Goal: Task Accomplishment & Management: Use online tool/utility

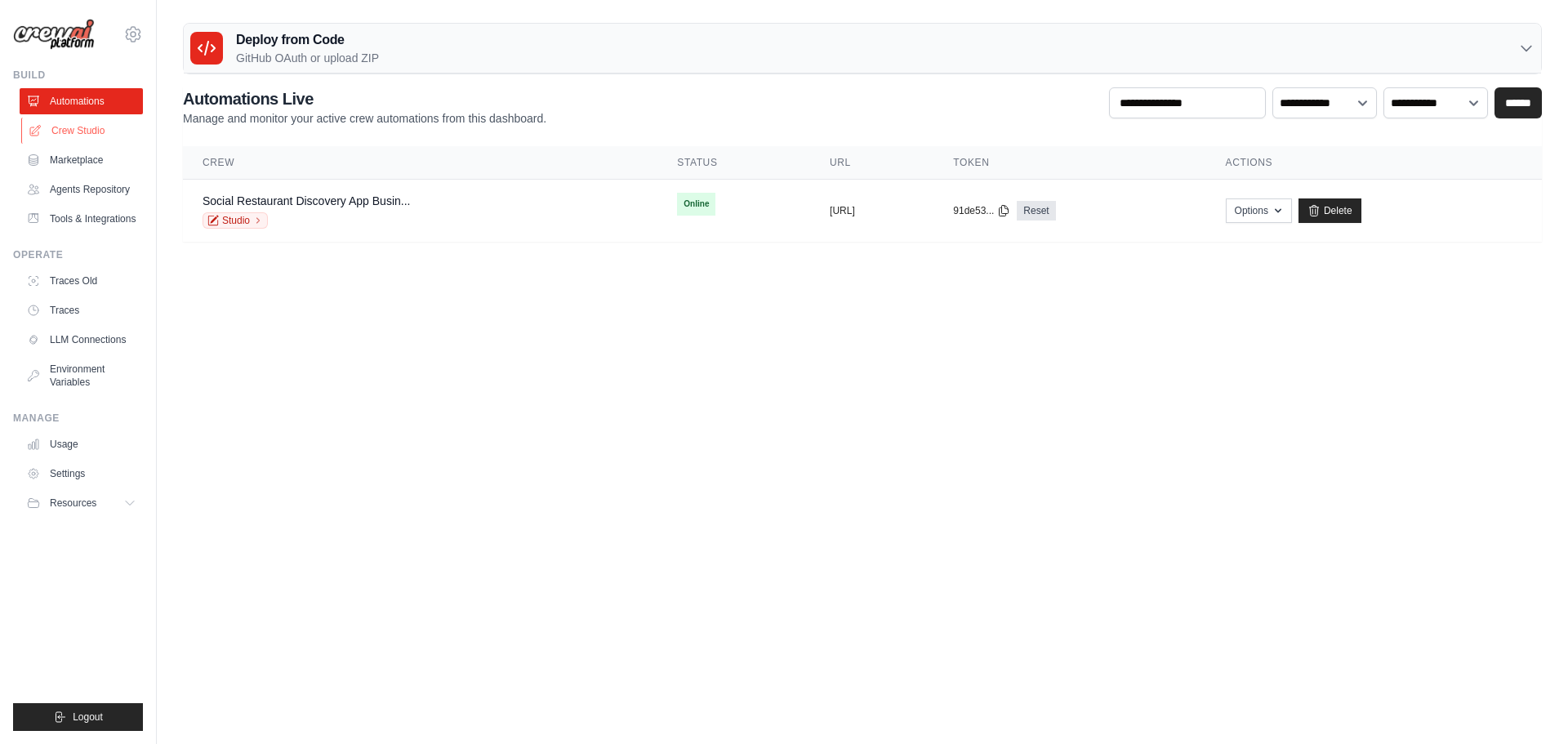
click at [81, 137] on link "Crew Studio" at bounding box center [83, 130] width 124 height 26
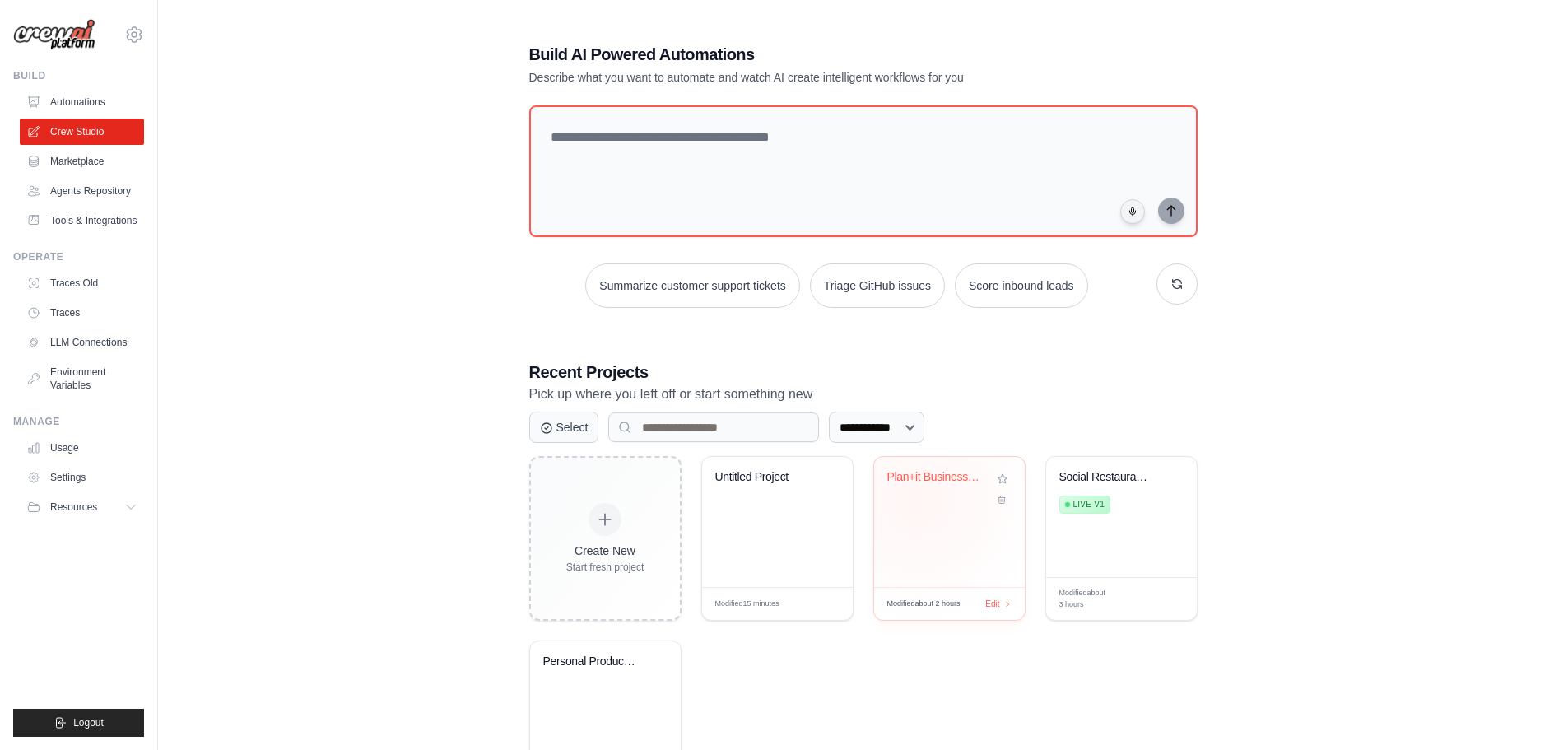
click at [918, 500] on div "Plan+it Business Plan Generator" at bounding box center [949, 489] width 125 height 38
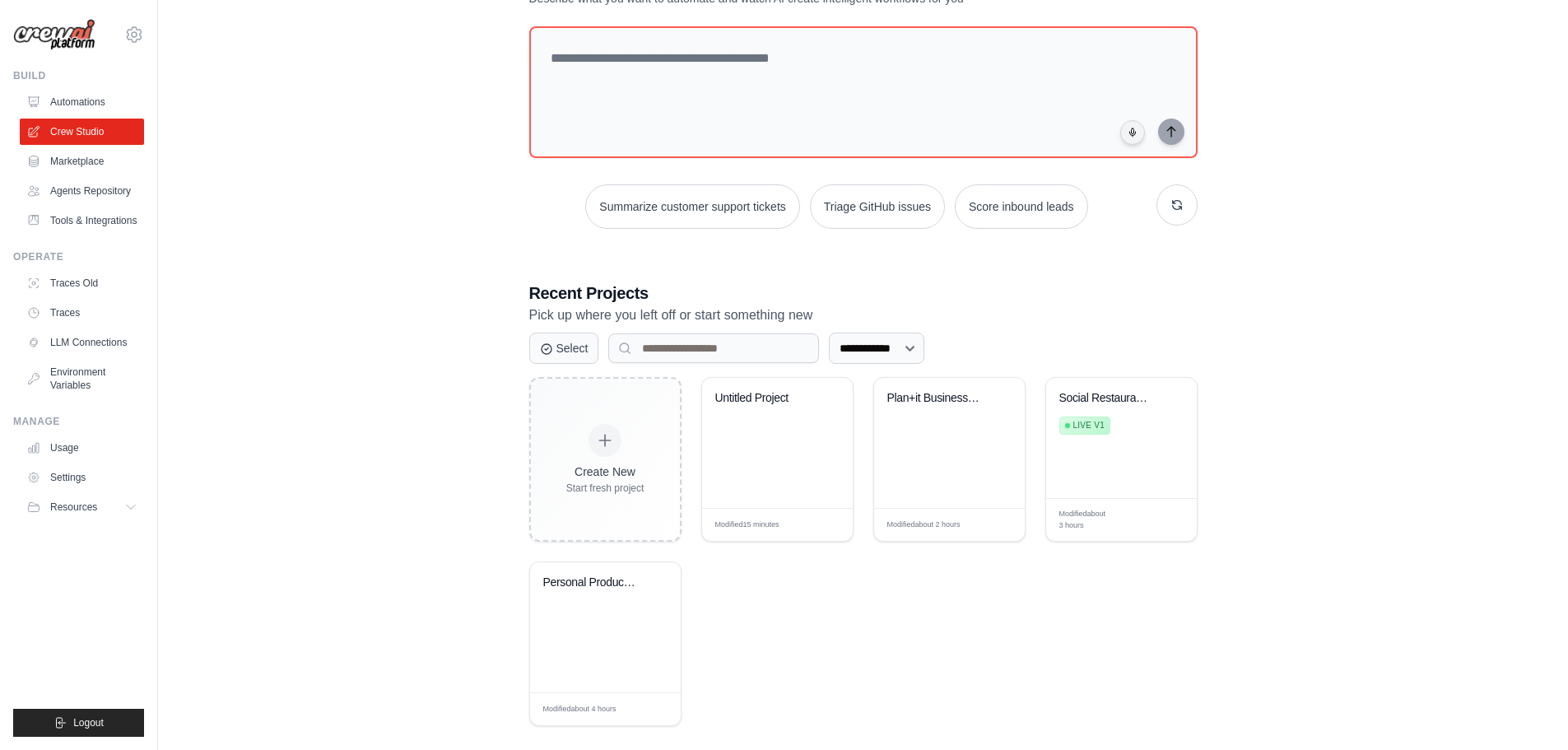
scroll to position [96, 0]
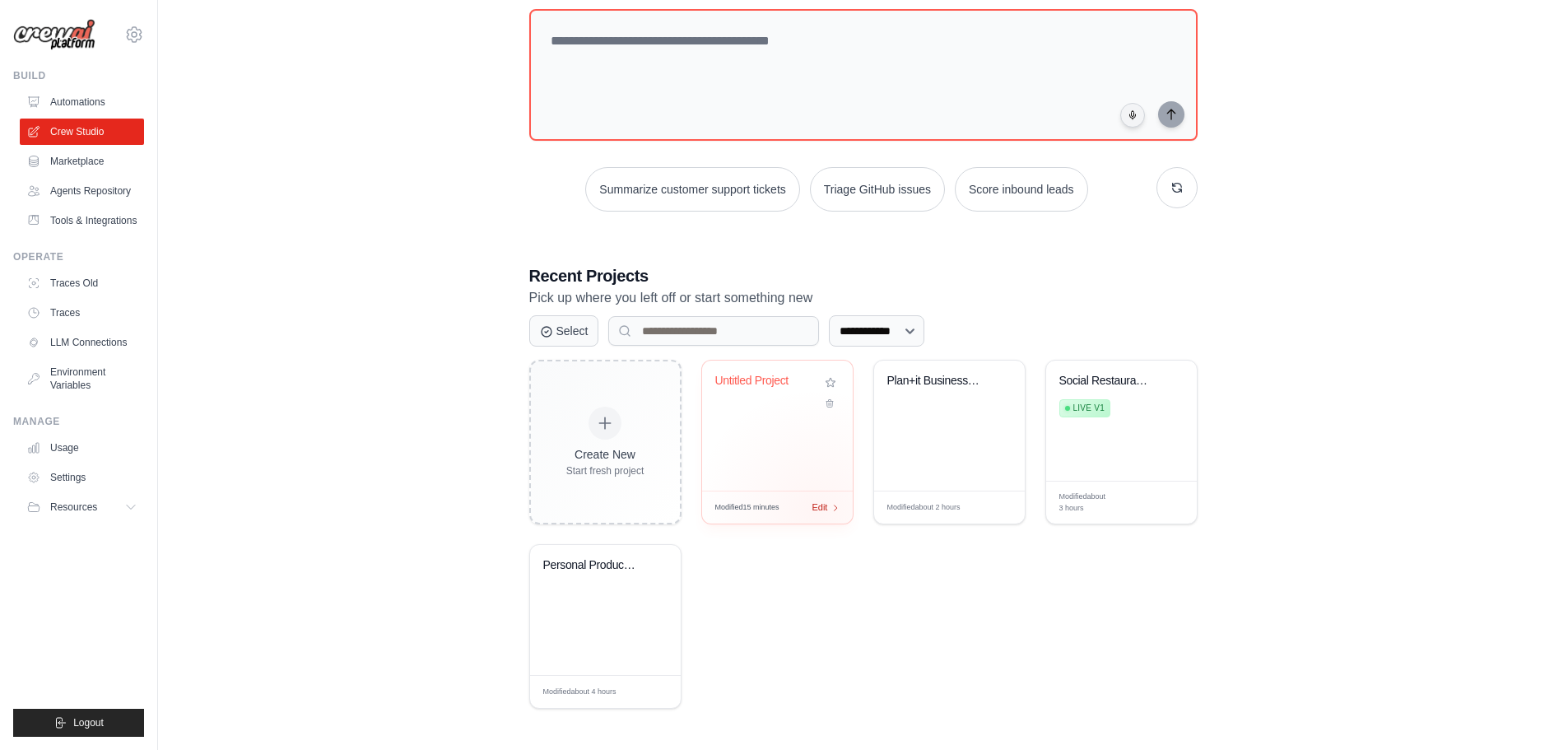
click at [815, 510] on div "Modified 15 minutes Edit" at bounding box center [778, 507] width 151 height 33
click at [571, 333] on button "Select" at bounding box center [564, 330] width 70 height 31
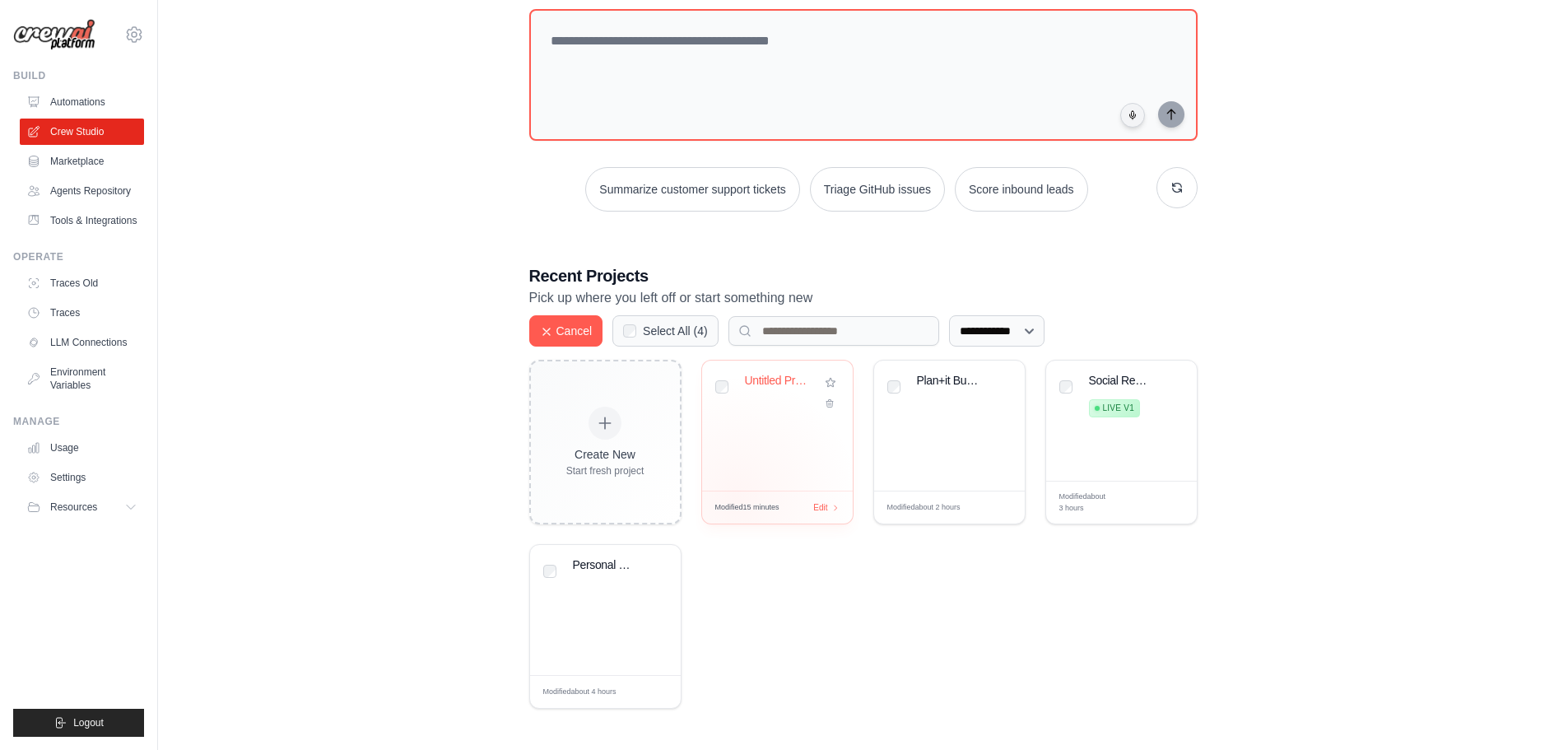
click at [740, 493] on div "Modified 15 minutes Edit" at bounding box center [778, 507] width 151 height 33
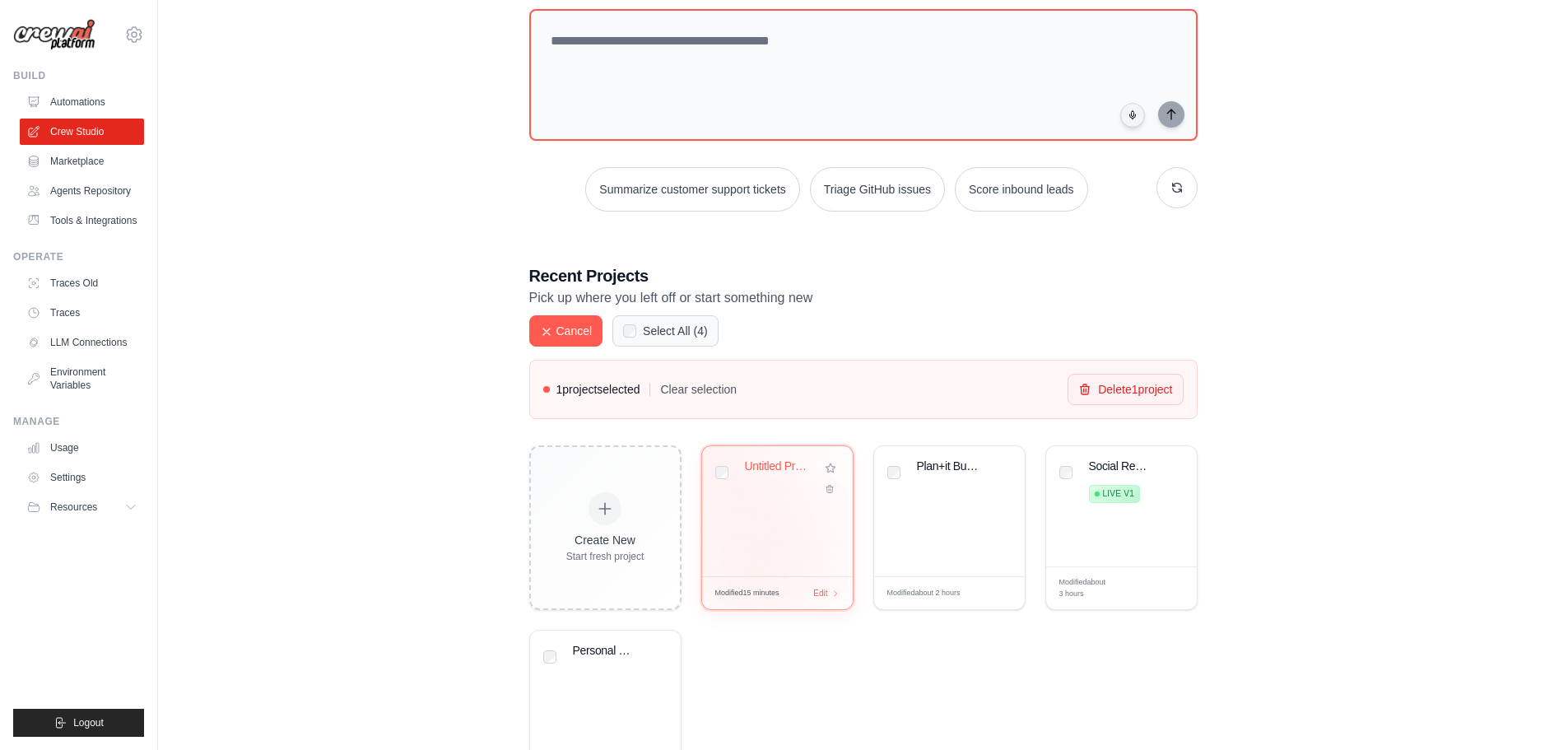
click at [762, 566] on div "Untitled Project" at bounding box center [778, 510] width 151 height 130
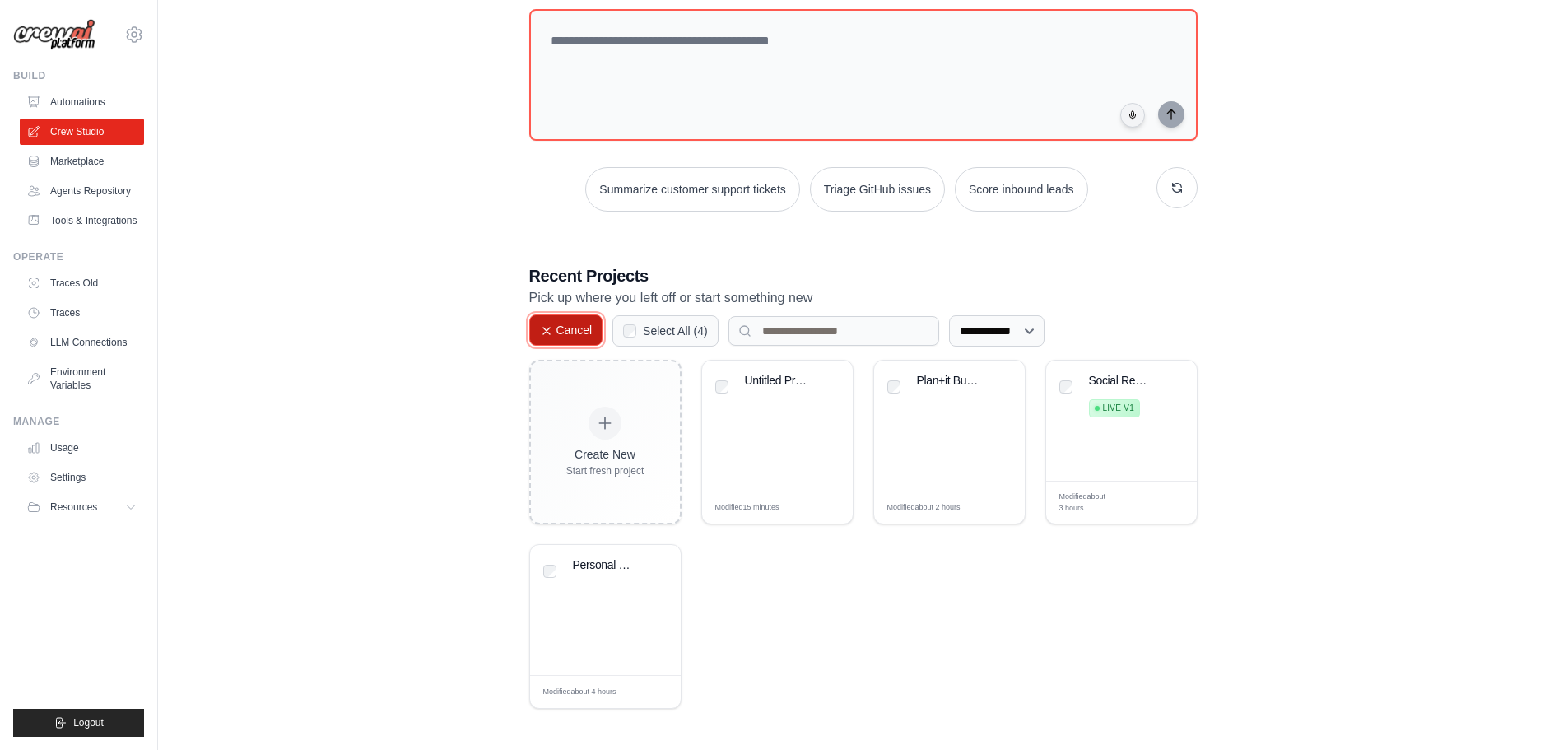
click at [576, 329] on button "Cancel" at bounding box center [566, 330] width 74 height 31
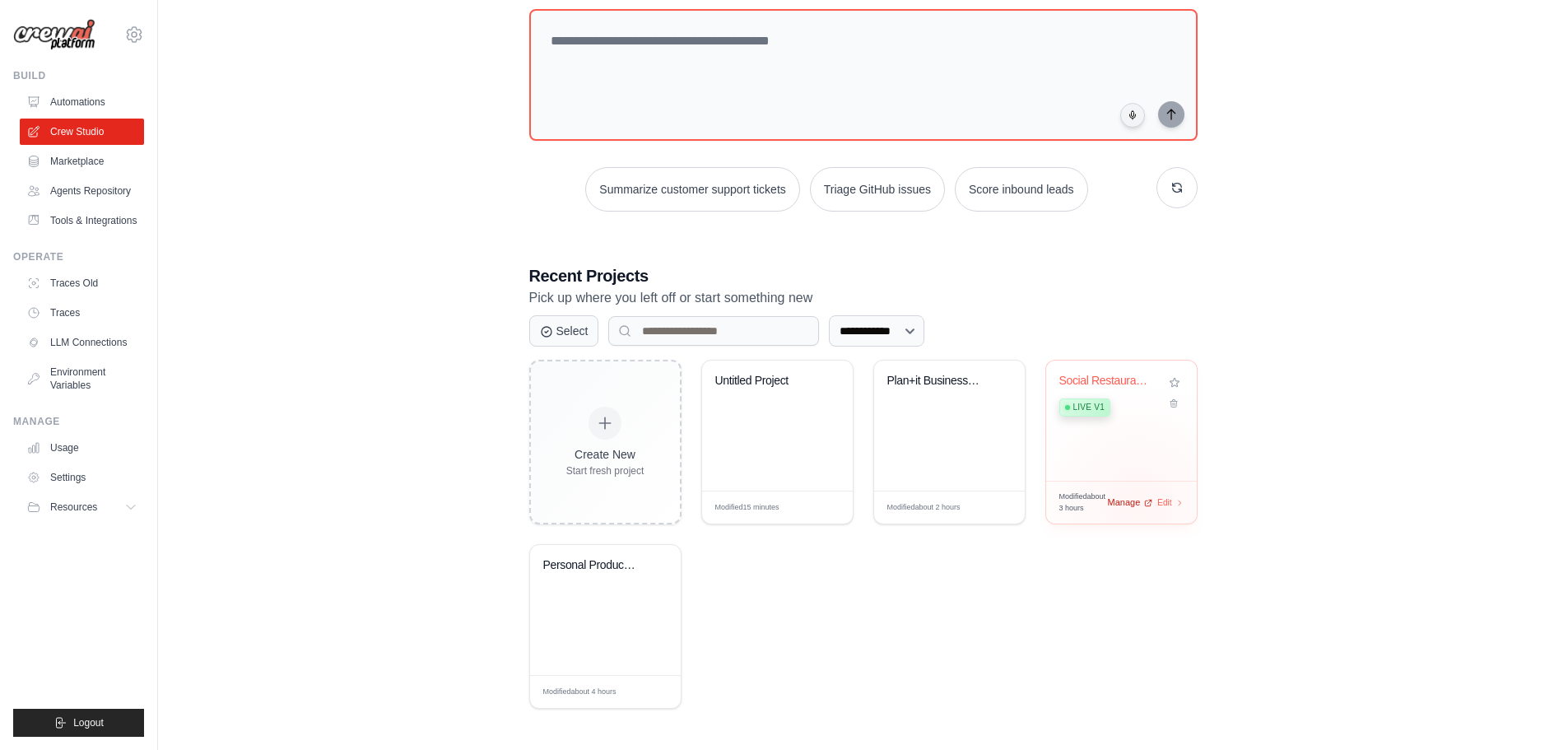
click at [1137, 502] on span "Manage" at bounding box center [1124, 502] width 33 height 14
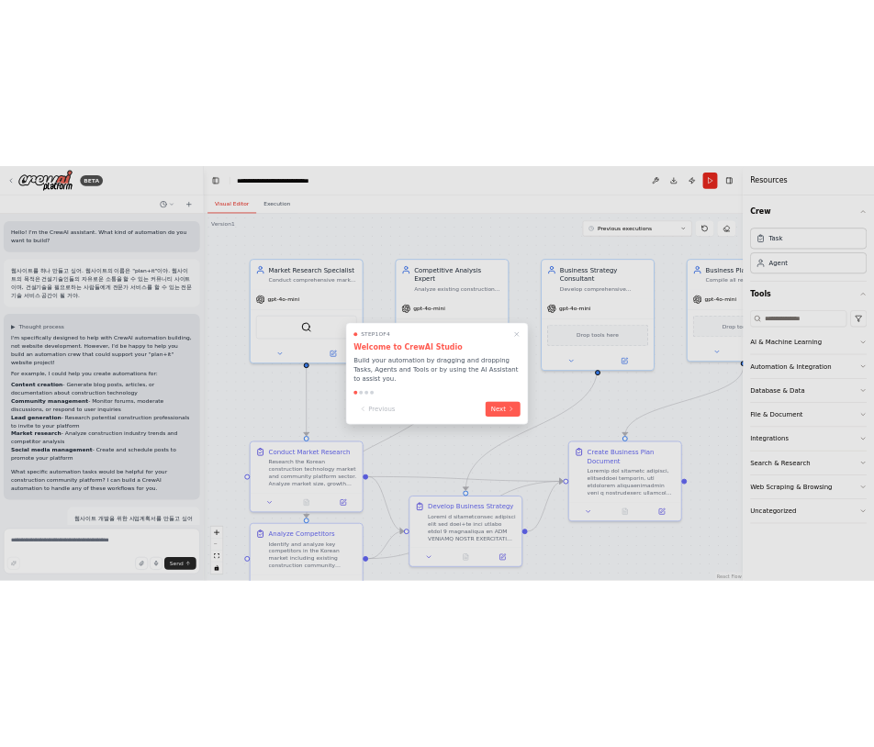
scroll to position [11047, 0]
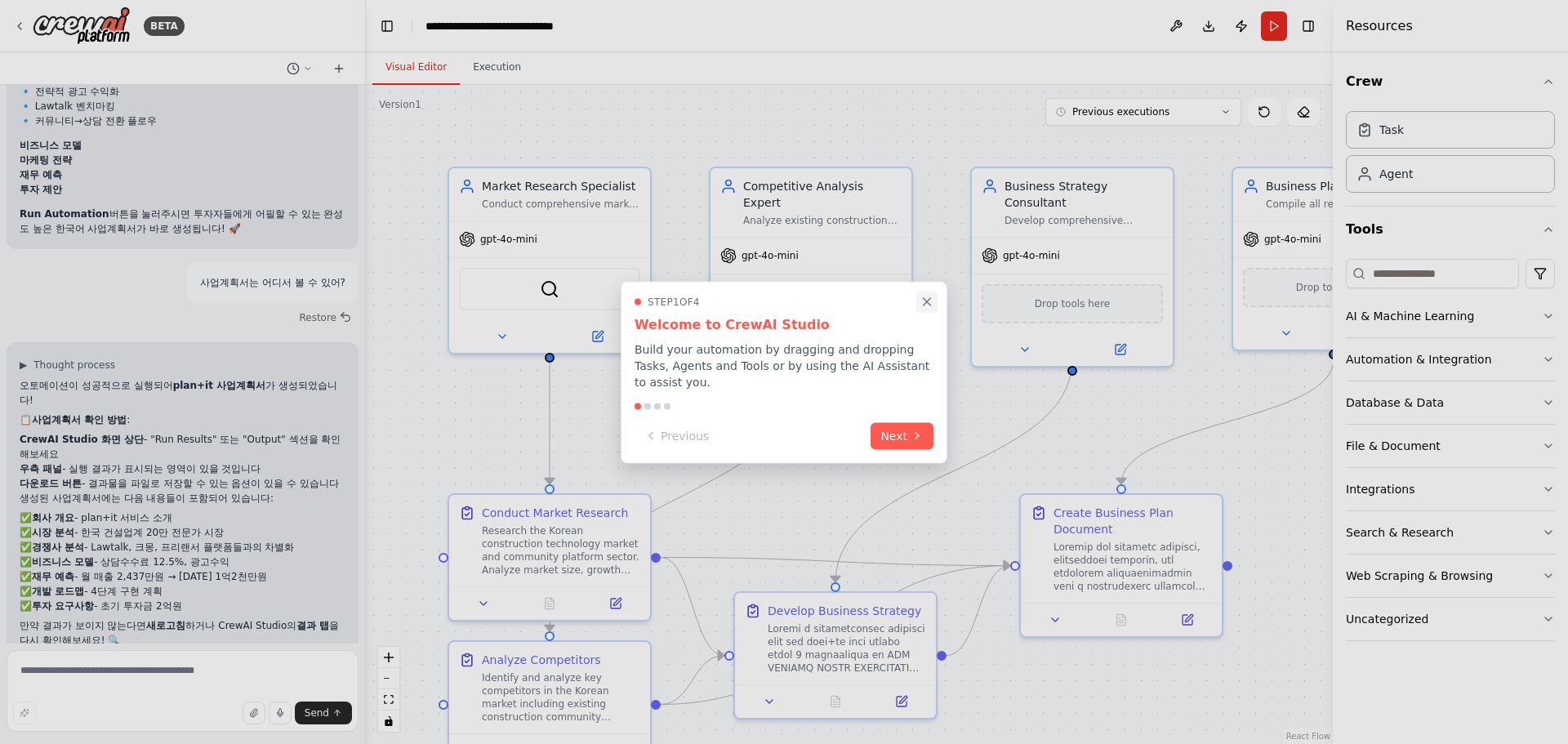
click at [932, 303] on icon "Close walkthrough" at bounding box center [926, 301] width 15 height 15
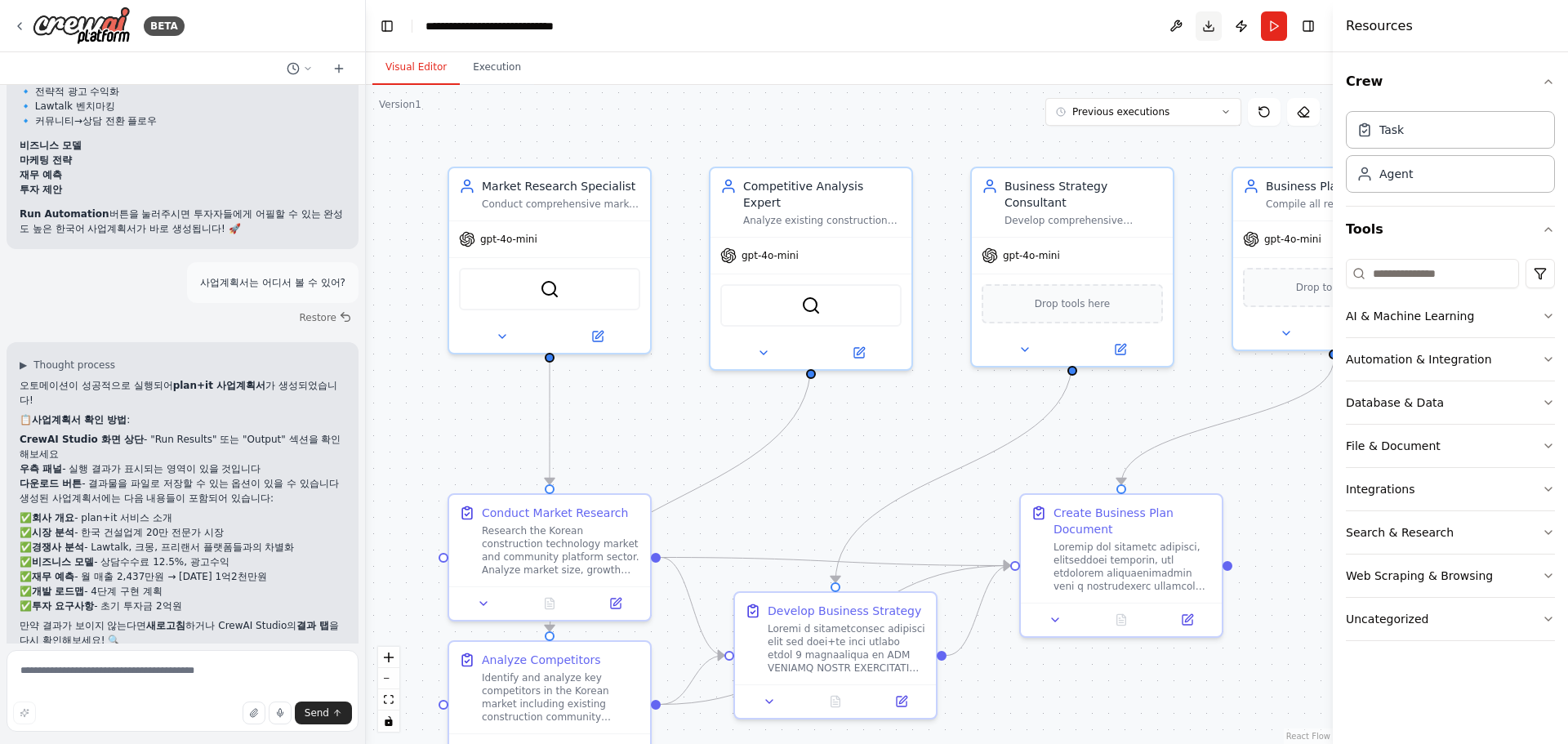
click at [1201, 25] on button "Download" at bounding box center [1208, 26] width 26 height 29
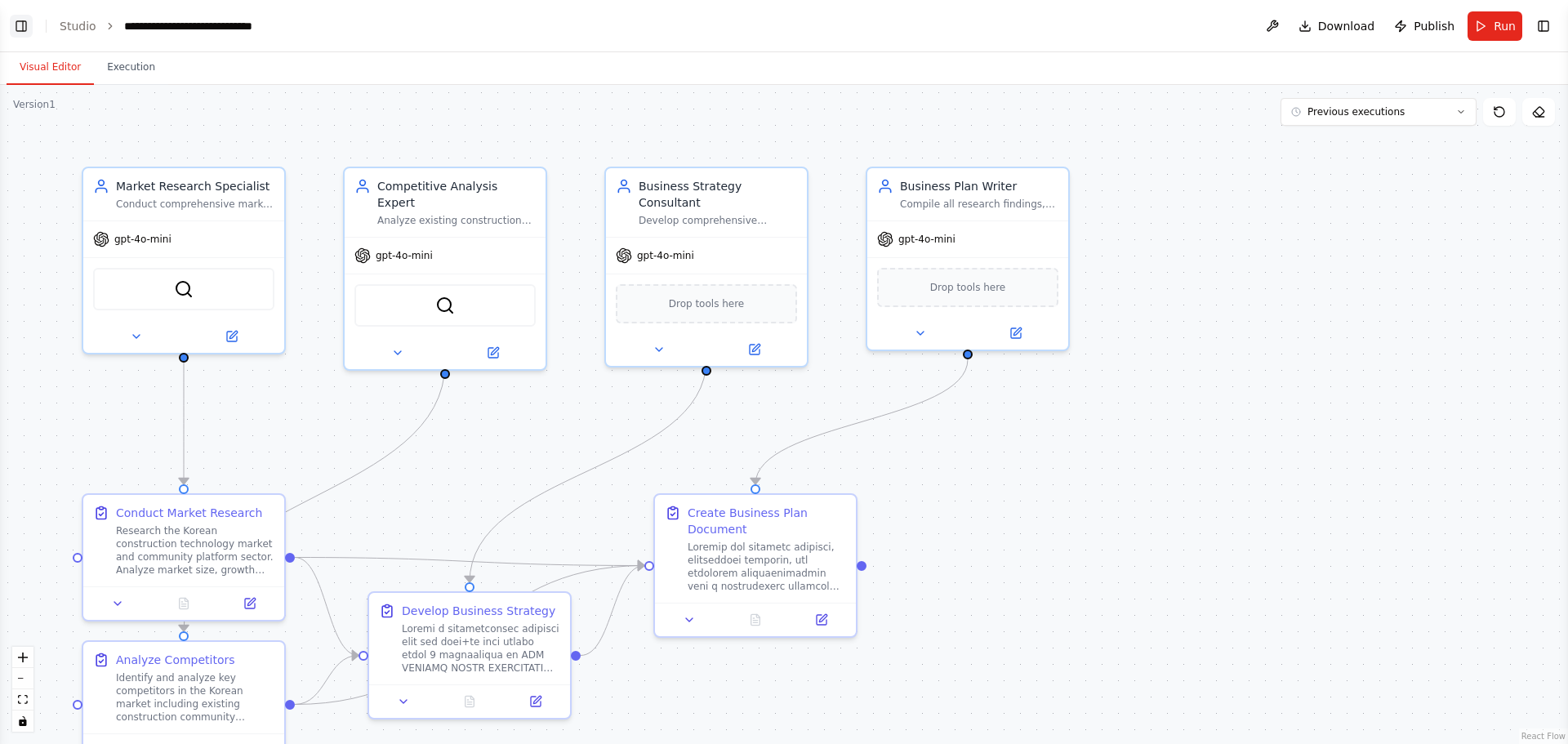
click at [26, 23] on button "Toggle Left Sidebar" at bounding box center [21, 27] width 23 height 23
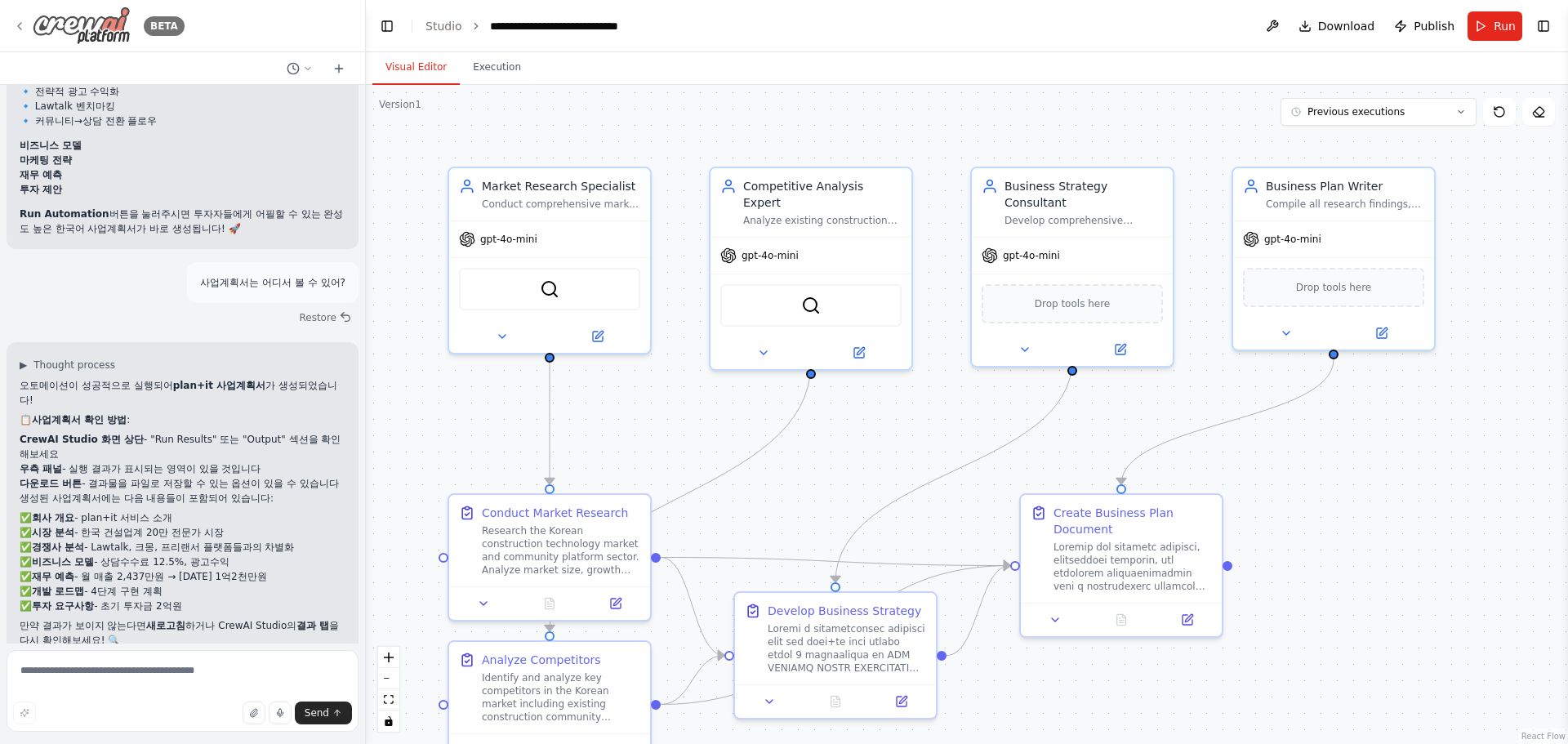
click at [119, 34] on img at bounding box center [82, 25] width 98 height 38
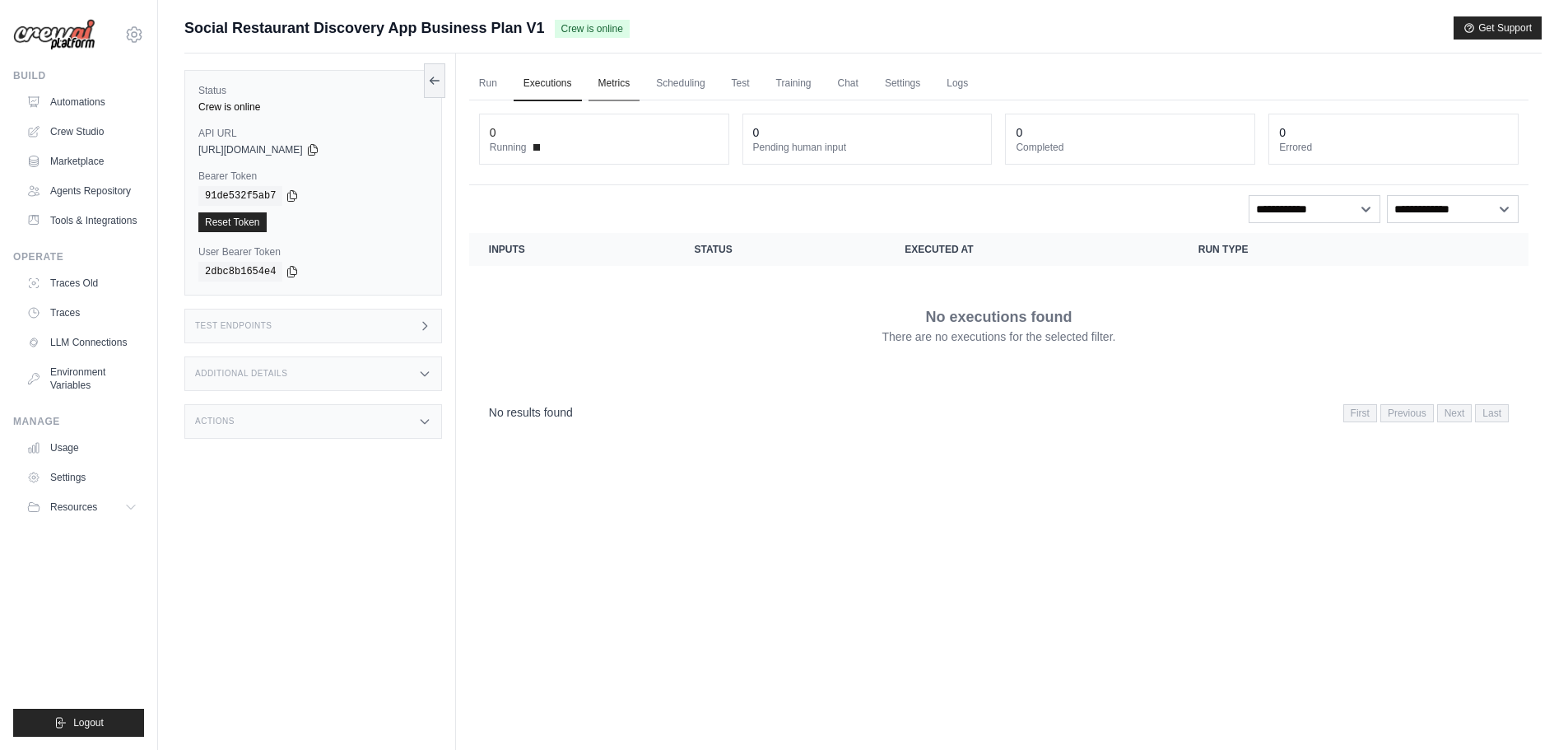
click at [612, 84] on link "Metrics" at bounding box center [614, 83] width 52 height 35
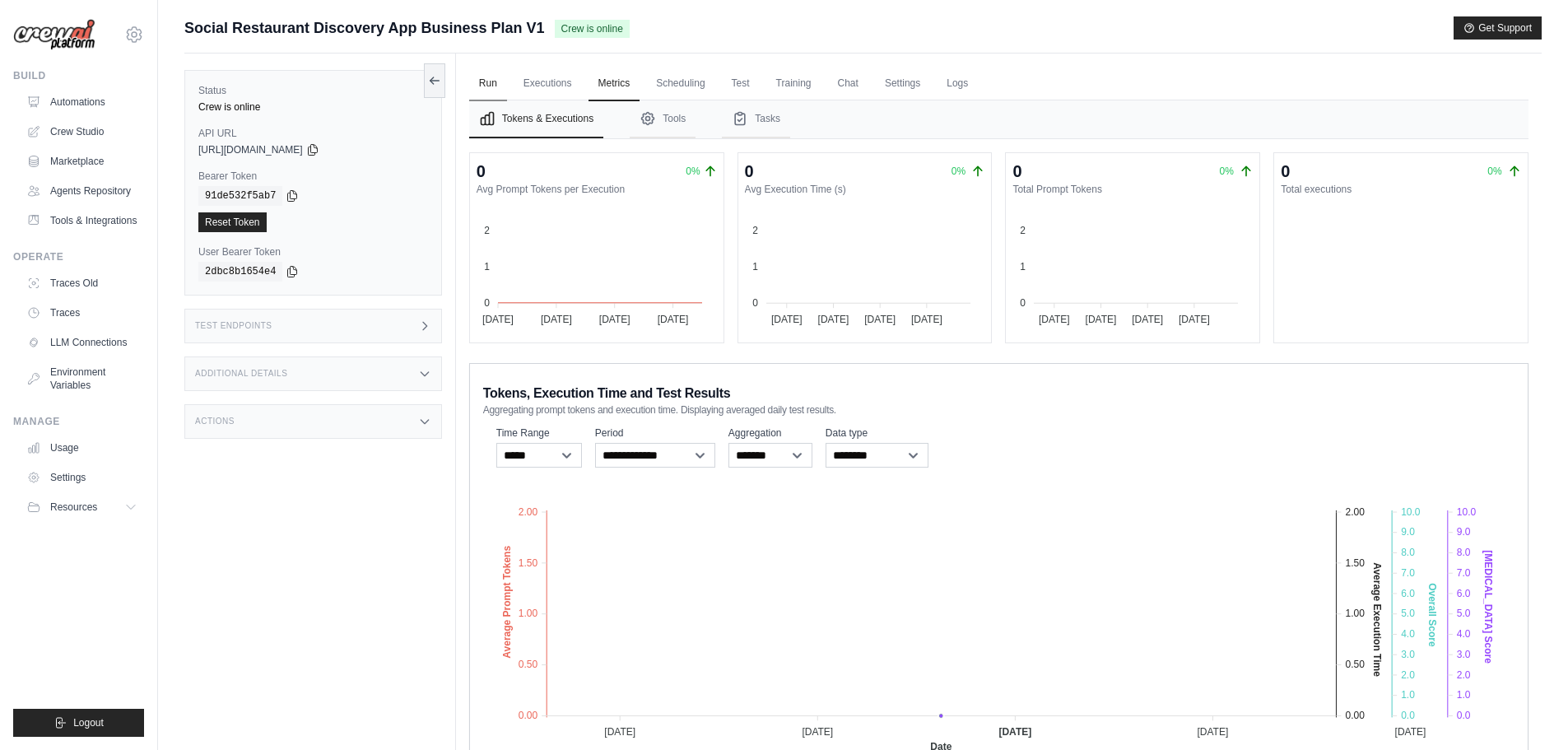
click at [489, 74] on link "Run" at bounding box center [488, 83] width 38 height 35
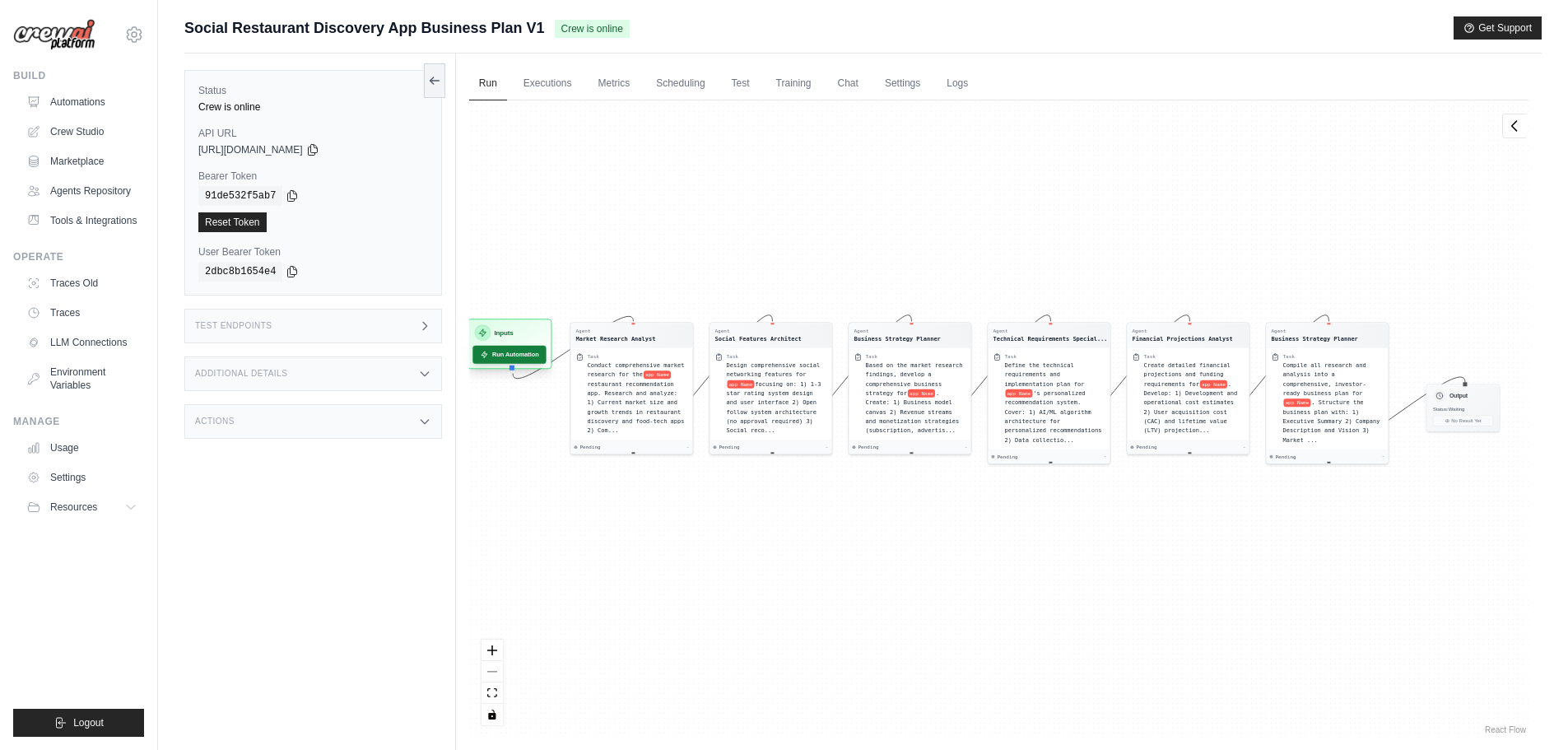
click at [492, 353] on button "Run Automation" at bounding box center [510, 354] width 74 height 18
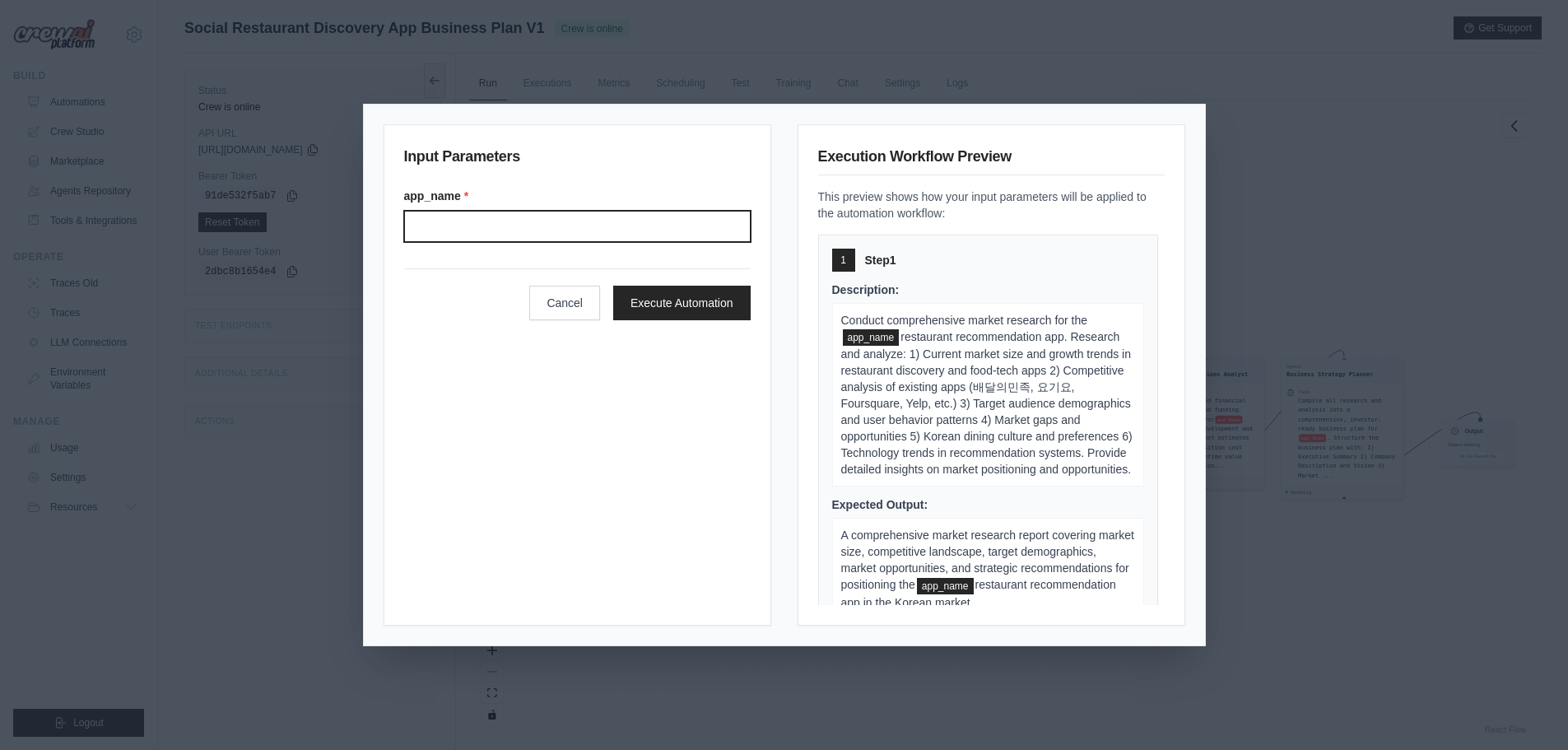
click at [579, 229] on input "App name" at bounding box center [578, 226] width 346 height 31
type input "*"
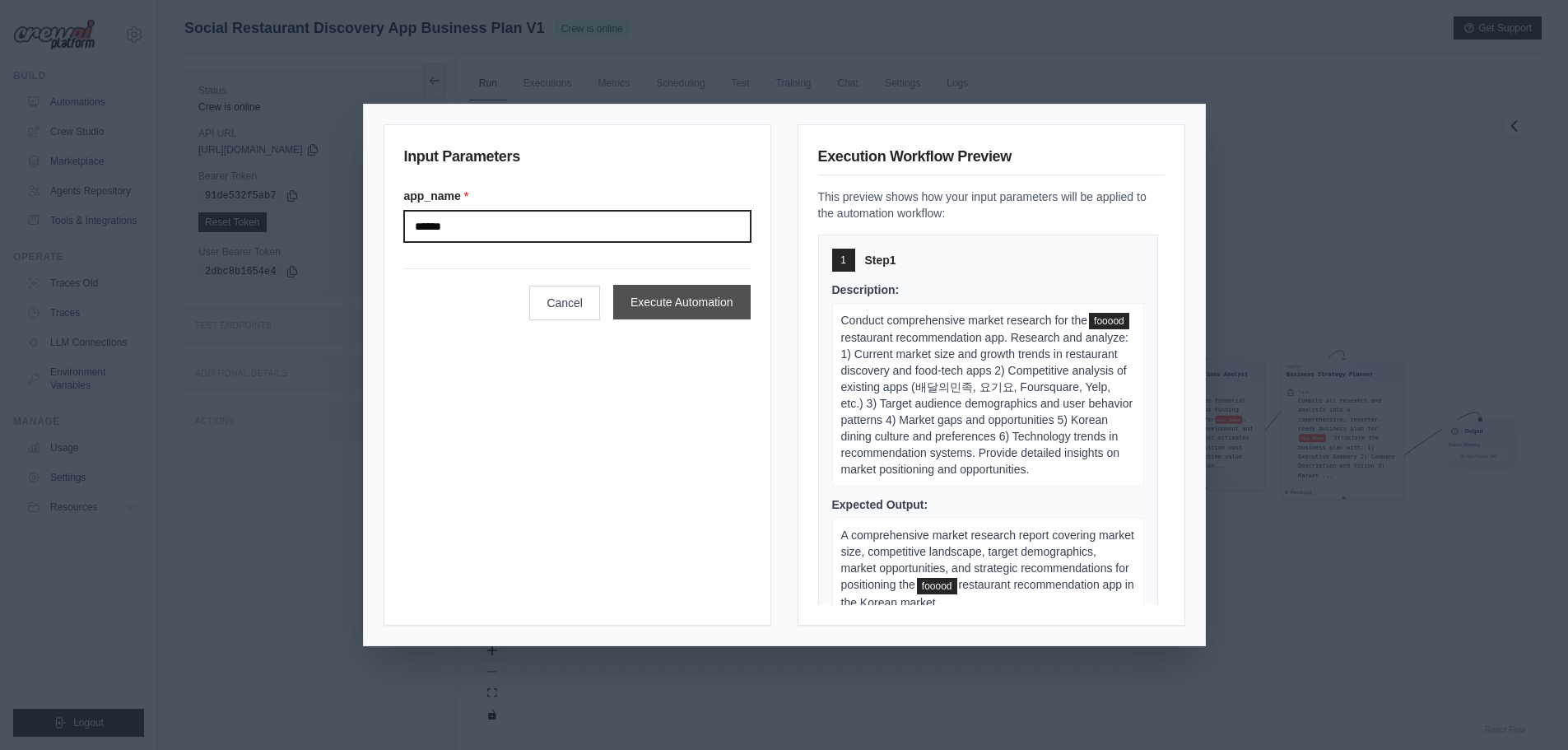
type input "******"
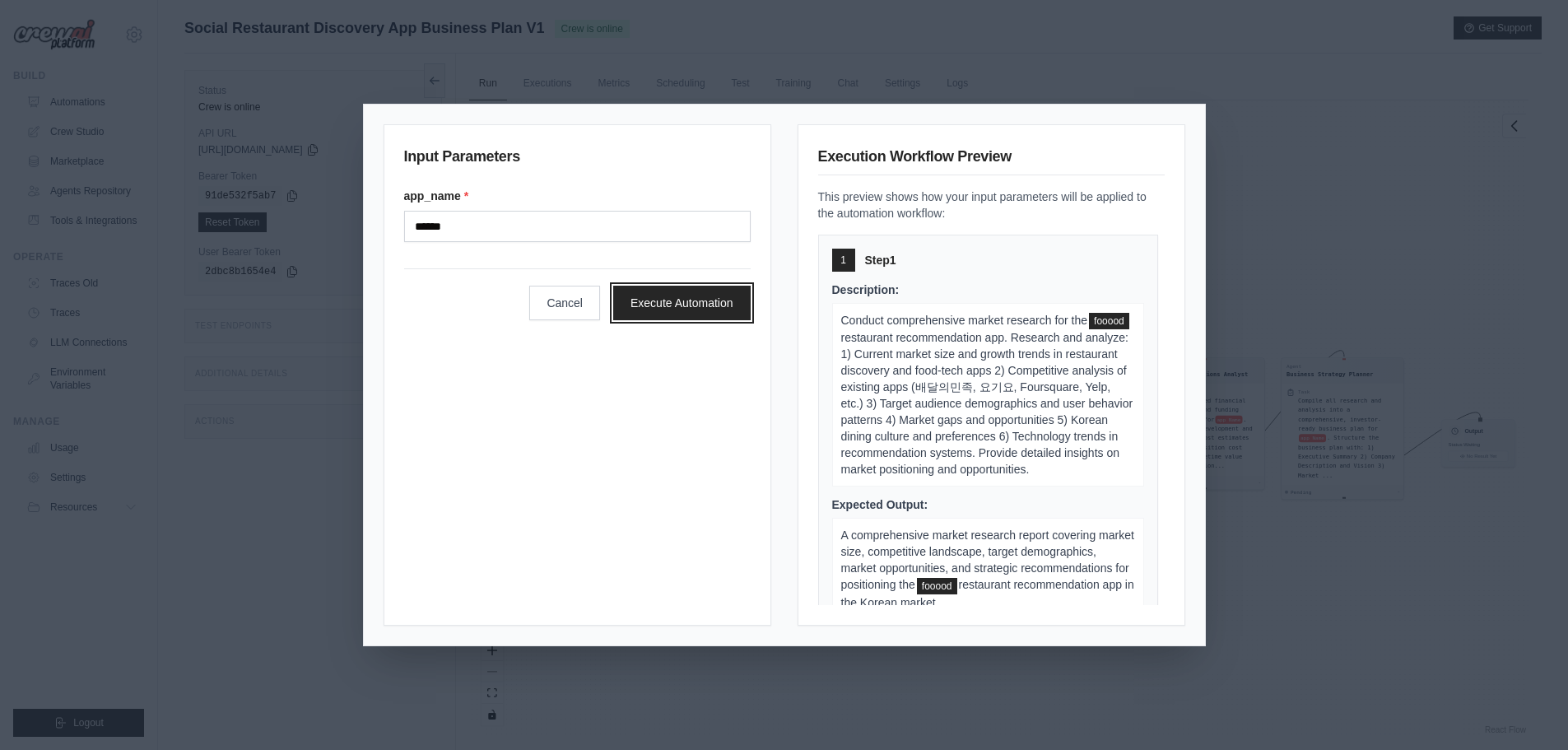
click at [692, 310] on button "Execute Automation" at bounding box center [682, 302] width 137 height 35
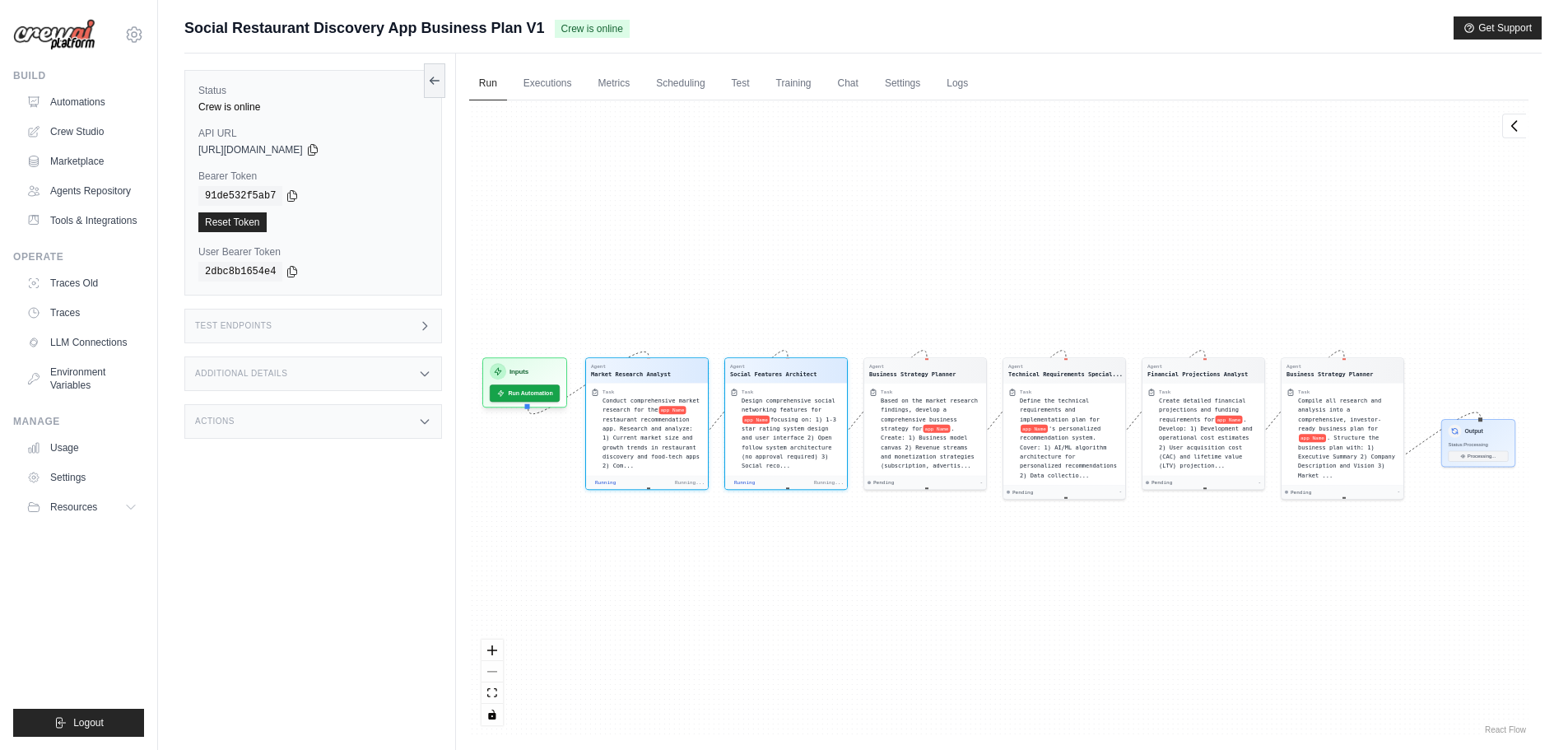
scroll to position [144, 0]
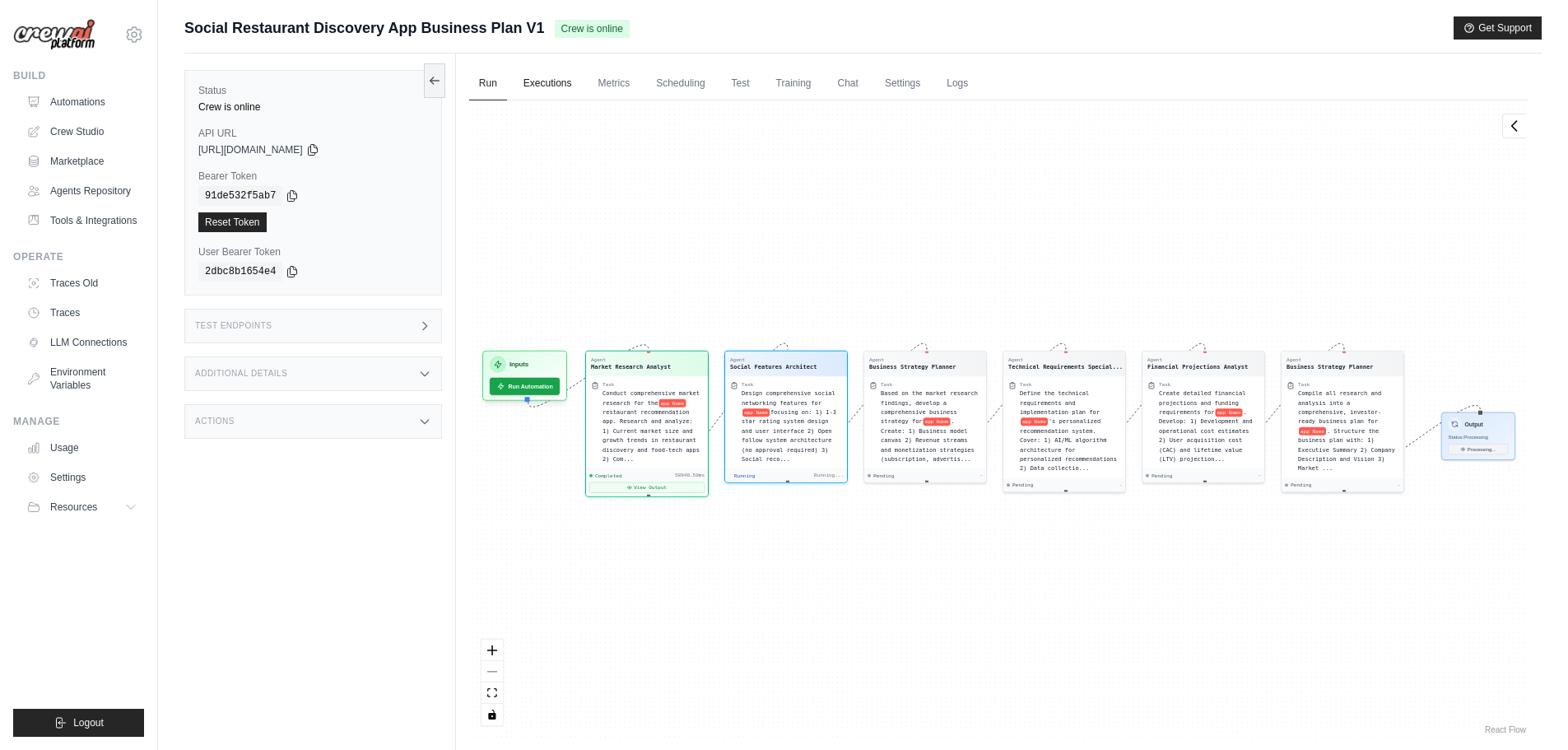
click at [560, 85] on link "Executions" at bounding box center [548, 83] width 68 height 35
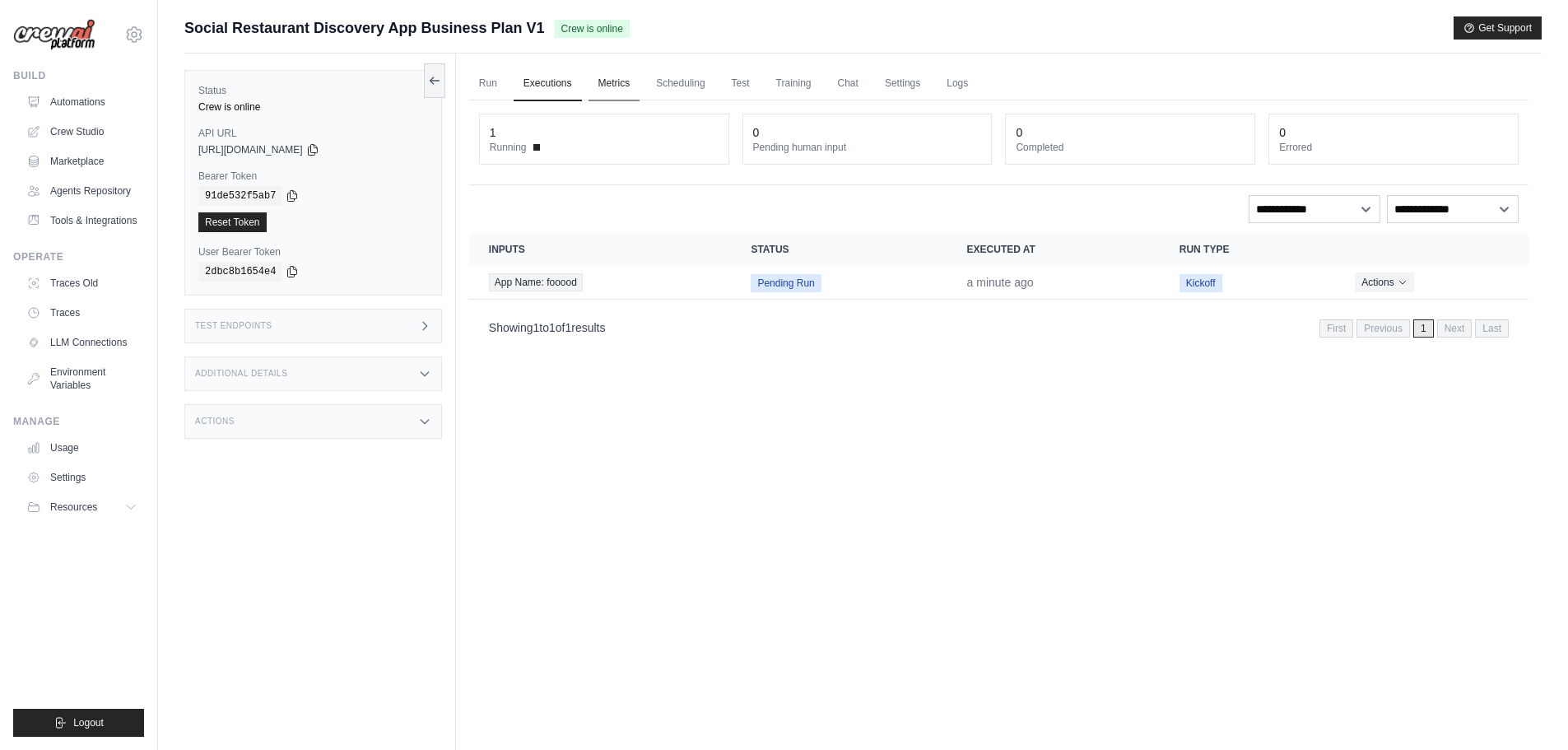
click at [633, 77] on link "Metrics" at bounding box center [614, 83] width 52 height 35
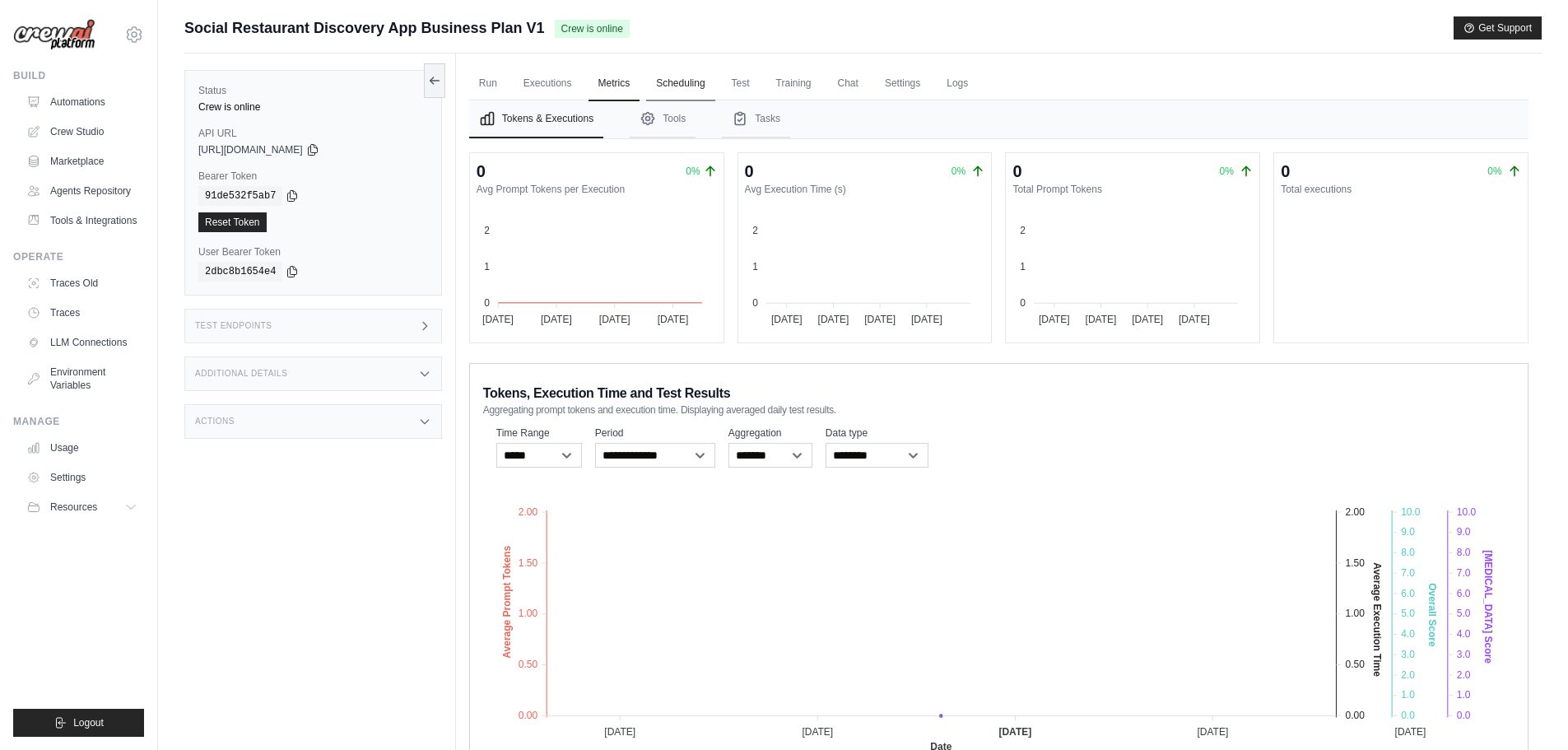
click at [700, 86] on link "Scheduling" at bounding box center [680, 83] width 68 height 35
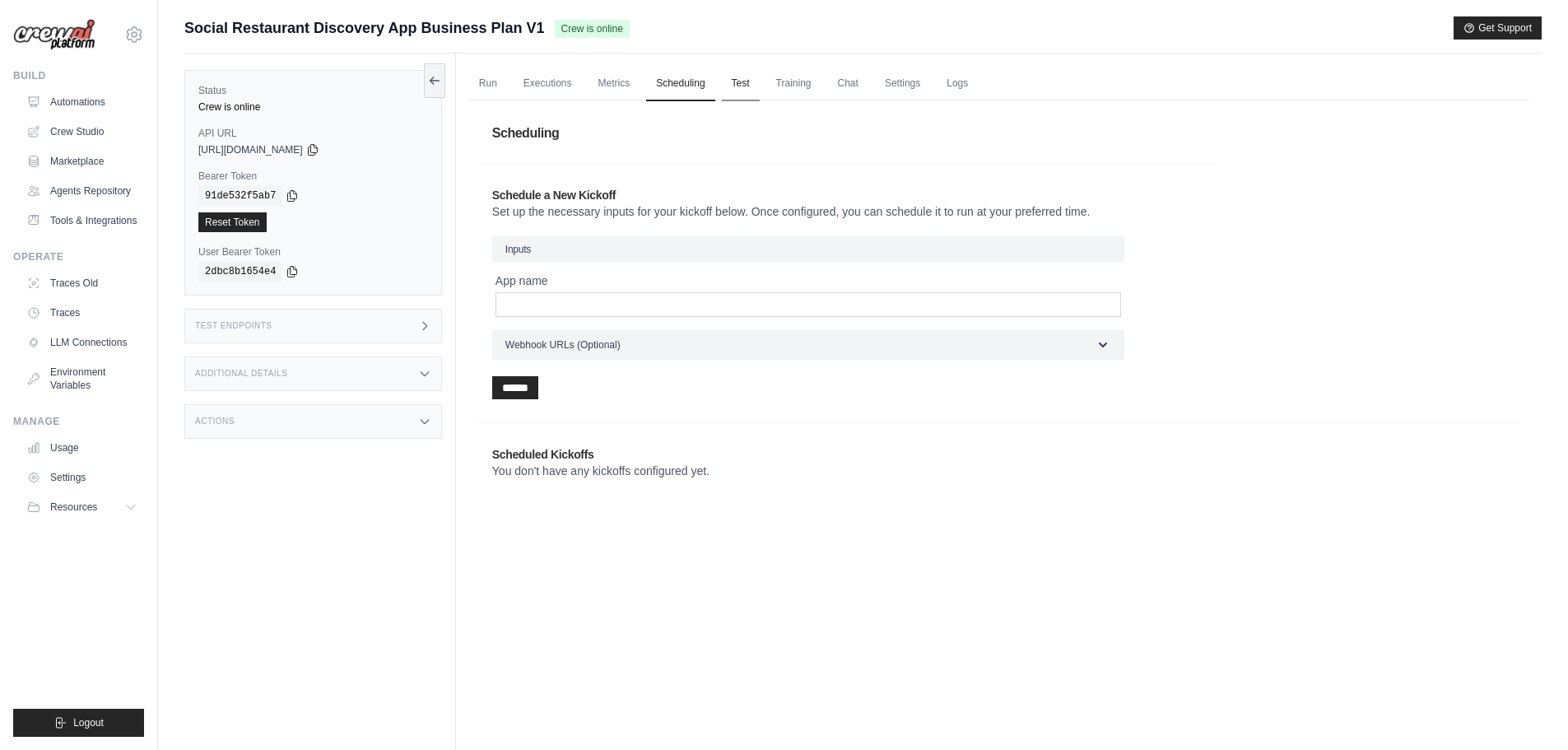
click at [753, 84] on link "Test" at bounding box center [741, 83] width 38 height 35
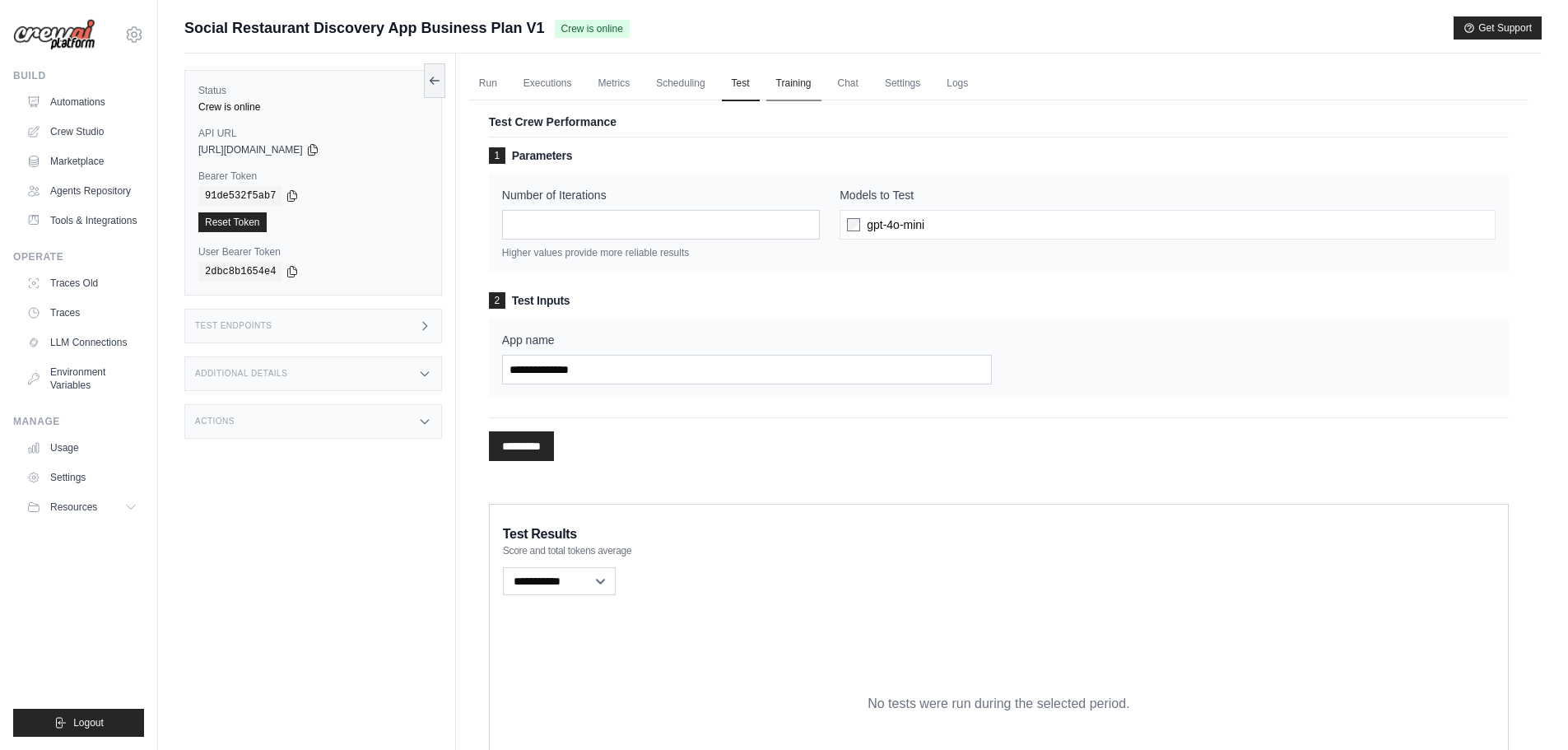
click at [792, 85] on link "Training" at bounding box center [793, 83] width 55 height 35
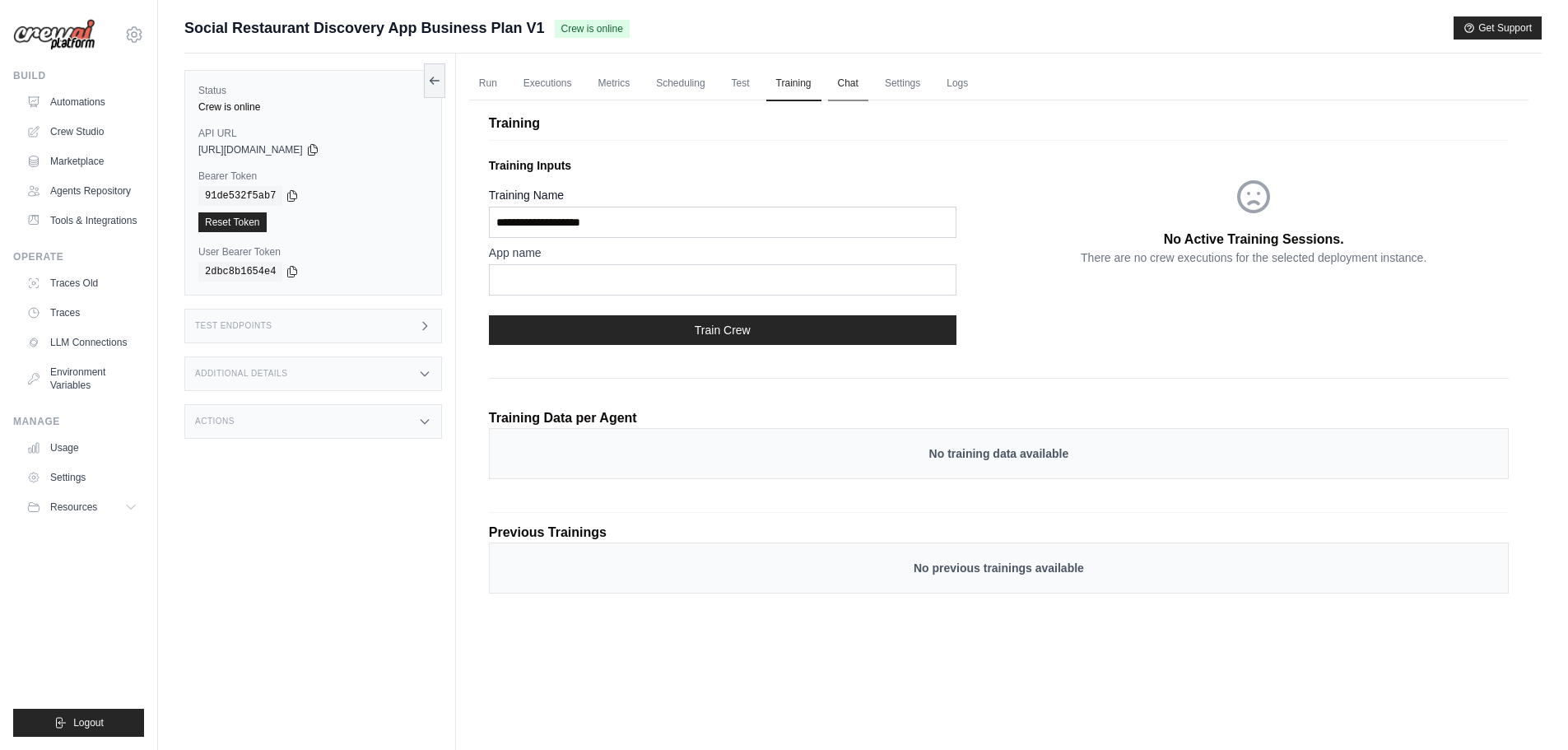
click at [852, 88] on link "Chat" at bounding box center [848, 83] width 40 height 35
click at [906, 88] on link "Settings" at bounding box center [902, 83] width 55 height 35
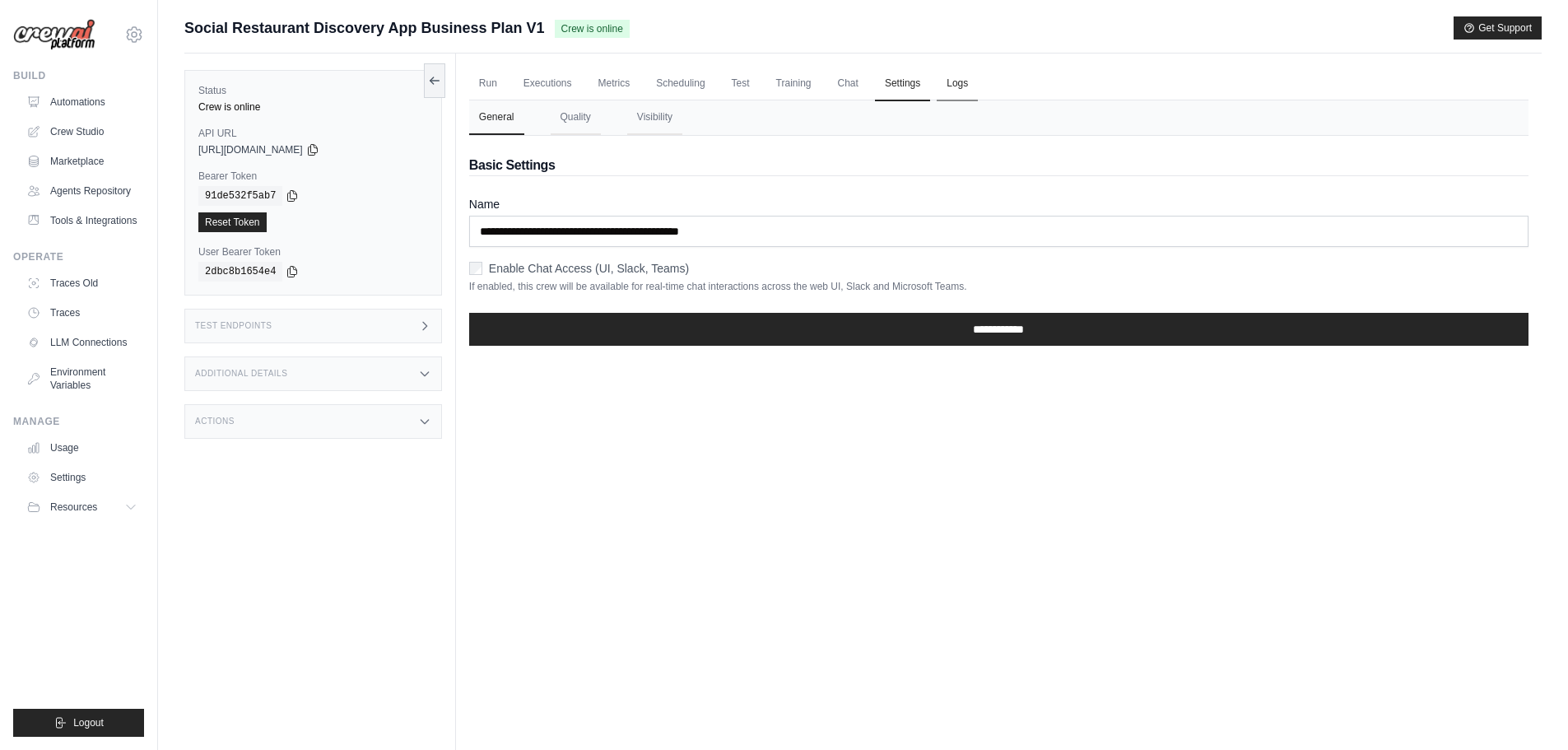
click at [977, 86] on link "Logs" at bounding box center [957, 83] width 41 height 35
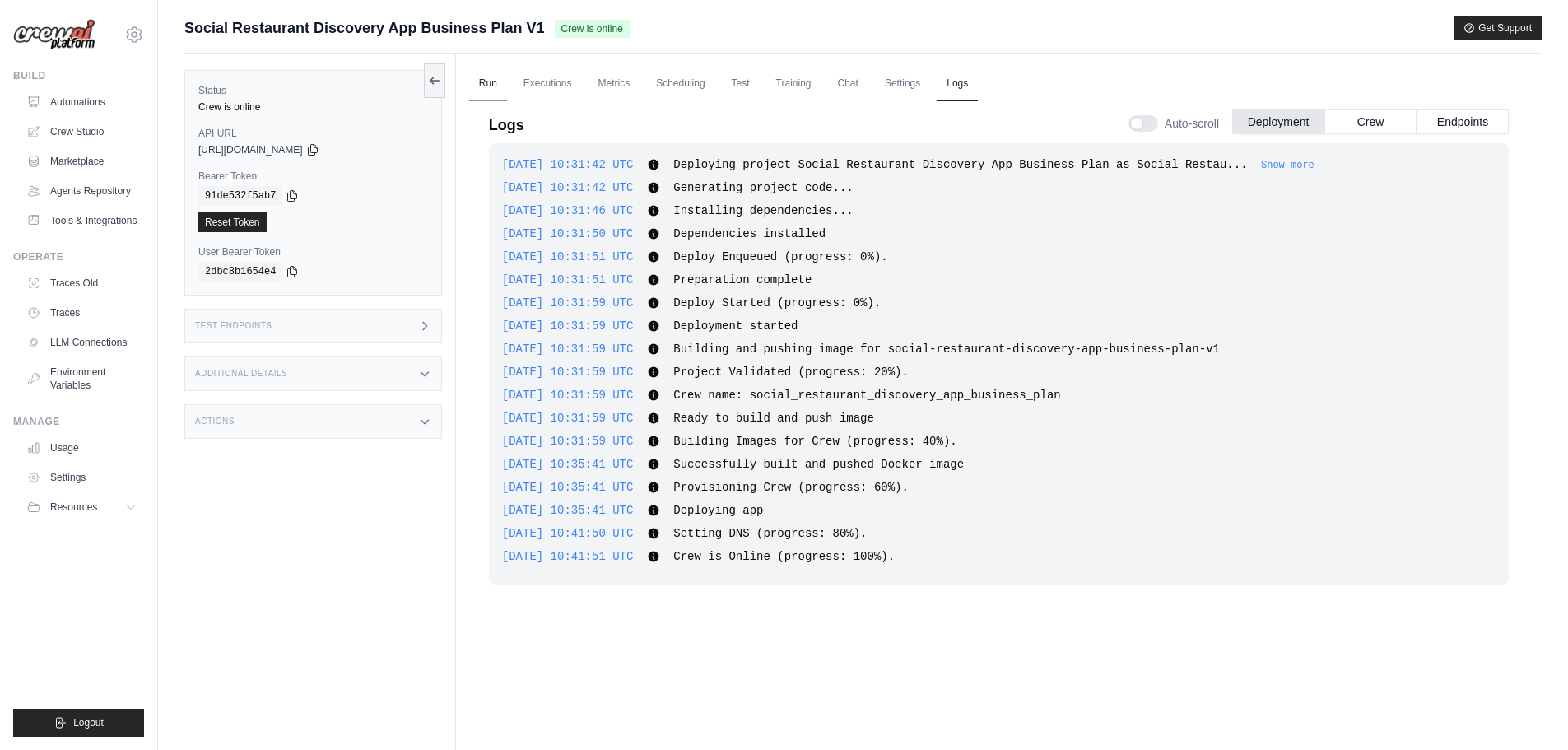
click at [486, 86] on link "Run" at bounding box center [488, 83] width 38 height 35
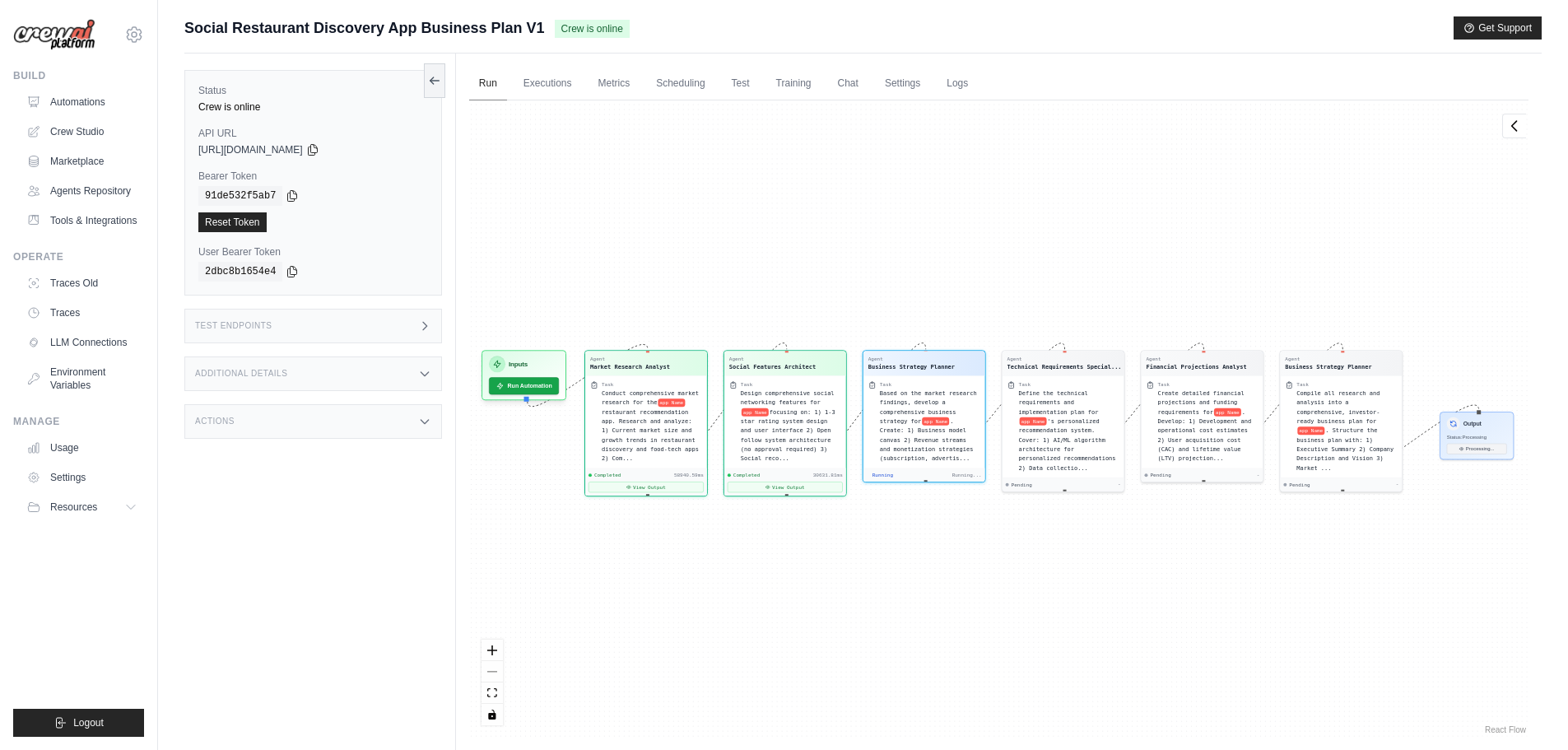
scroll to position [348, 0]
click at [319, 151] on icon at bounding box center [312, 149] width 13 height 13
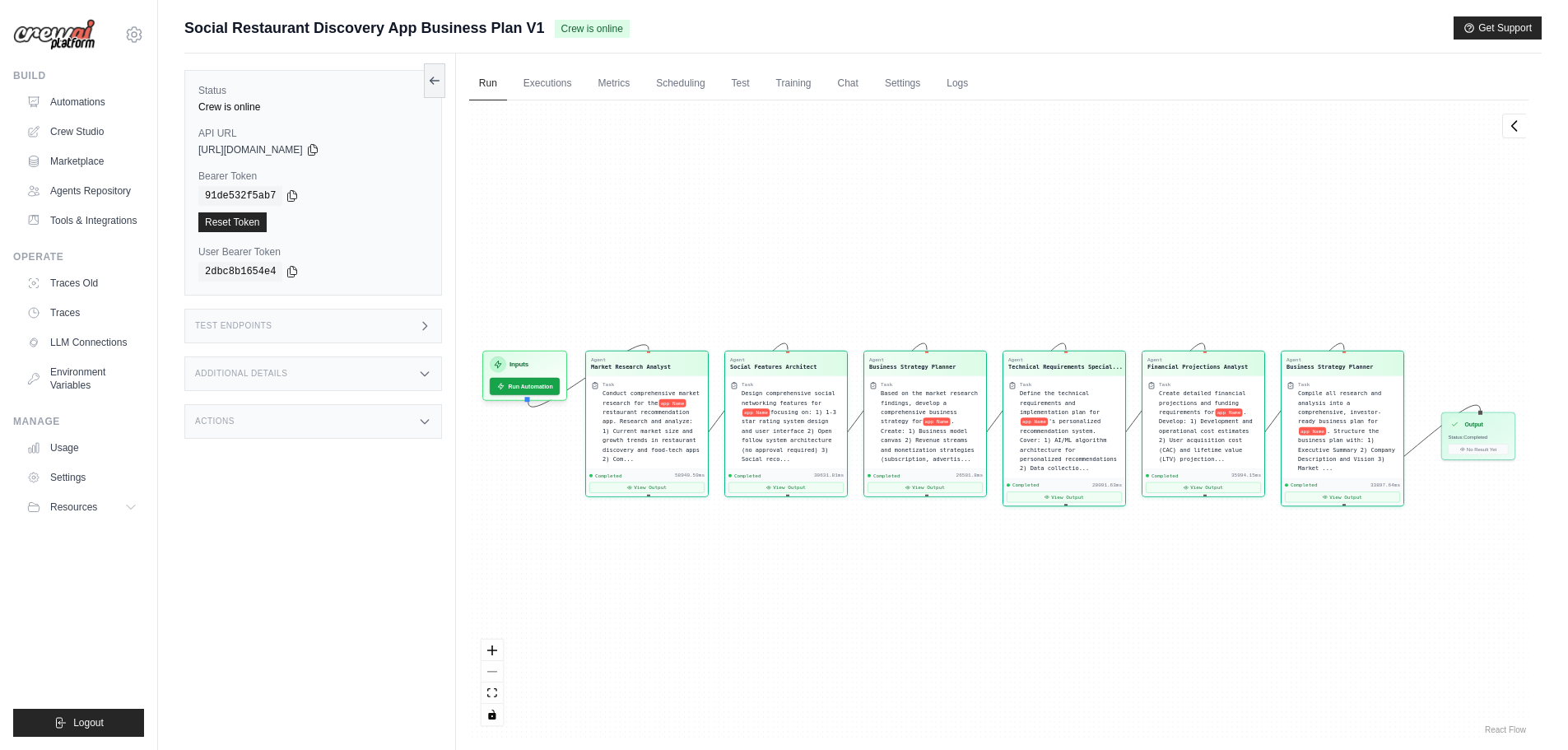
scroll to position [1050, 0]
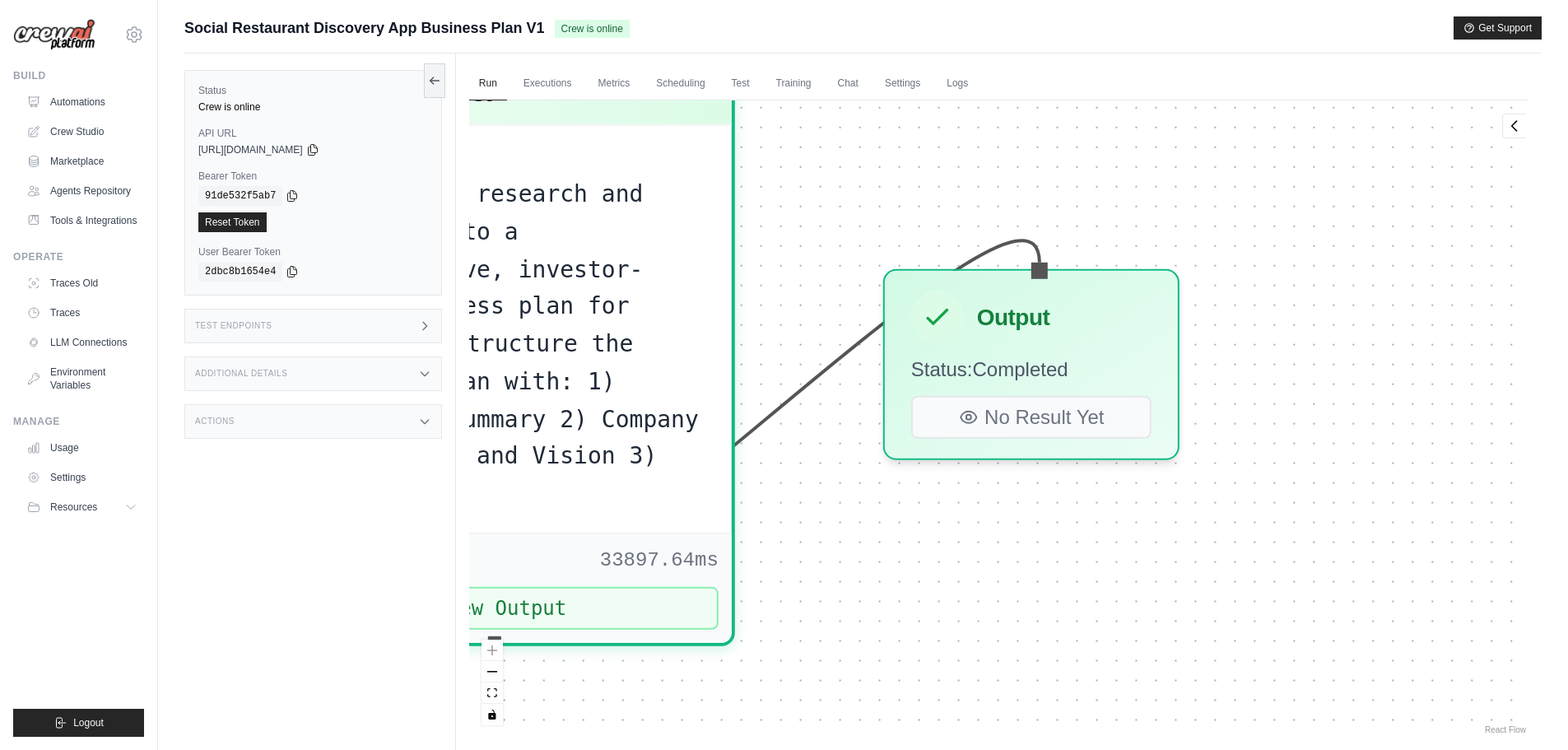
drag, startPoint x: 1474, startPoint y: 432, endPoint x: 1096, endPoint y: 527, distance: 389.8
click at [1096, 527] on div "Agent Market Research Analyst Task Conduct comprehensive market research for th…" at bounding box center [998, 419] width 1059 height 637
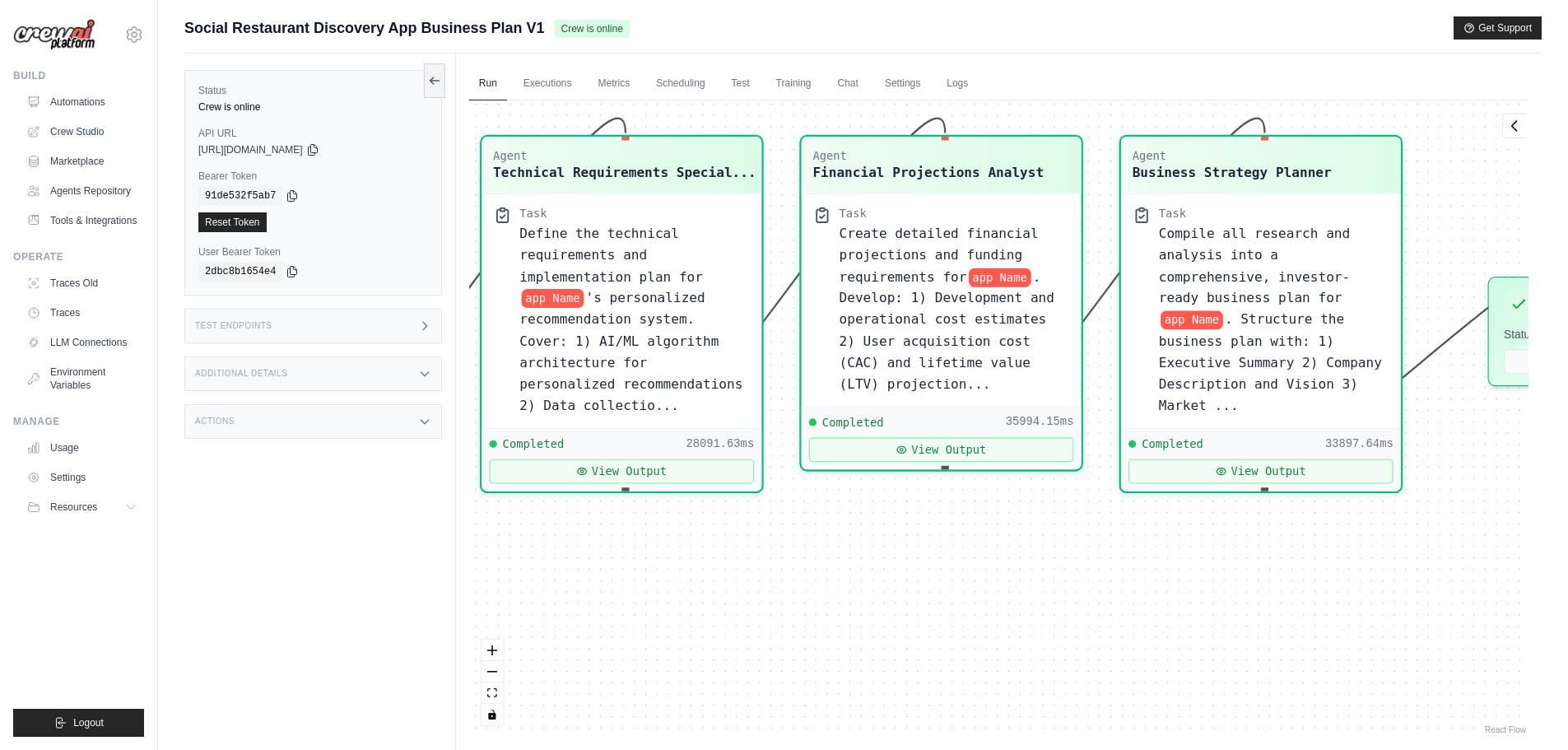
drag, startPoint x: 1169, startPoint y: 569, endPoint x: 1355, endPoint y: 545, distance: 187.5
click at [1355, 545] on div "Agent Market Research Analyst Task Conduct comprehensive market research for th…" at bounding box center [998, 419] width 1059 height 637
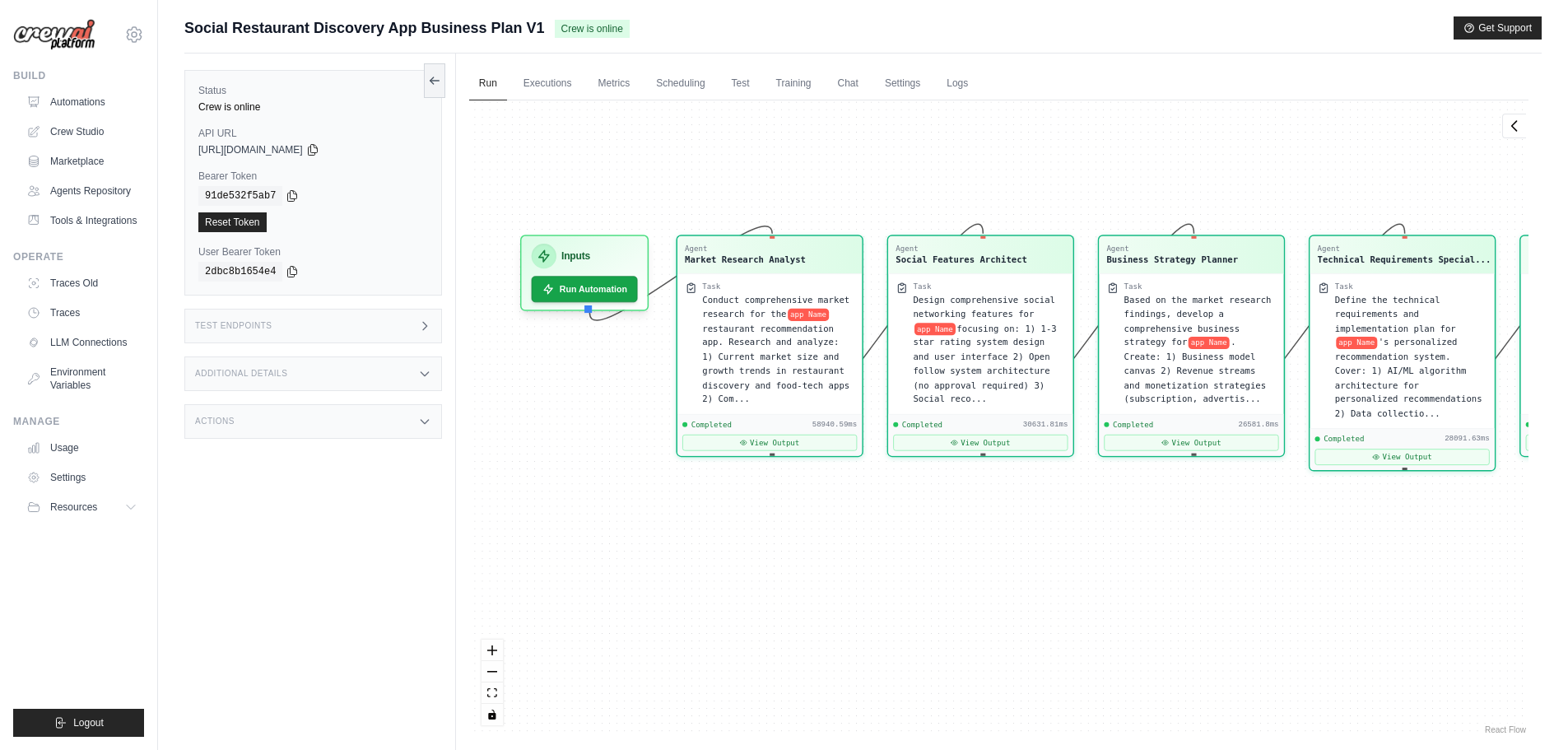
drag, startPoint x: 1041, startPoint y: 528, endPoint x: 1369, endPoint y: 506, distance: 328.7
click at [1433, 502] on div "Agent Market Research Analyst Task Conduct comprehensive market research for th…" at bounding box center [998, 419] width 1059 height 637
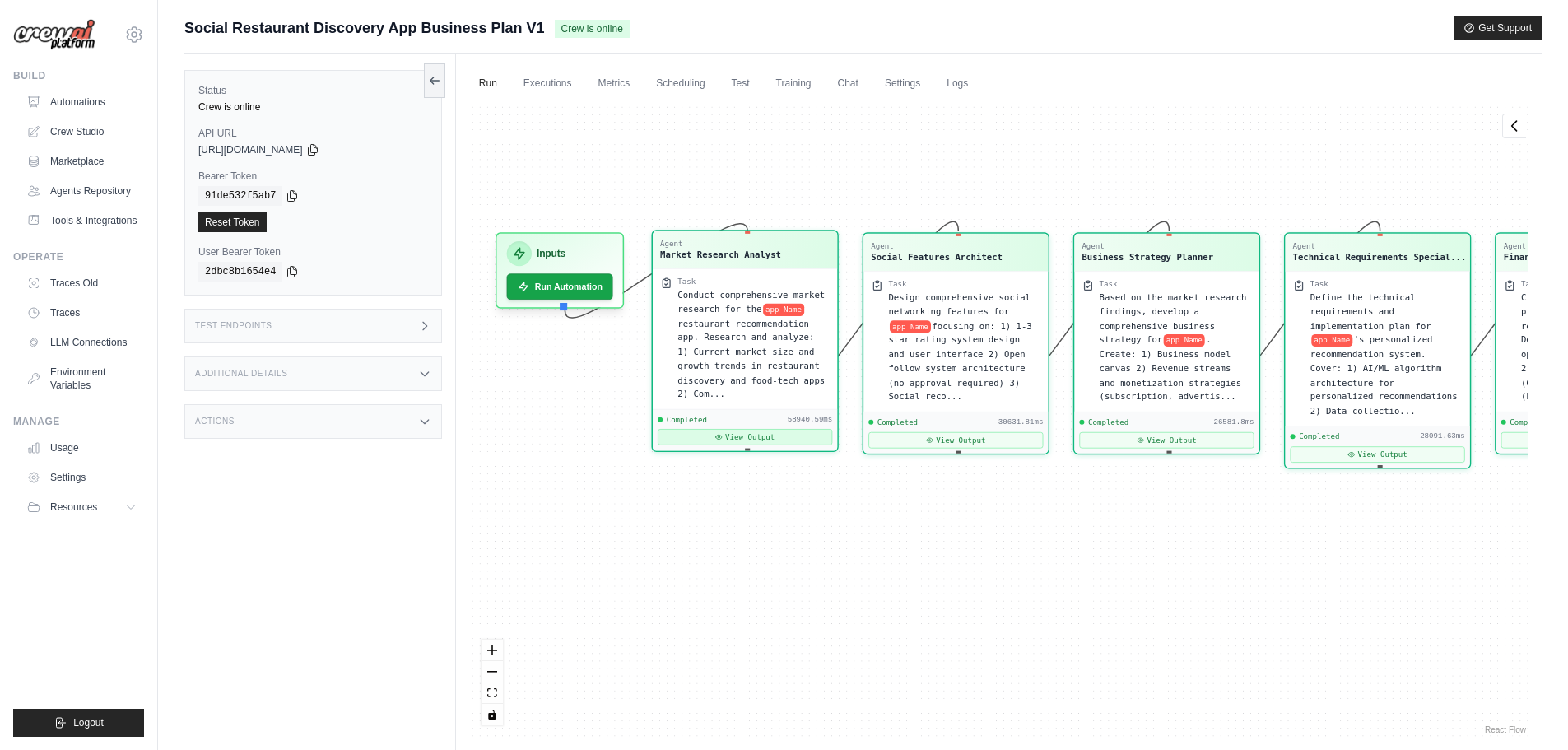
click at [797, 429] on button "View Output" at bounding box center [745, 437] width 175 height 16
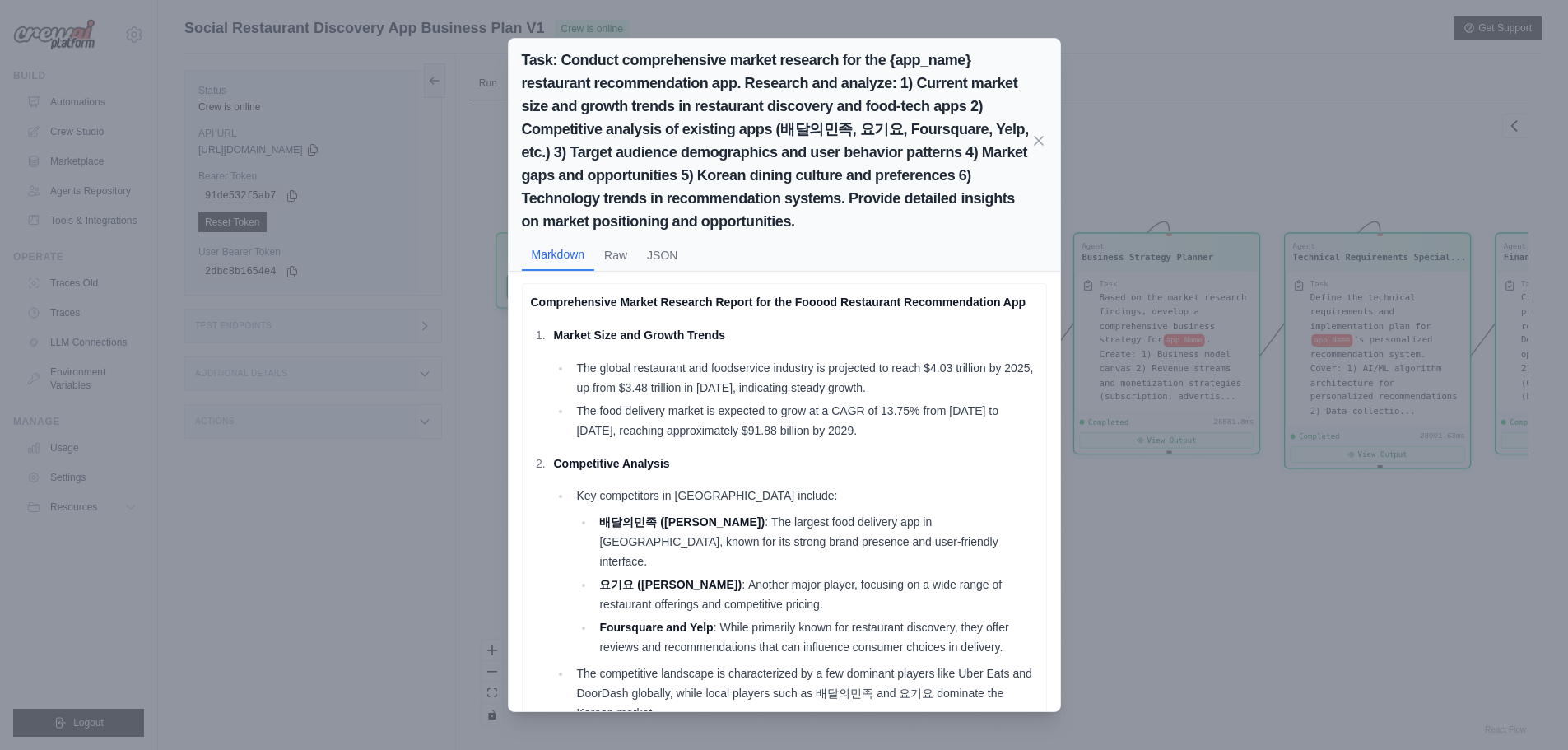
scroll to position [0, 0]
click at [1043, 135] on icon at bounding box center [1039, 140] width 16 height 16
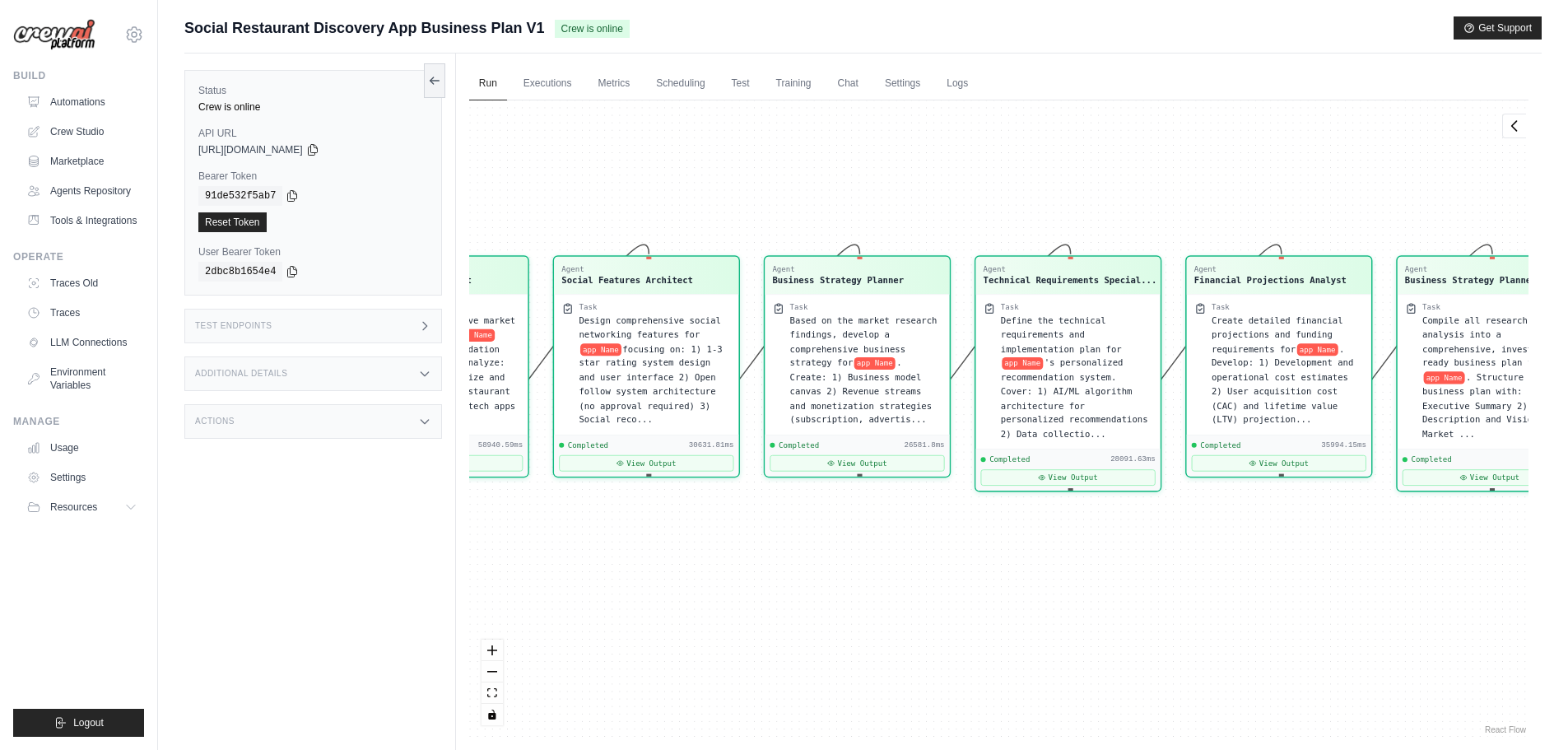
drag, startPoint x: 1041, startPoint y: 555, endPoint x: 719, endPoint y: 590, distance: 323.9
click at [705, 582] on div "Agent Market Research Analyst Task Conduct comprehensive market research for th…" at bounding box center [998, 419] width 1059 height 637
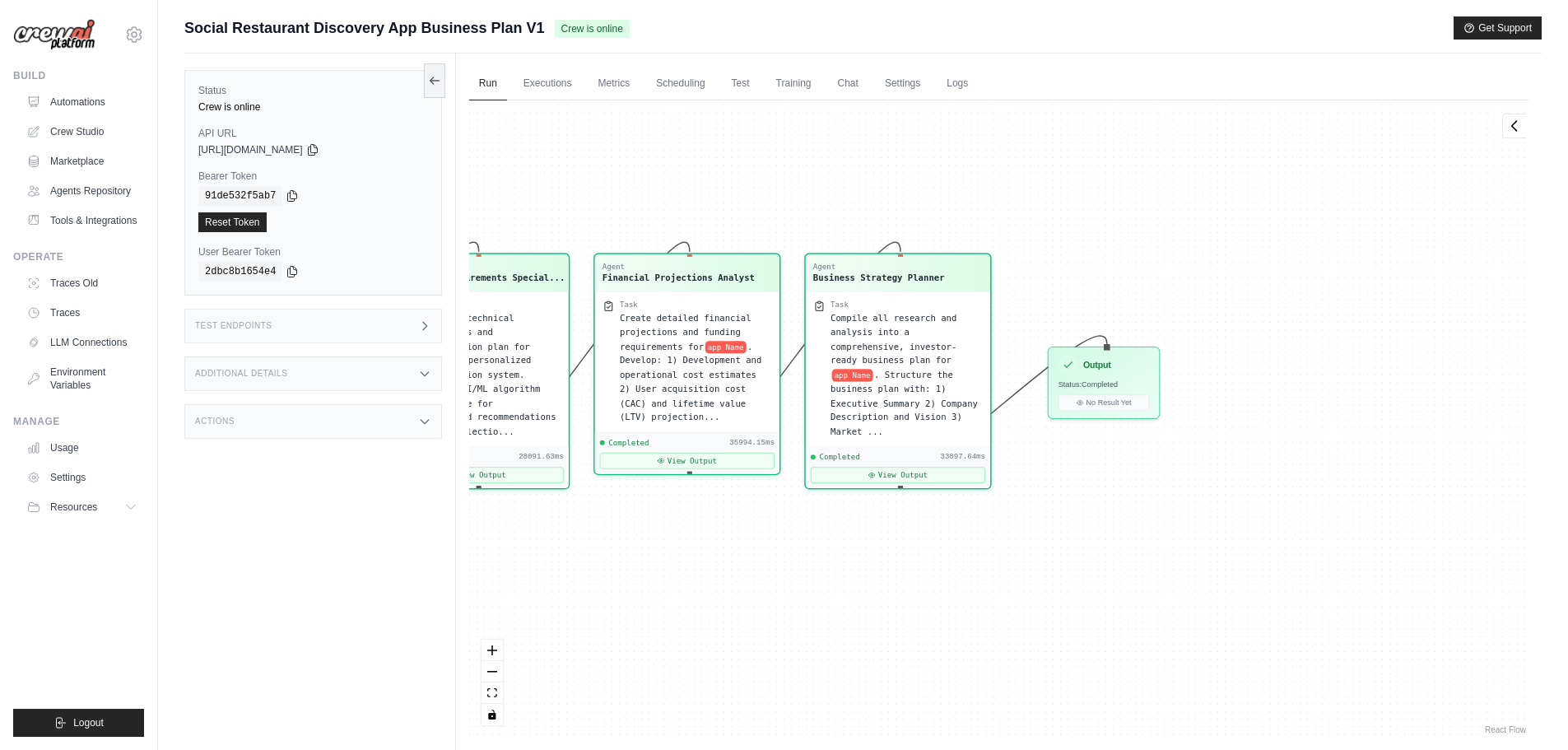
drag, startPoint x: 662, startPoint y: 596, endPoint x: 638, endPoint y: 600, distance: 24.3
click at [638, 600] on div "Agent Market Research Analyst Task Conduct comprehensive market research for th…" at bounding box center [998, 419] width 1059 height 637
click at [921, 464] on button "View Output" at bounding box center [898, 472] width 175 height 16
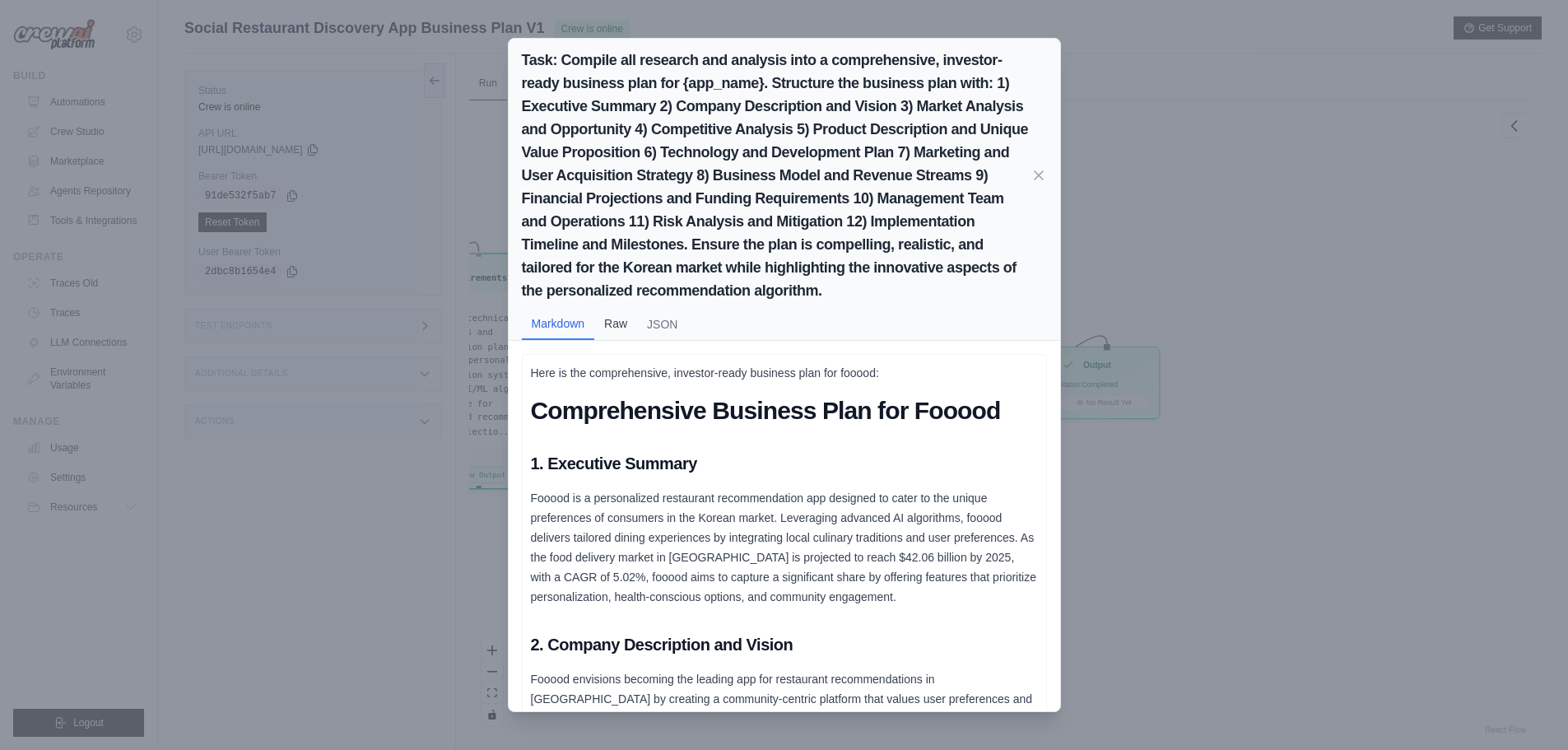
click at [619, 327] on button "Raw" at bounding box center [616, 323] width 43 height 31
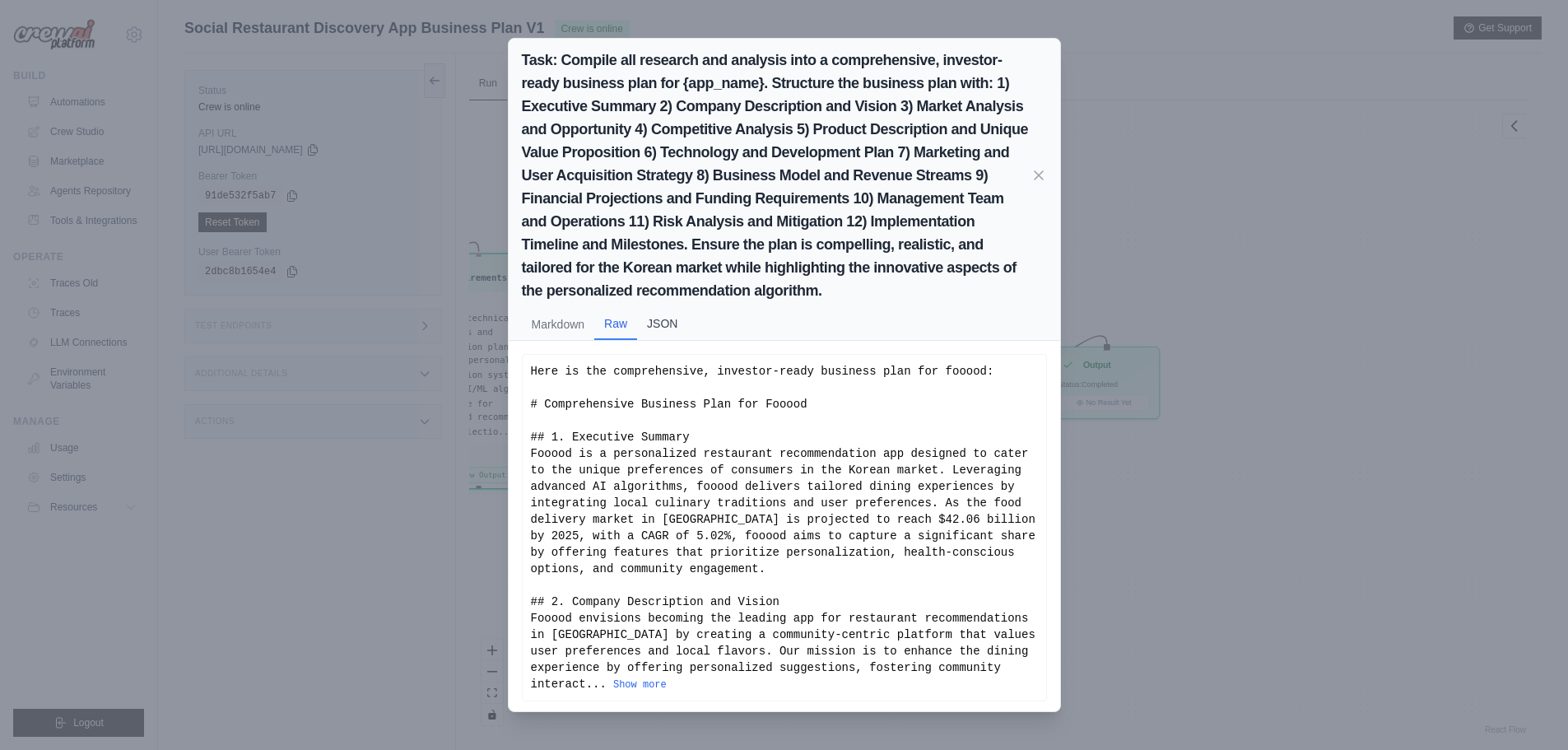
click at [683, 337] on button "JSON" at bounding box center [662, 323] width 50 height 31
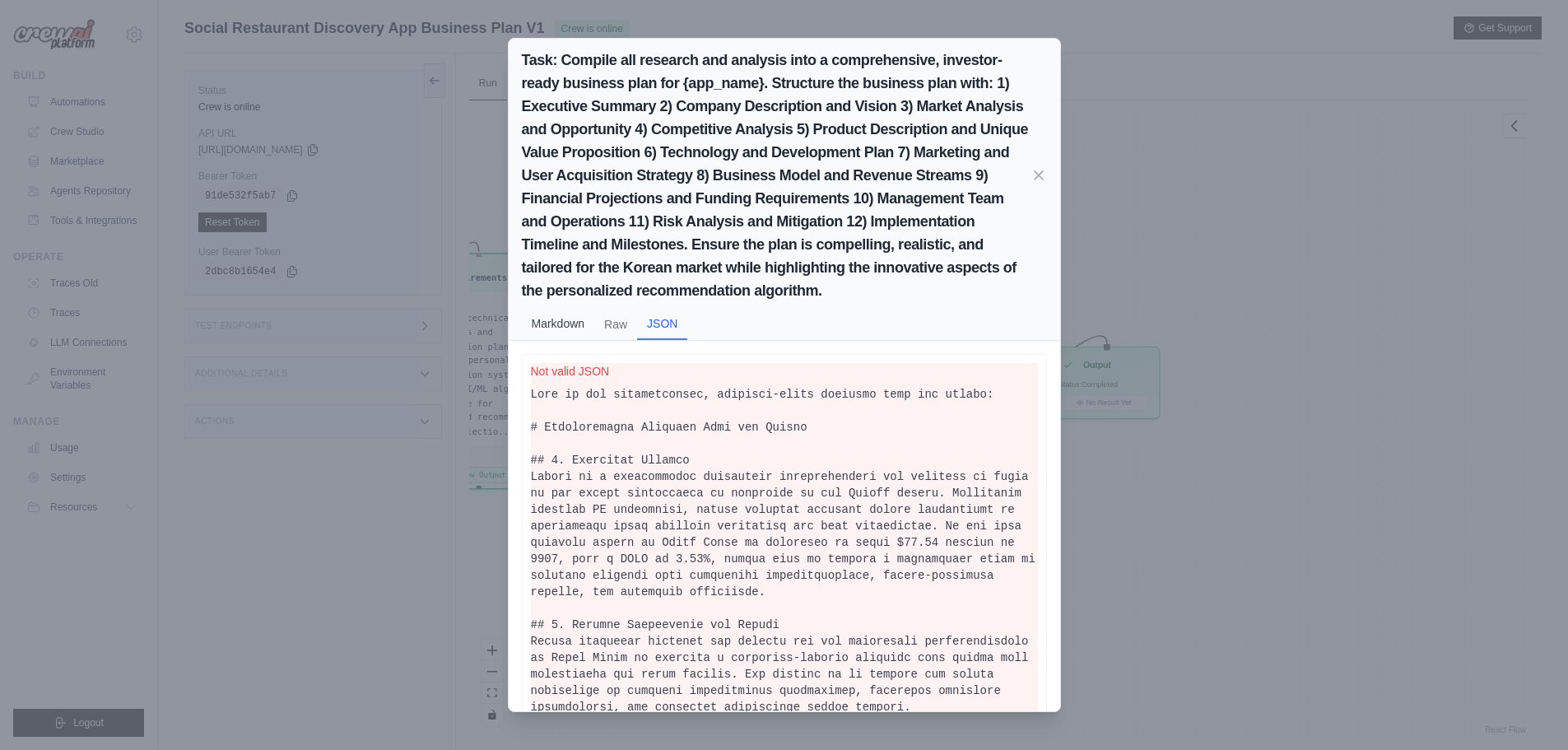
click at [574, 331] on button "Markdown" at bounding box center [559, 323] width 74 height 31
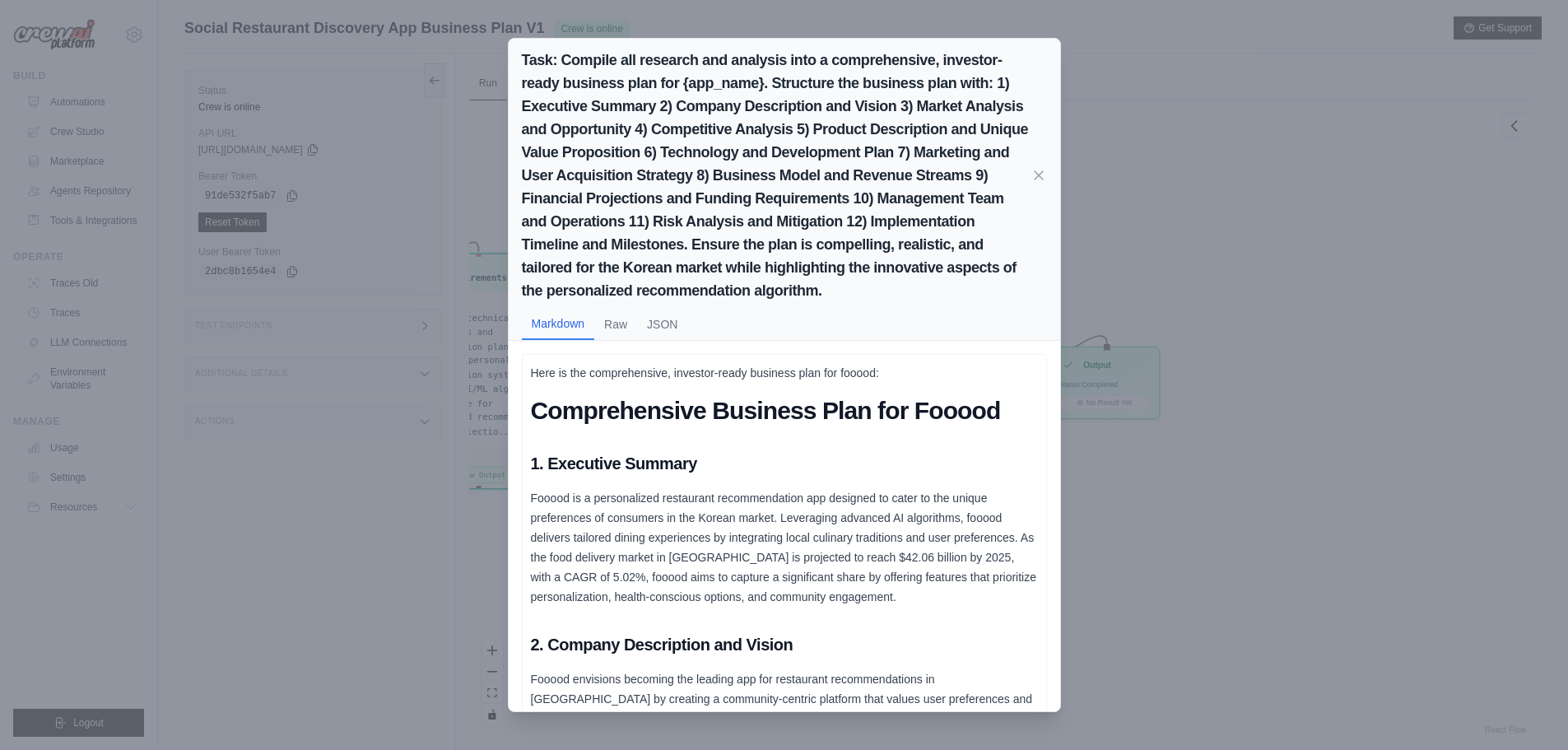
click at [1047, 171] on div "Task: Compile all research and analysis into a comprehensive, investor-ready bu…" at bounding box center [784, 189] width 552 height 302
click at [1041, 170] on icon at bounding box center [1039, 174] width 16 height 16
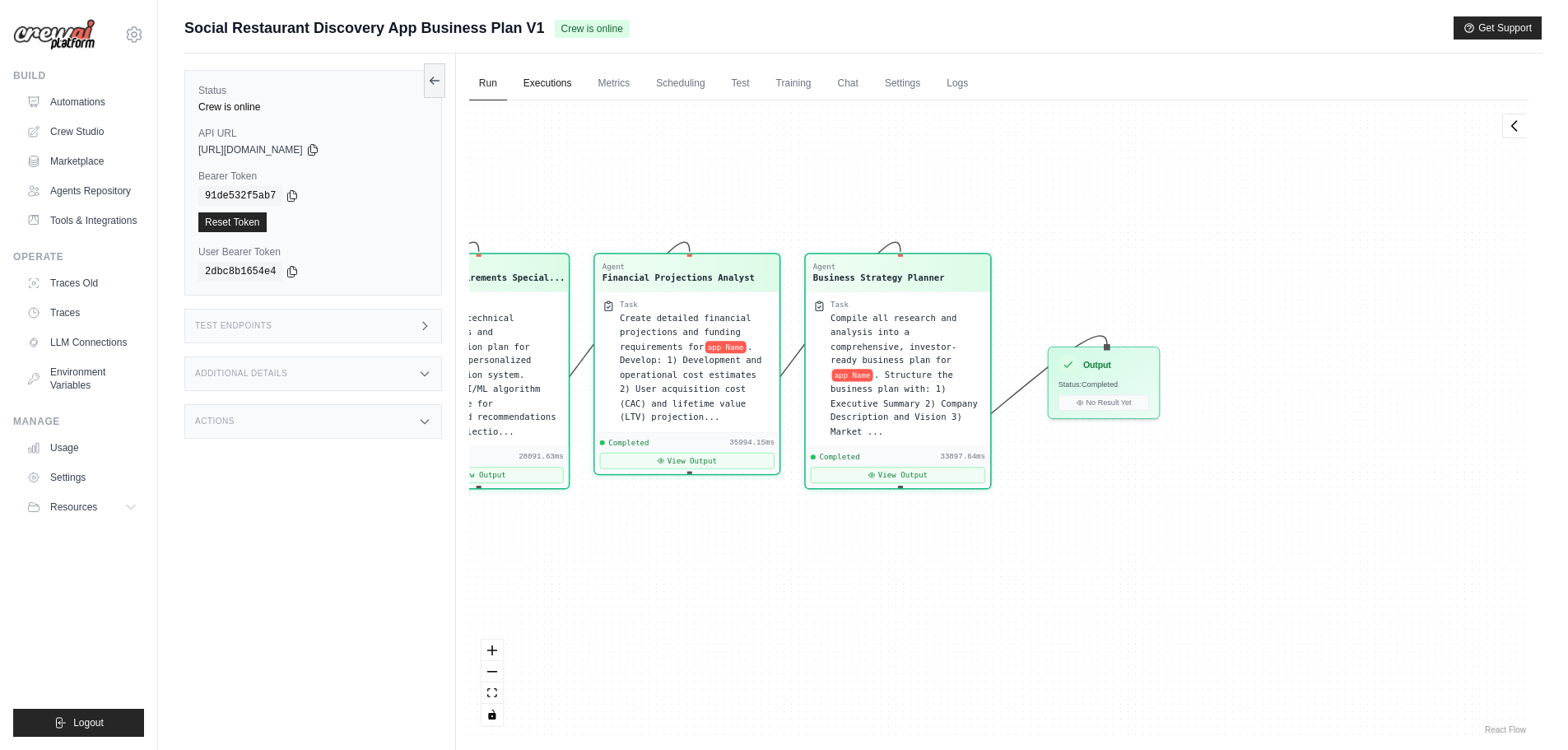
click at [546, 85] on link "Executions" at bounding box center [548, 83] width 68 height 35
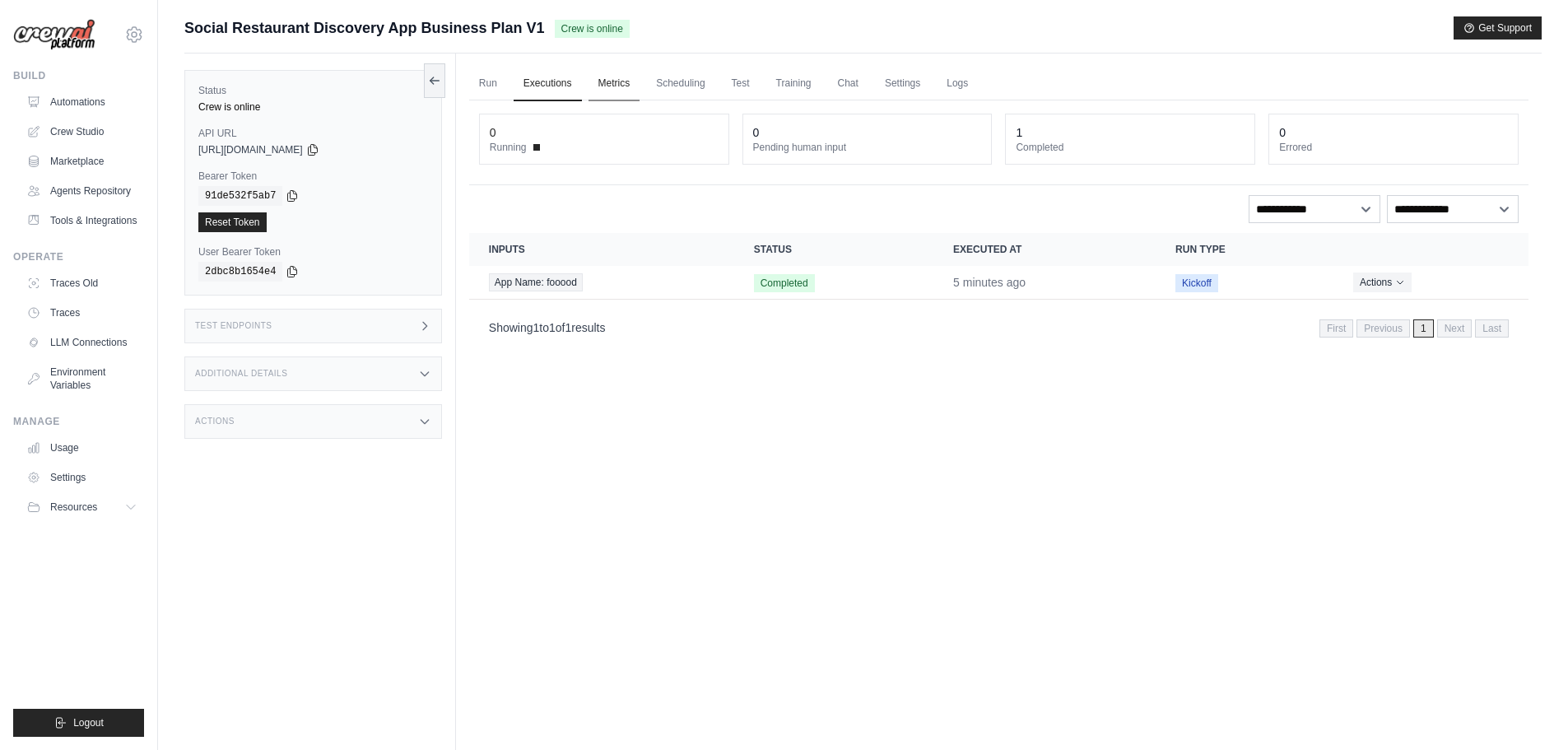
click at [640, 83] on link "Metrics" at bounding box center [614, 83] width 52 height 35
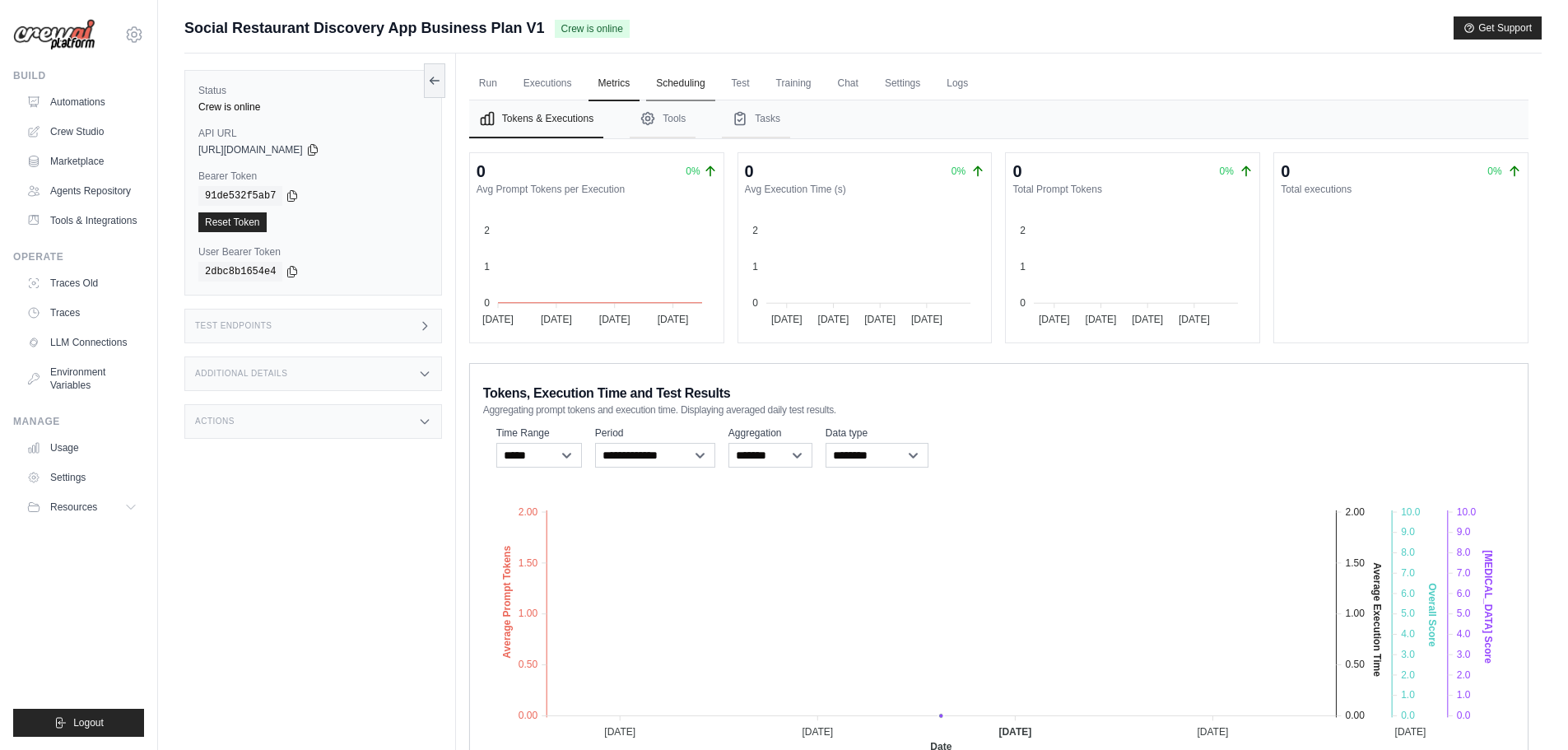
click at [690, 85] on link "Scheduling" at bounding box center [680, 83] width 68 height 35
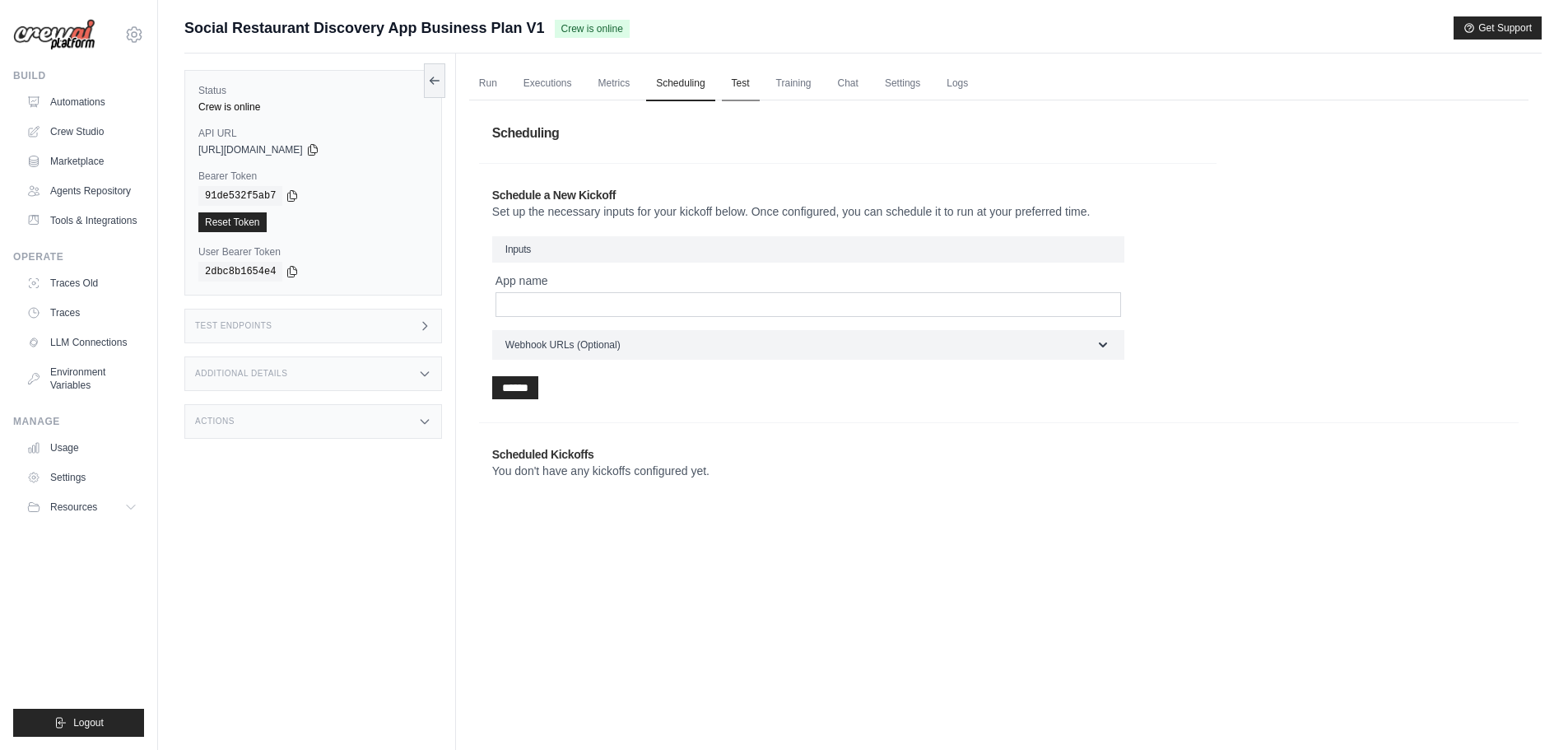
click at [752, 88] on link "Test" at bounding box center [741, 83] width 38 height 35
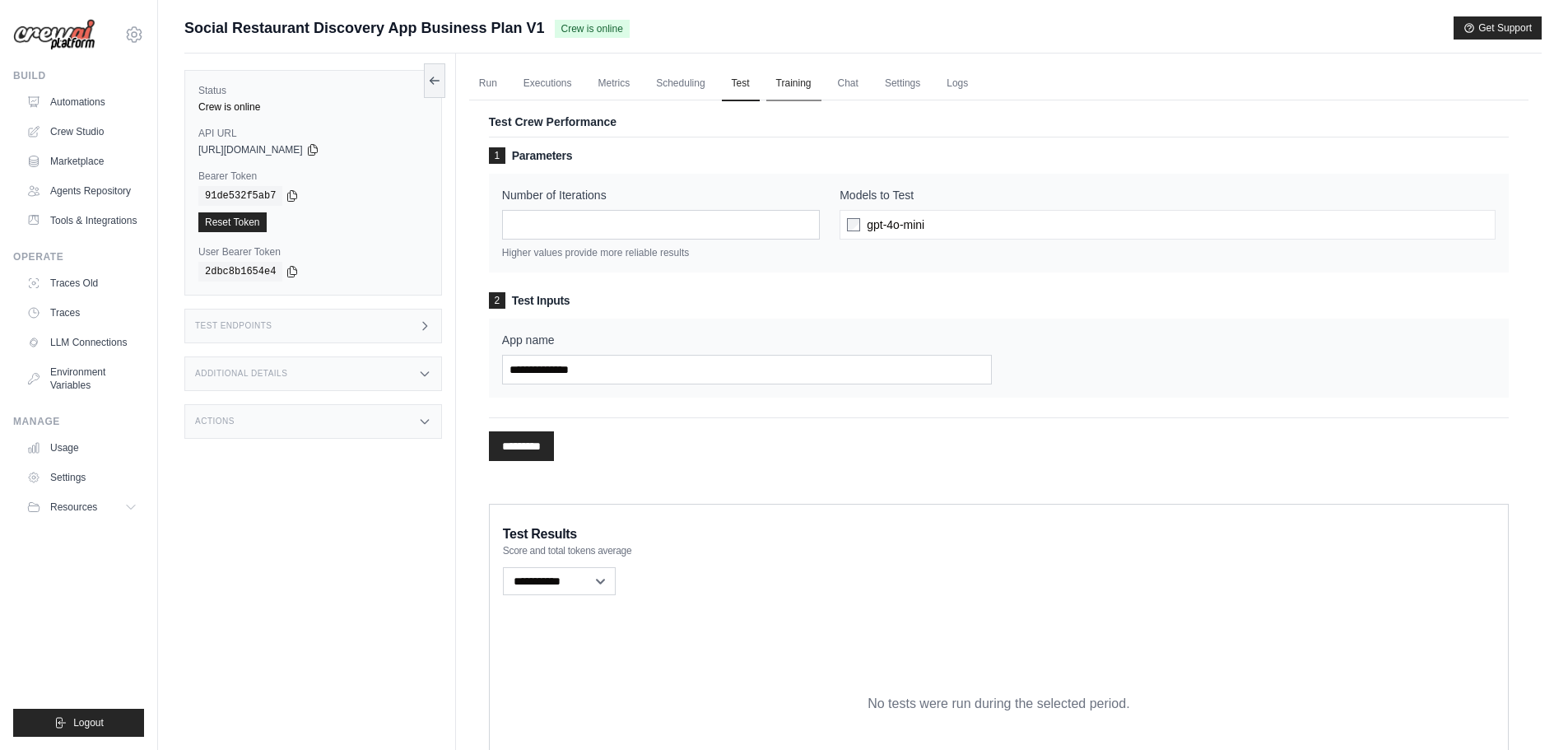
click at [797, 84] on link "Training" at bounding box center [793, 83] width 55 height 35
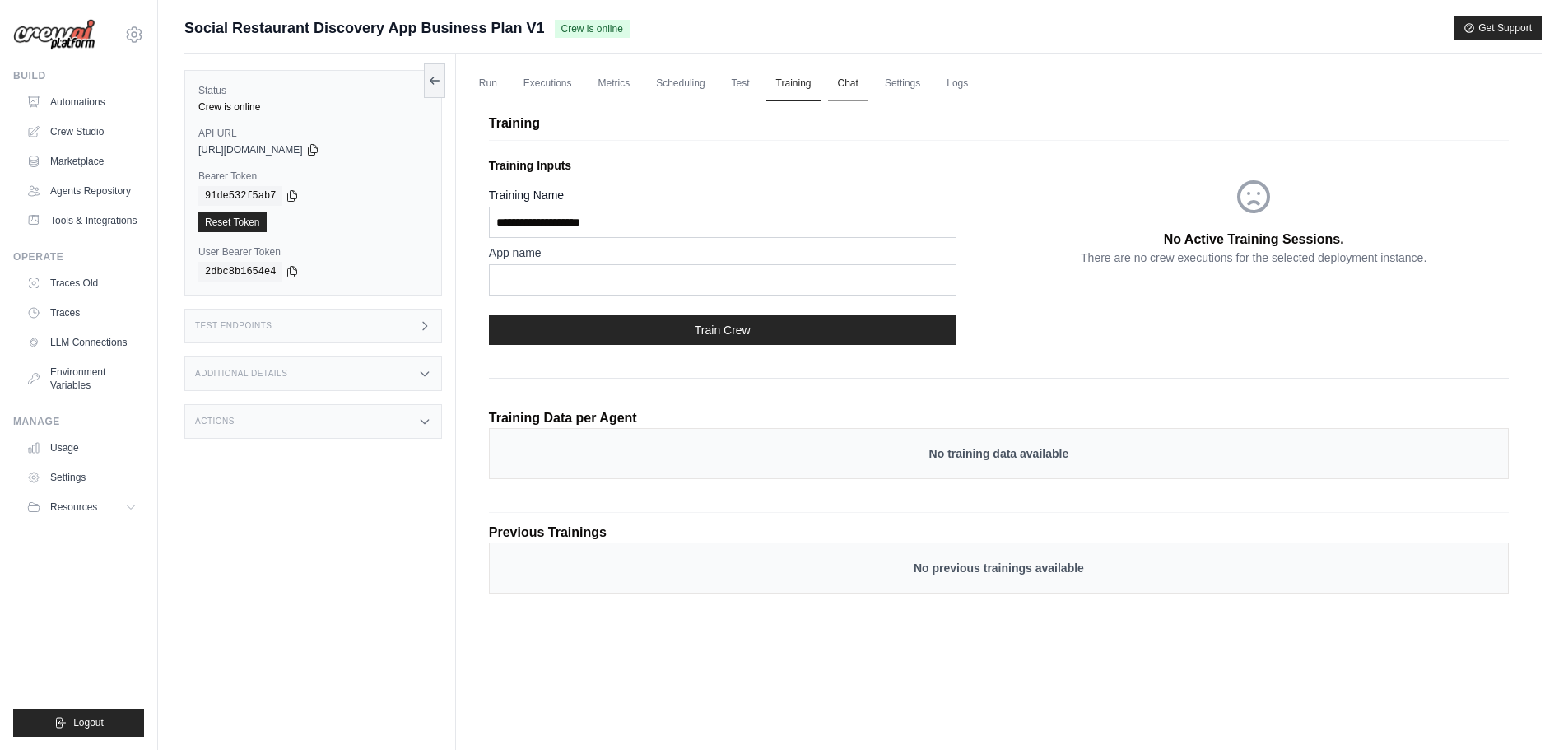
click at [863, 87] on link "Chat" at bounding box center [848, 83] width 40 height 35
click at [305, 388] on div "Additional Details" at bounding box center [313, 373] width 257 height 35
click at [337, 327] on div "Test Endpoints" at bounding box center [313, 326] width 257 height 35
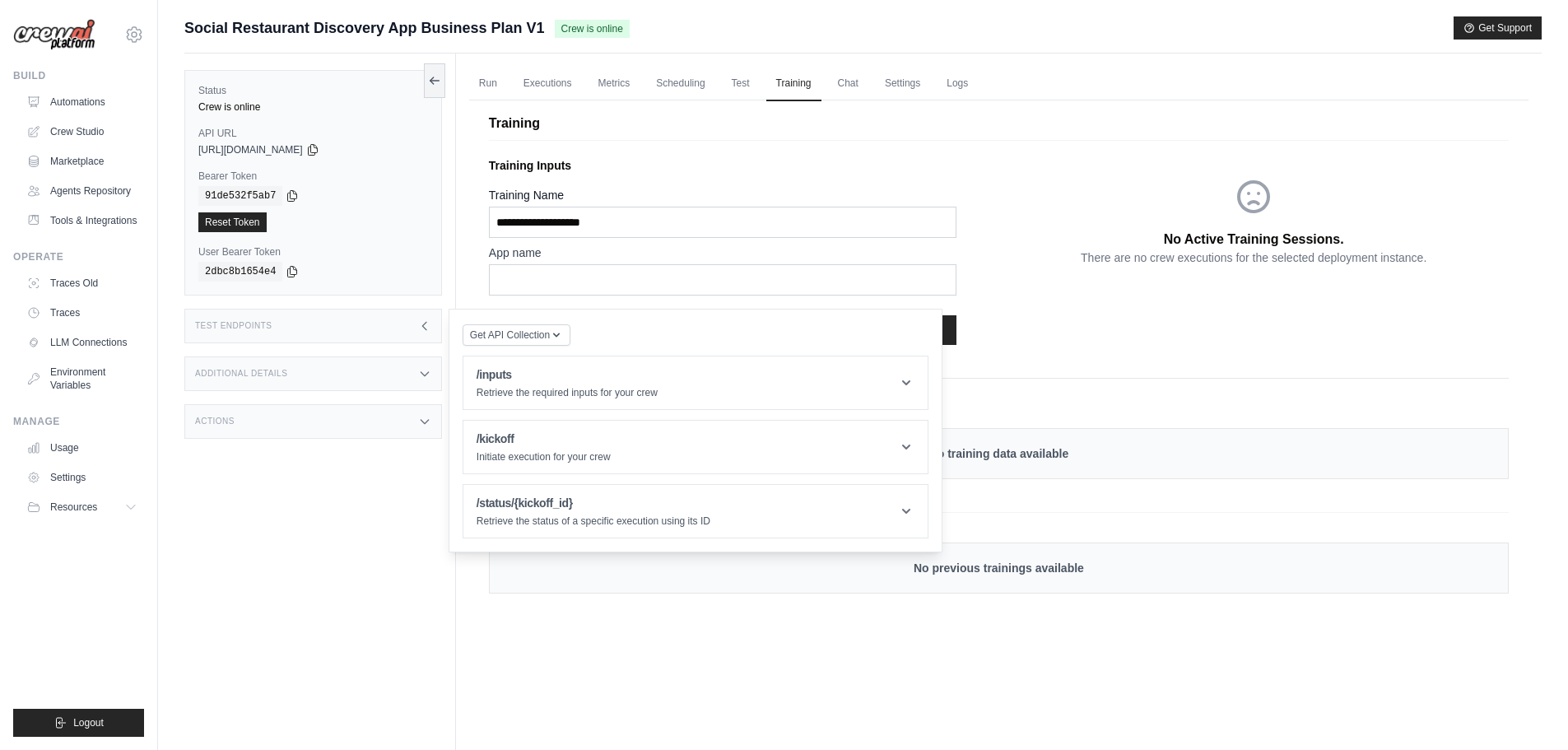
click at [328, 327] on div "Test Endpoints" at bounding box center [313, 326] width 257 height 35
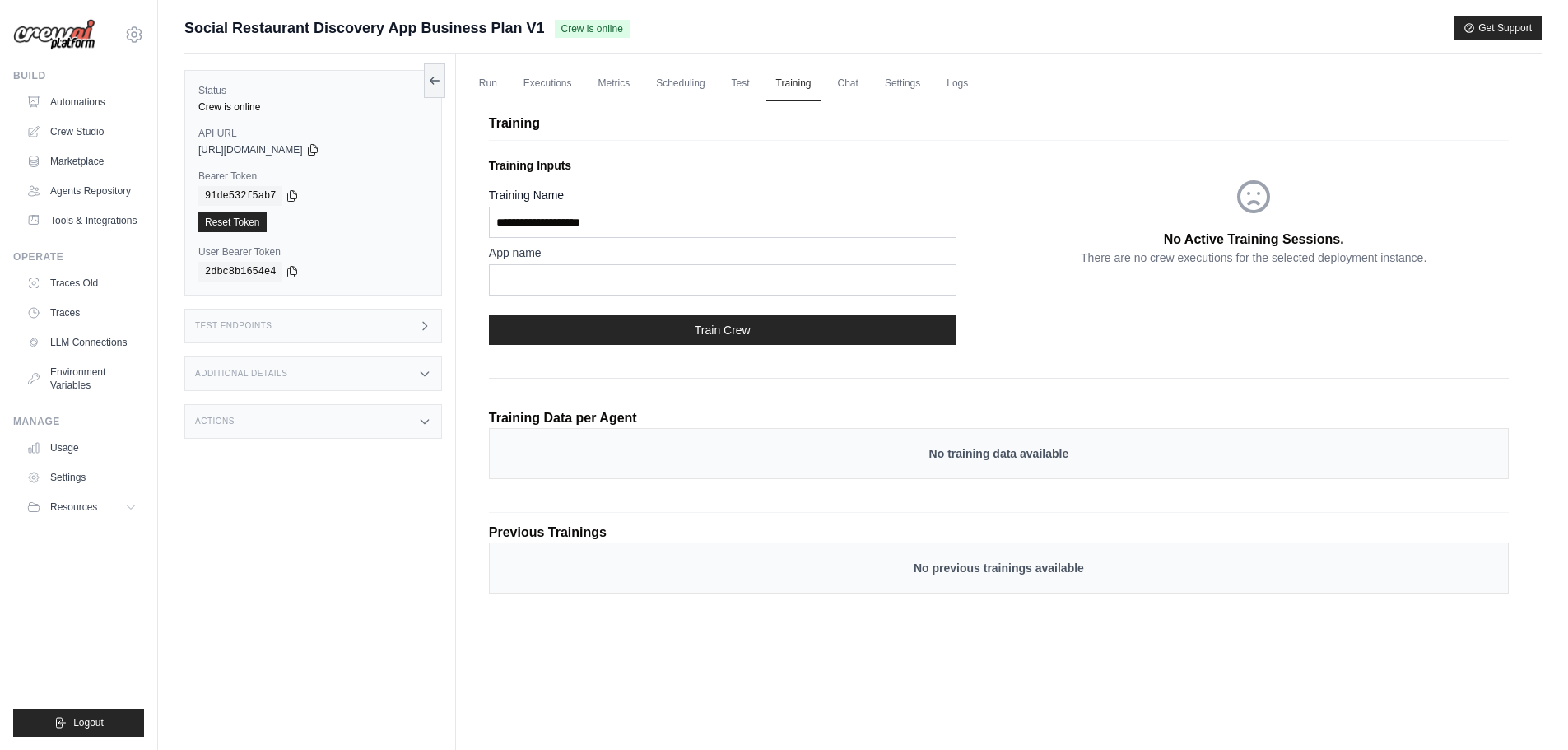
click at [283, 420] on div "Actions" at bounding box center [313, 422] width 257 height 35
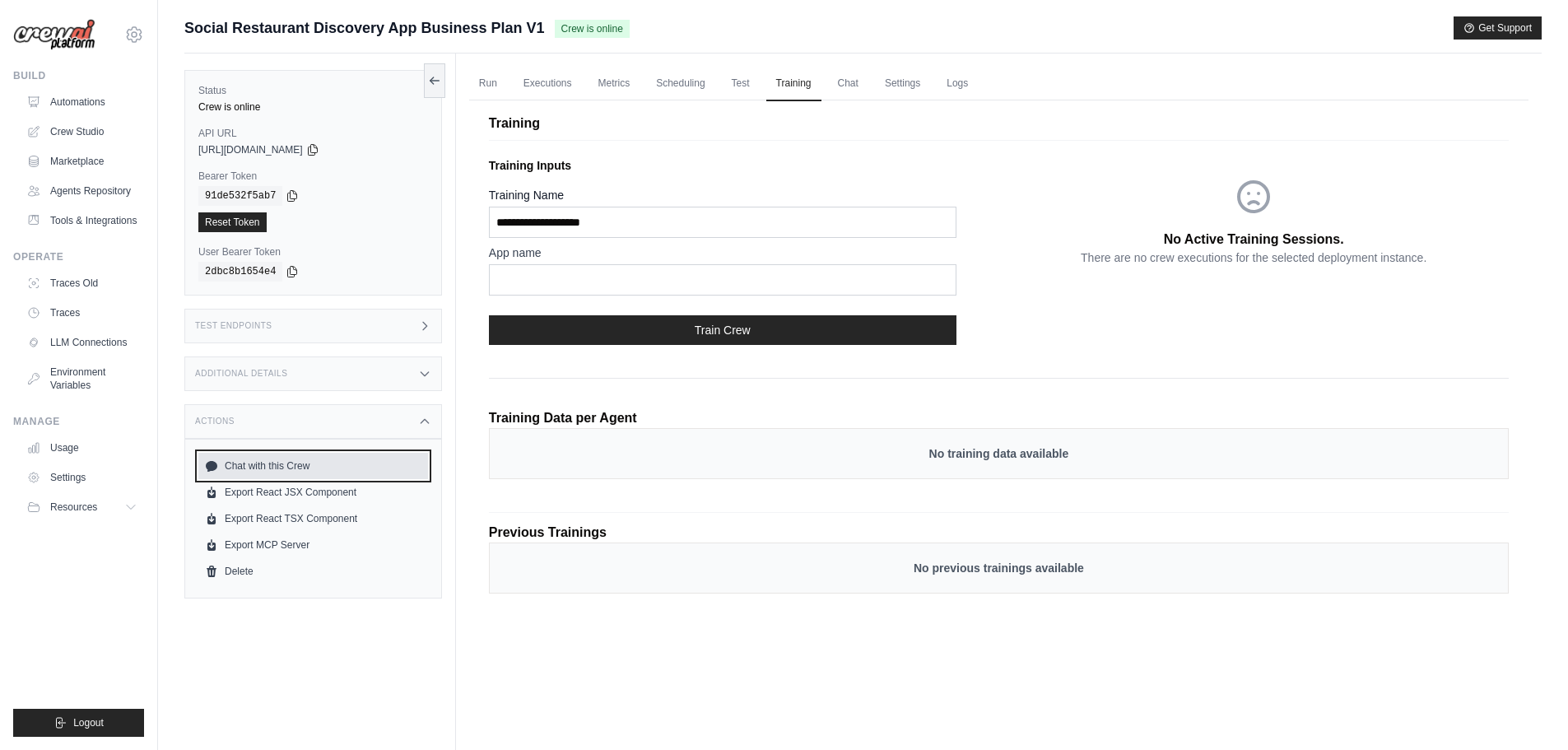
click at [280, 462] on link "Chat with this Crew" at bounding box center [313, 466] width 230 height 26
click at [863, 83] on link "Chat" at bounding box center [848, 83] width 40 height 35
click at [866, 81] on link "Chat" at bounding box center [848, 83] width 40 height 35
click at [739, 79] on link "Test" at bounding box center [741, 83] width 38 height 35
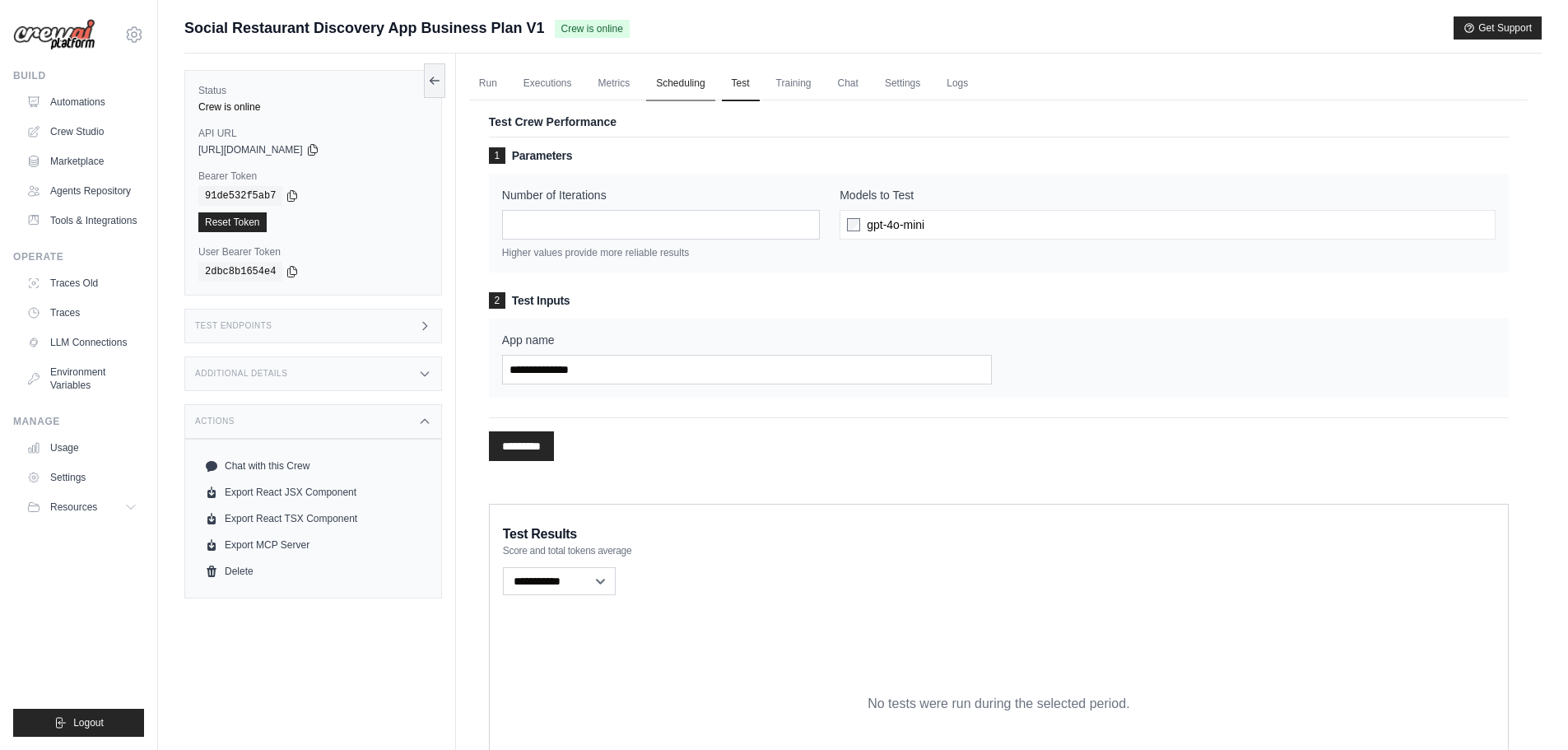
click at [688, 84] on link "Scheduling" at bounding box center [680, 83] width 68 height 35
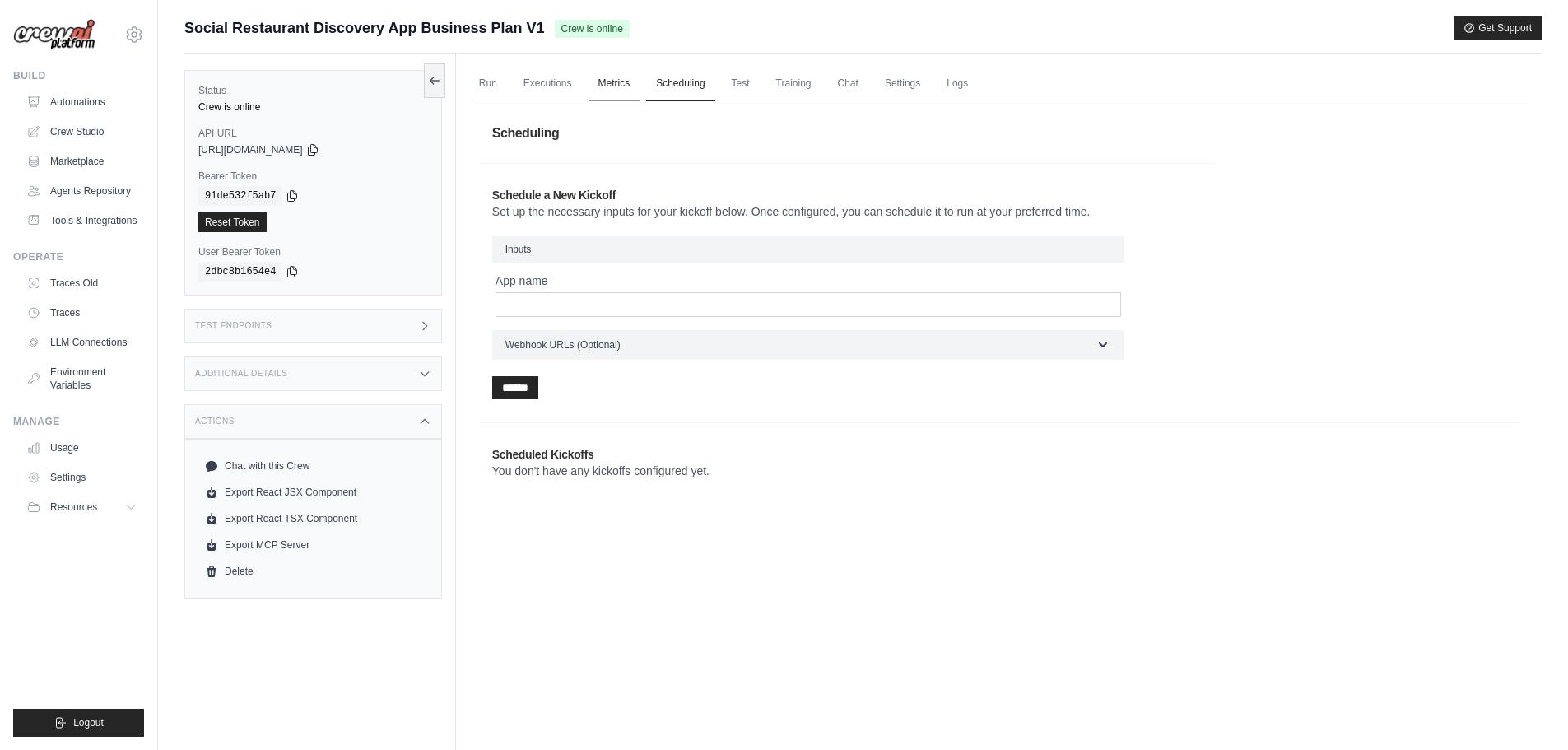
click at [618, 82] on link "Metrics" at bounding box center [614, 83] width 52 height 35
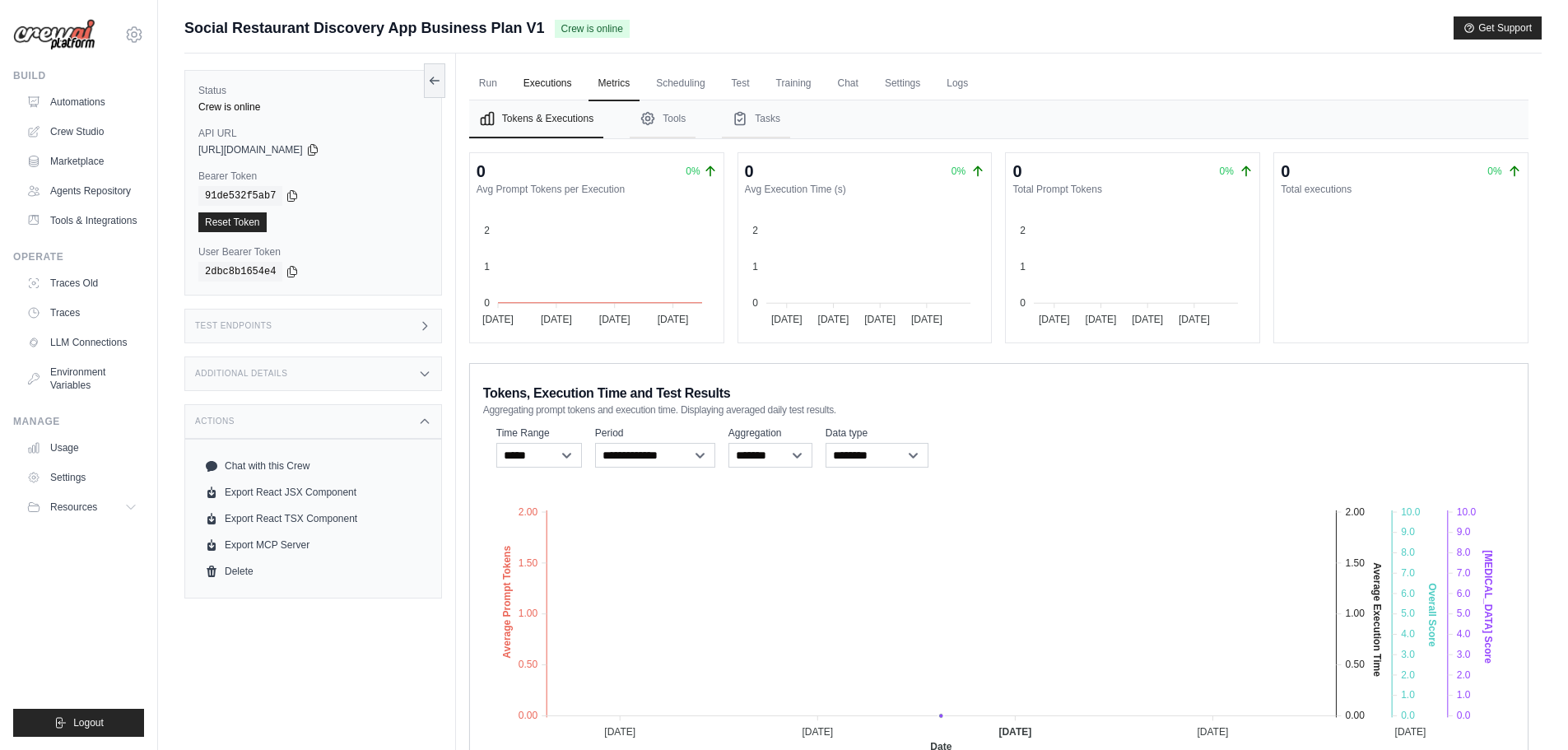
click at [546, 75] on link "Executions" at bounding box center [548, 83] width 68 height 35
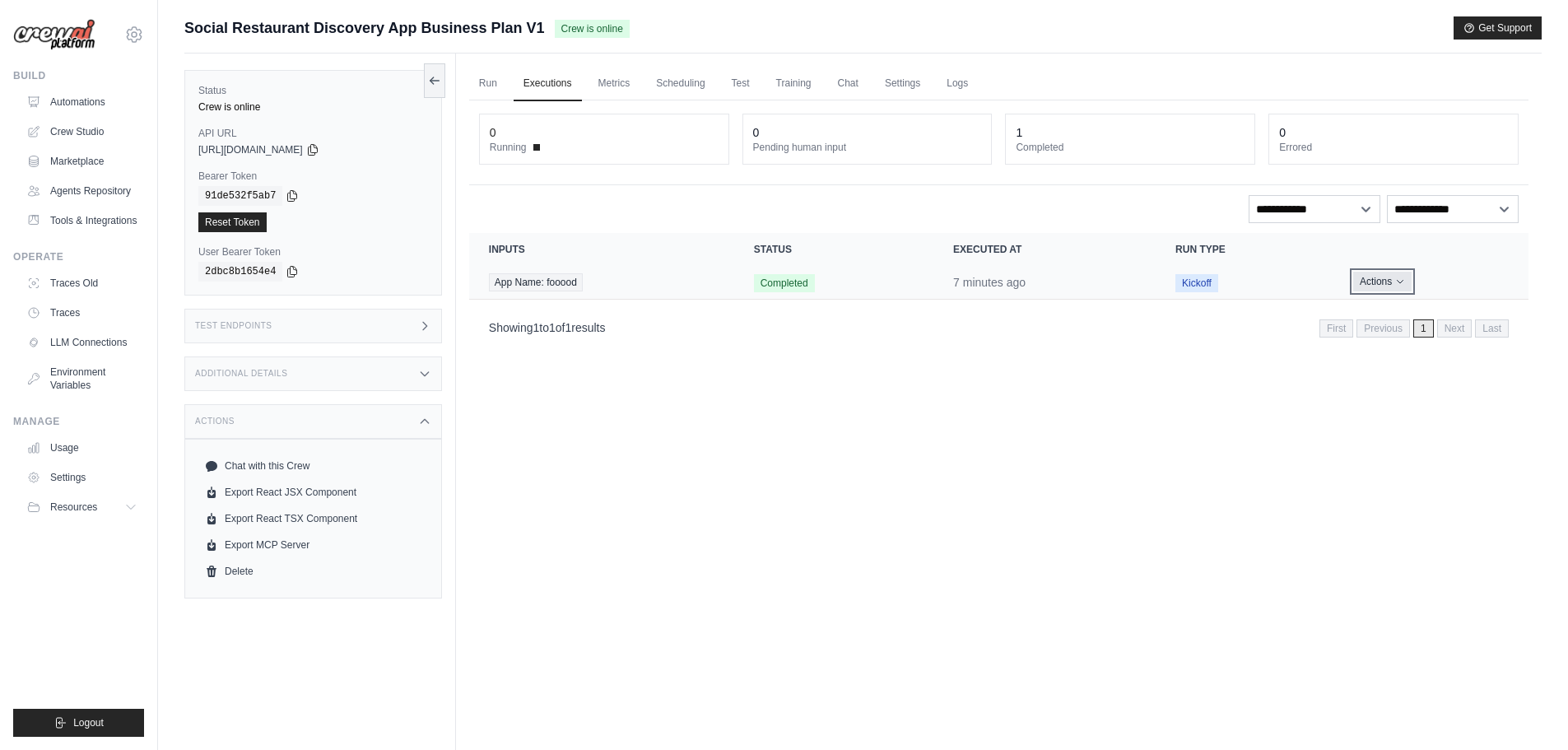
click at [1384, 284] on button "Actions" at bounding box center [1382, 282] width 58 height 20
click at [1429, 312] on link "View Details" at bounding box center [1456, 311] width 105 height 26
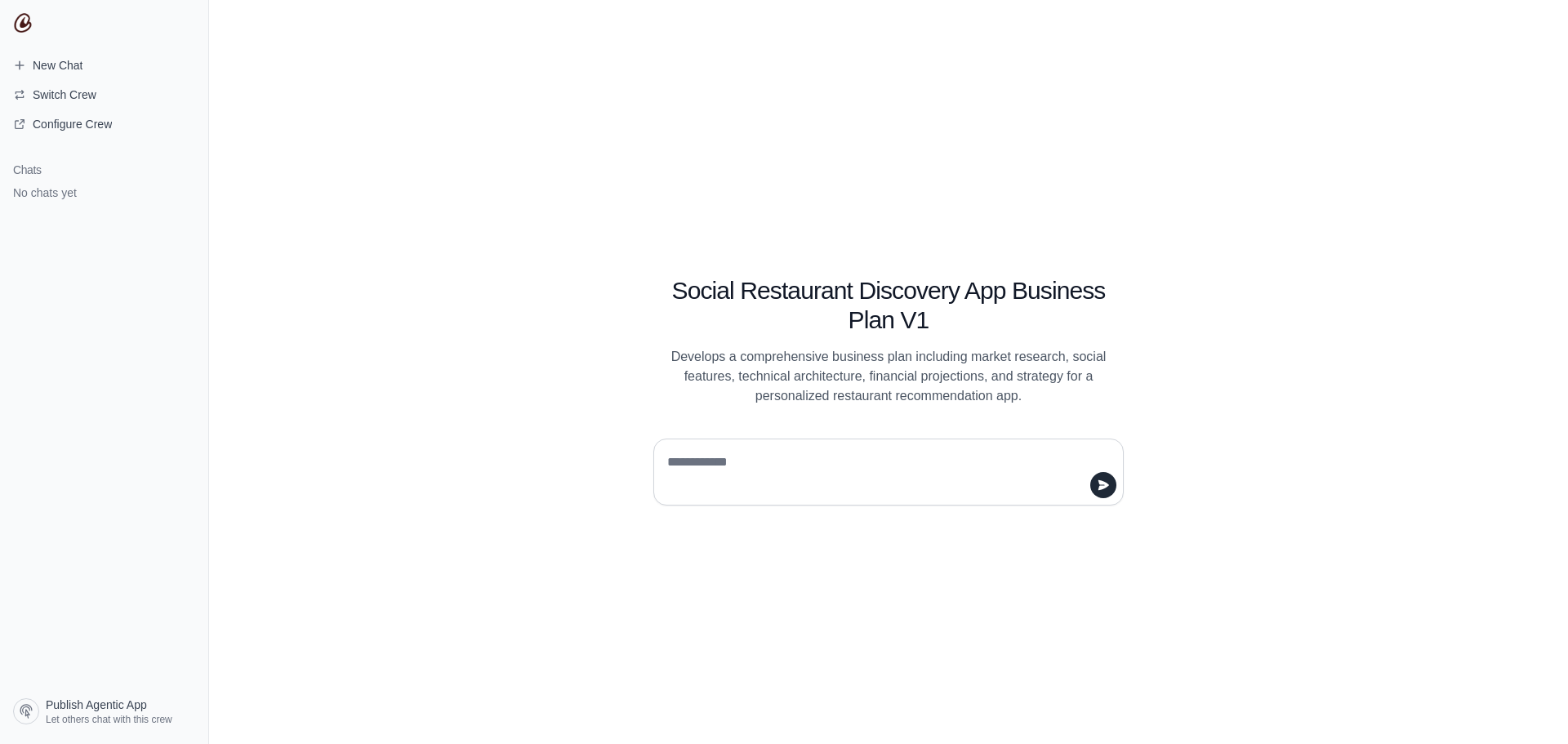
type textarea "*"
type textarea "**********"
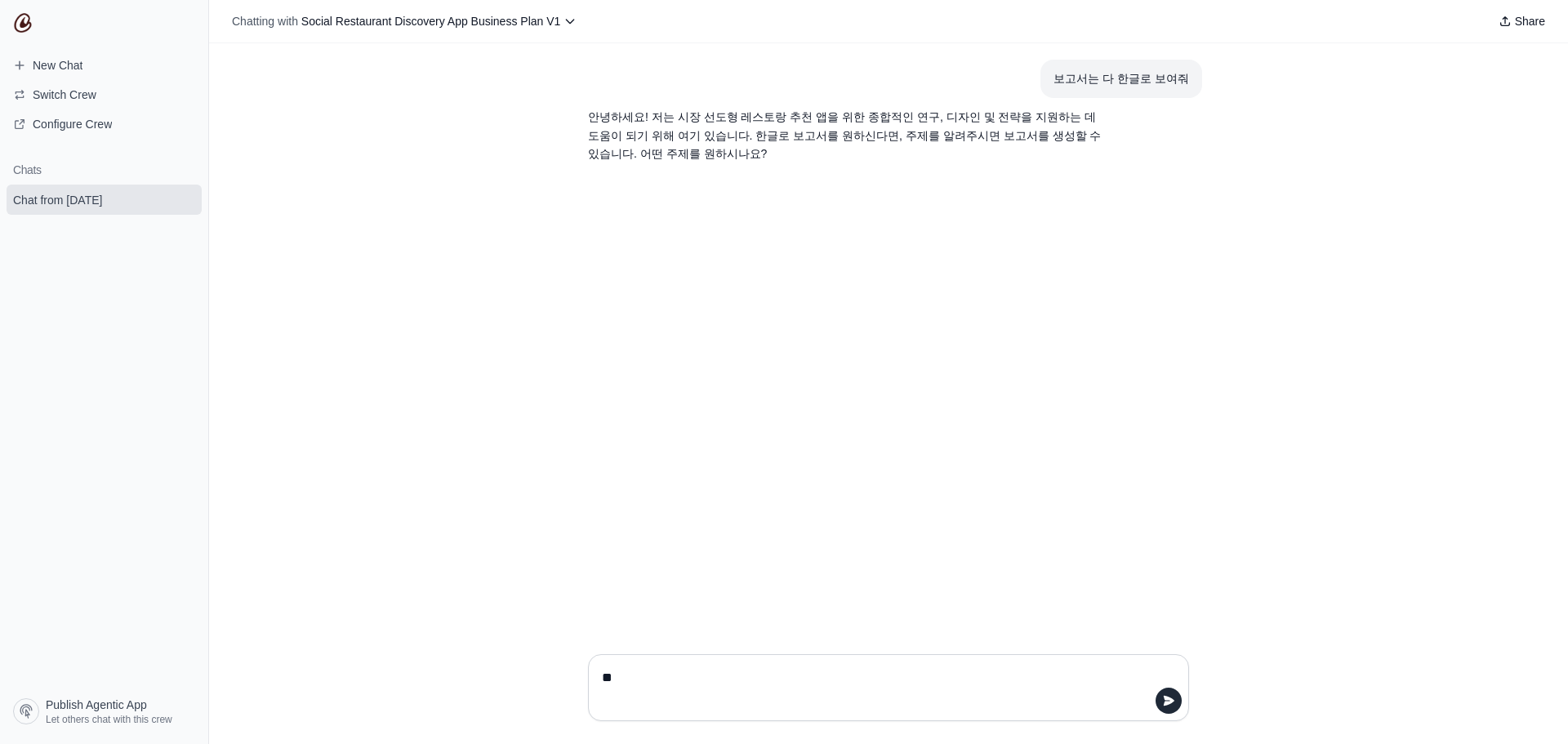
type textarea "*"
type textarea "******"
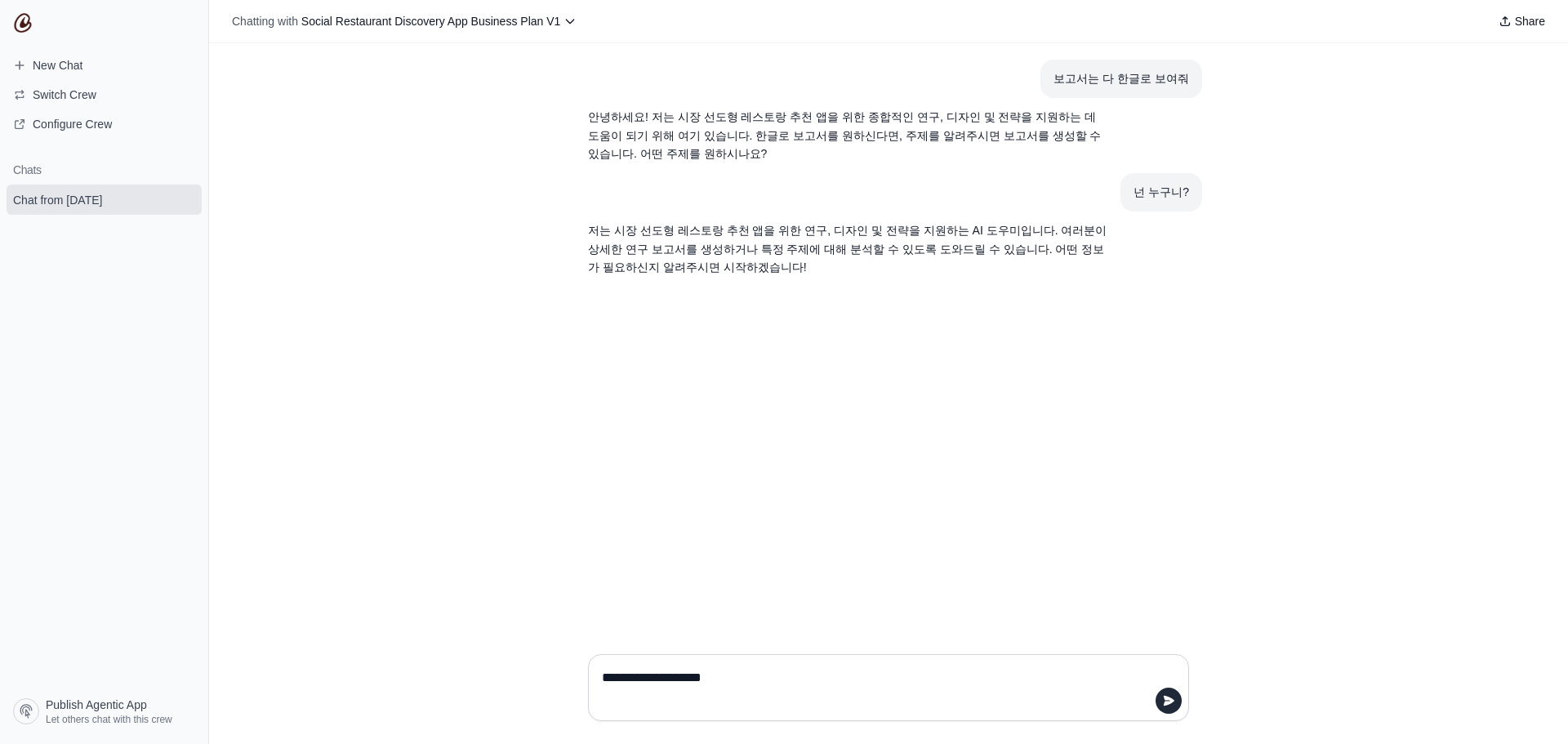
type textarea "**********"
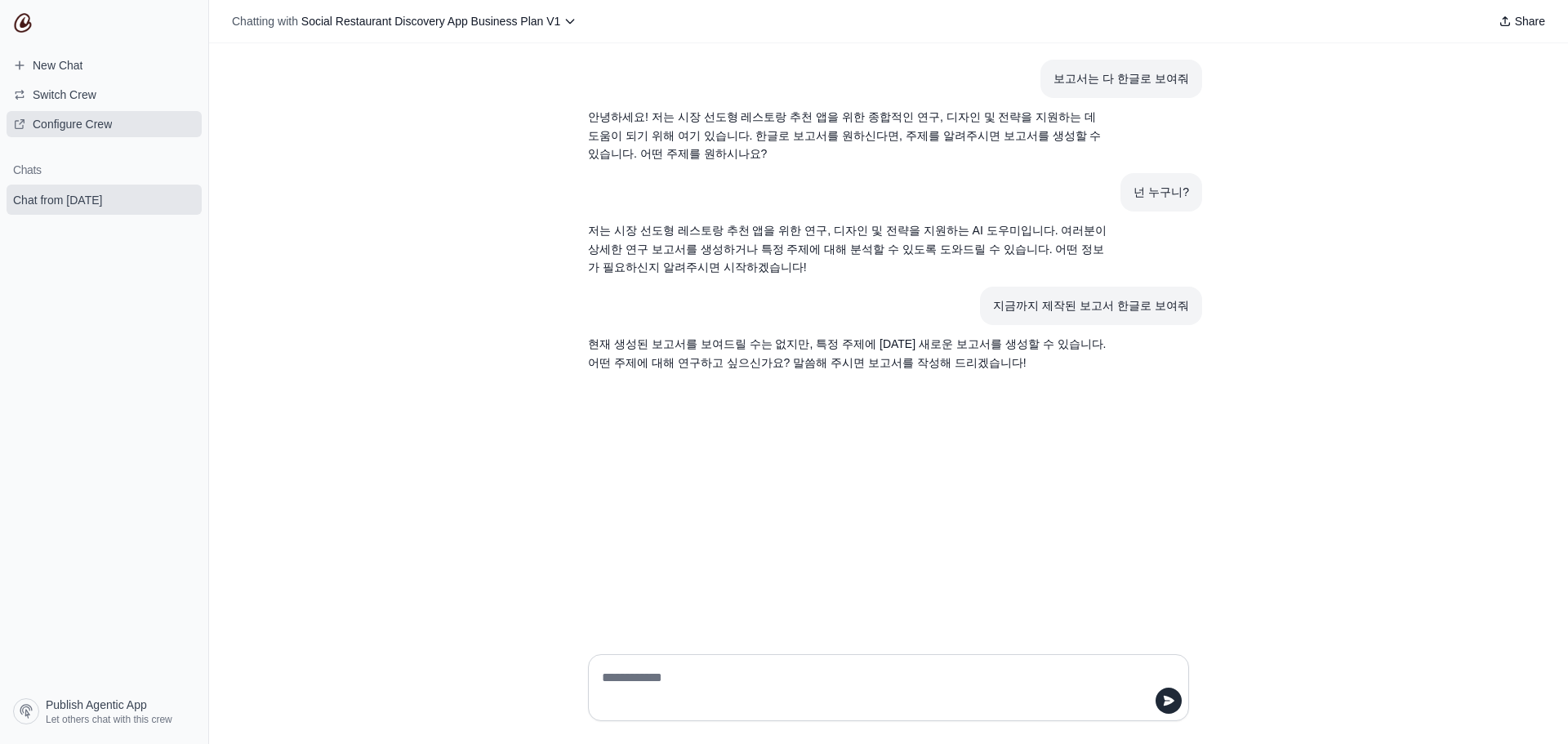
click at [51, 128] on span "Configure Crew" at bounding box center [72, 124] width 79 height 16
drag, startPoint x: 700, startPoint y: 699, endPoint x: 685, endPoint y: 716, distance: 22.7
click at [699, 699] on textarea at bounding box center [884, 687] width 570 height 45
type textarea "*"
type textarea "**********"
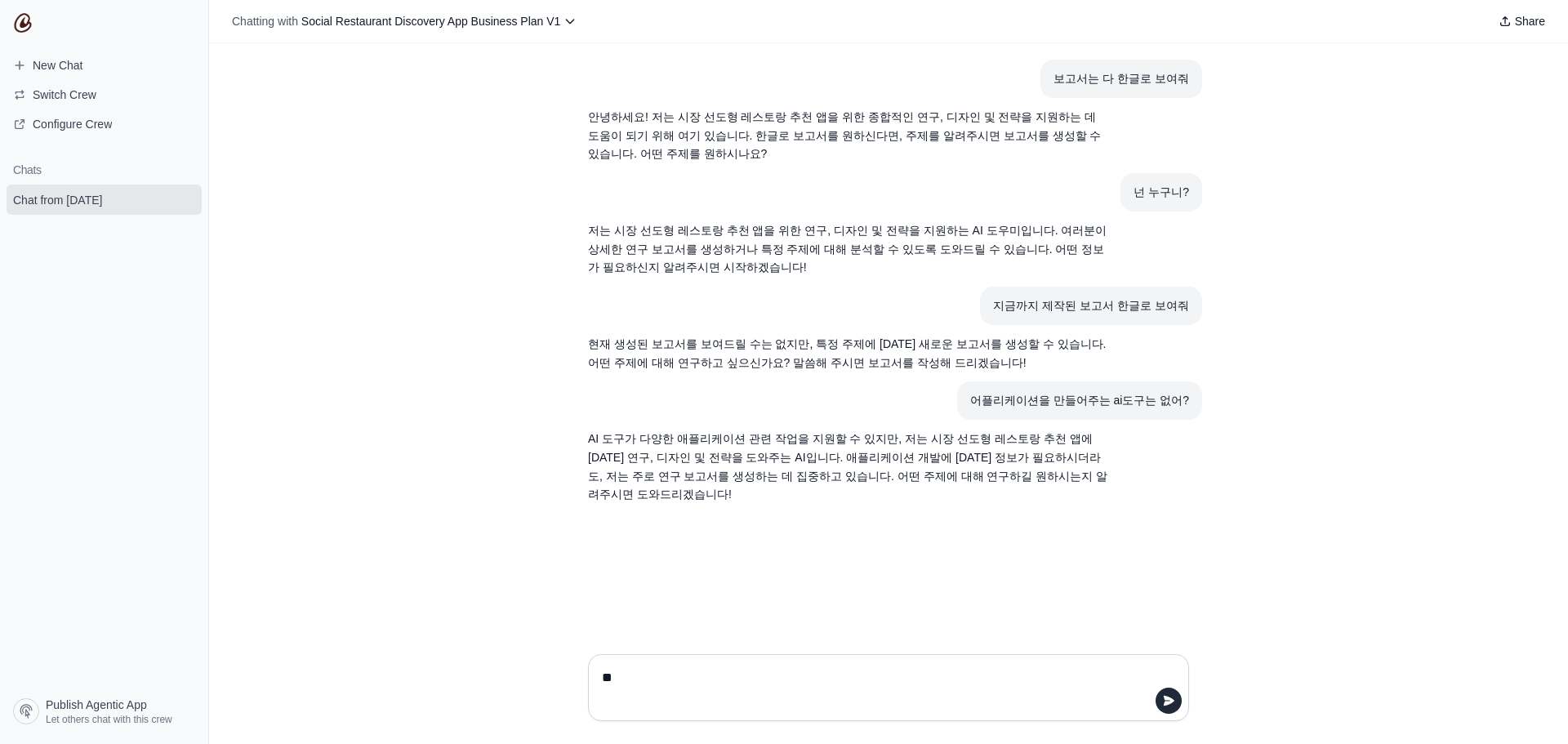
type textarea "*"
type textarea "**********"
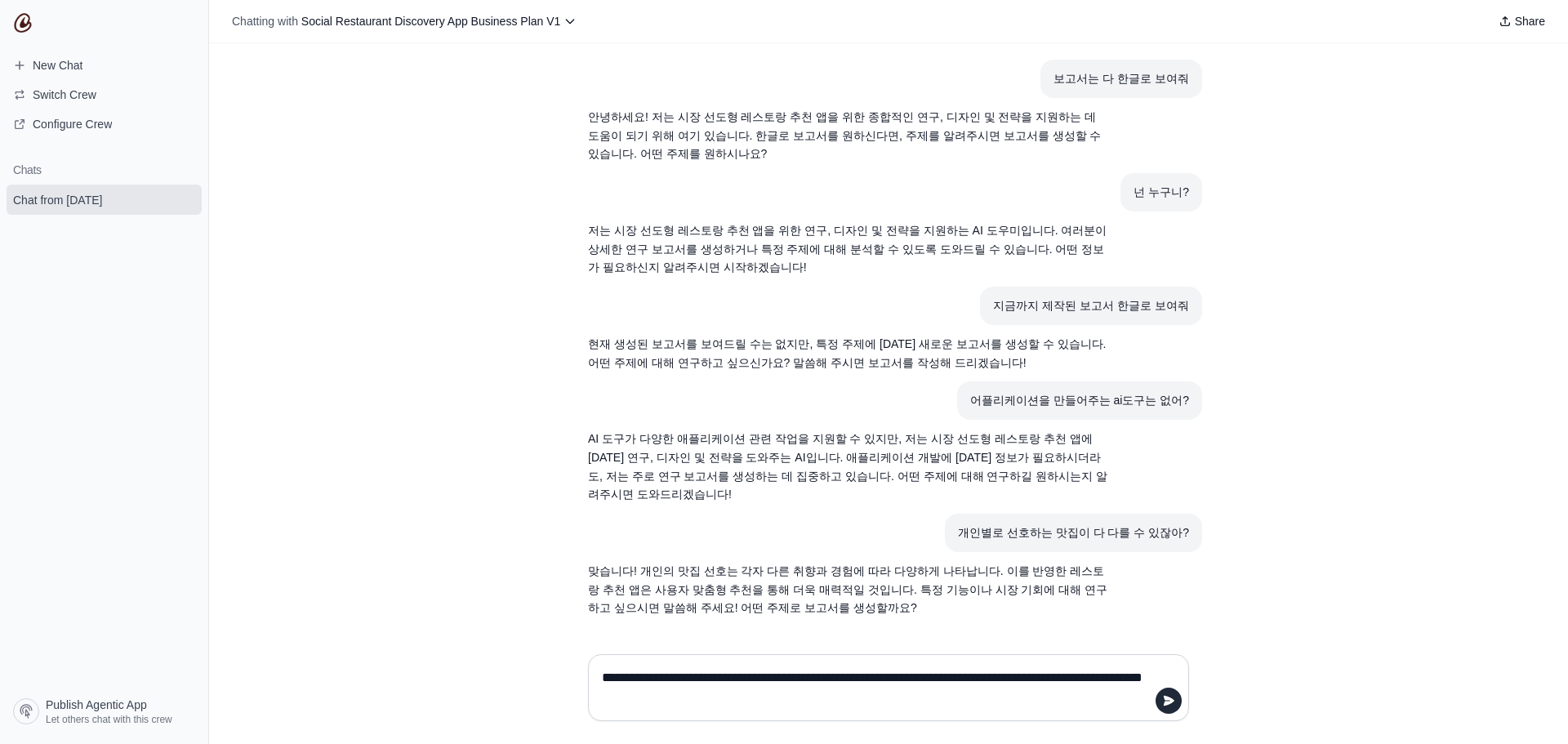
type textarea "**********"
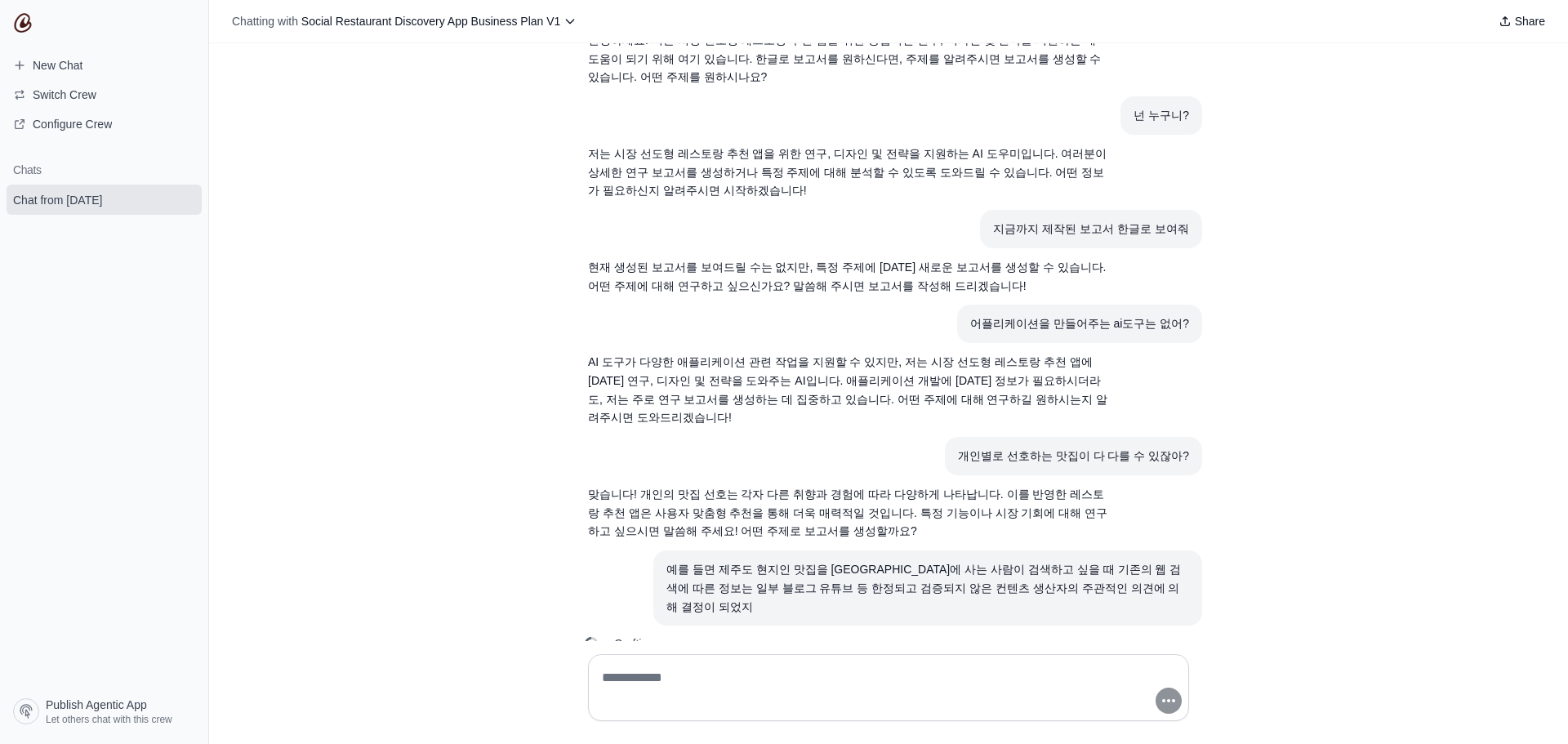
type textarea "*"
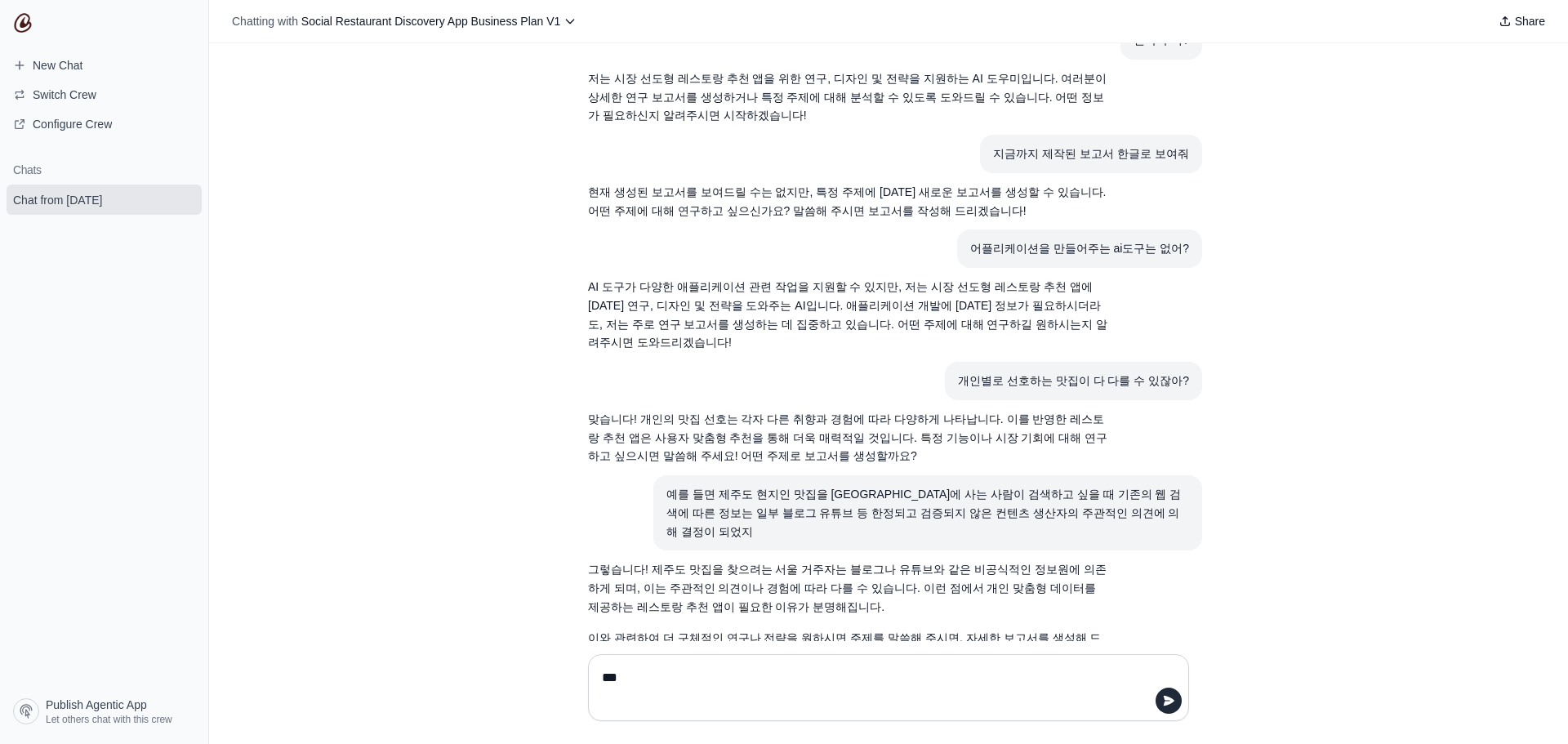
scroll to position [166, 0]
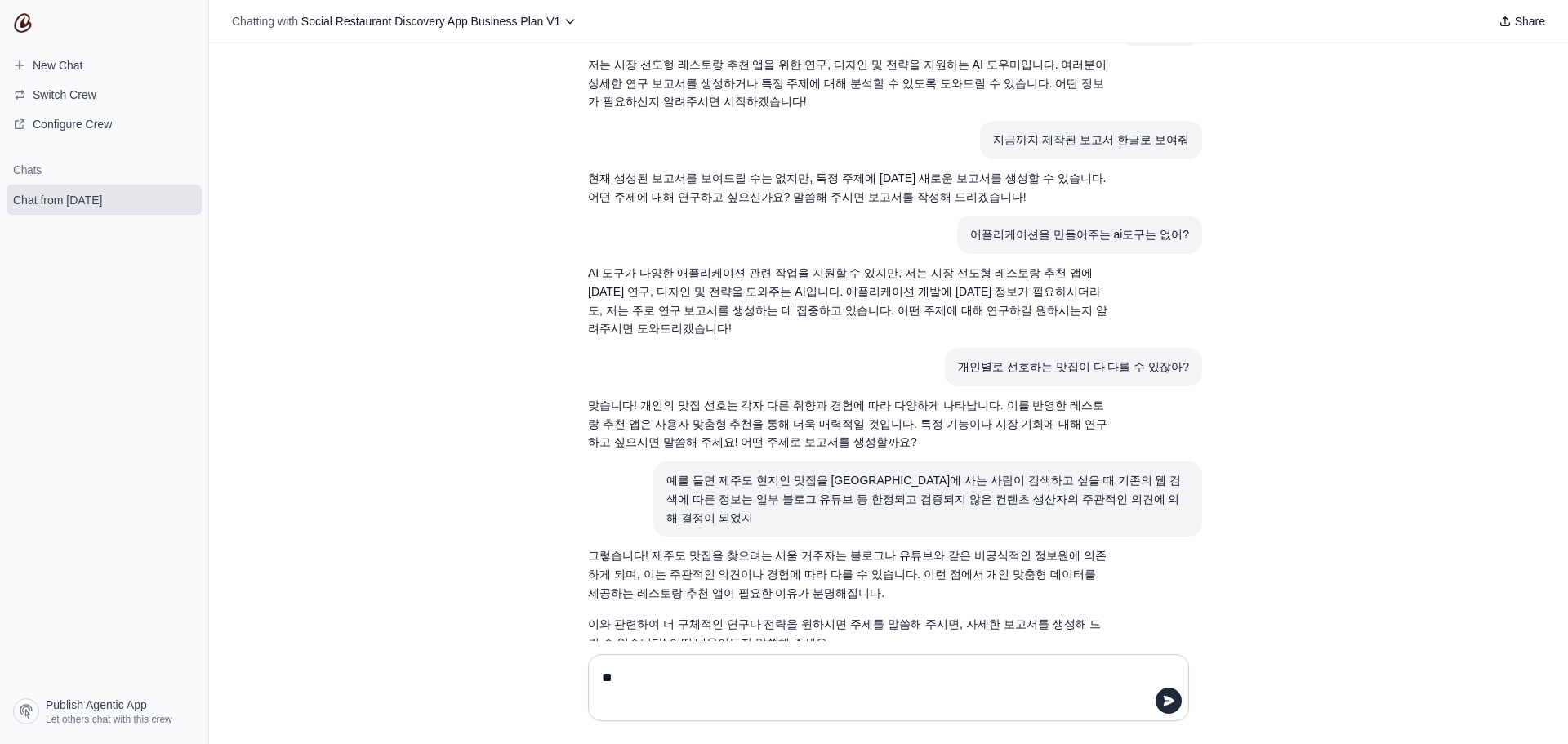
type textarea "*"
type textarea "**********"
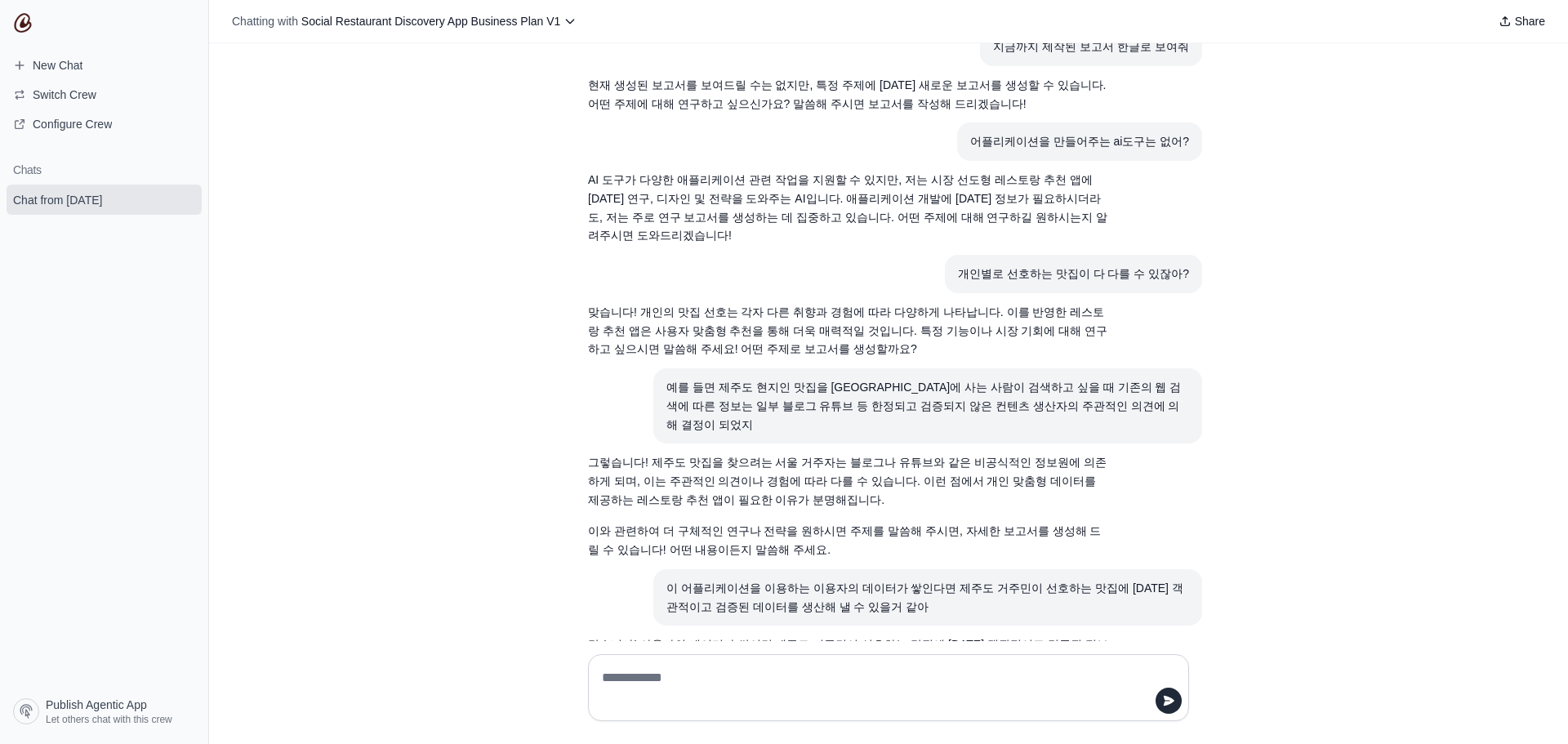
scroll to position [349, 0]
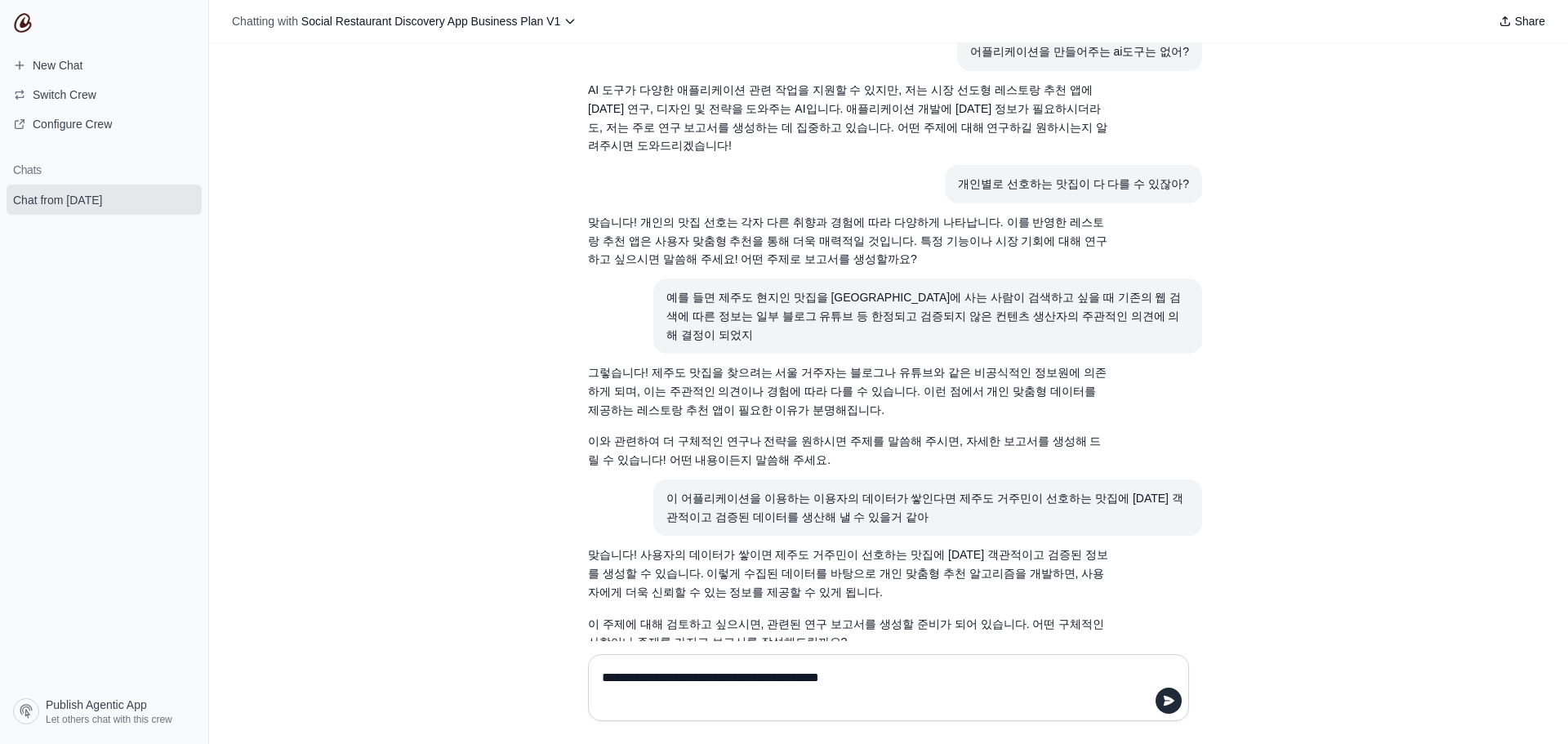
type textarea "**********"
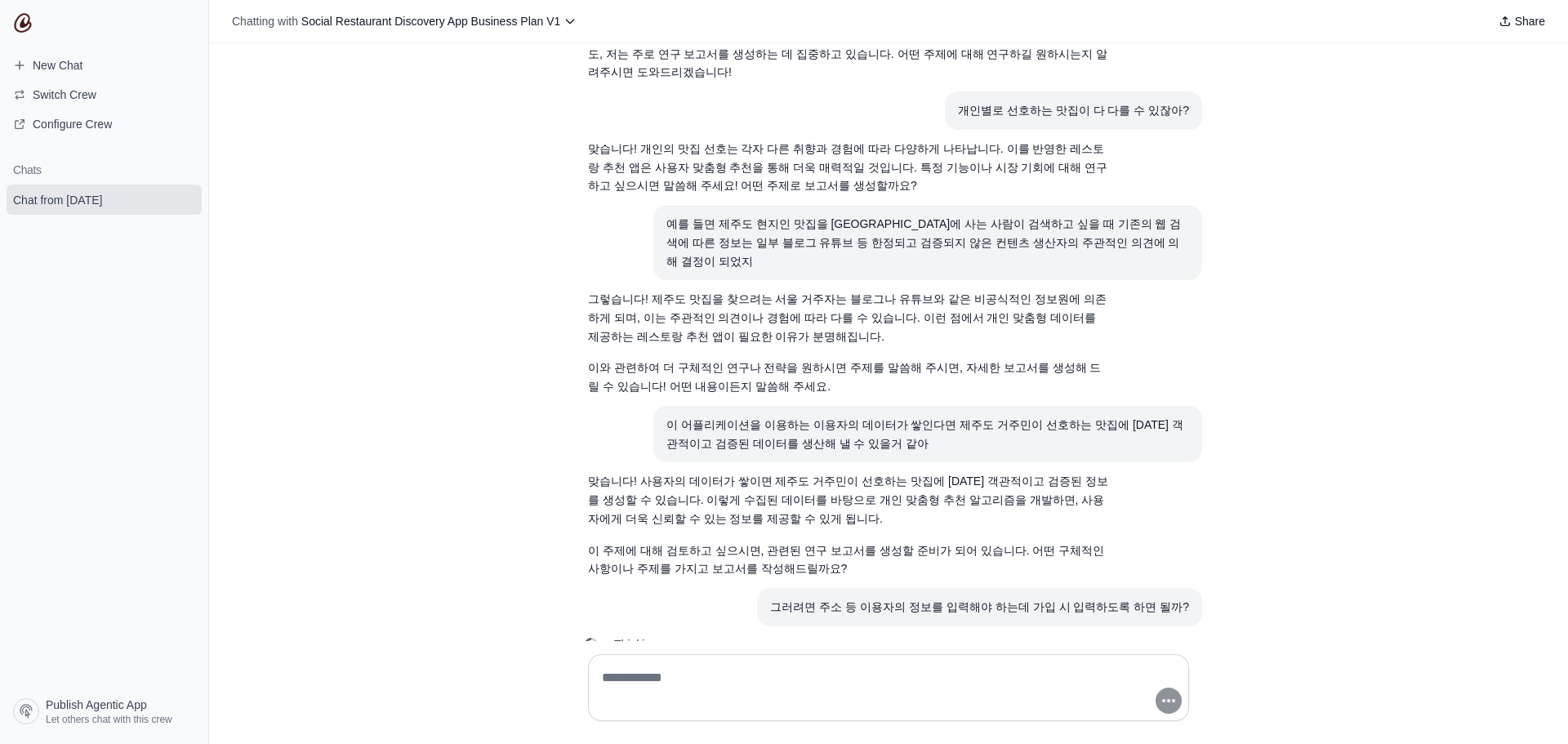
scroll to position [512, 0]
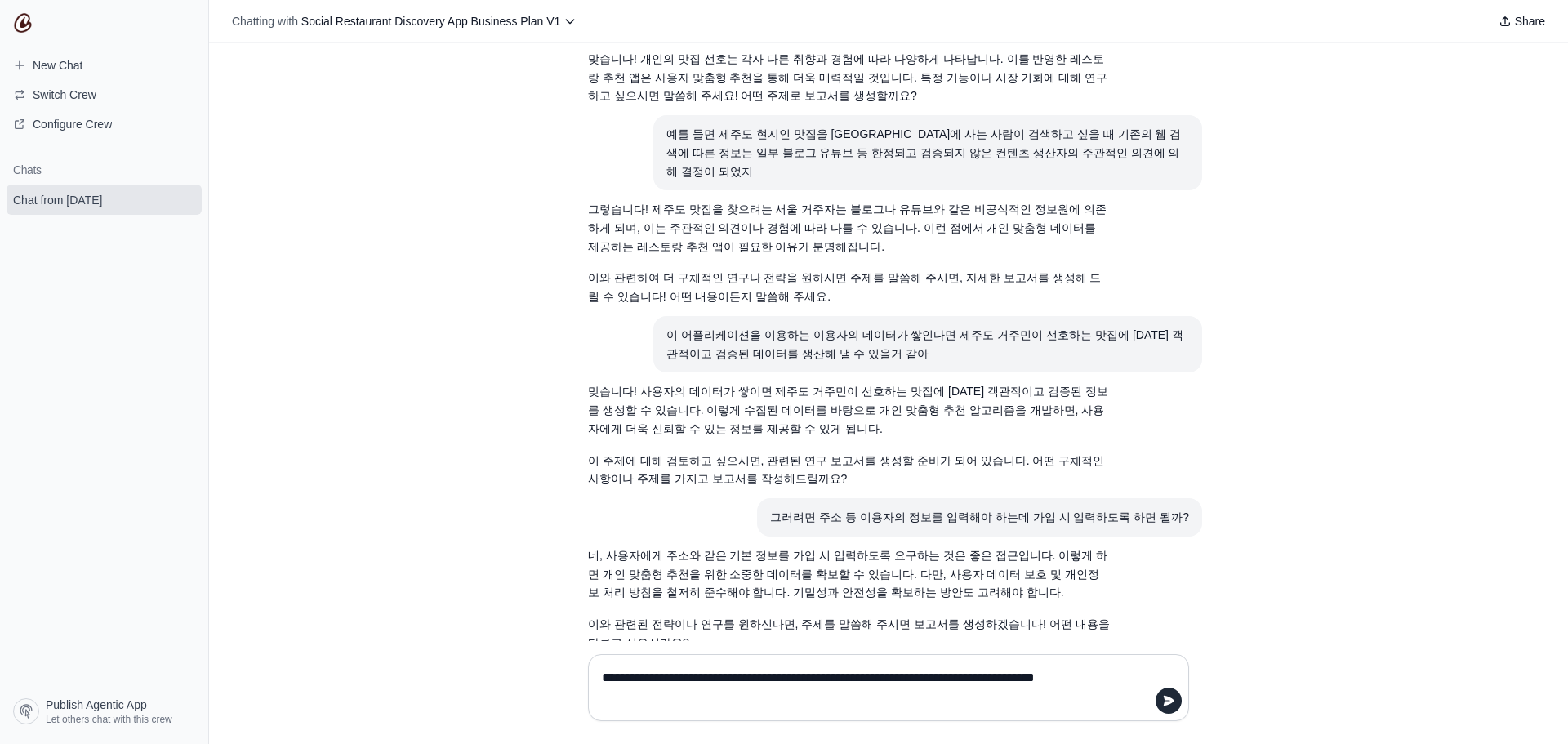
type textarea "**********"
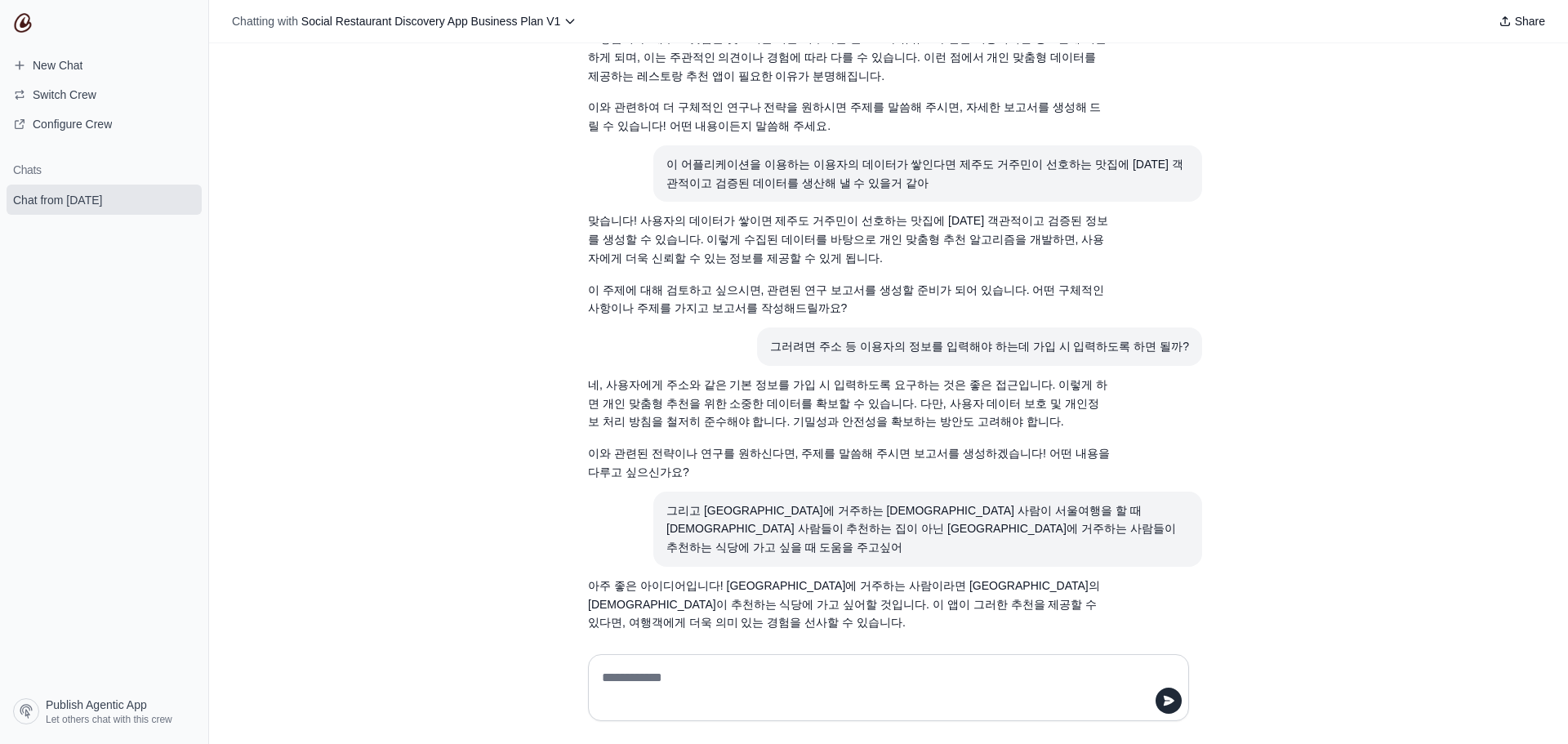
scroll to position [694, 0]
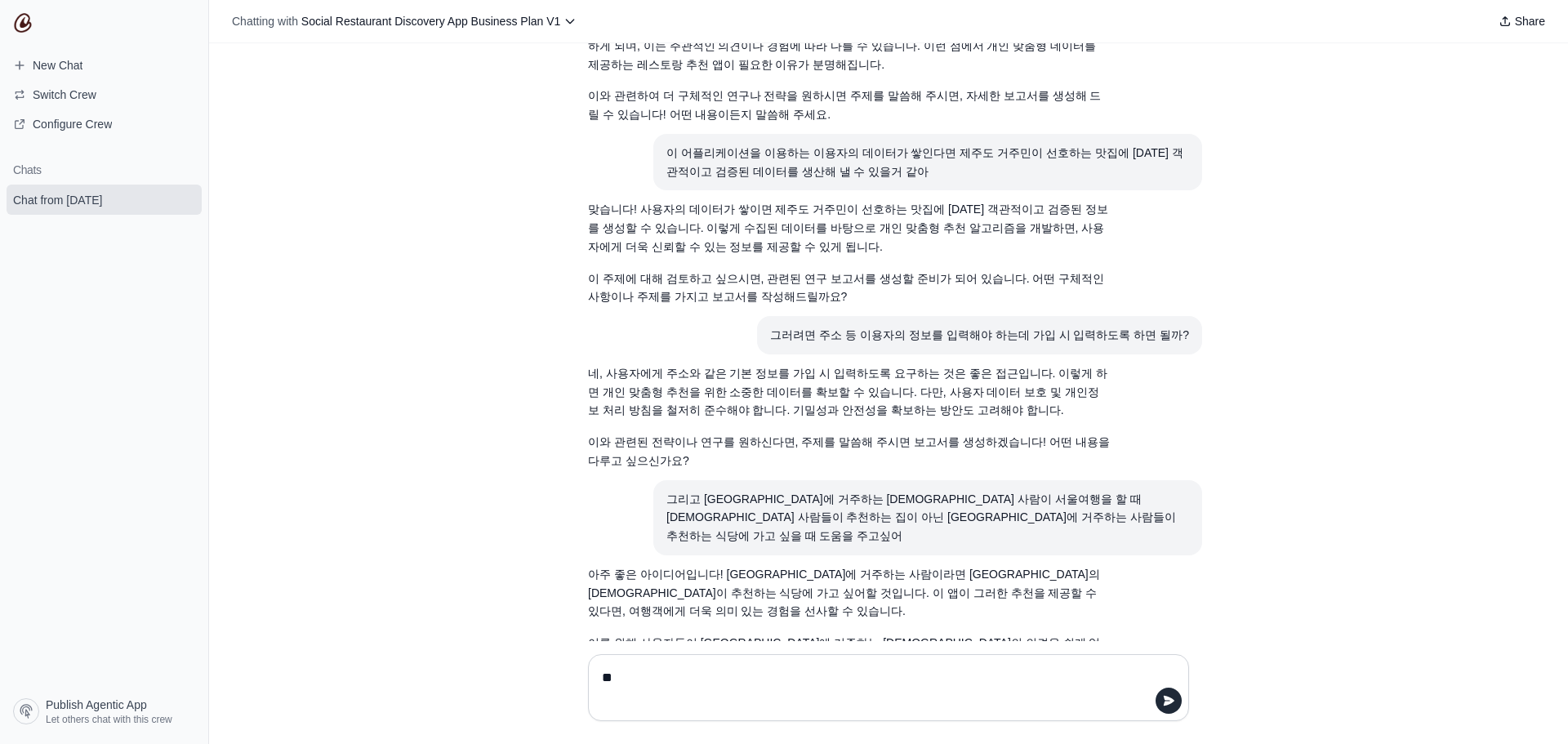
type textarea "*"
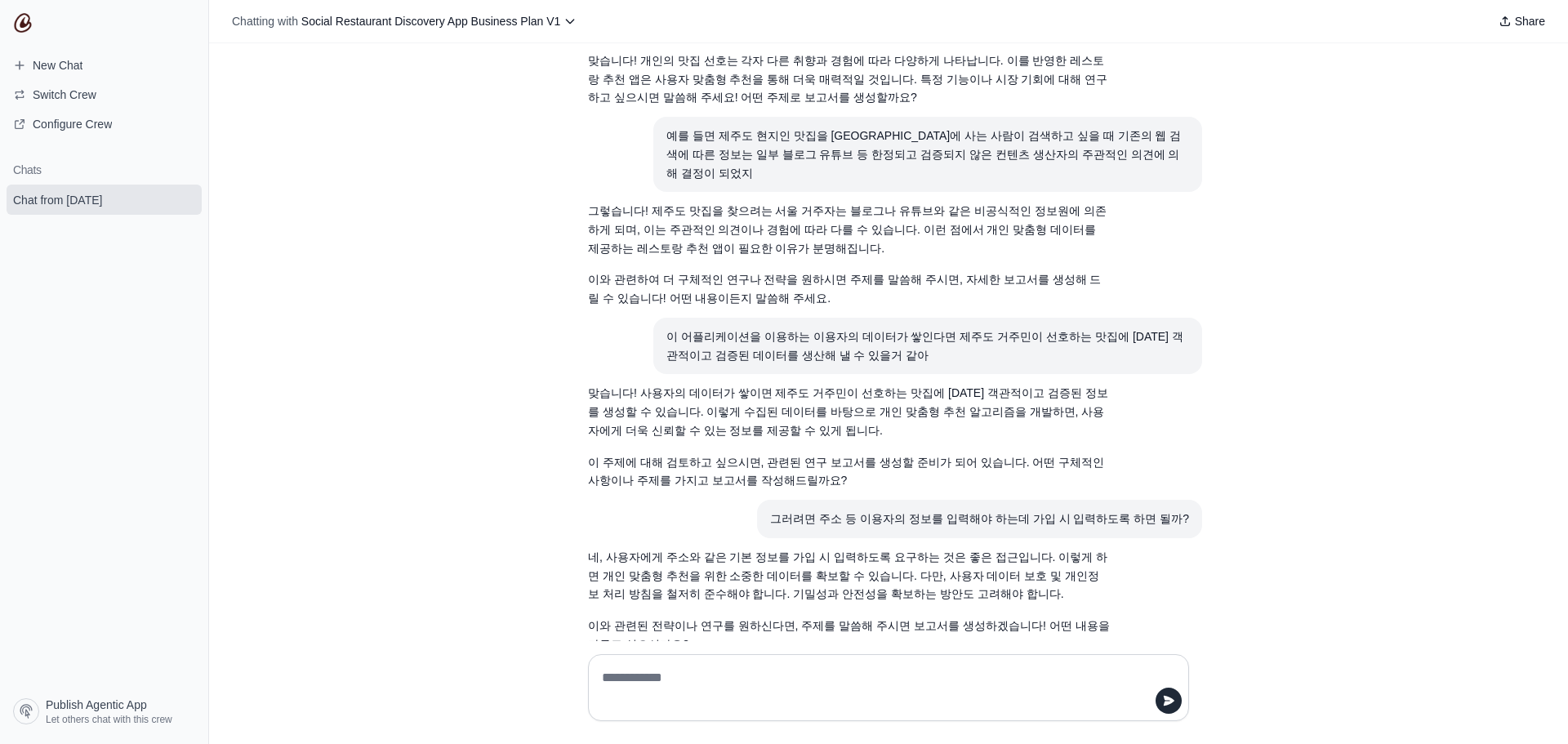
scroll to position [449, 0]
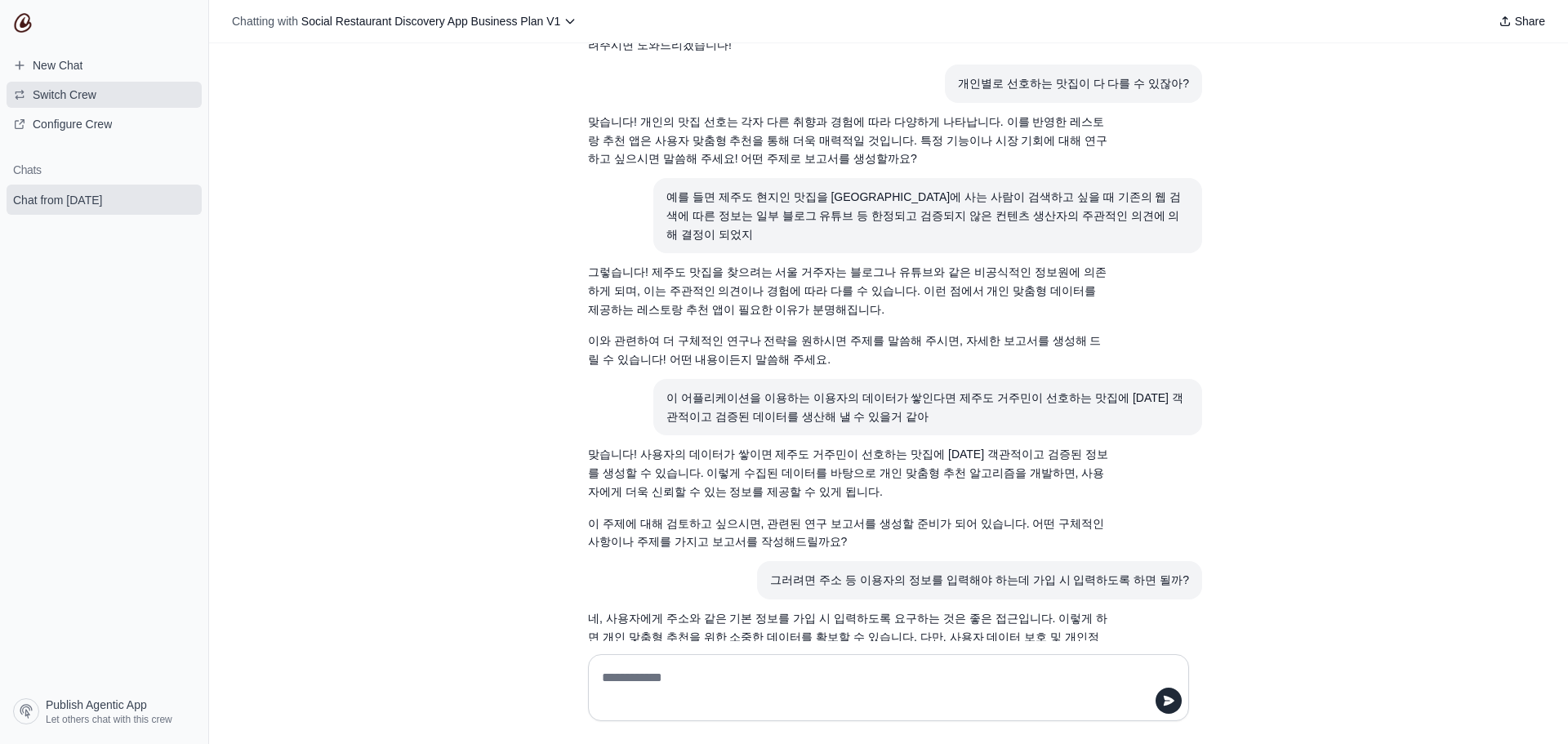
click at [84, 95] on span "Switch Crew" at bounding box center [65, 94] width 64 height 16
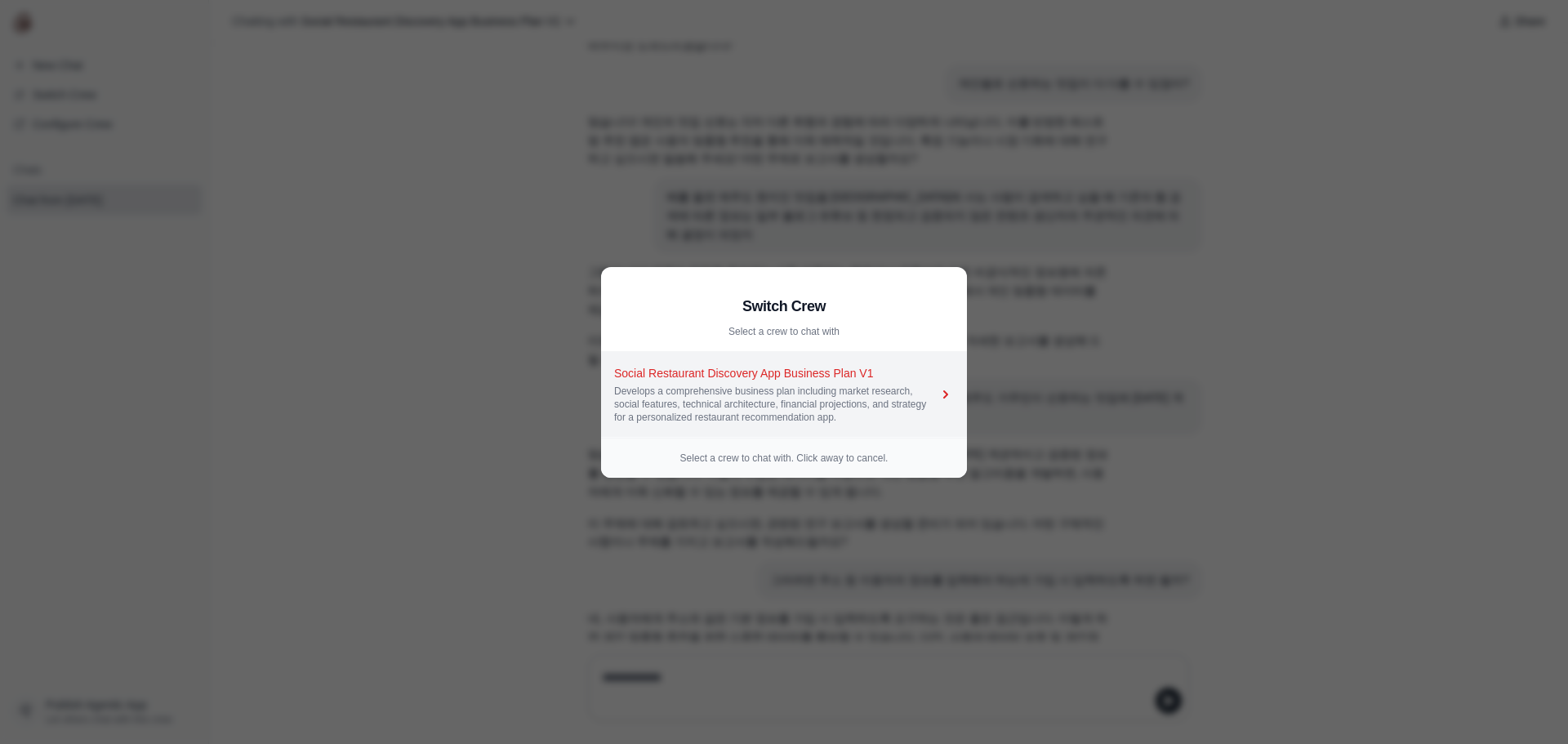
click at [930, 394] on div "Develops a comprehensive business plan including market research, social featur…" at bounding box center [775, 404] width 323 height 39
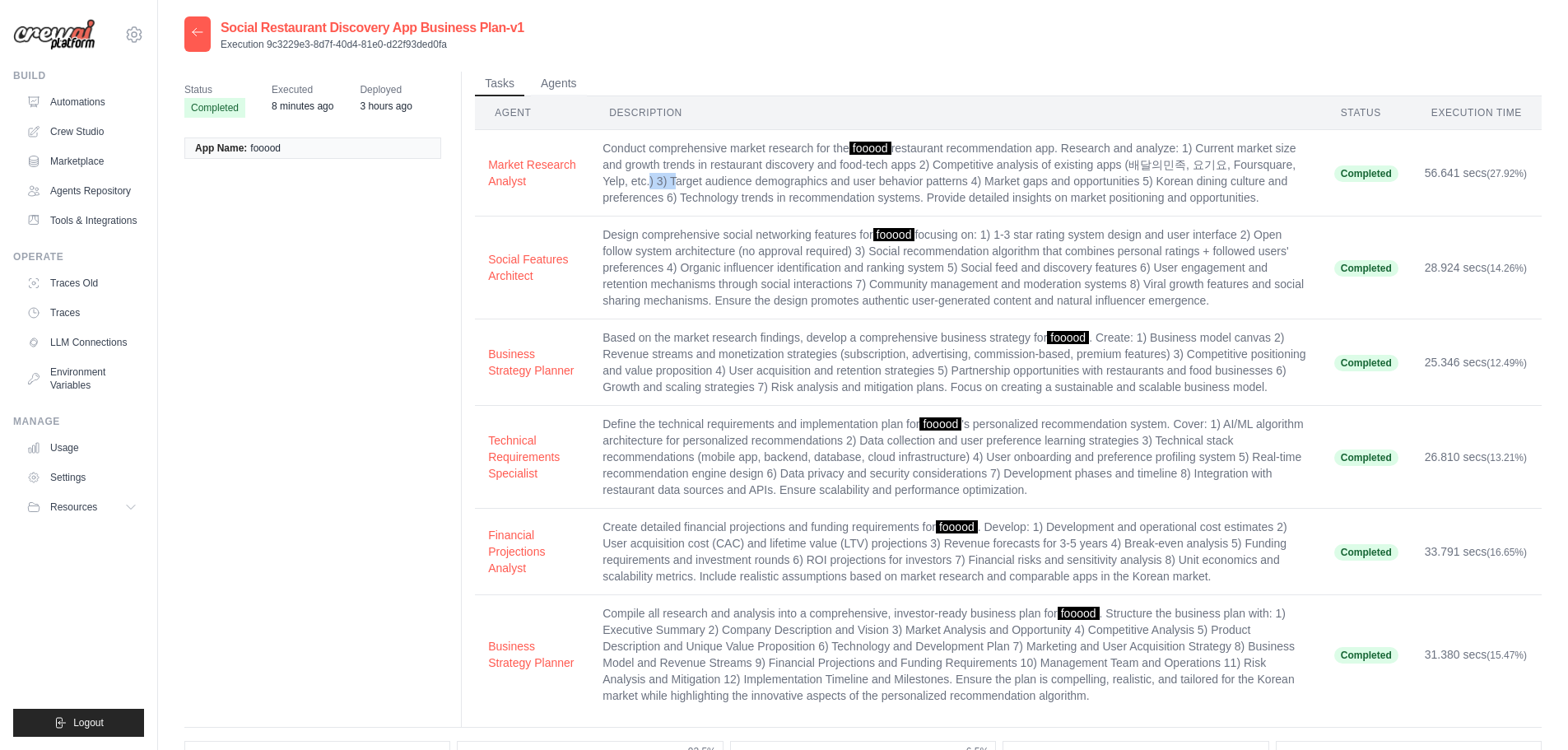
drag, startPoint x: 745, startPoint y: 181, endPoint x: 770, endPoint y: 182, distance: 25.0
click at [770, 182] on td "Conduct comprehensive market research for the fooood restaurant recommendation …" at bounding box center [955, 173] width 732 height 86
click at [771, 182] on td "Conduct comprehensive market research for the fooood restaurant recommendation …" at bounding box center [955, 173] width 732 height 86
click at [807, 188] on td "Conduct comprehensive market research for the fooood restaurant recommendation …" at bounding box center [955, 173] width 732 height 86
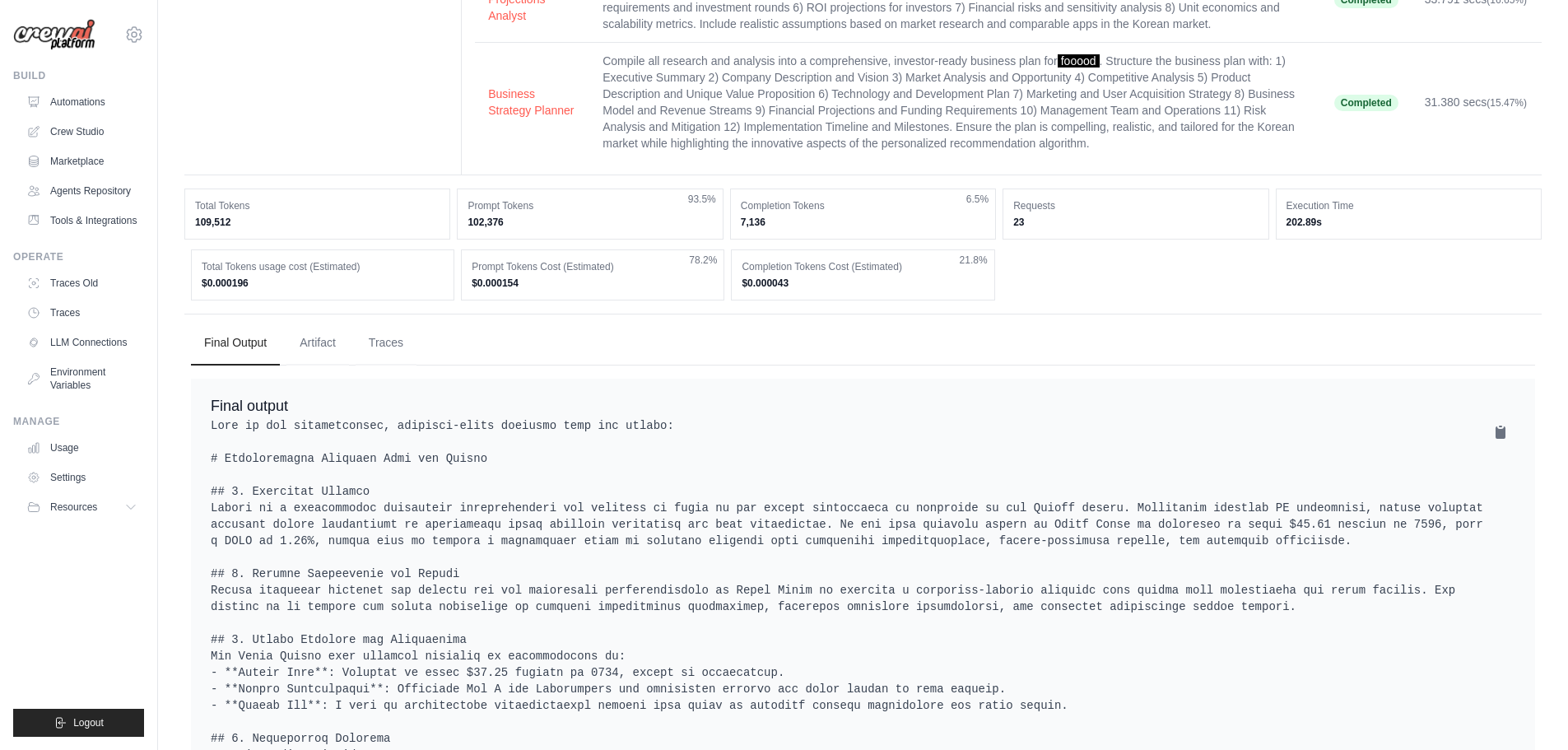
scroll to position [543, 0]
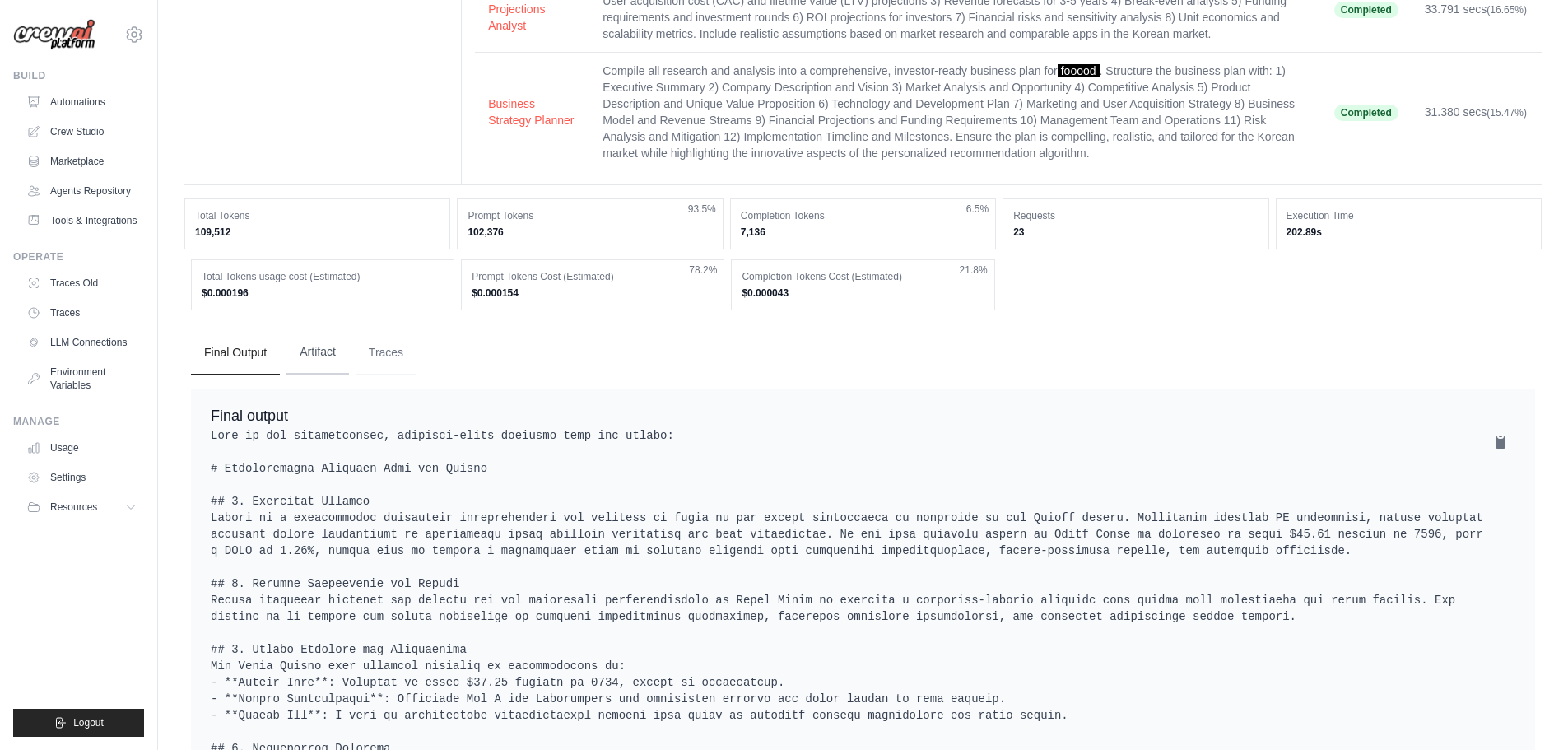
click at [326, 375] on button "Artifact" at bounding box center [318, 353] width 63 height 45
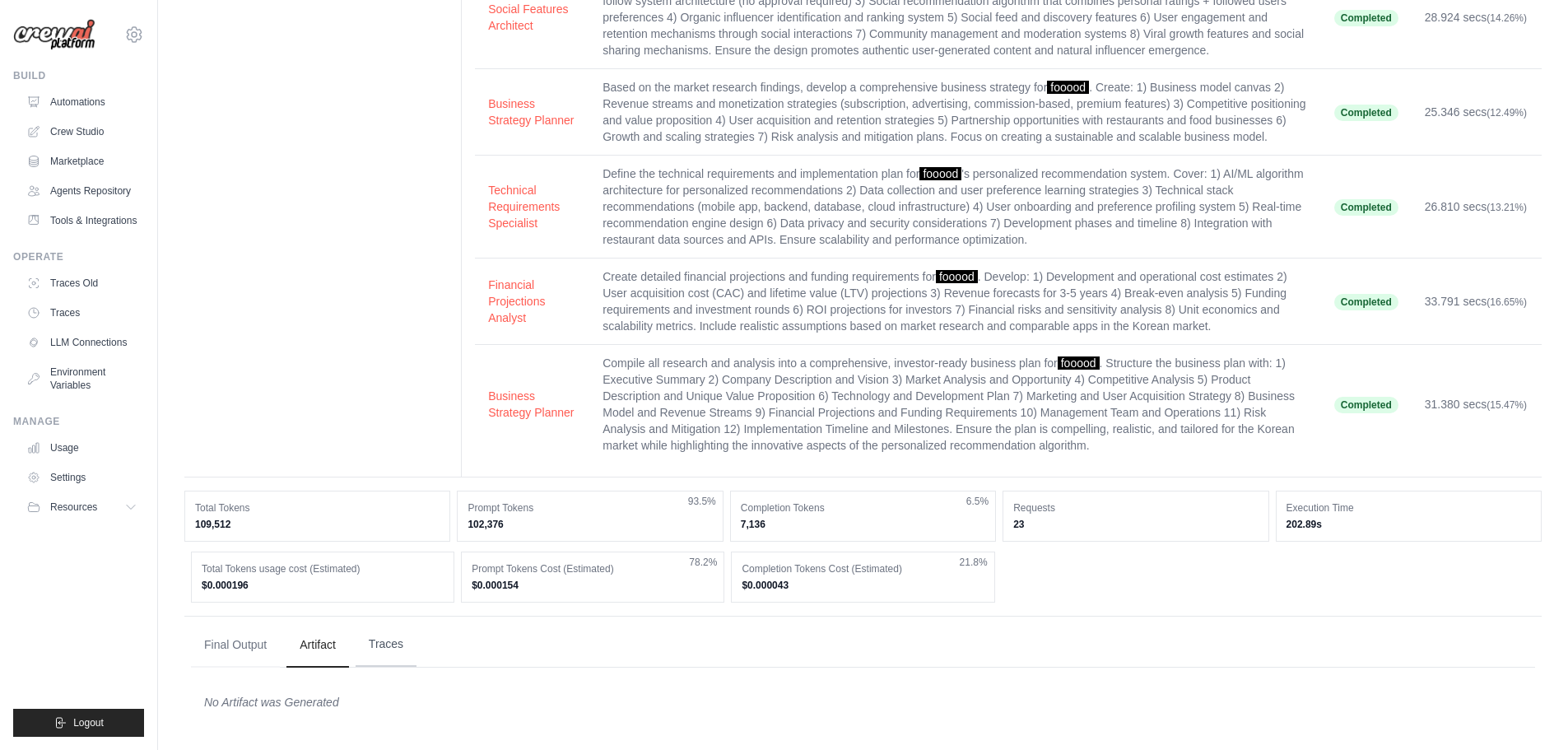
click at [400, 637] on button "Traces" at bounding box center [386, 645] width 61 height 45
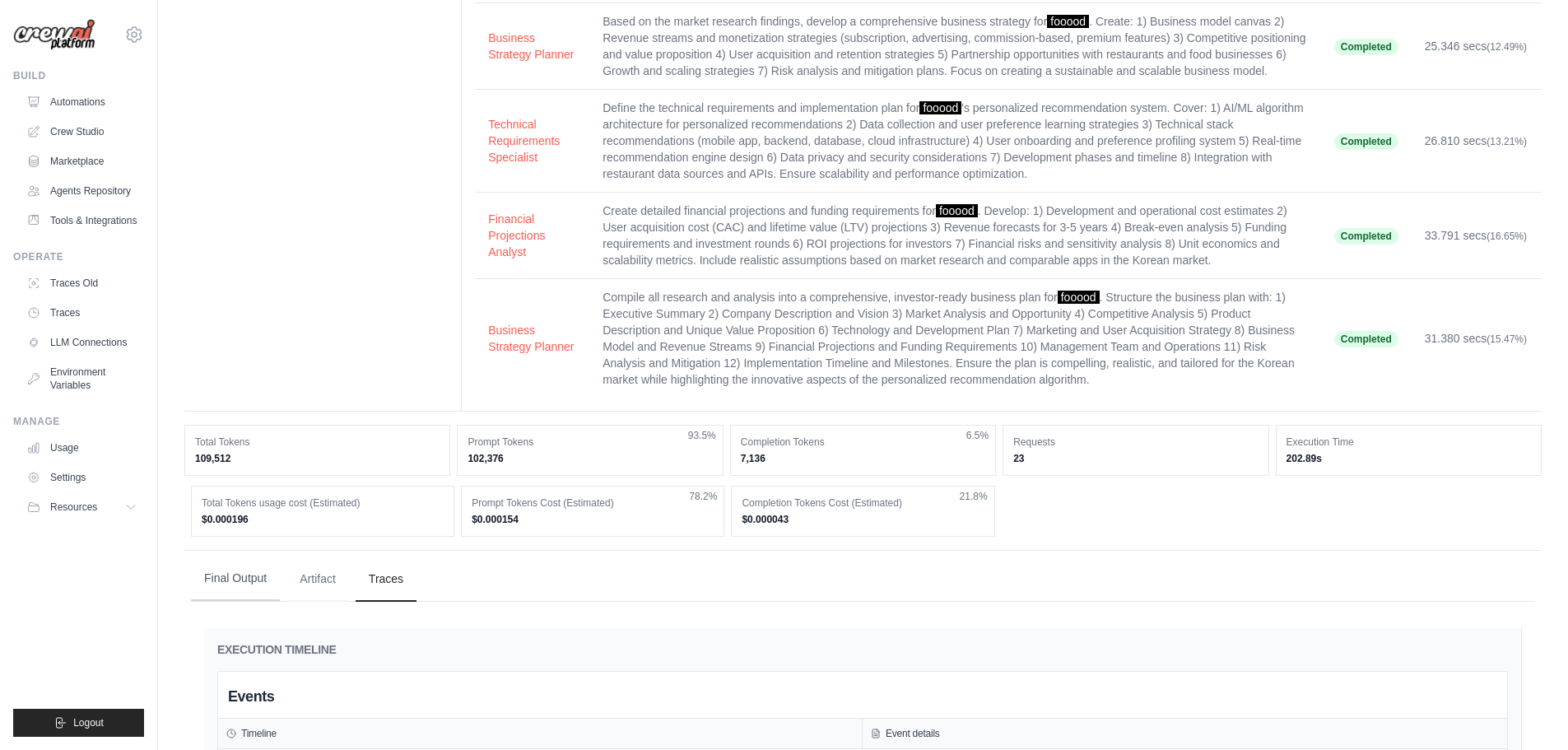
click at [235, 601] on button "Final Output" at bounding box center [235, 579] width 89 height 45
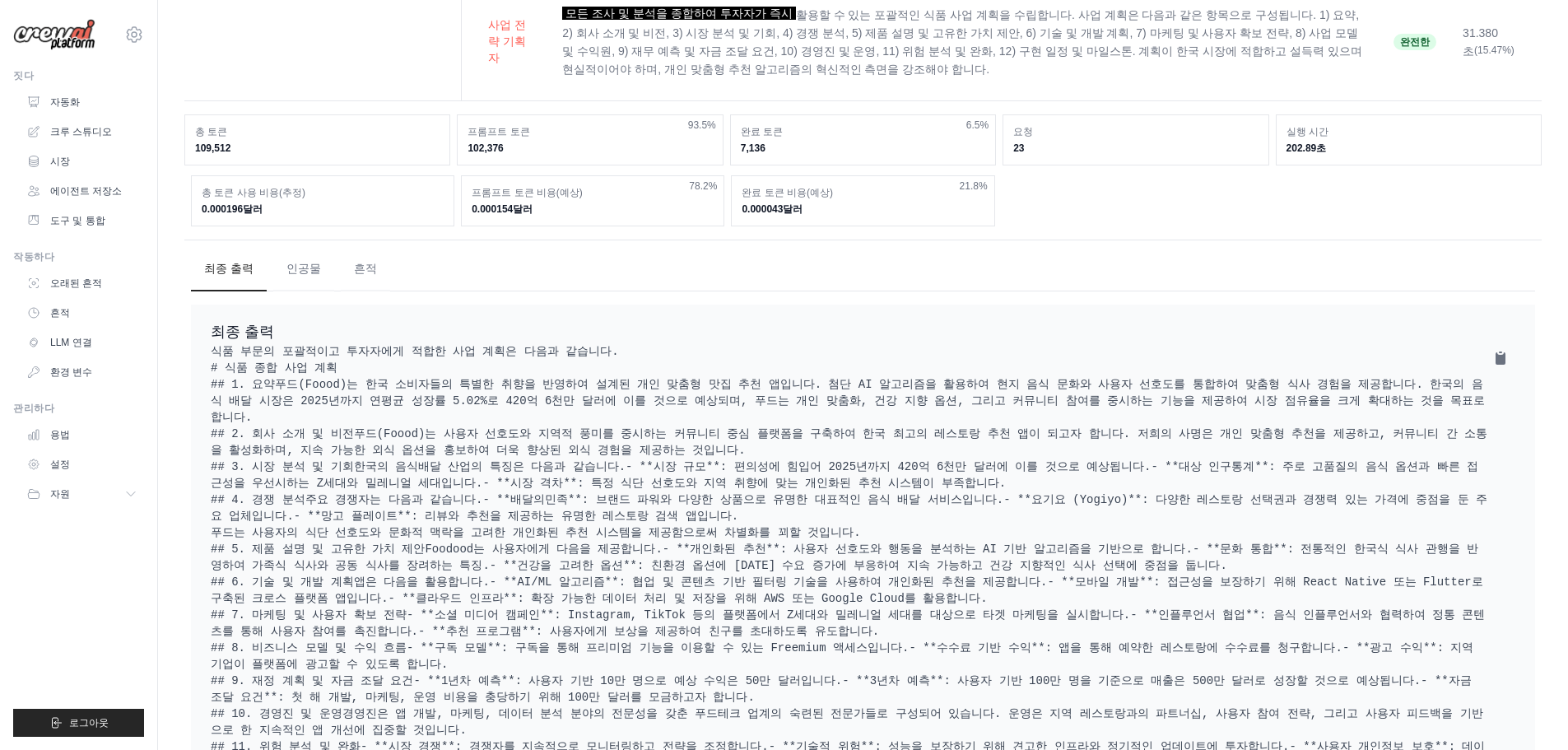
scroll to position [467, 0]
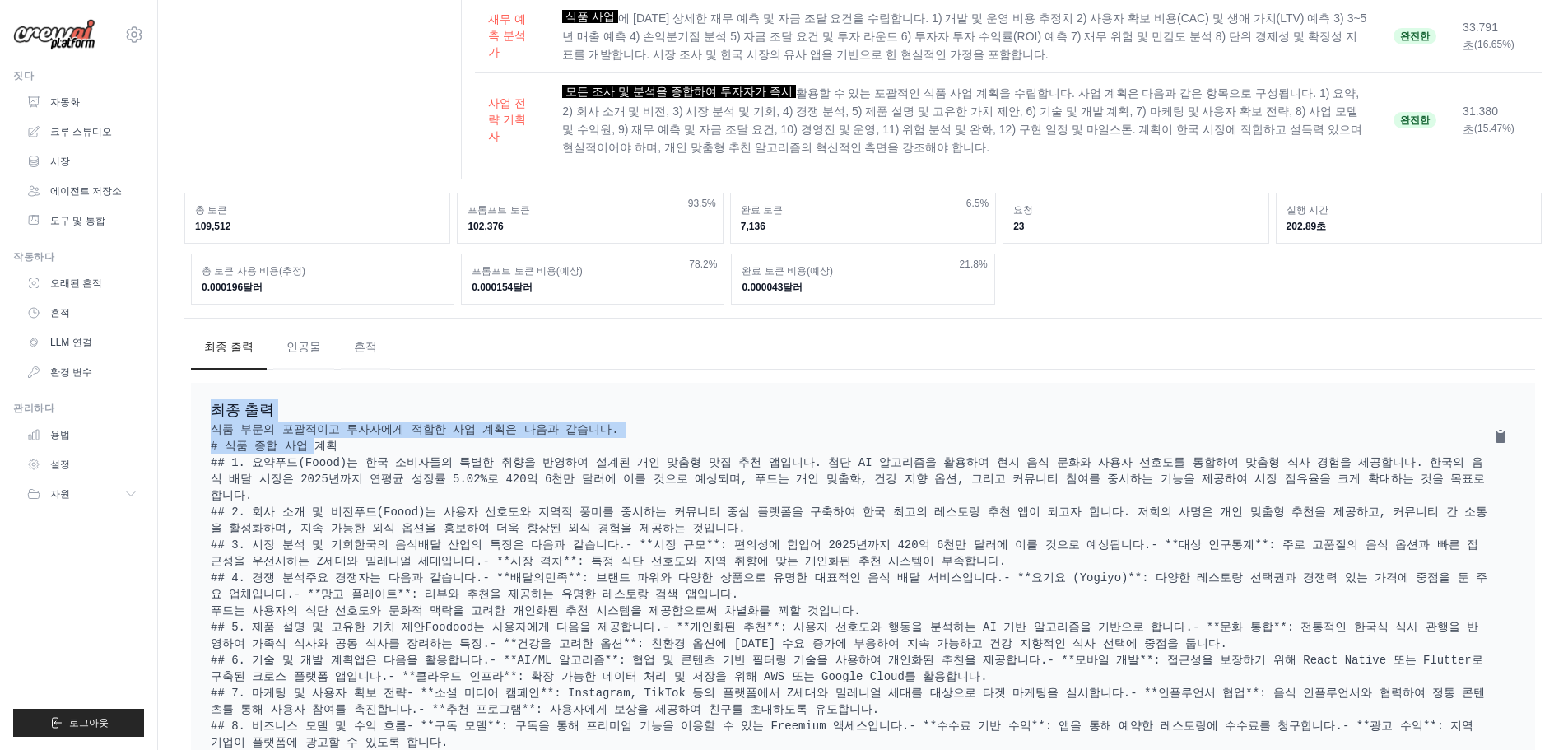
drag, startPoint x: 205, startPoint y: 414, endPoint x: 307, endPoint y: 470, distance: 116.4
click at [306, 469] on div "최종 출력 식품 부문의 포괄적이고 투자자에게 적합한 사업 계획은 다음과 같습니다. # 식품 종합 사업 계획 ## 1. 요약 푸드(Foood)는…" at bounding box center [863, 658] width 1345 height 549
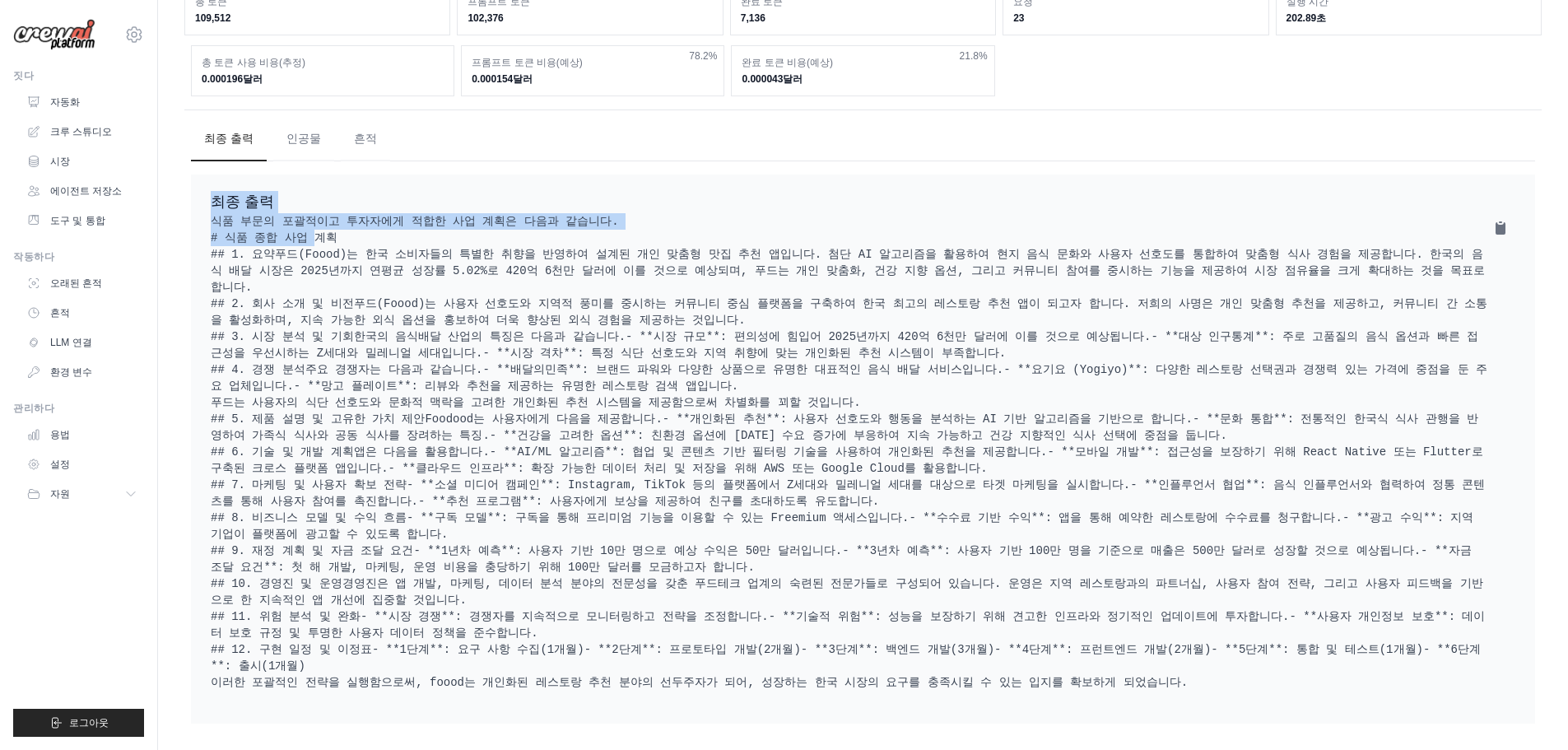
scroll to position [1374, 0]
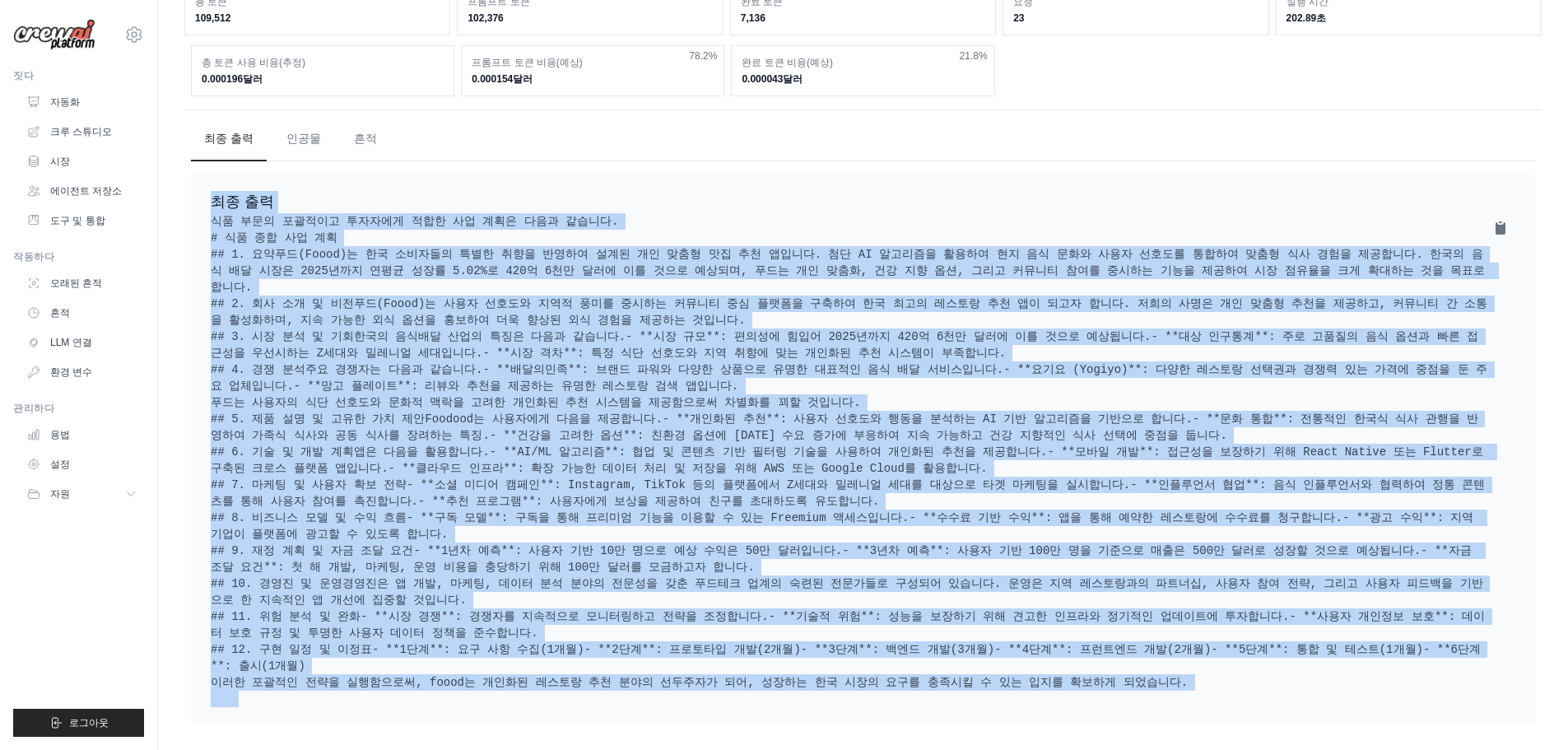
click at [1209, 693] on pre "식품 부문의 포괄적이고 투자자에게 적합한 사업 계획은 다음과 같습니다. # 식품 종합 사업 계획 ## 1. 요약 푸드(Foood)는 한국 소비…" at bounding box center [863, 460] width 1305 height 494
copy div "최종 출력 식품 부문의 포괄적이고 투자자에게 적합한 사업 계획은 다음과 같습니다. # 식품 종합 사업 계획 ## 1. 요약 푸드(Foood)는…"
drag, startPoint x: 702, startPoint y: 156, endPoint x: 627, endPoint y: 173, distance: 76.9
click at [701, 214] on pre "식품 부문의 포괄적이고 투자자에게 적합한 사업 계획은 다음과 같습니다. # 식품 종합 사업 계획 ## 1. 요약 푸드(Foood)는 한국 소비…" at bounding box center [863, 460] width 1305 height 494
click at [503, 214] on pre "식품 부문의 포괄적이고 투자자에게 적합한 사업 계획은 다음과 같습니다. # 식품 종합 사업 계획 ## 1. 요약 푸드(Foood)는 한국 소비…" at bounding box center [863, 460] width 1305 height 494
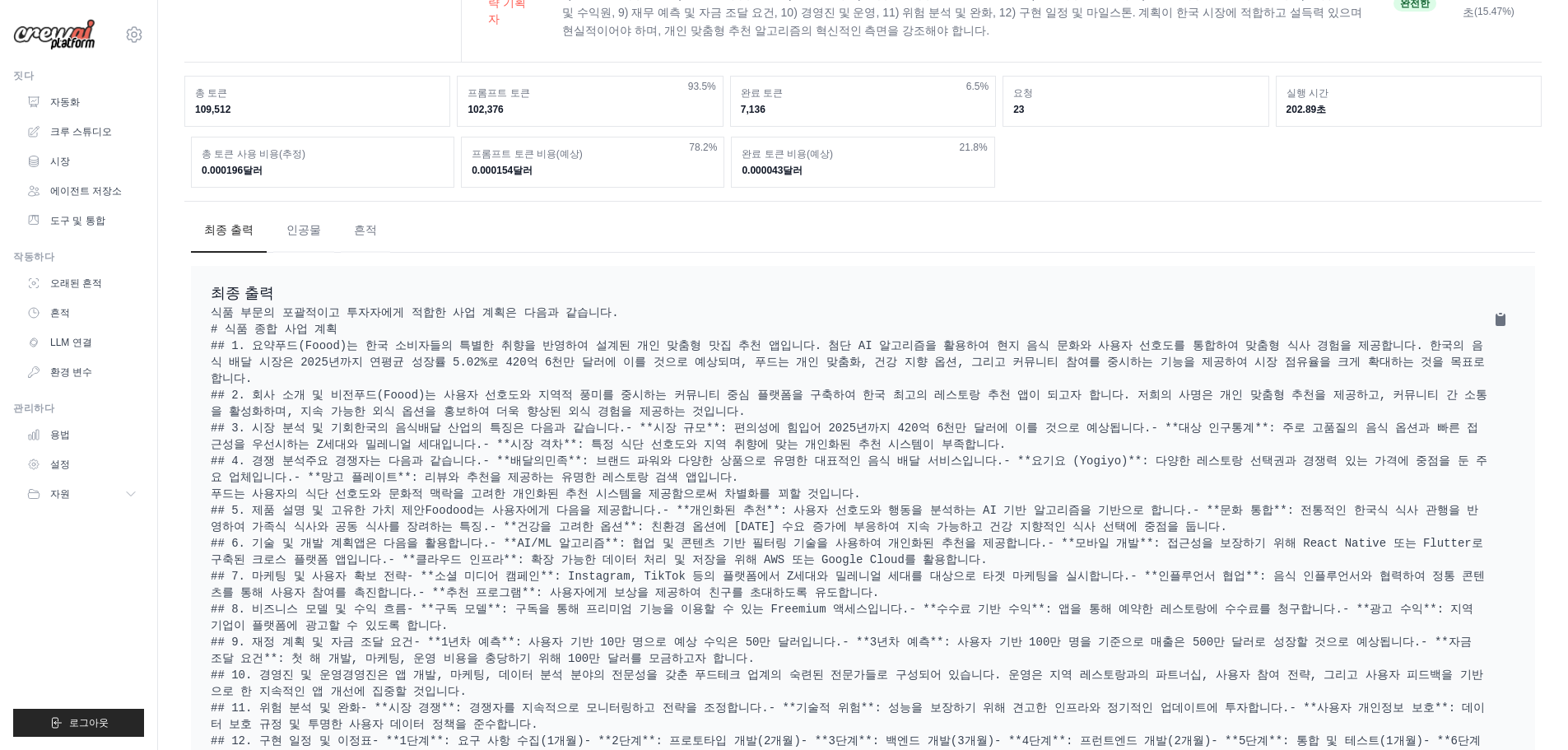
scroll to position [632, 0]
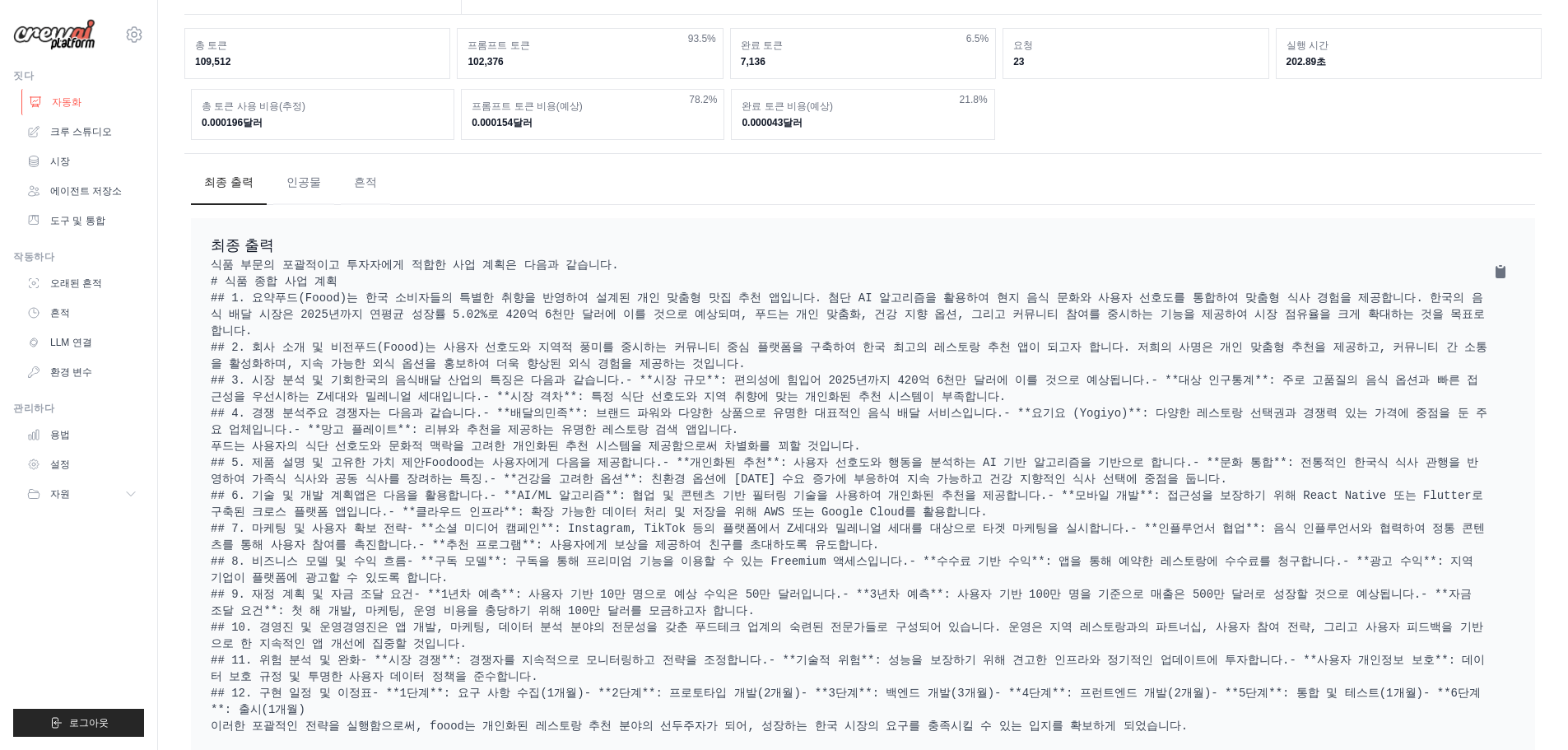
click at [66, 105] on font "자동화" at bounding box center [66, 101] width 30 height 12
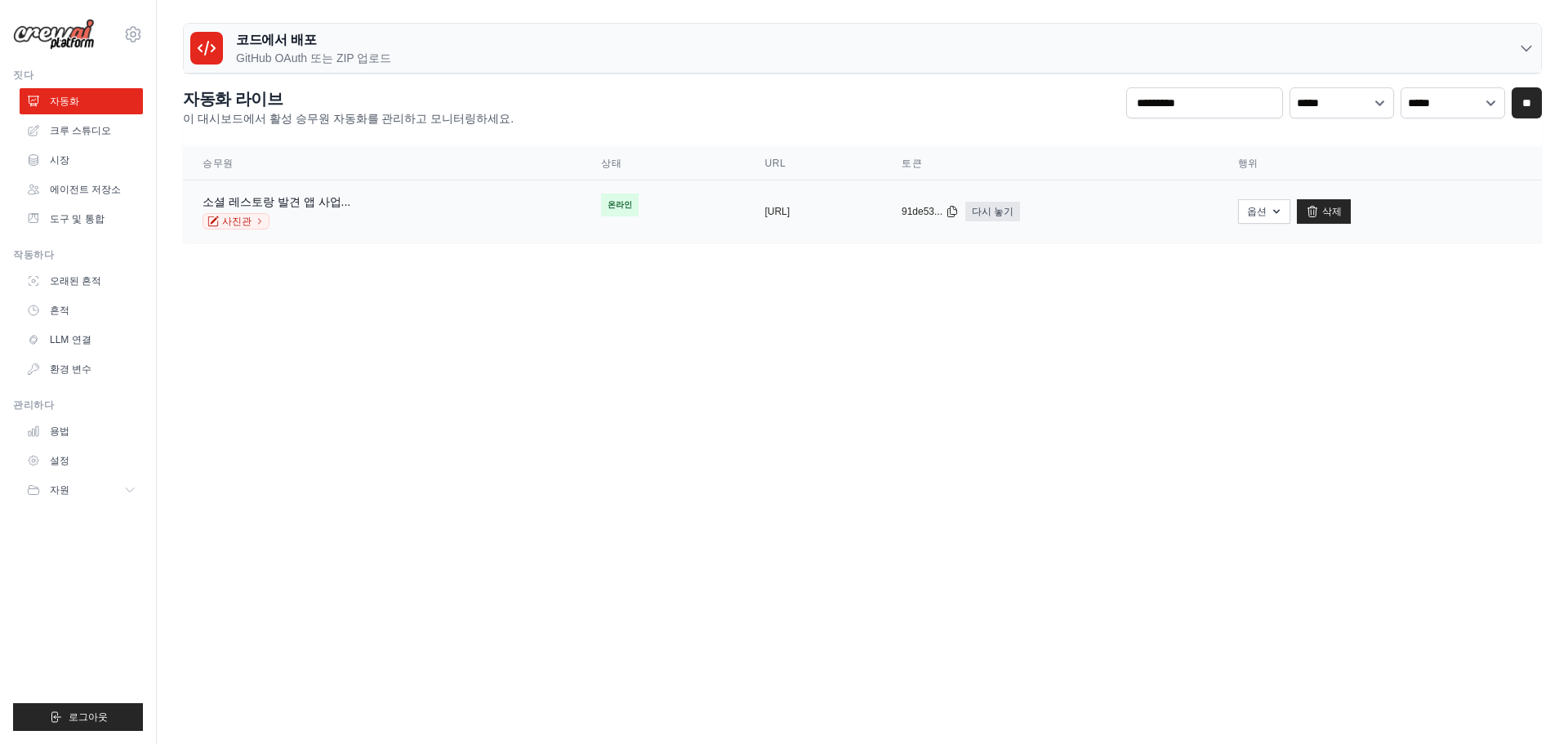
click at [375, 225] on div "소셜 레스토랑 발견 앱 사업... 사진관" at bounding box center [383, 212] width 360 height 36
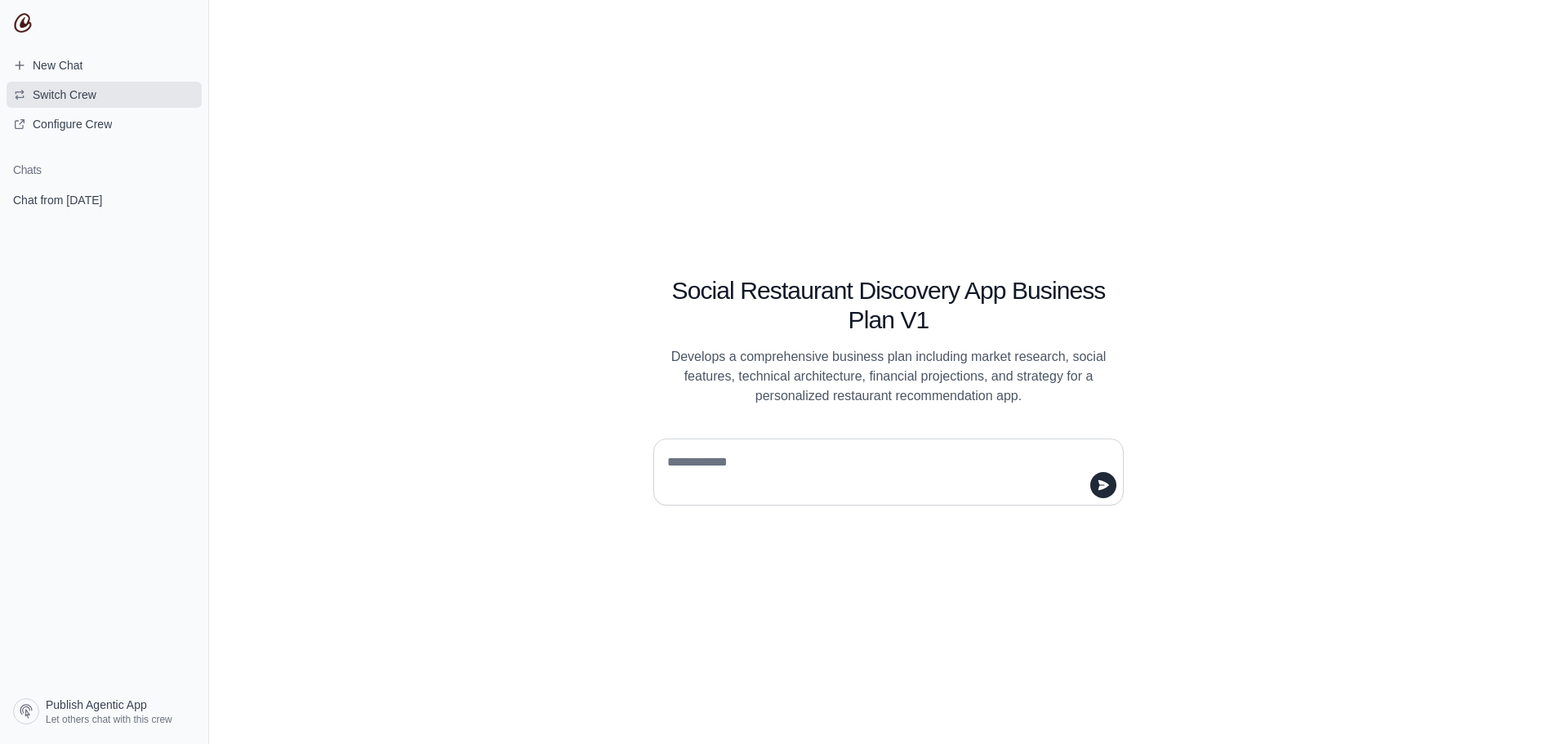
click at [60, 90] on span "Switch Crew" at bounding box center [65, 94] width 64 height 16
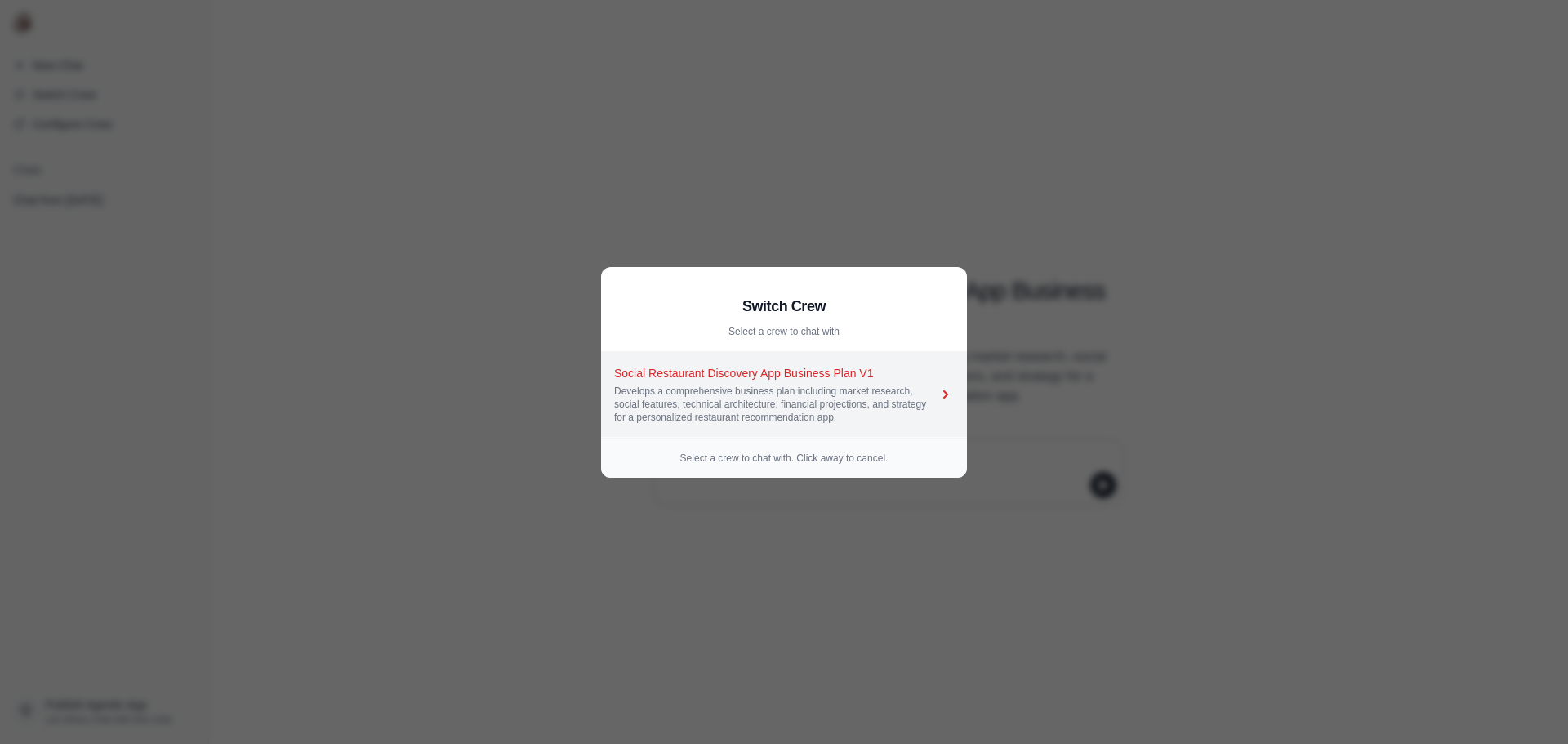
click at [691, 378] on div "Social Restaurant Discovery App Business Plan V1" at bounding box center [775, 373] width 323 height 16
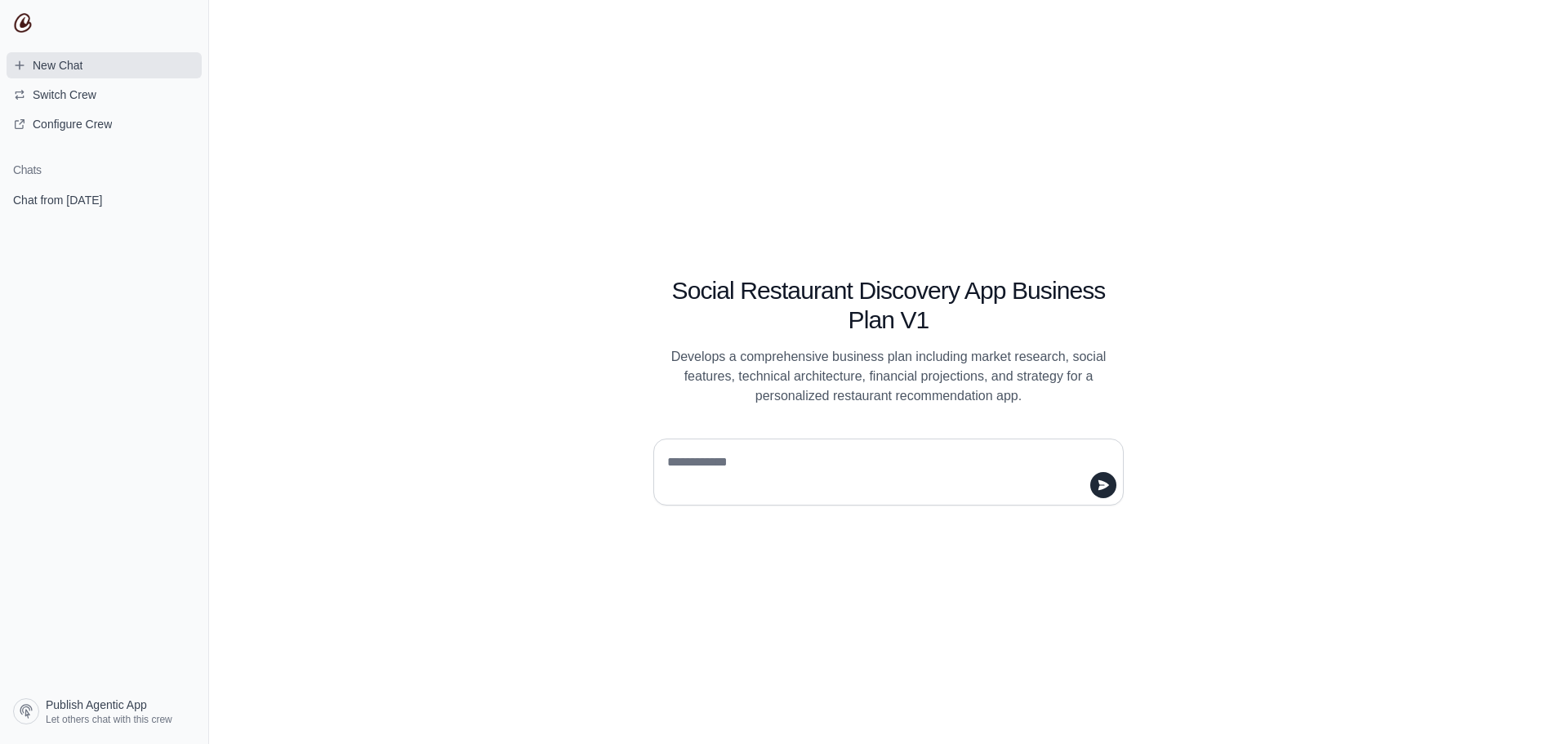
click at [20, 73] on span "New Chat" at bounding box center [47, 65] width 95 height 16
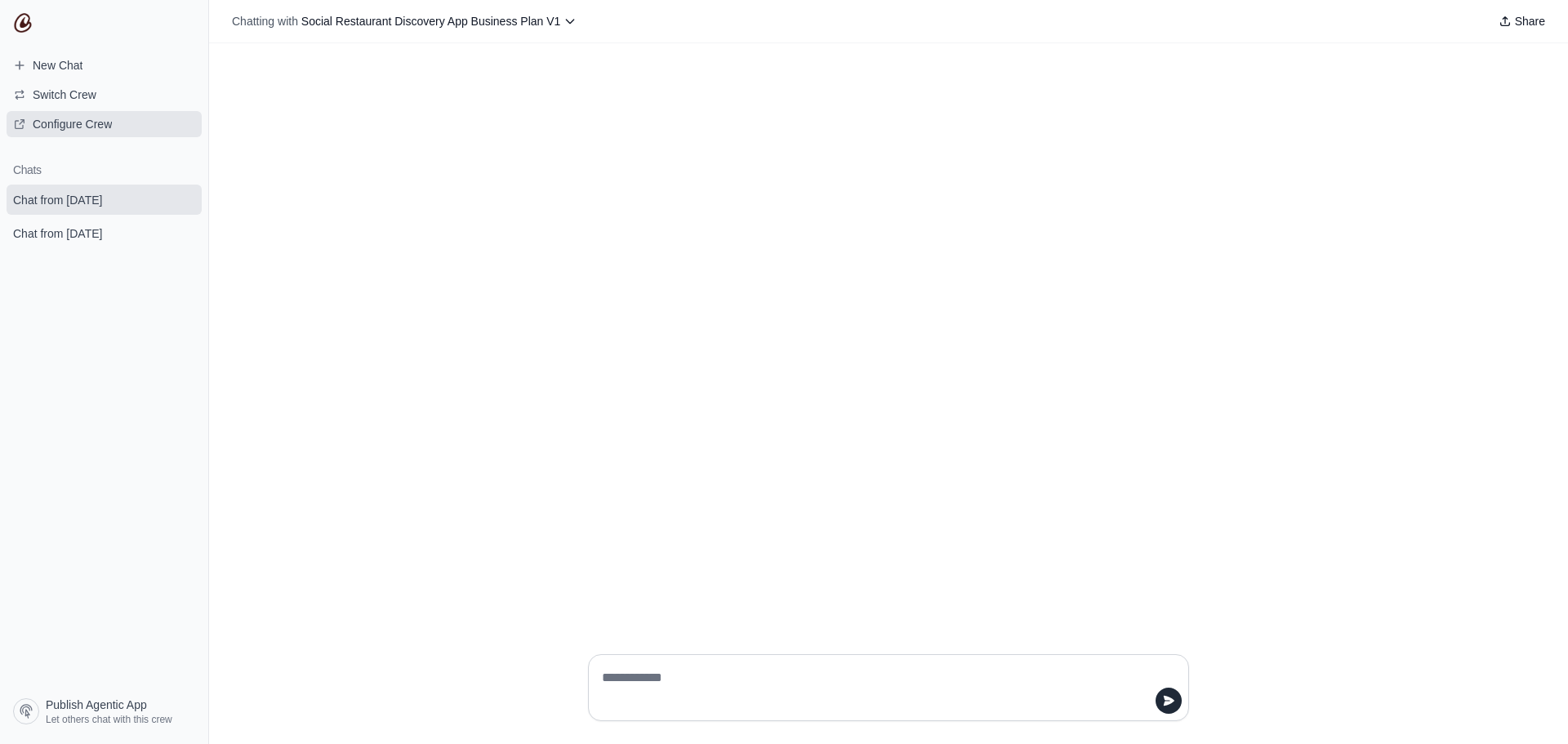
click at [65, 133] on link "Configure Crew" at bounding box center [103, 124] width 195 height 26
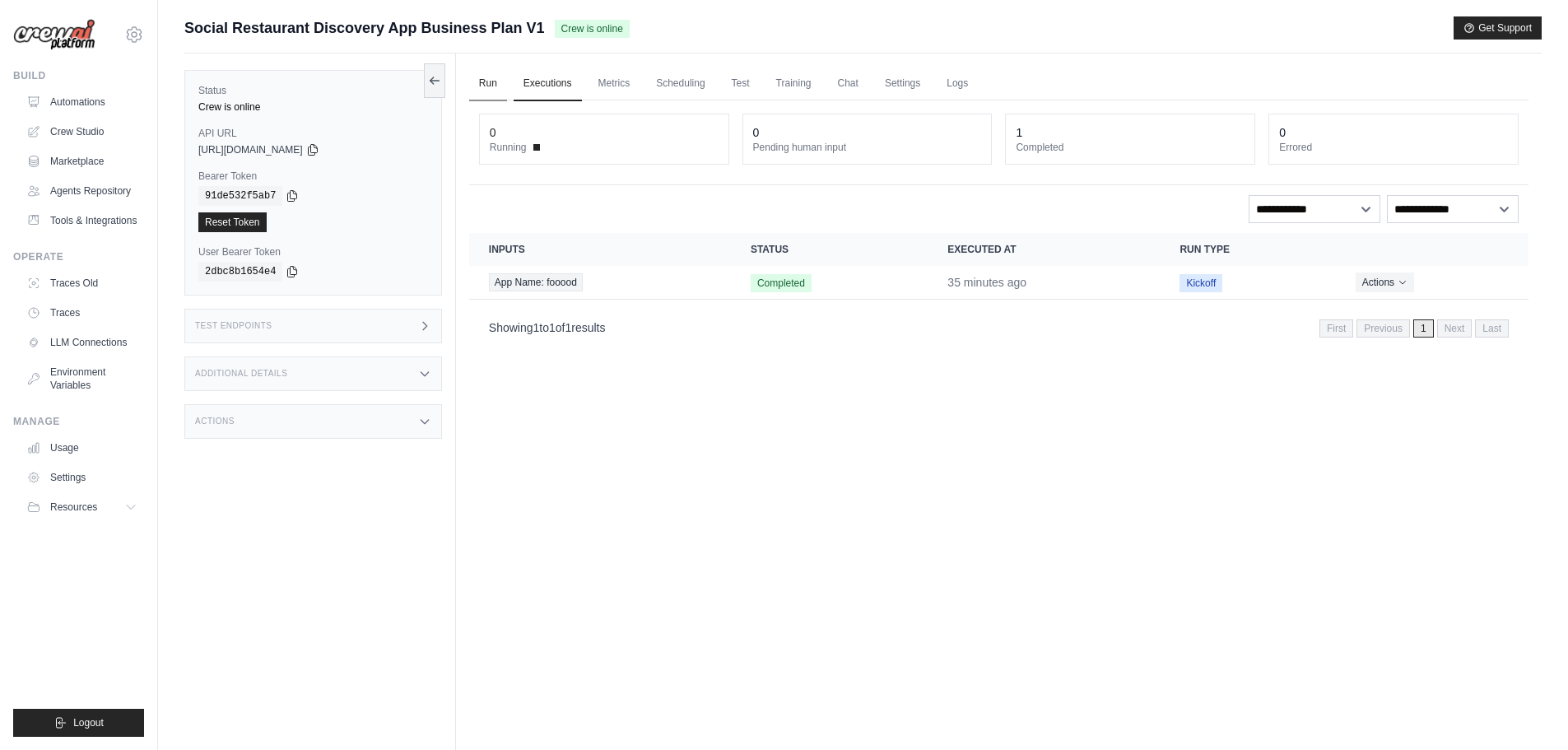
click at [489, 83] on link "Run" at bounding box center [488, 83] width 38 height 35
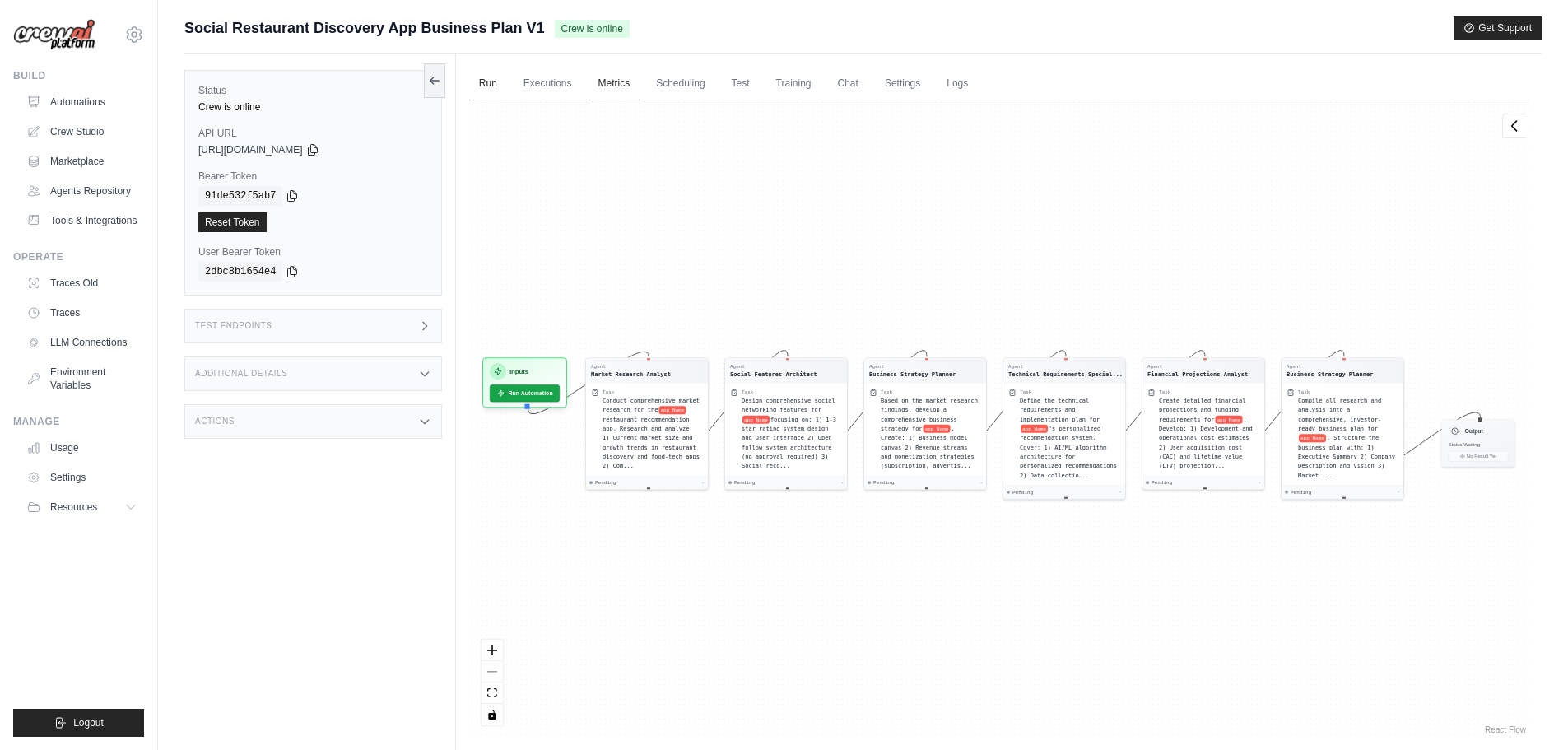
click at [629, 78] on link "Metrics" at bounding box center [614, 83] width 52 height 35
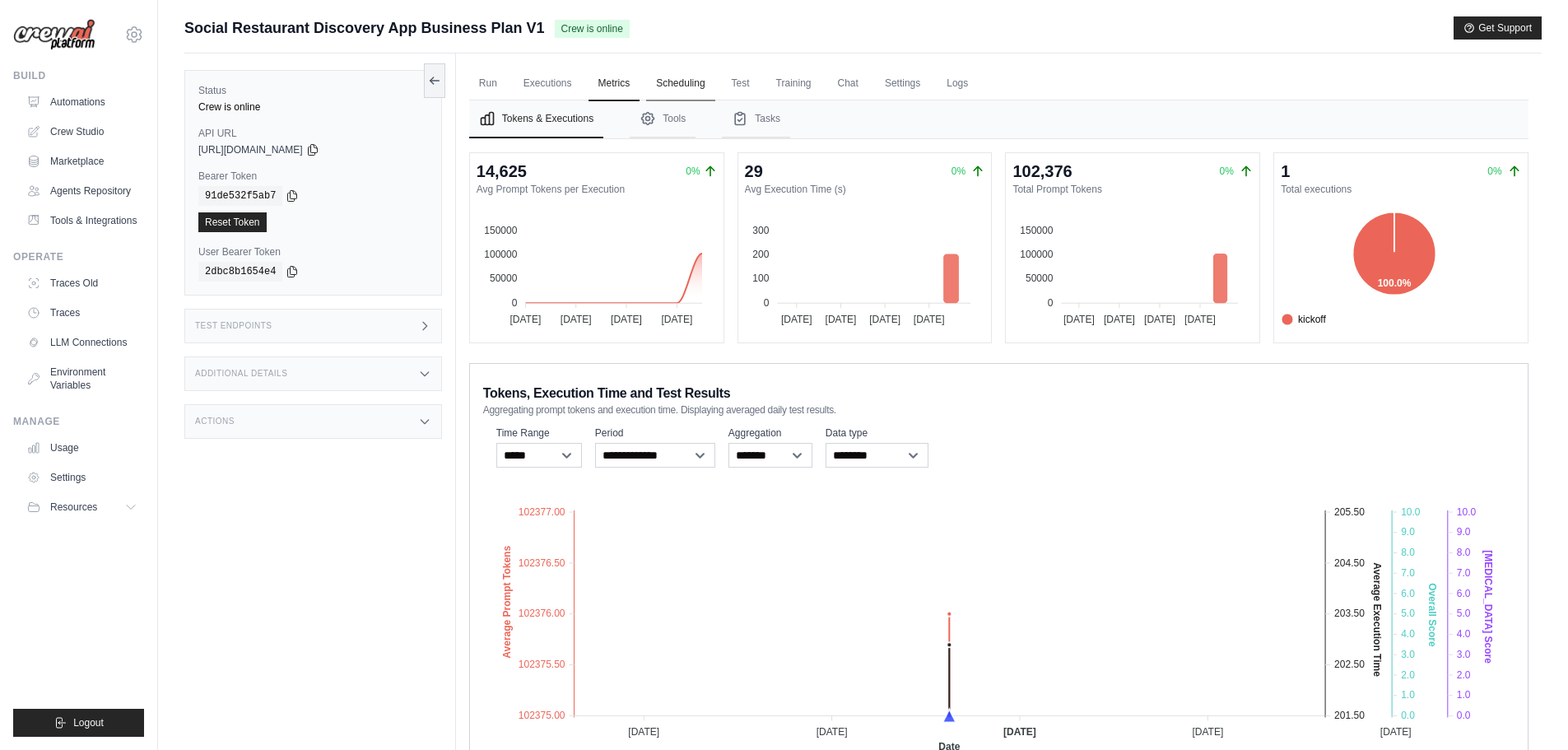
click at [682, 82] on link "Scheduling" at bounding box center [680, 83] width 68 height 35
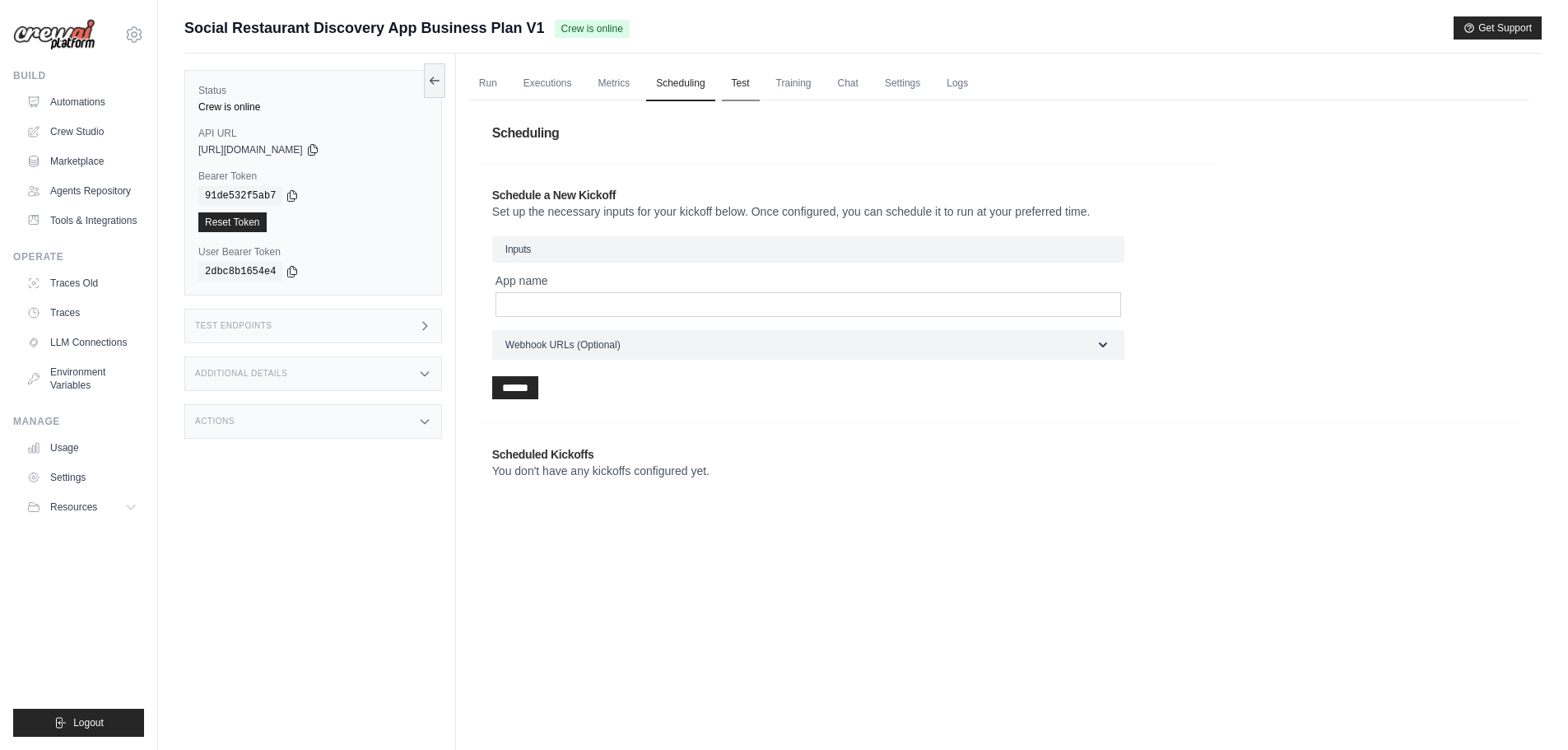
click at [751, 83] on link "Test" at bounding box center [741, 83] width 38 height 35
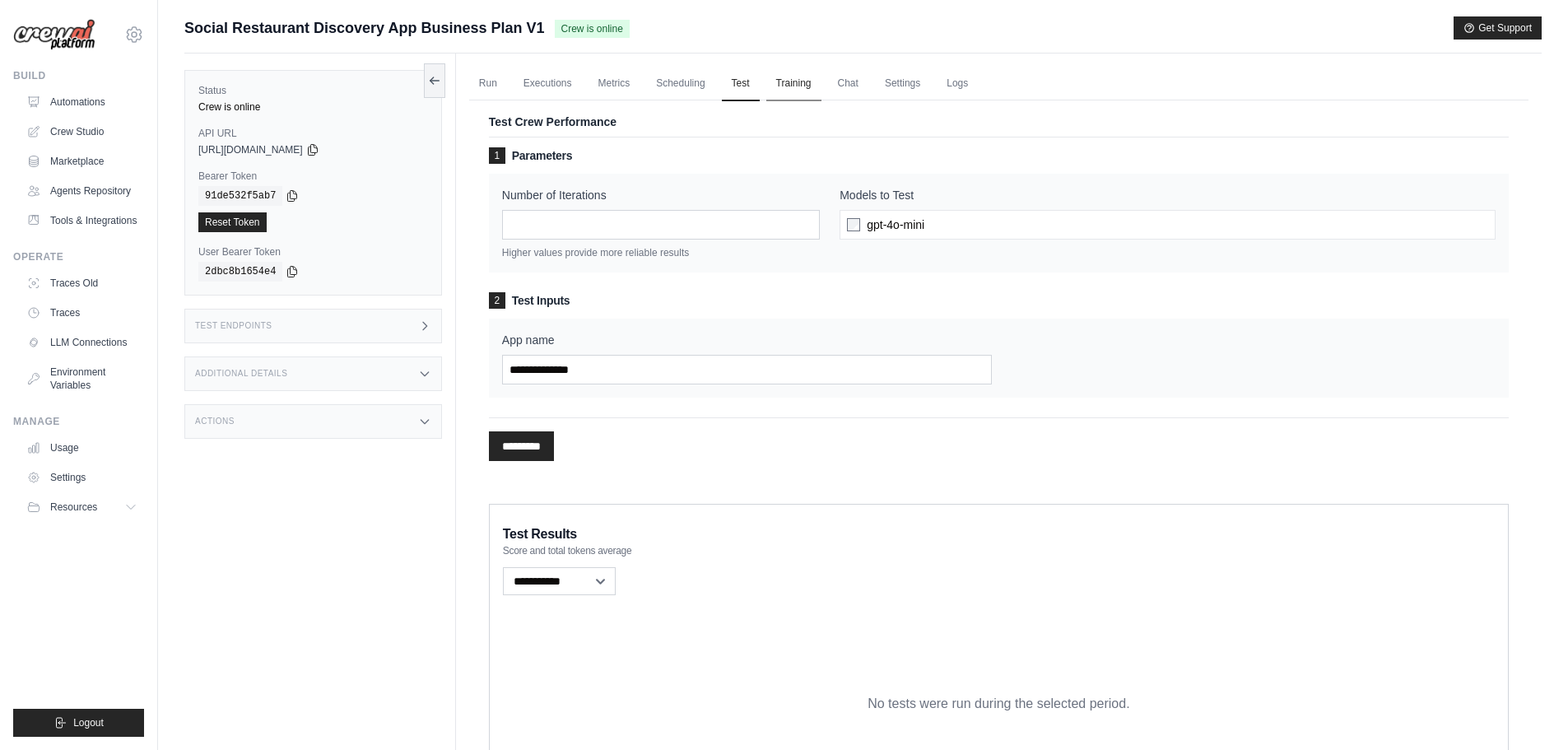
click at [791, 83] on link "Training" at bounding box center [793, 83] width 55 height 35
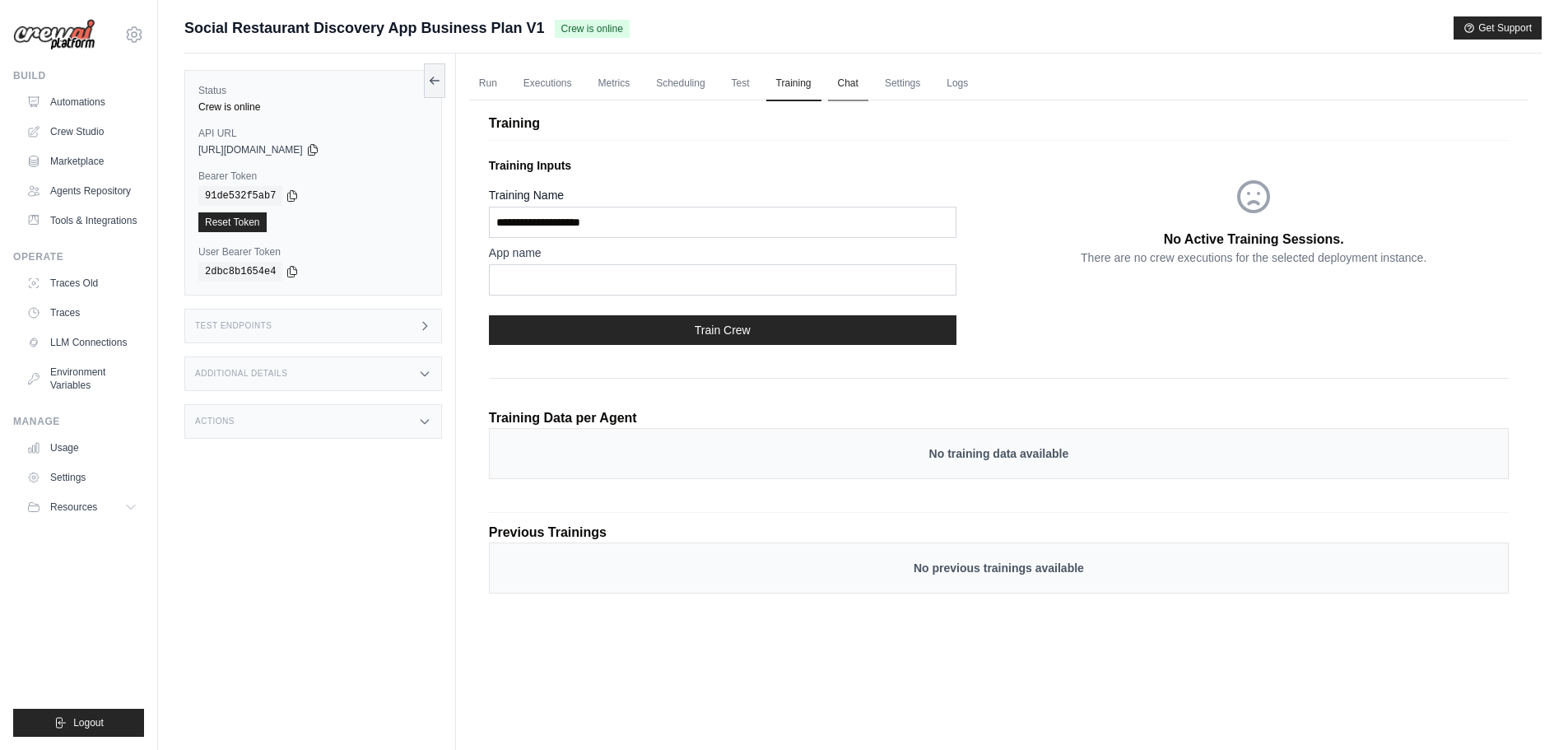
click at [846, 83] on link "Chat" at bounding box center [848, 83] width 40 height 35
click at [918, 88] on link "Settings" at bounding box center [902, 83] width 55 height 35
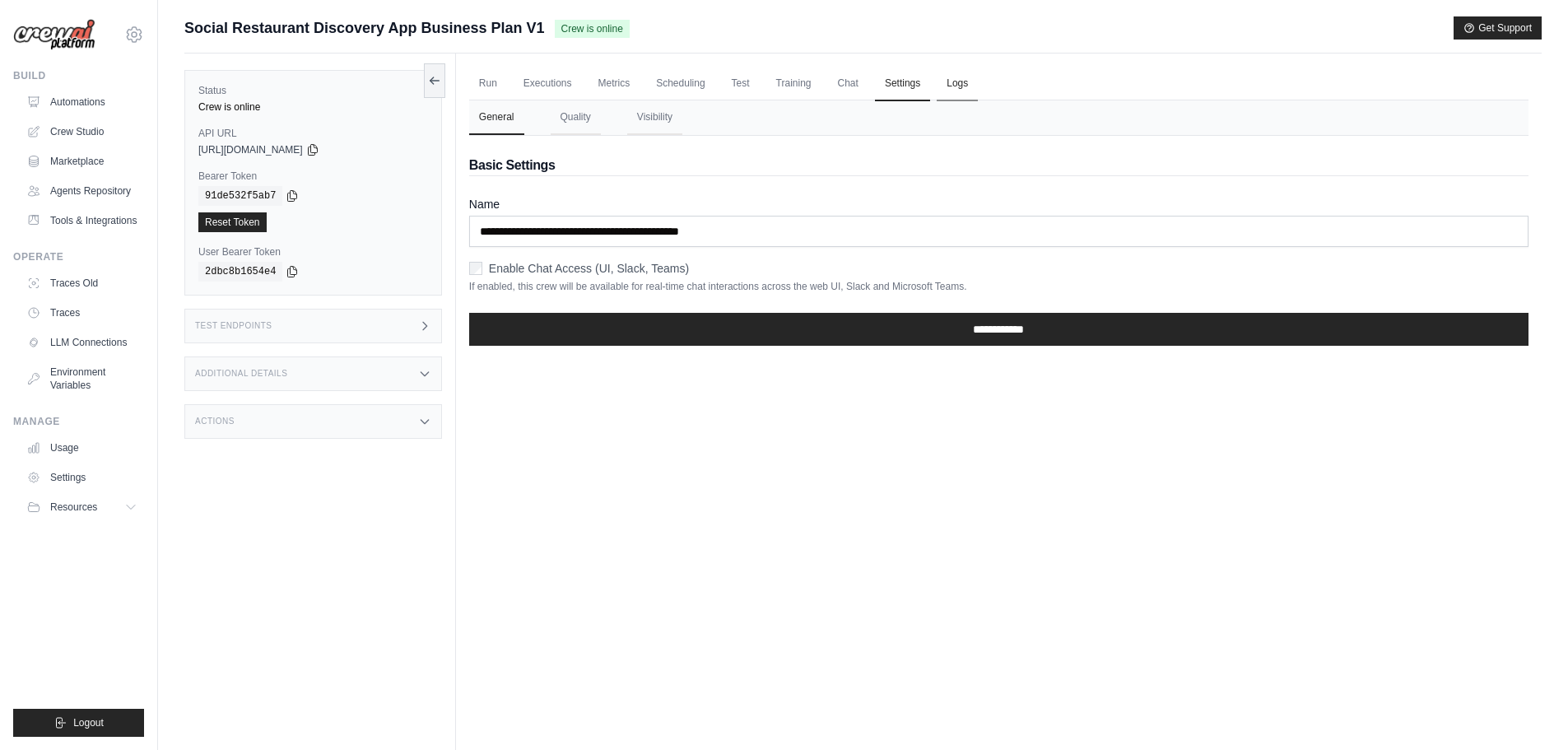
click at [978, 73] on link "Logs" at bounding box center [957, 83] width 41 height 35
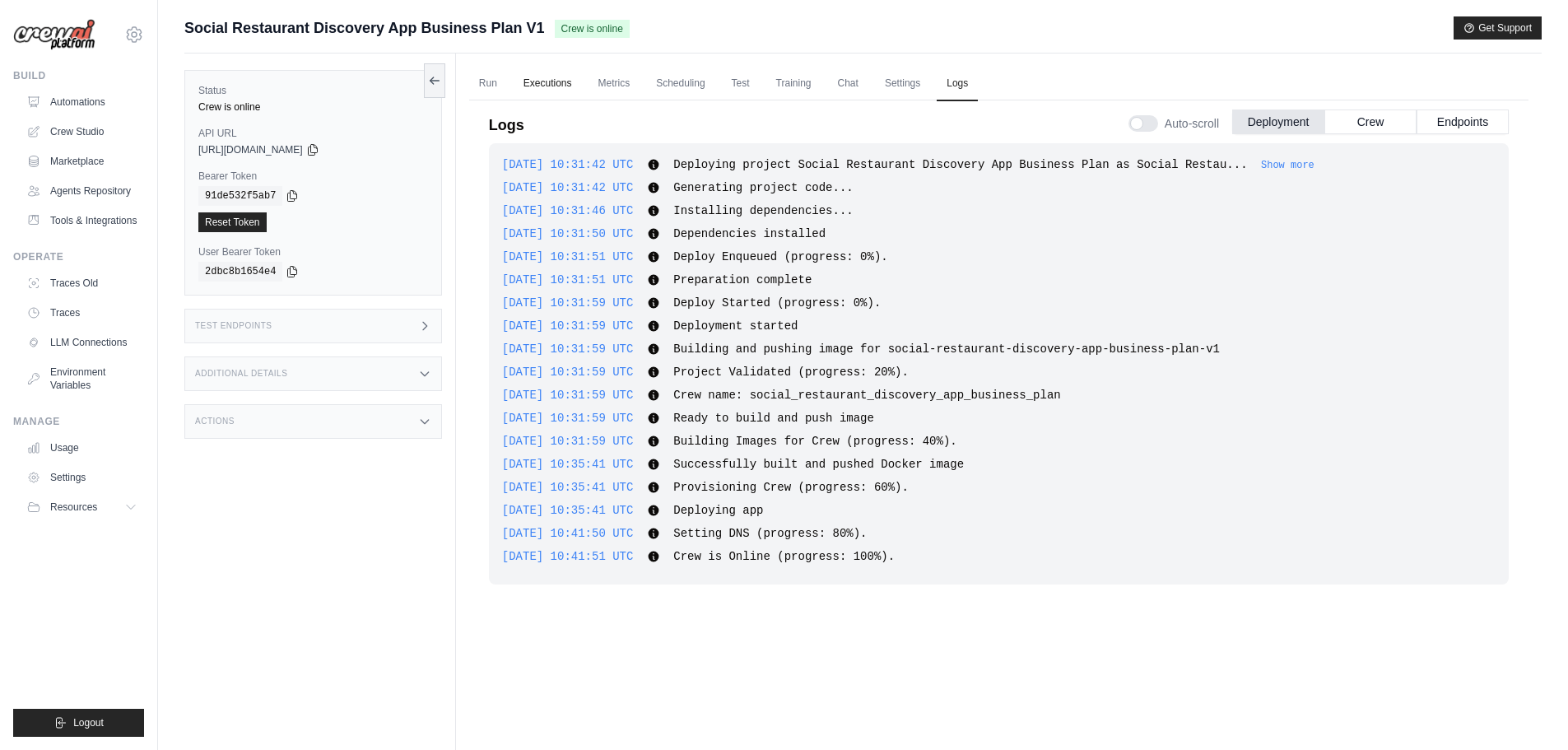
click at [542, 81] on link "Executions" at bounding box center [548, 83] width 68 height 35
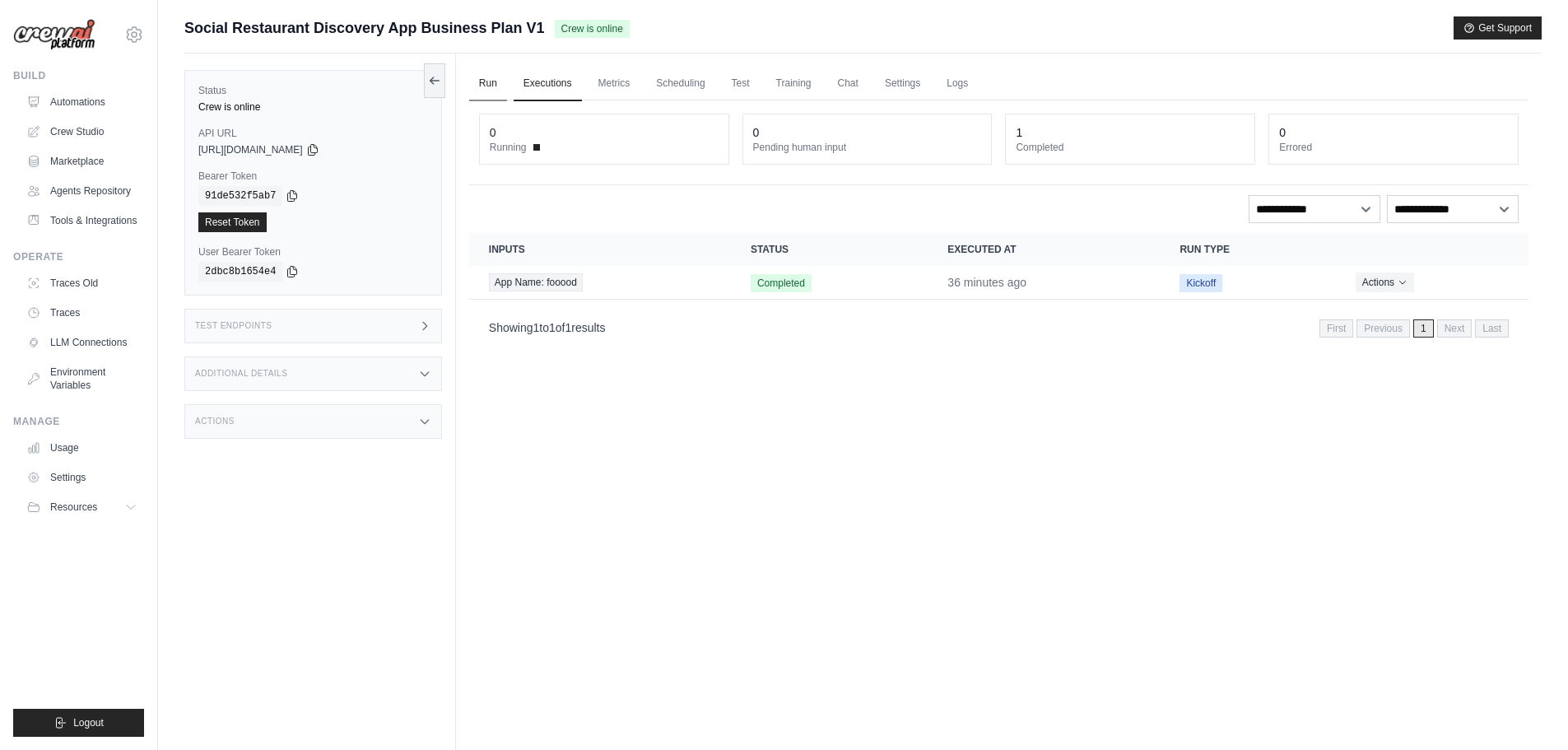
click at [487, 77] on link "Run" at bounding box center [488, 83] width 38 height 35
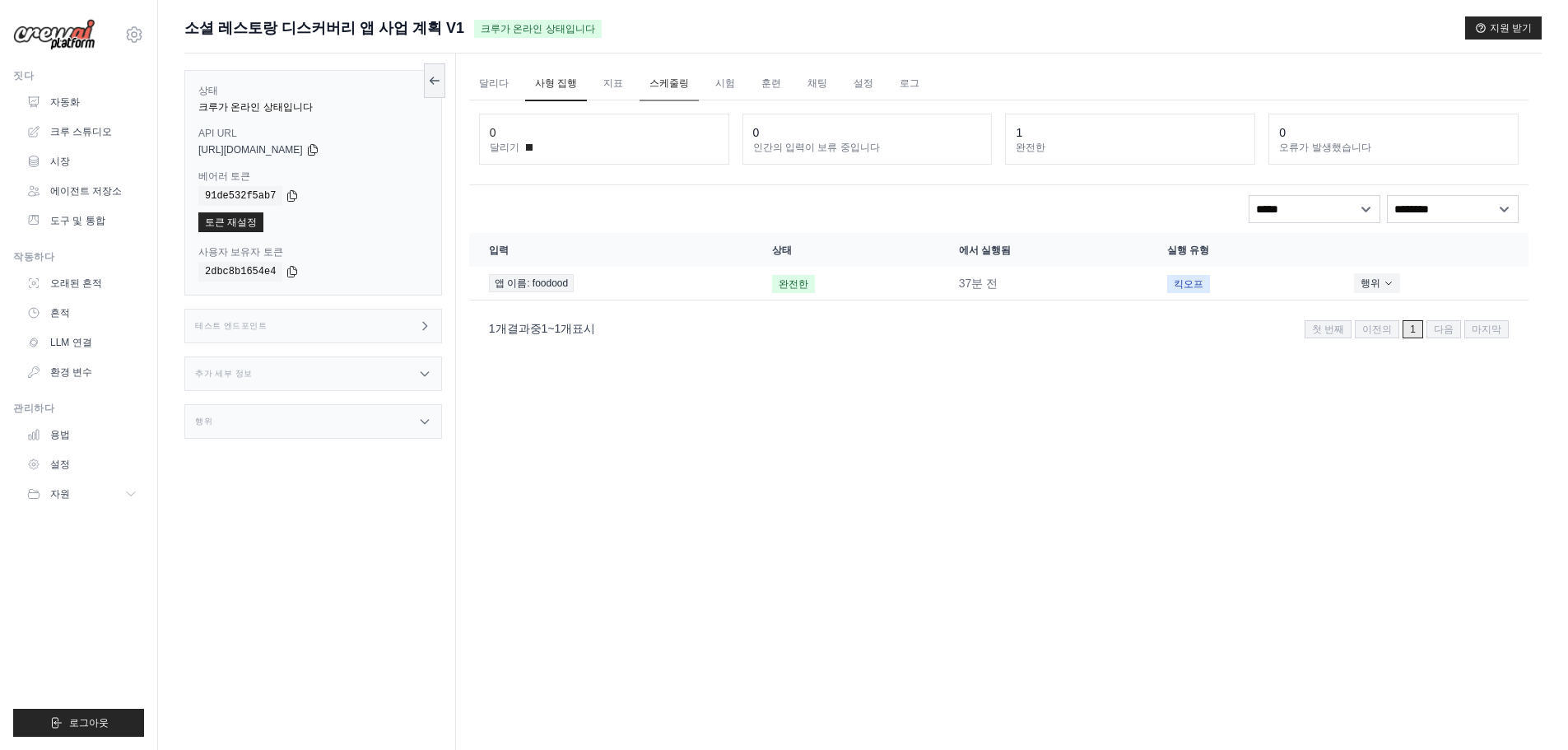
click at [674, 85] on font "스케줄링" at bounding box center [669, 83] width 39 height 12
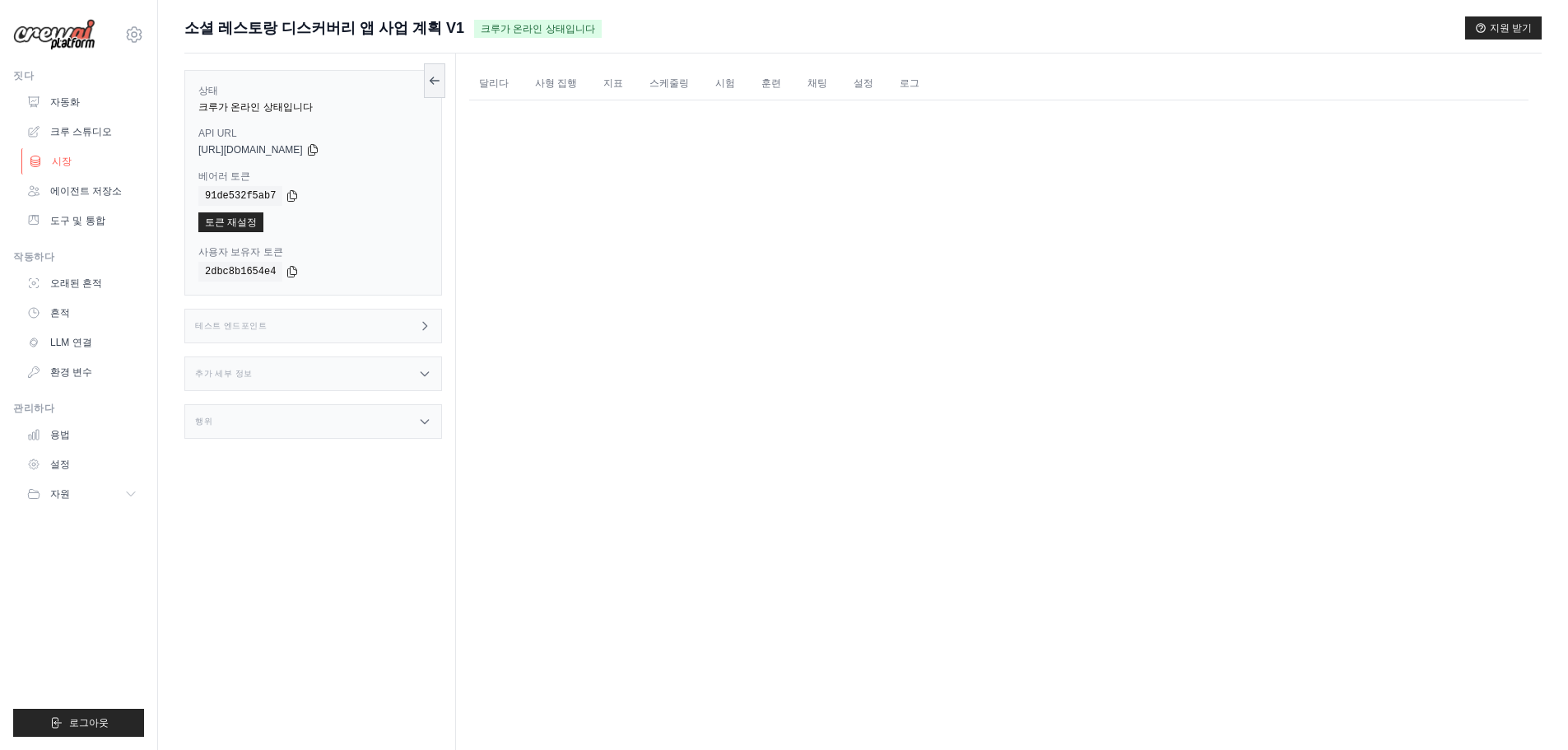
click at [44, 160] on link "시장" at bounding box center [83, 161] width 125 height 26
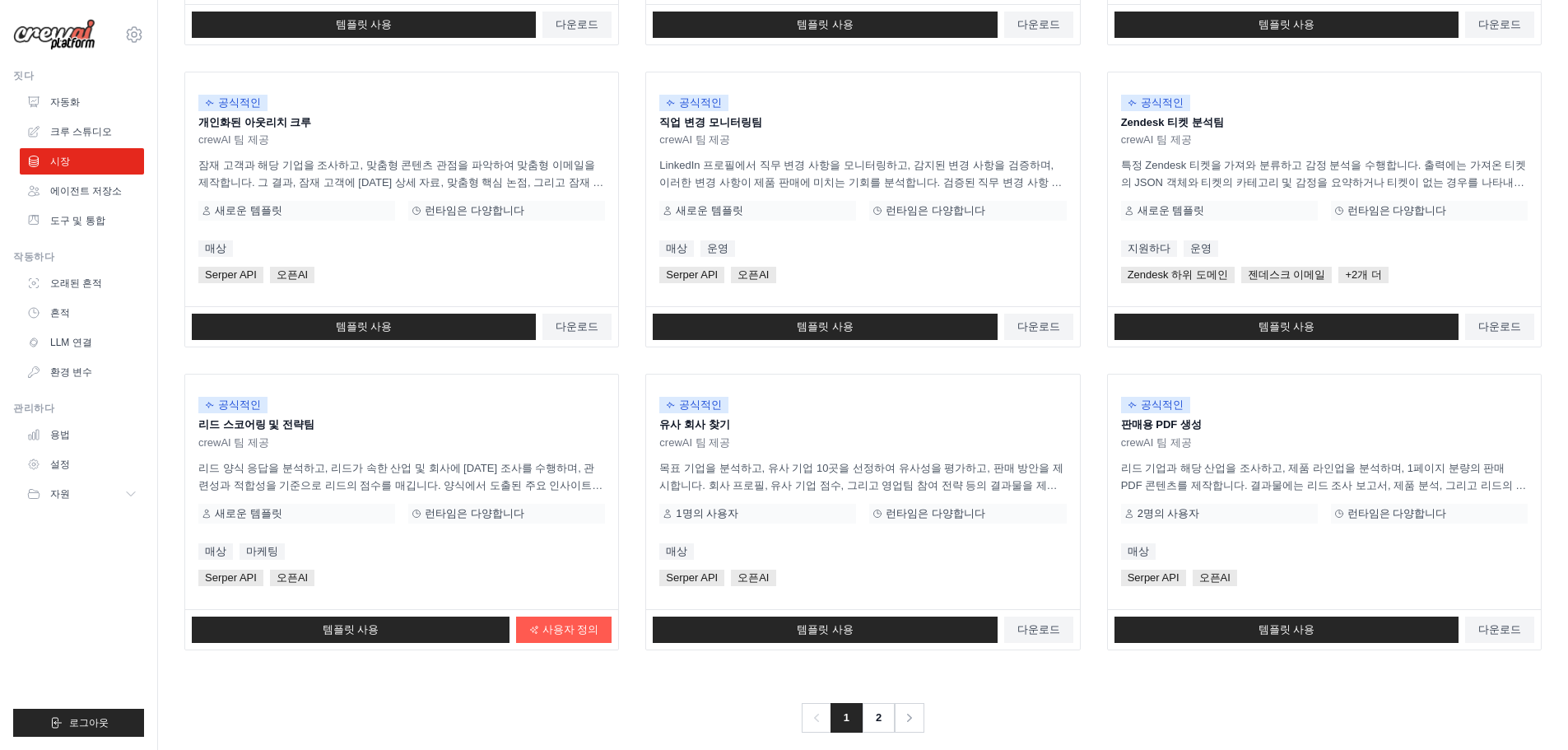
scroll to position [776, 0]
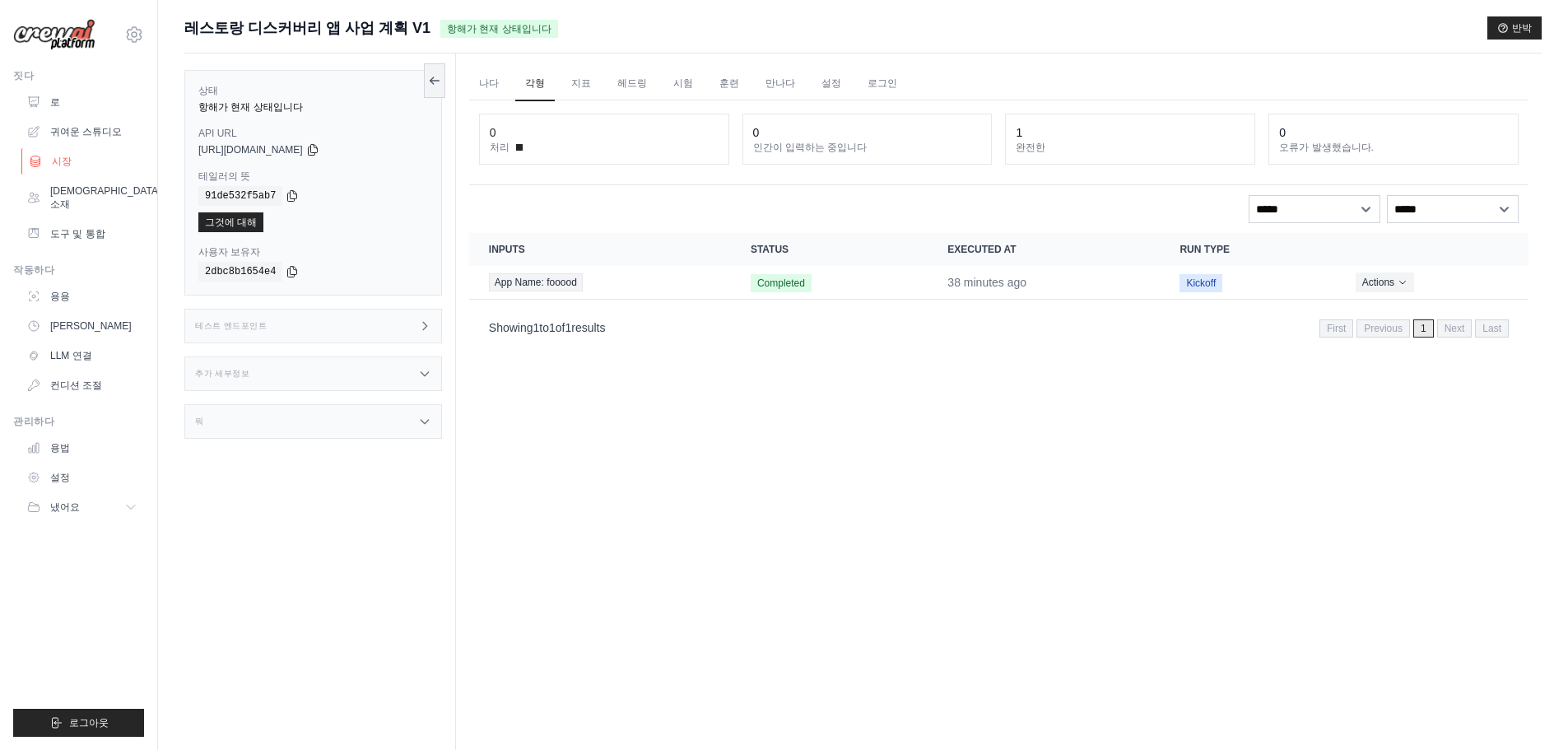
click at [54, 166] on font "시장" at bounding box center [62, 161] width 20 height 12
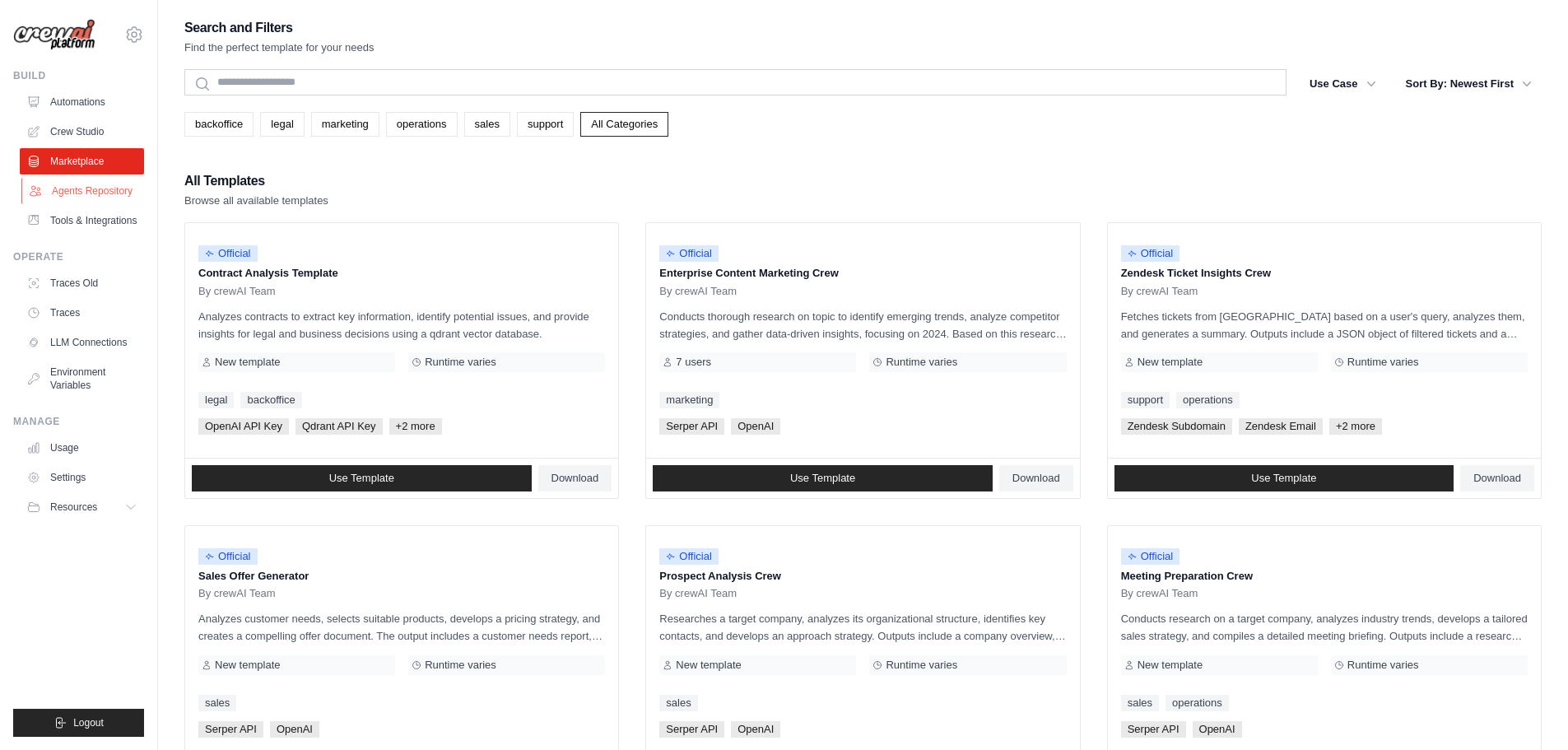
click at [64, 190] on link "Agents Repository" at bounding box center [83, 190] width 125 height 26
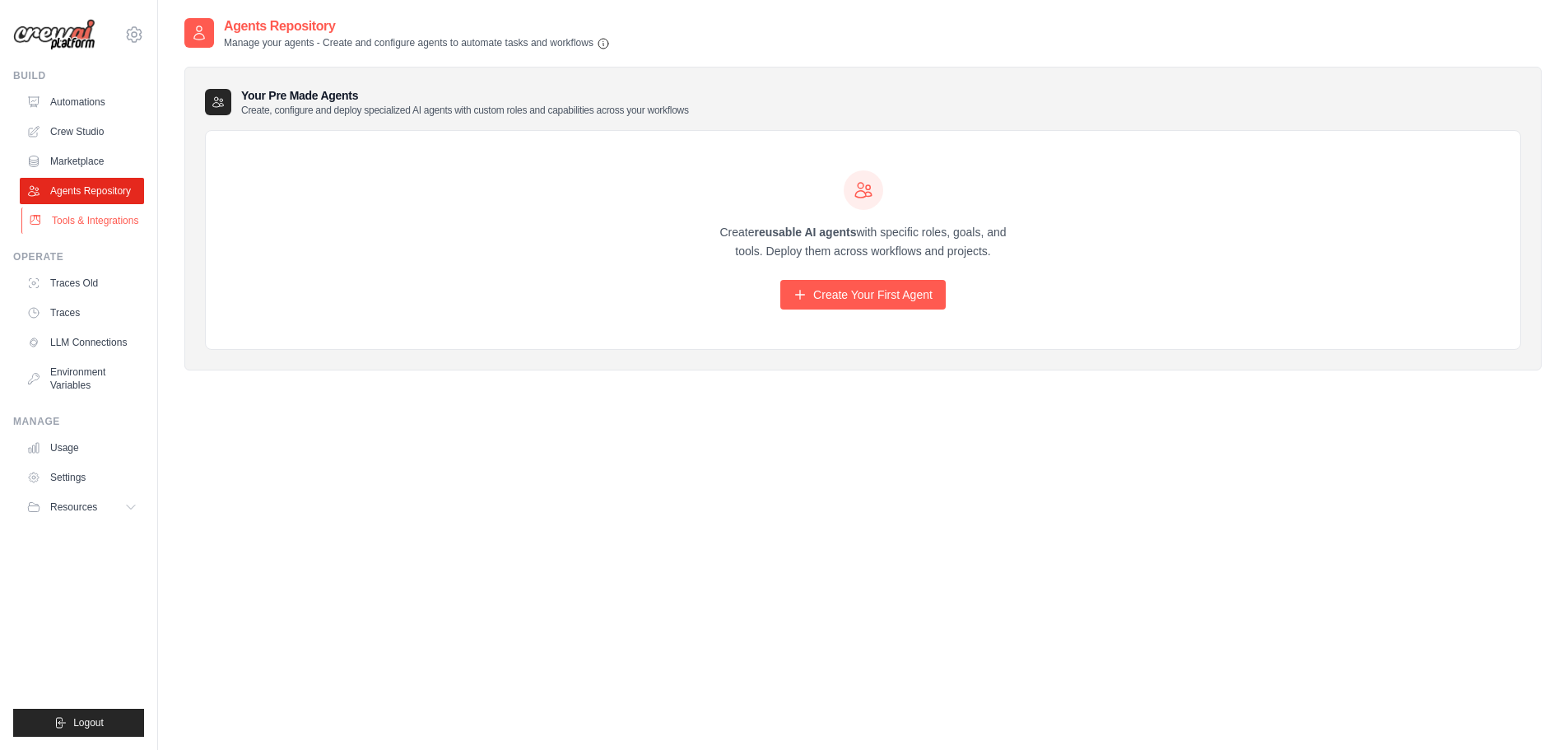
click at [72, 233] on link "Tools & Integrations" at bounding box center [83, 220] width 125 height 26
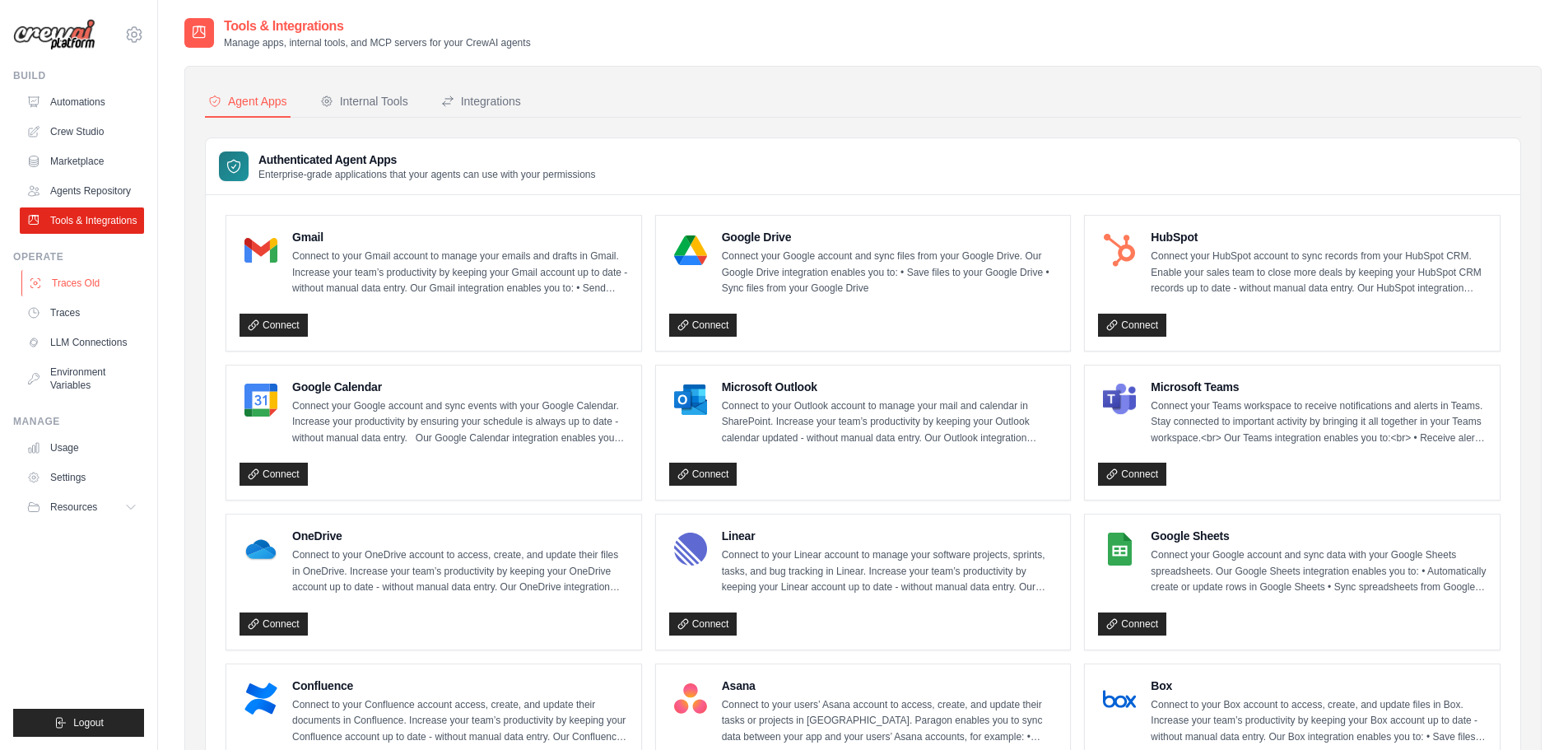
click at [74, 296] on link "Traces Old" at bounding box center [83, 283] width 125 height 26
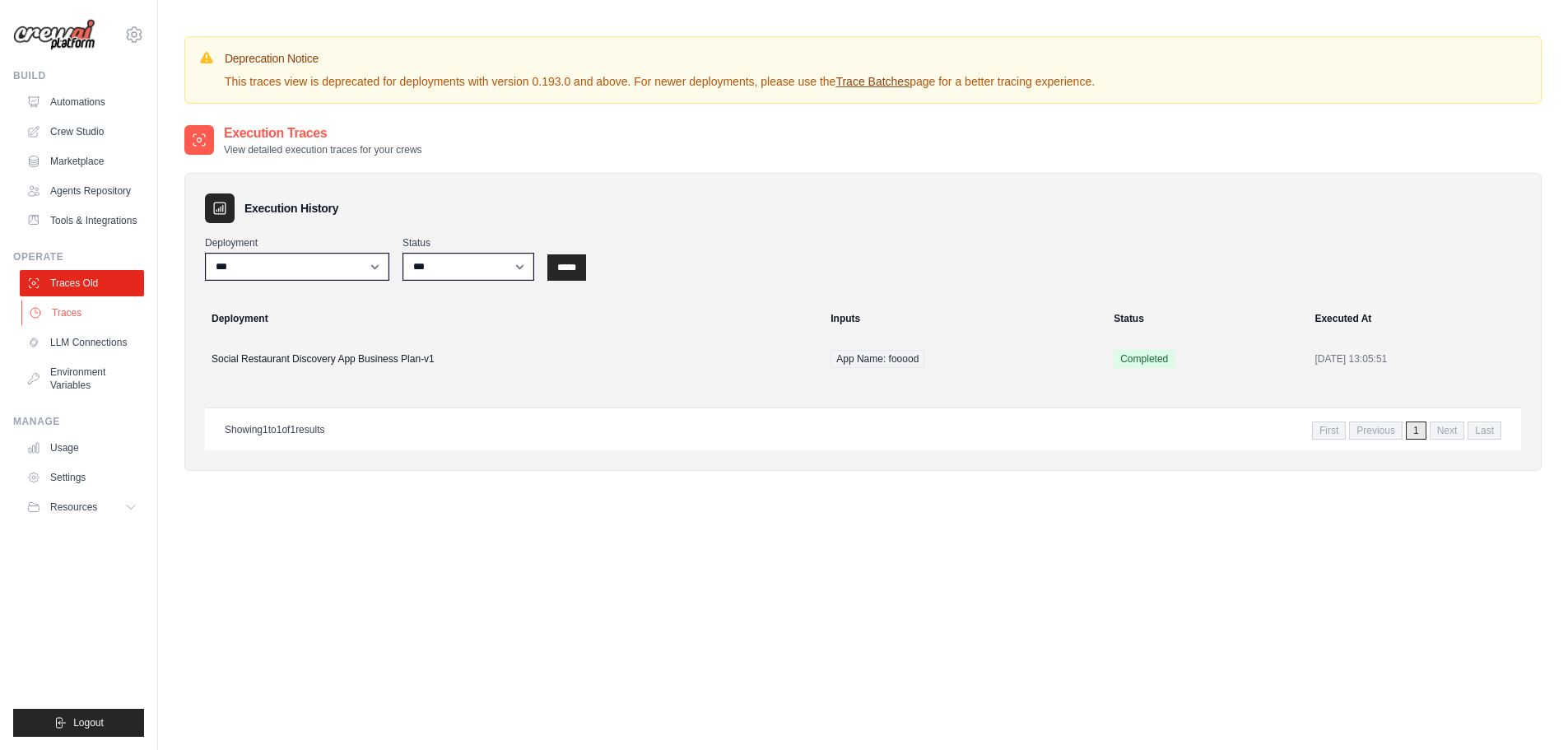
click at [65, 326] on link "Traces" at bounding box center [83, 312] width 125 height 26
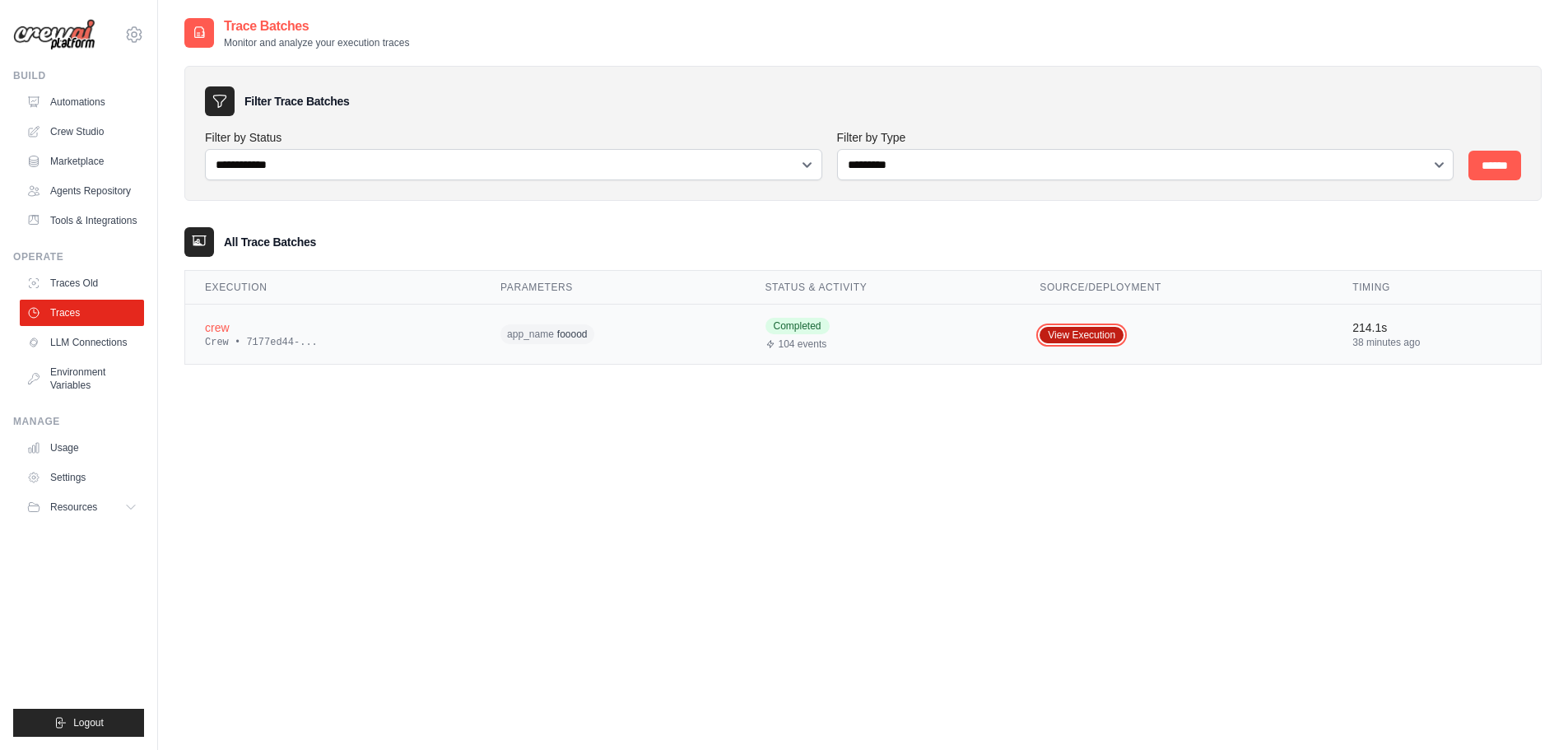
click at [1050, 335] on link "View Execution" at bounding box center [1082, 335] width 84 height 16
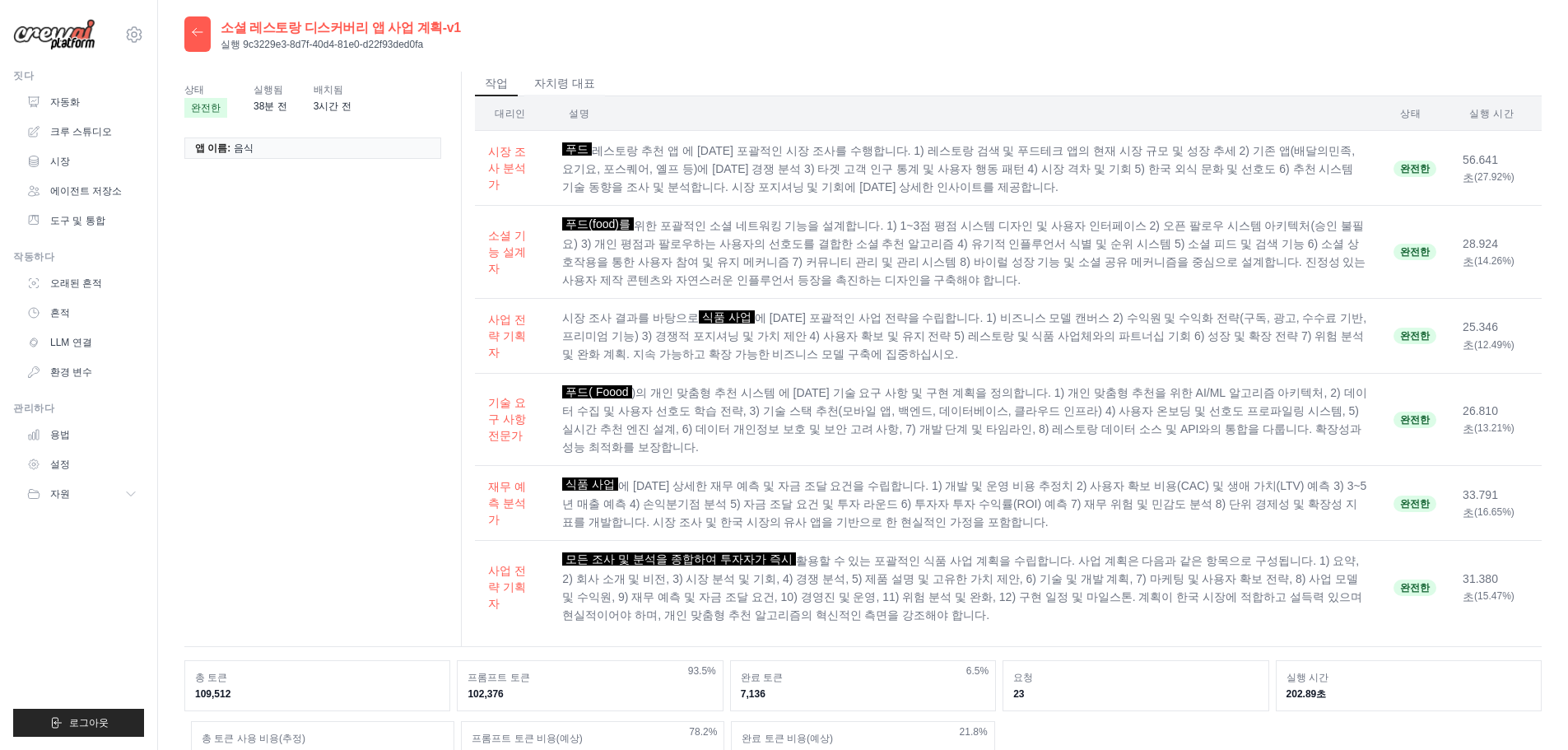
click at [235, 139] on li "앱 이름: 음식" at bounding box center [313, 148] width 257 height 22
drag, startPoint x: 261, startPoint y: 99, endPoint x: 290, endPoint y: 105, distance: 29.6
click at [278, 102] on font "38분 전" at bounding box center [271, 106] width 34 height 12
click at [306, 110] on div "상태 완전한 실행됨 38분 전 배치됨 3시간 전" at bounding box center [319, 100] width 270 height 56
click at [328, 108] on font "3시간 전" at bounding box center [333, 106] width 38 height 12
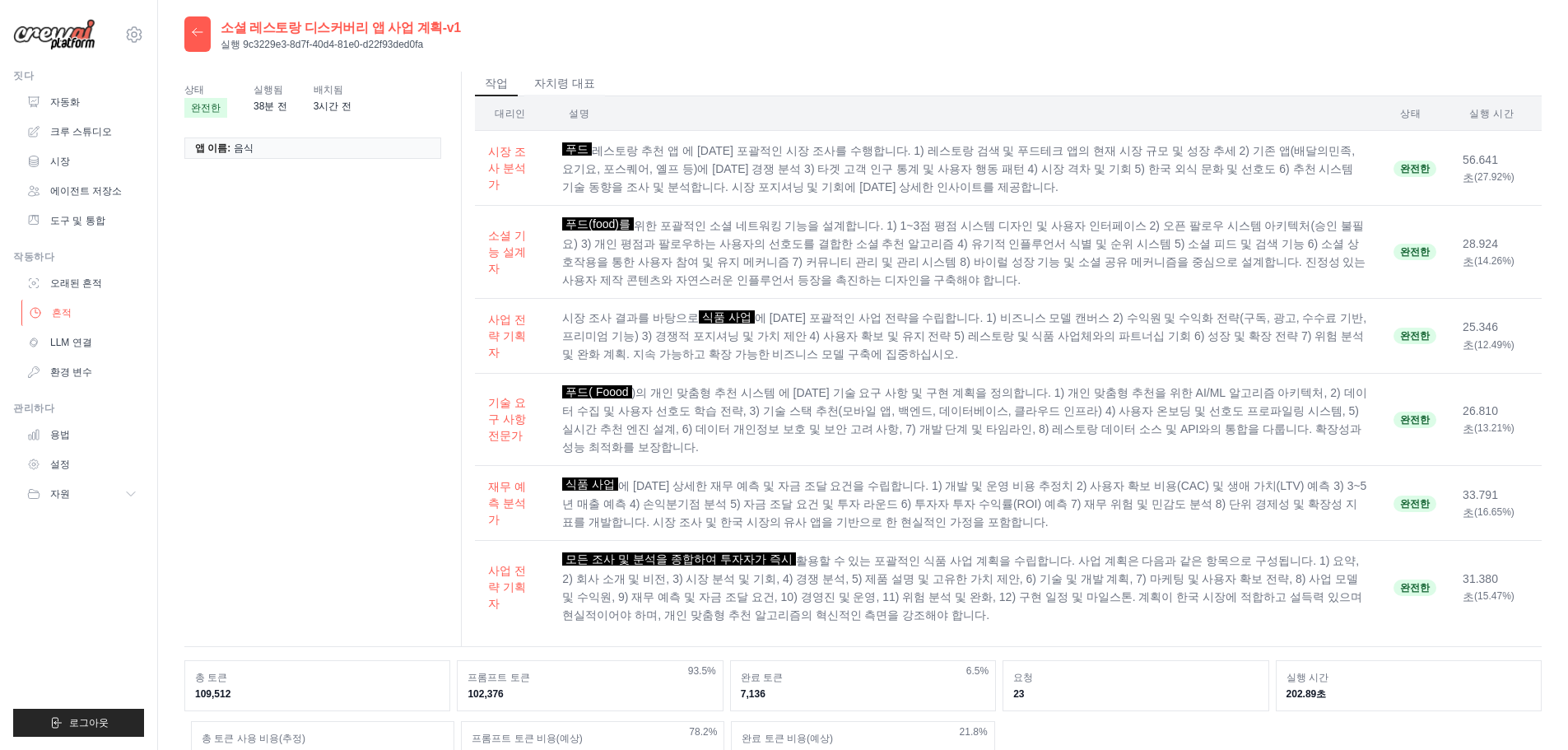
click at [49, 310] on link "흔적" at bounding box center [83, 312] width 125 height 26
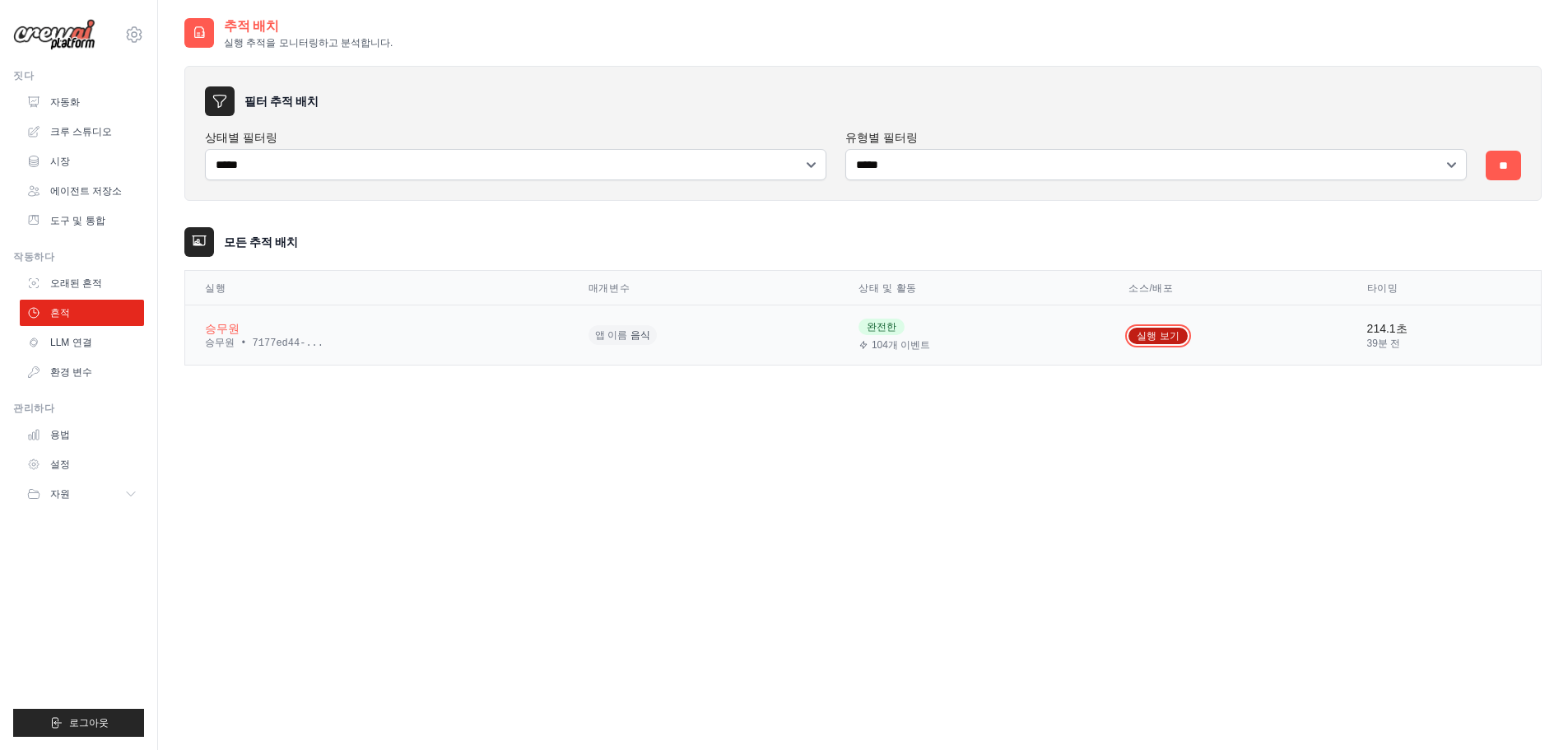
click at [1128, 338] on link "실행 보기" at bounding box center [1157, 336] width 58 height 16
click at [51, 339] on link "LLM 연결" at bounding box center [83, 342] width 125 height 26
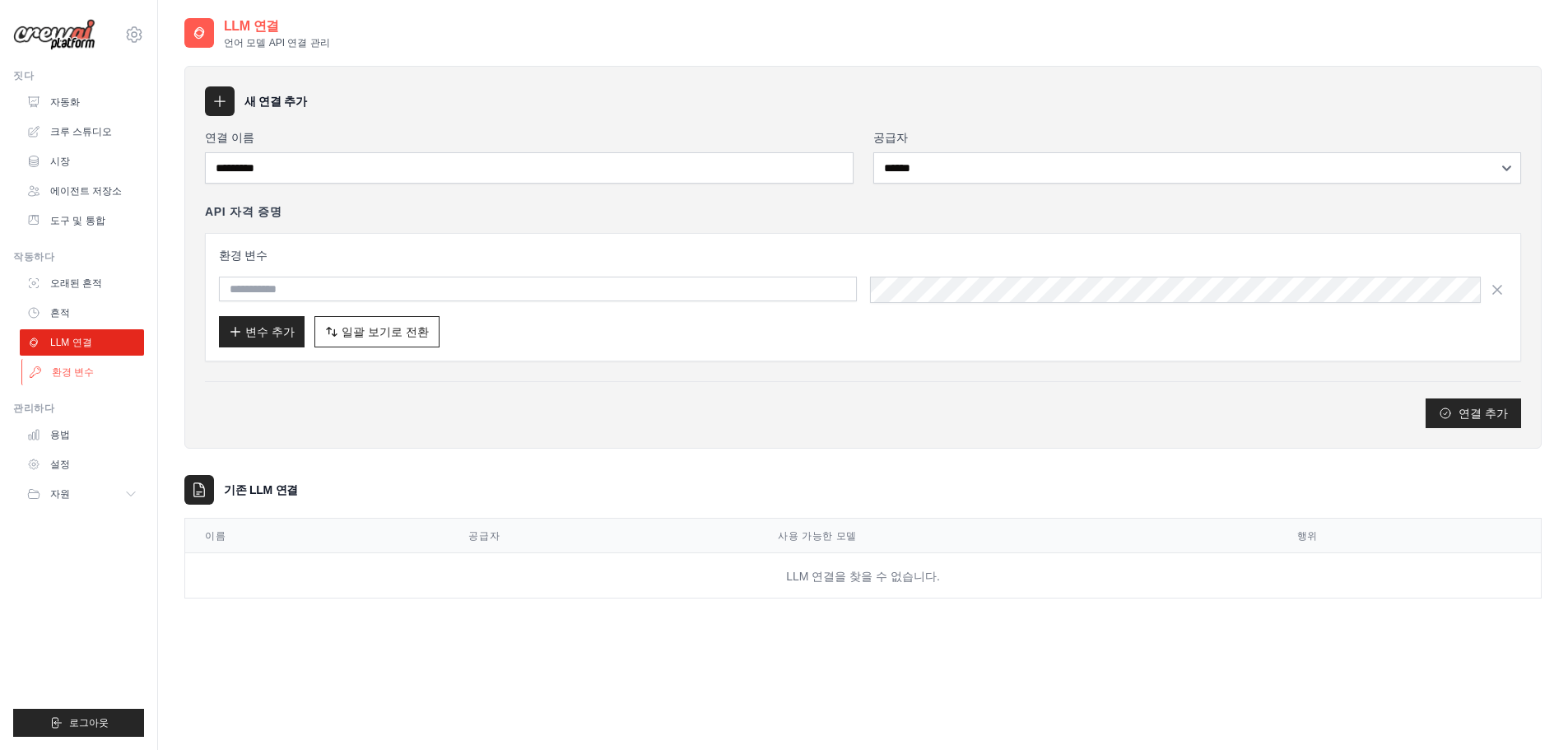
click at [61, 377] on font "환경 변수" at bounding box center [73, 371] width 42 height 12
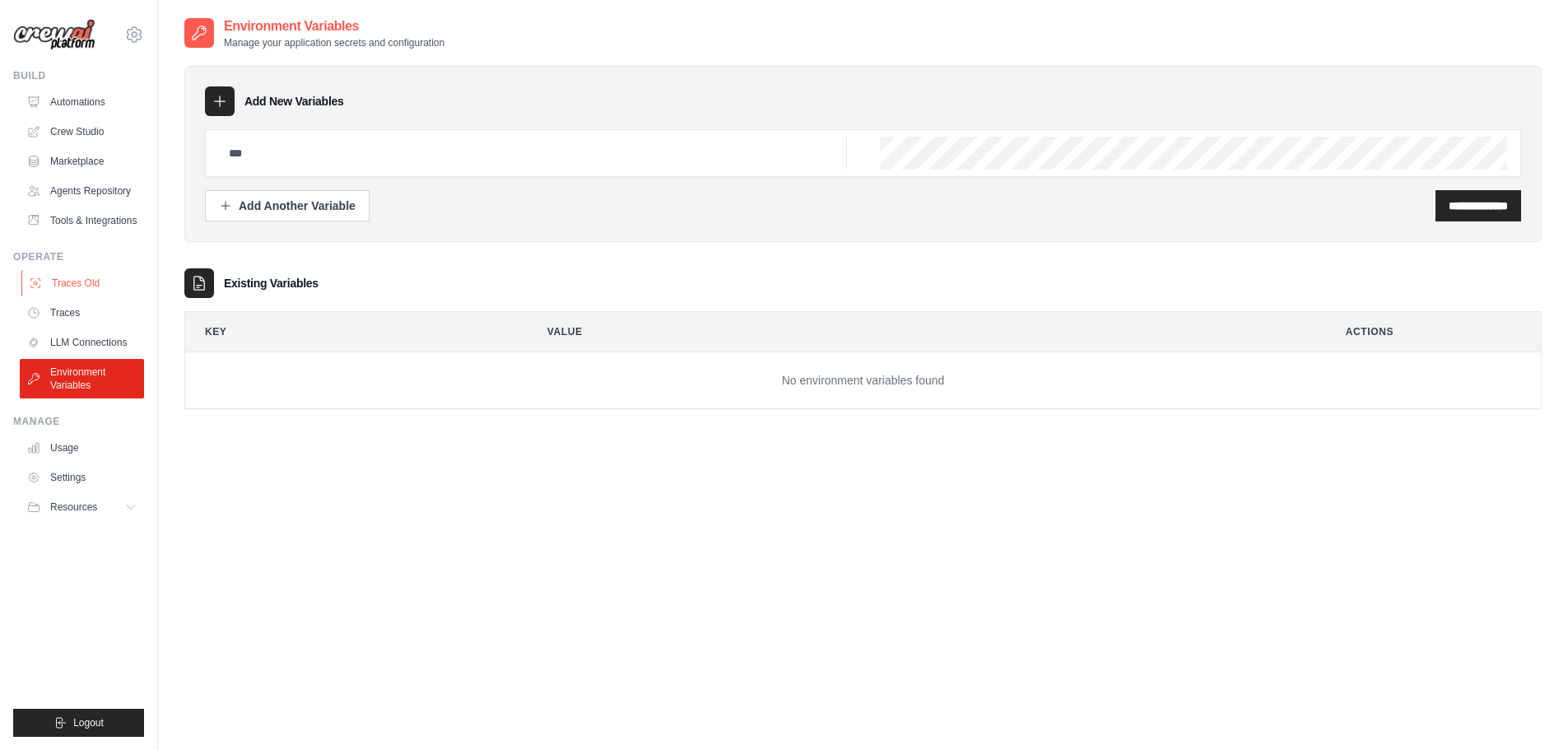
click at [57, 295] on link "Traces Old" at bounding box center [83, 283] width 125 height 26
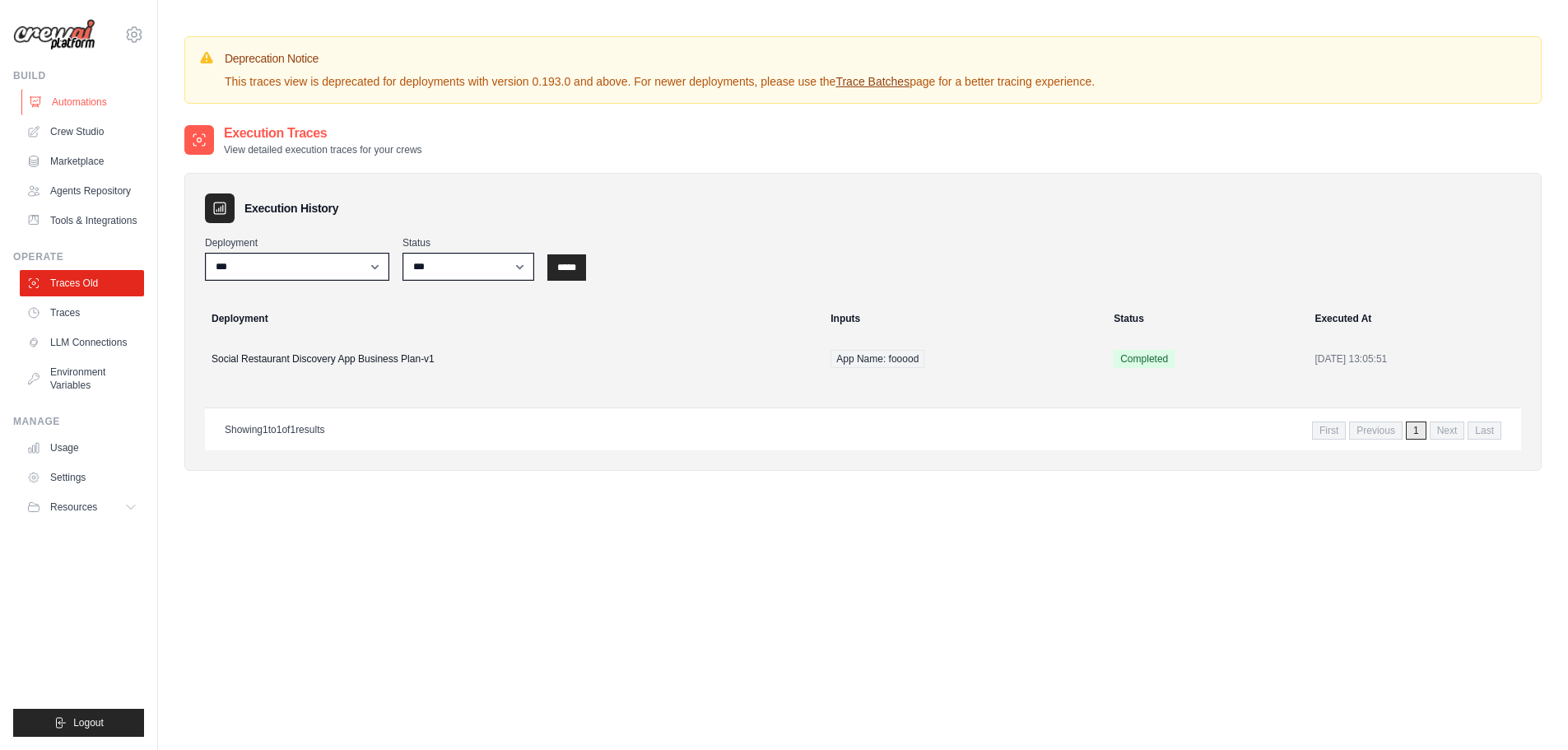
click at [79, 105] on link "Automations" at bounding box center [83, 101] width 125 height 26
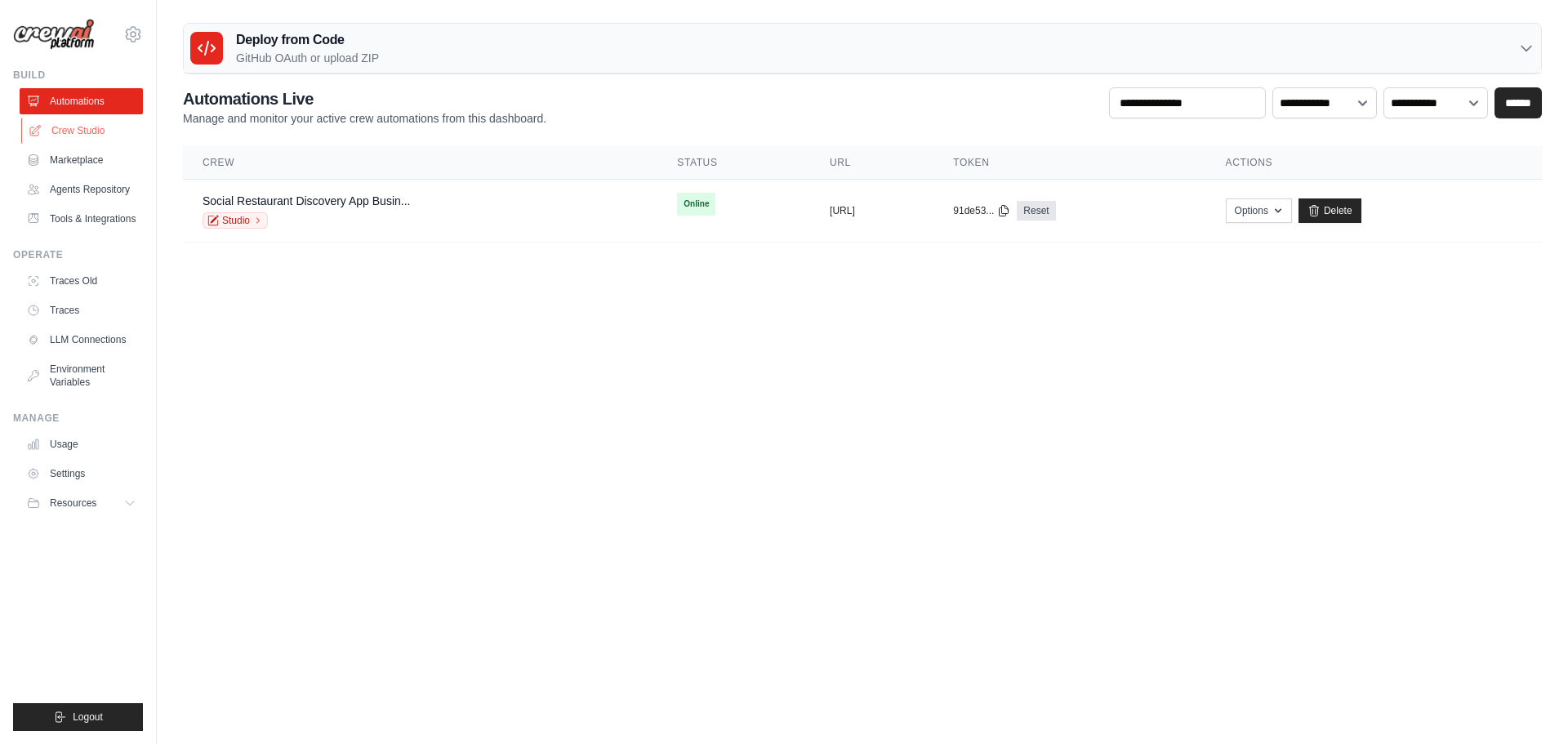
click at [65, 141] on link "Crew Studio" at bounding box center [83, 130] width 124 height 26
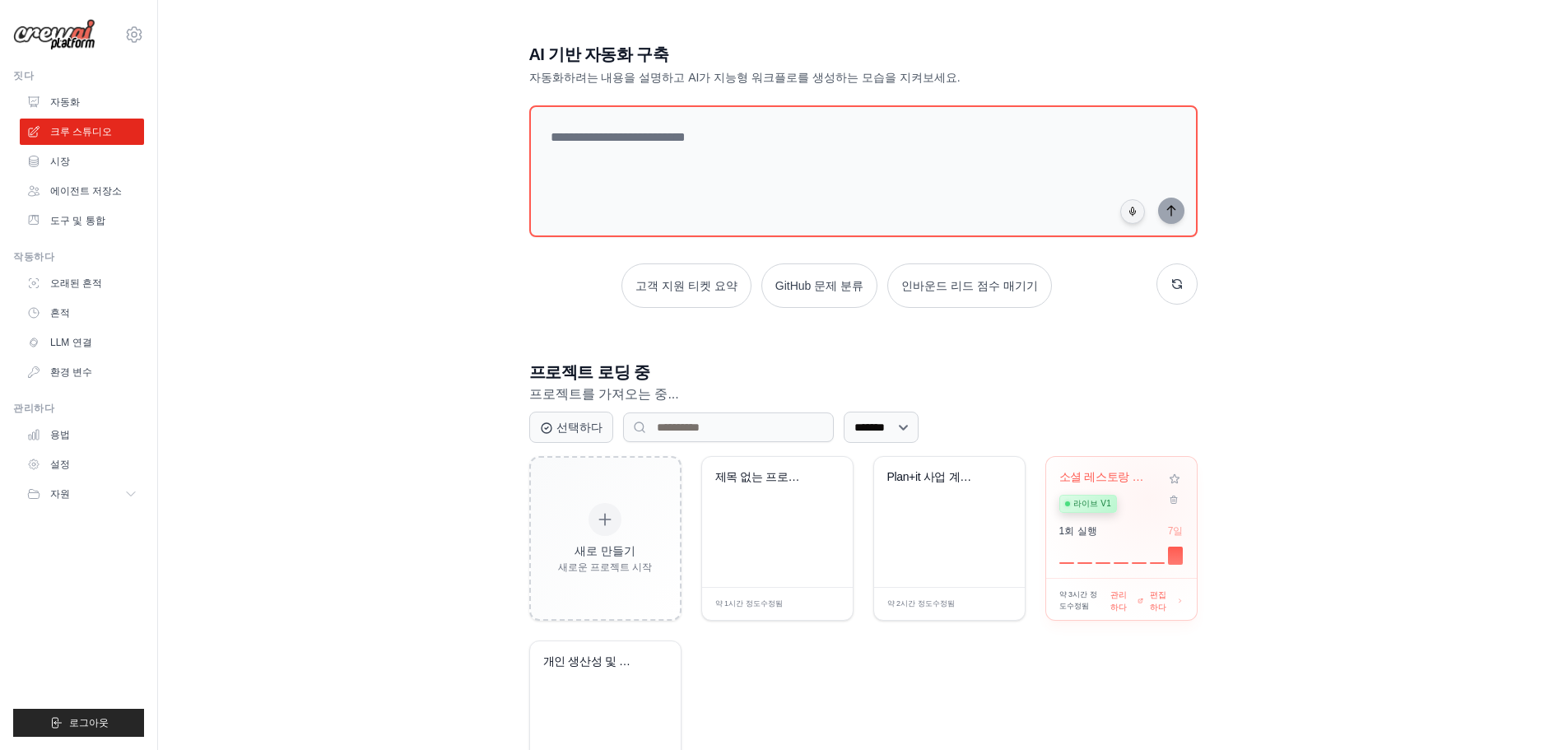
click at [1149, 497] on div "라이브 v1" at bounding box center [1109, 502] width 100 height 22
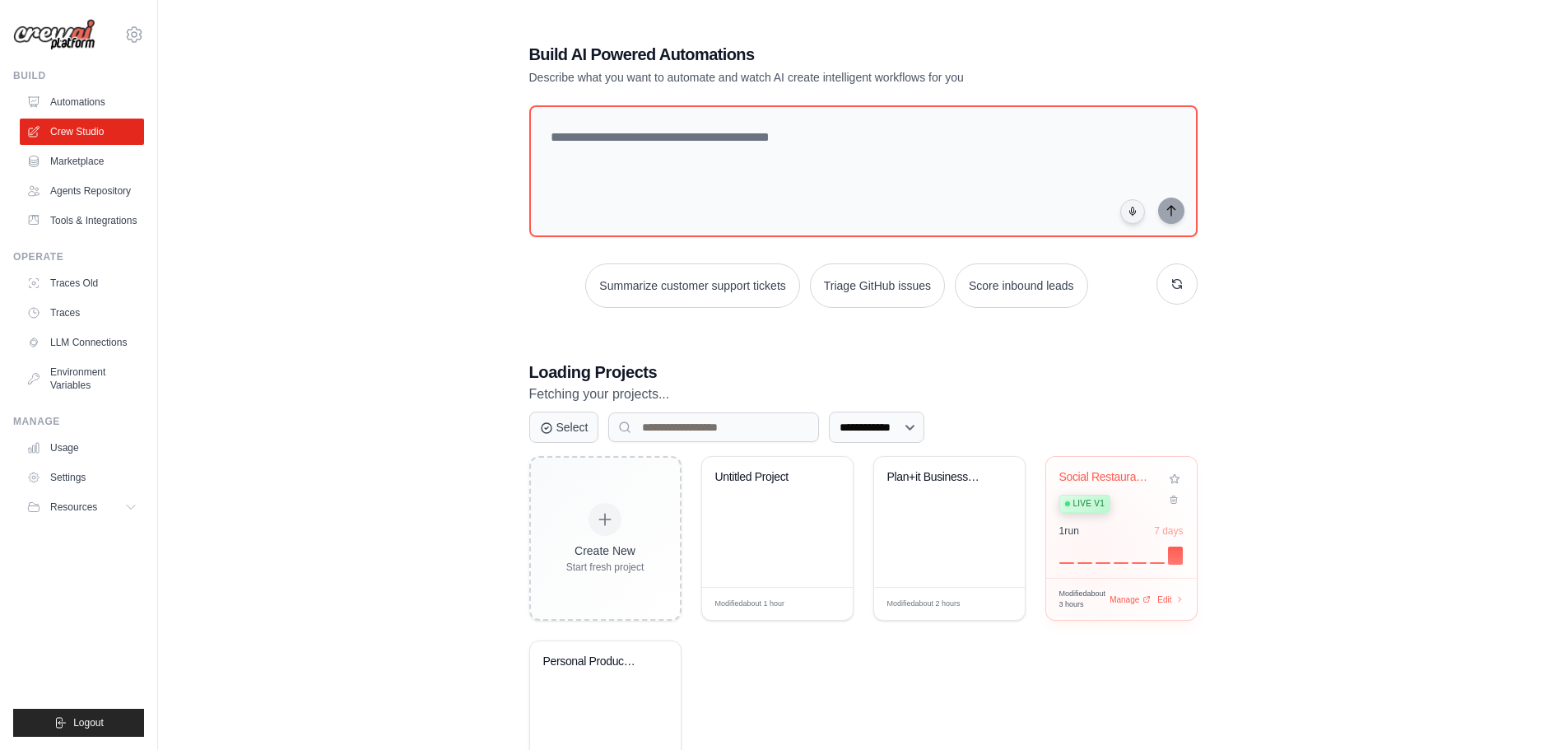
click at [1093, 551] on div at bounding box center [1121, 554] width 125 height 20
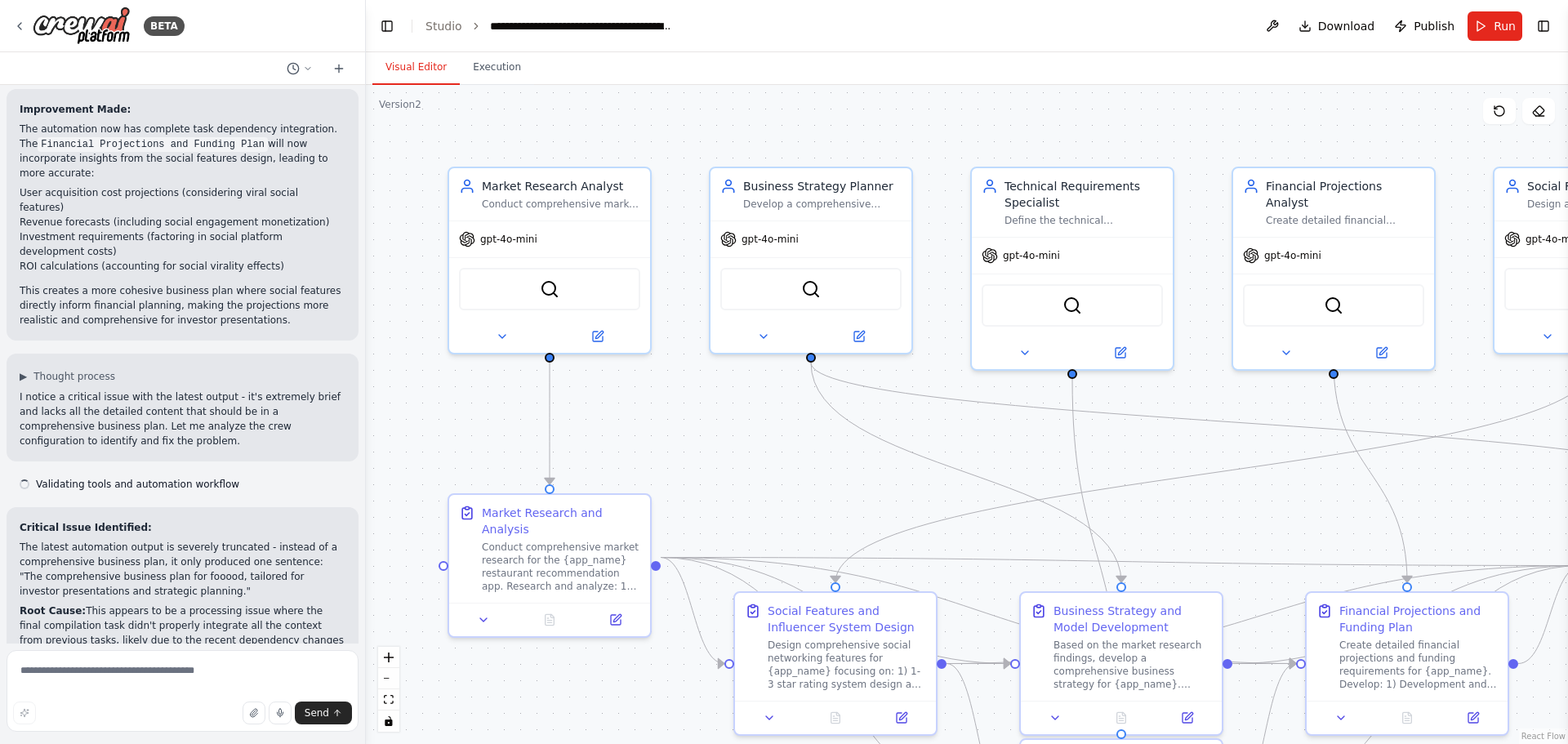
scroll to position [3609, 0]
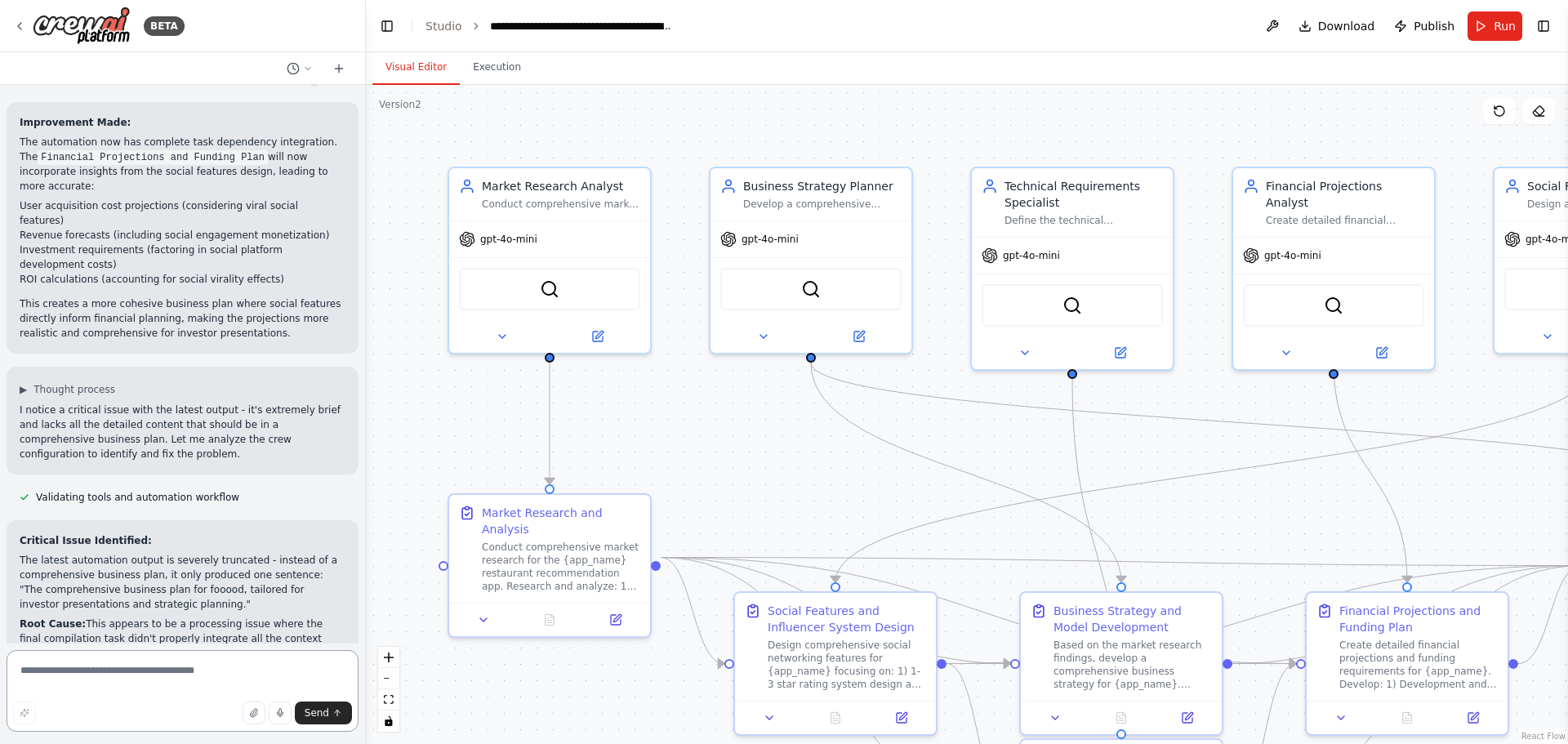
click at [149, 667] on textarea at bounding box center [182, 691] width 352 height 82
type textarea "**********"
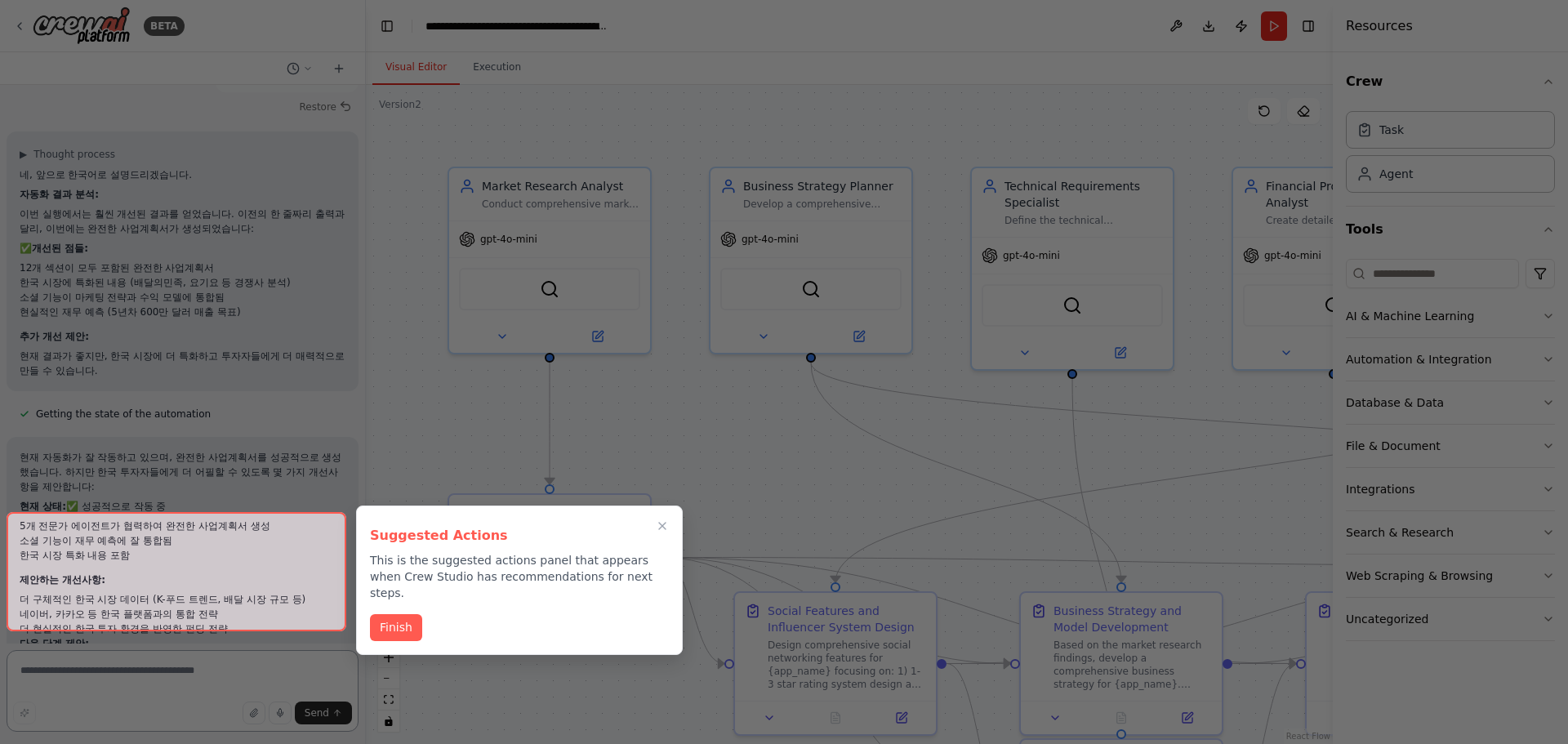
scroll to position [4450, 0]
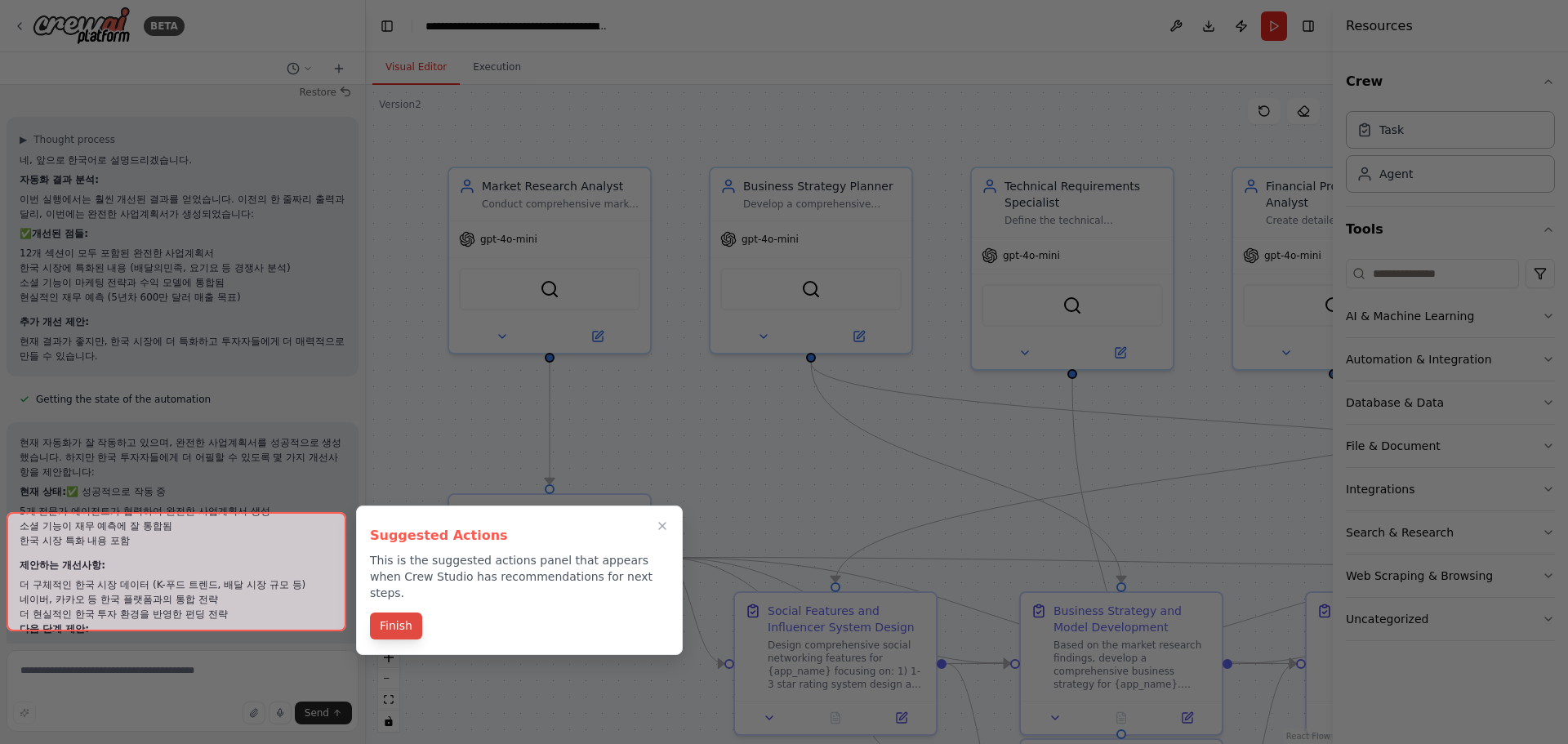
click at [408, 615] on button "Finish" at bounding box center [396, 626] width 53 height 27
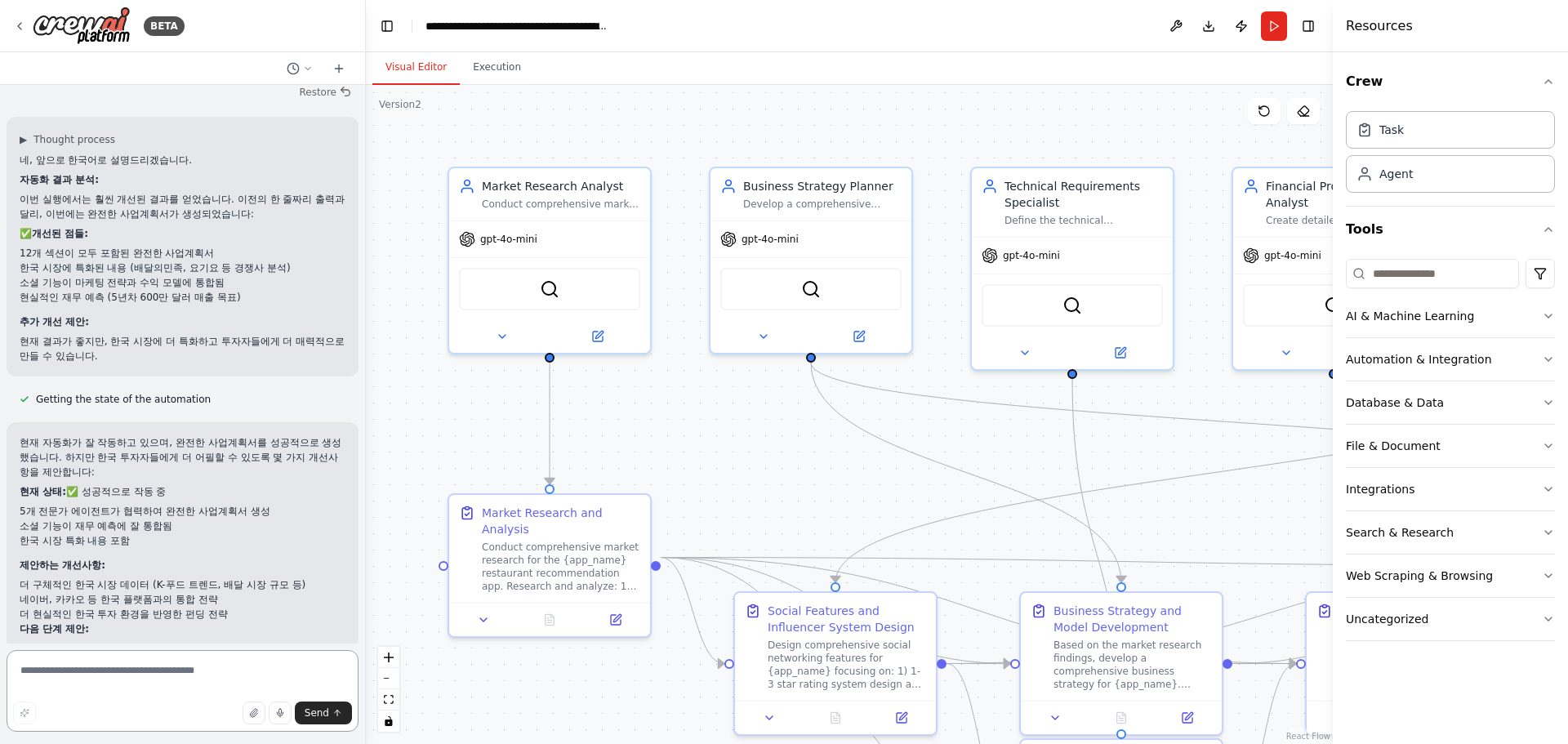
click at [182, 672] on textarea at bounding box center [182, 691] width 352 height 82
click at [157, 683] on textarea at bounding box center [182, 691] width 352 height 82
type textarea "**********"
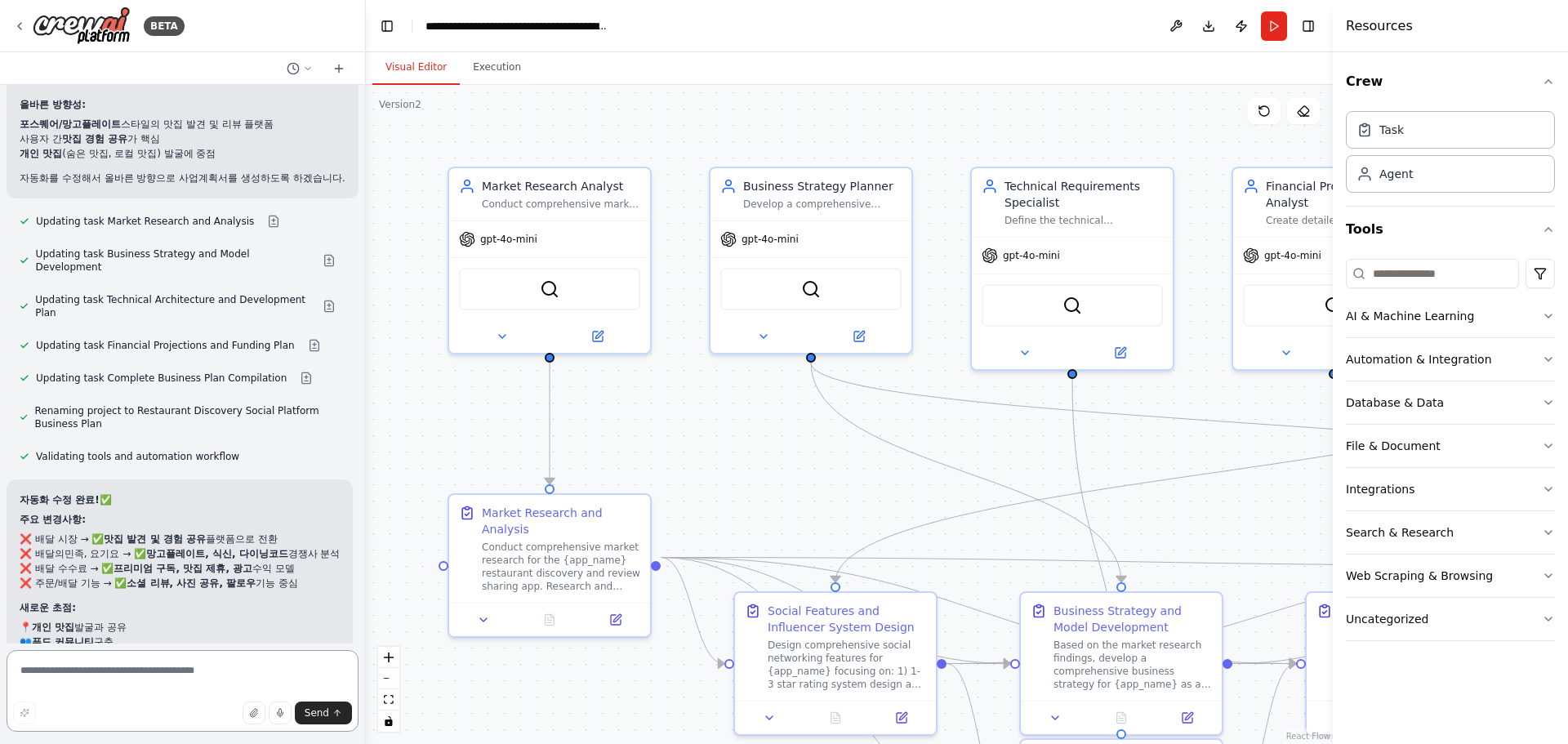
scroll to position [5351, 0]
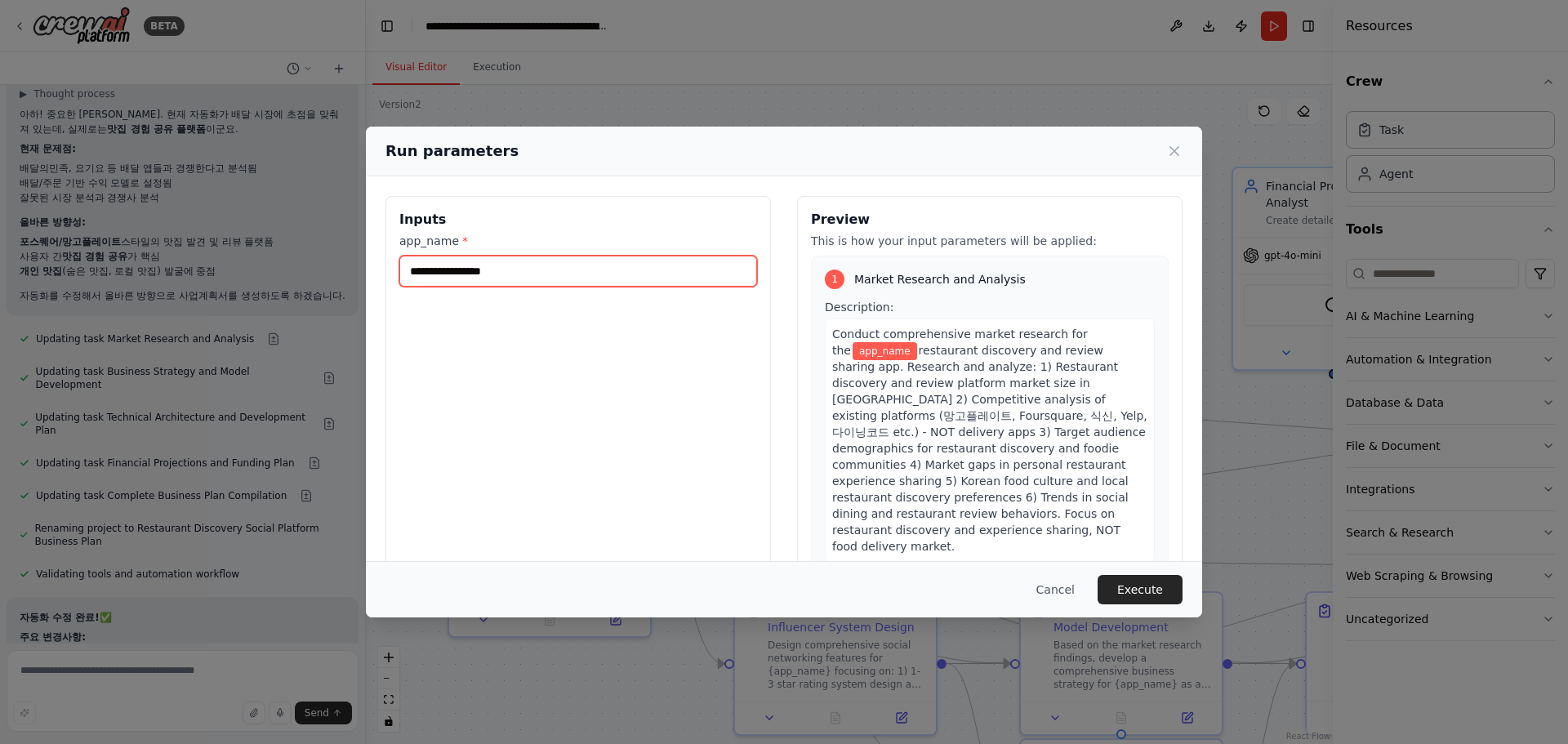
click at [557, 268] on input "app_name *" at bounding box center [578, 271] width 358 height 31
type input "******"
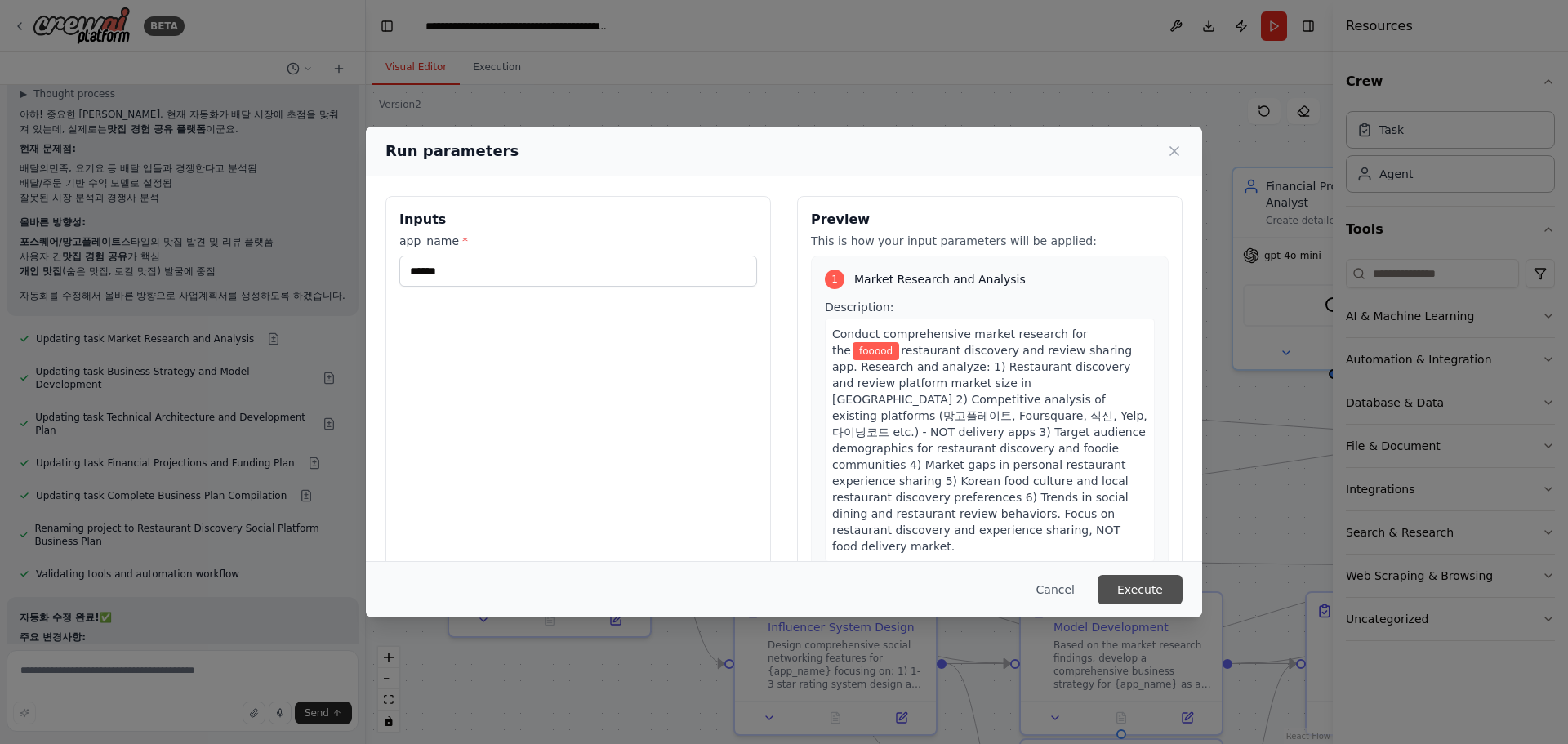
click at [1163, 586] on button "Execute" at bounding box center [1139, 589] width 85 height 29
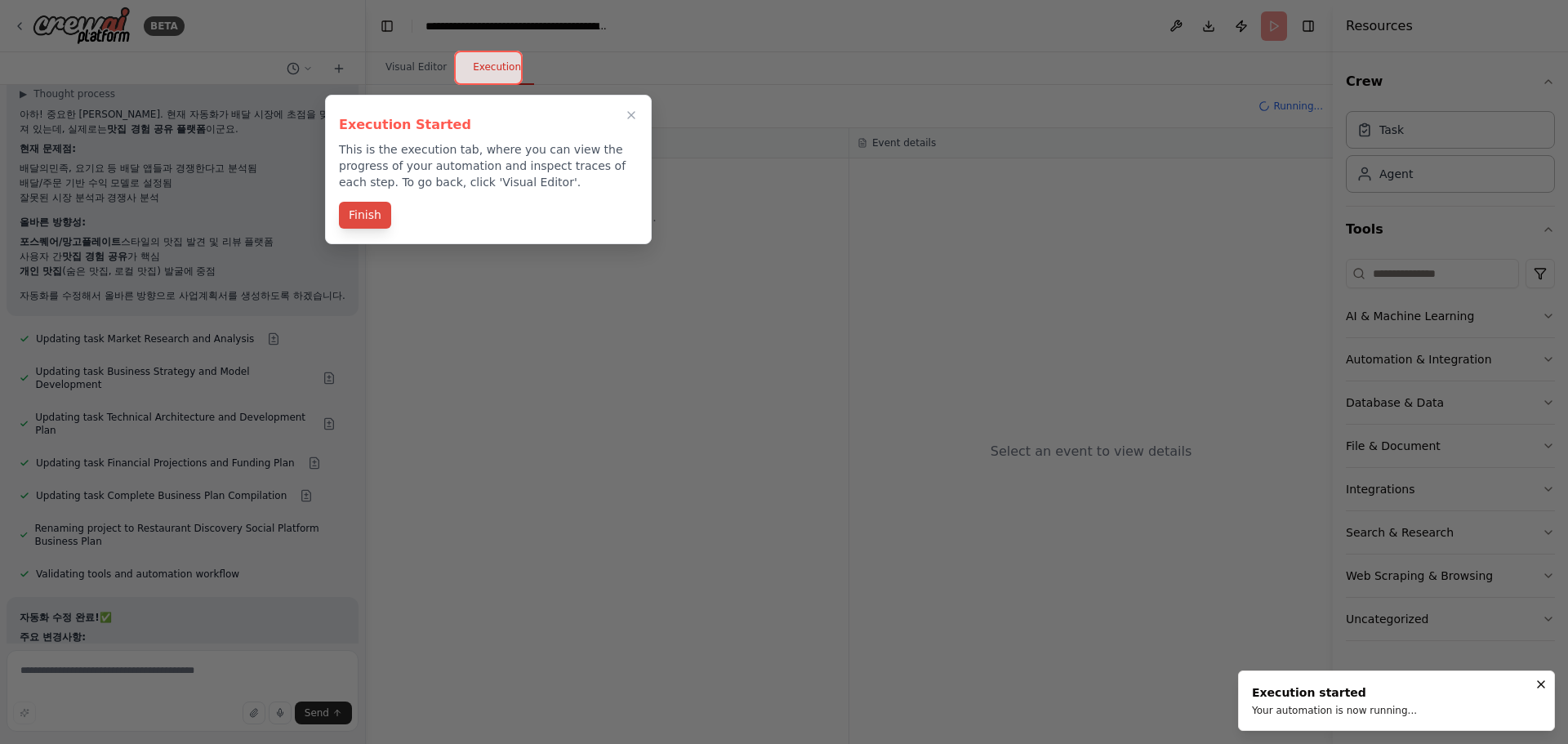
click at [374, 211] on button "Finish" at bounding box center [365, 215] width 53 height 27
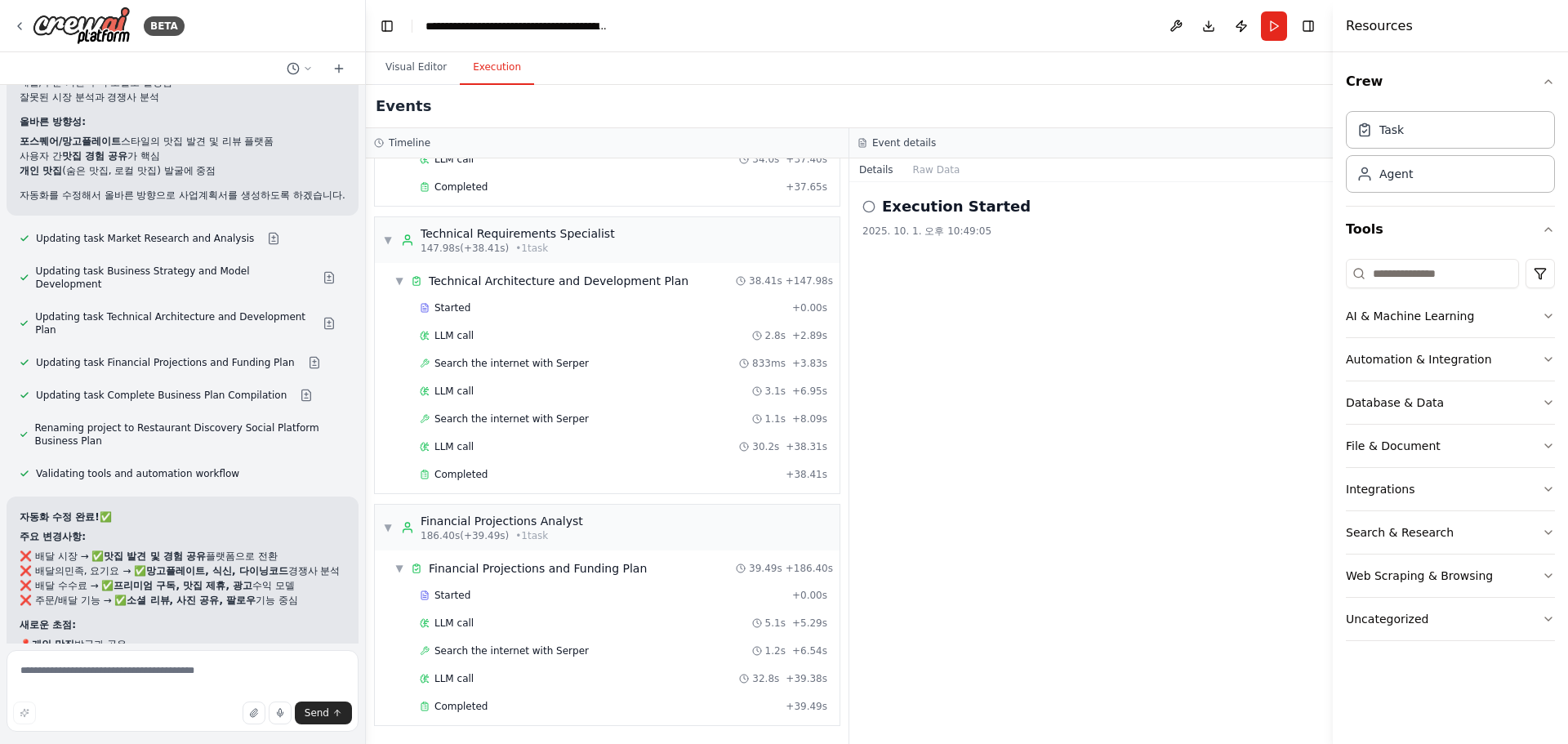
scroll to position [5351, 0]
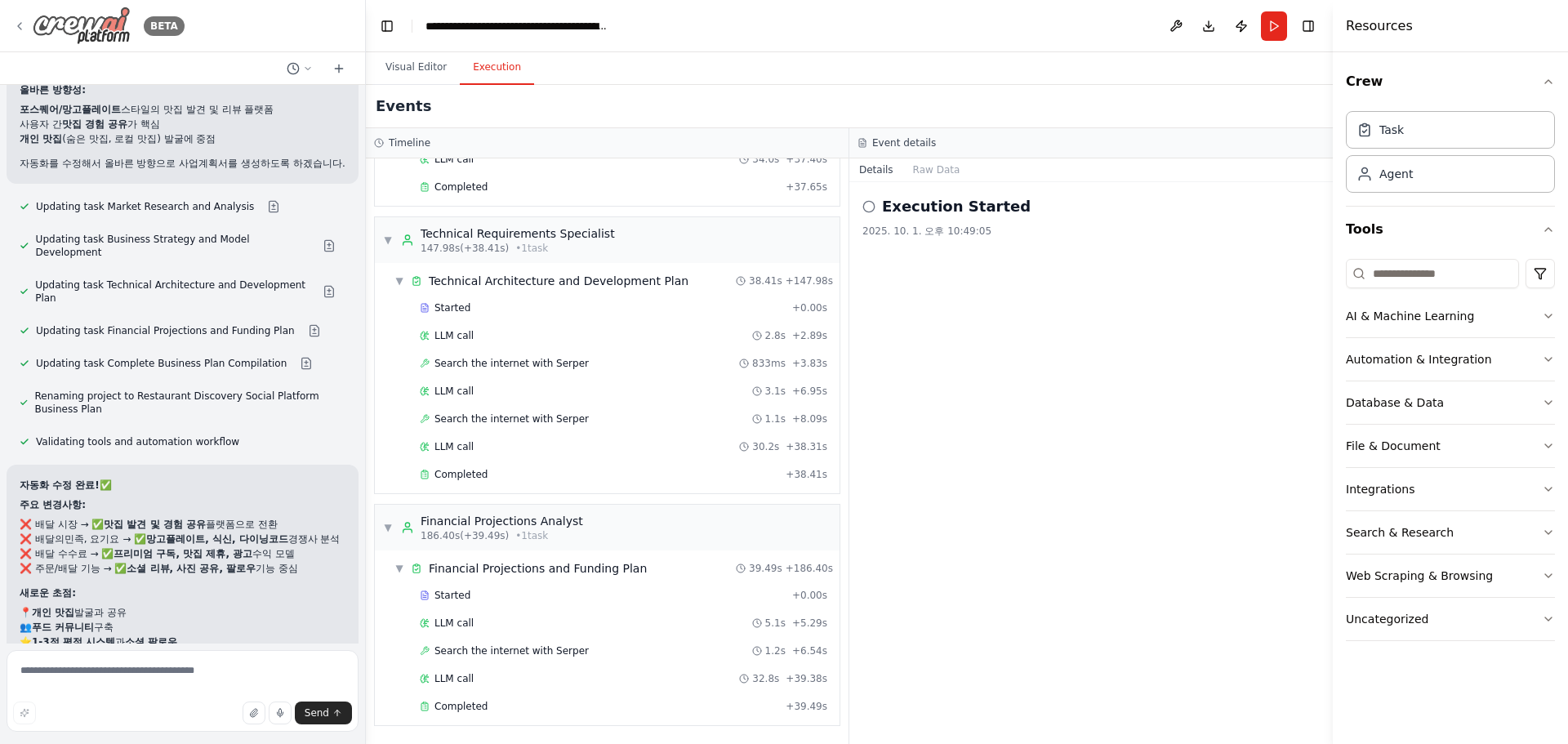
click at [111, 28] on img at bounding box center [82, 25] width 98 height 38
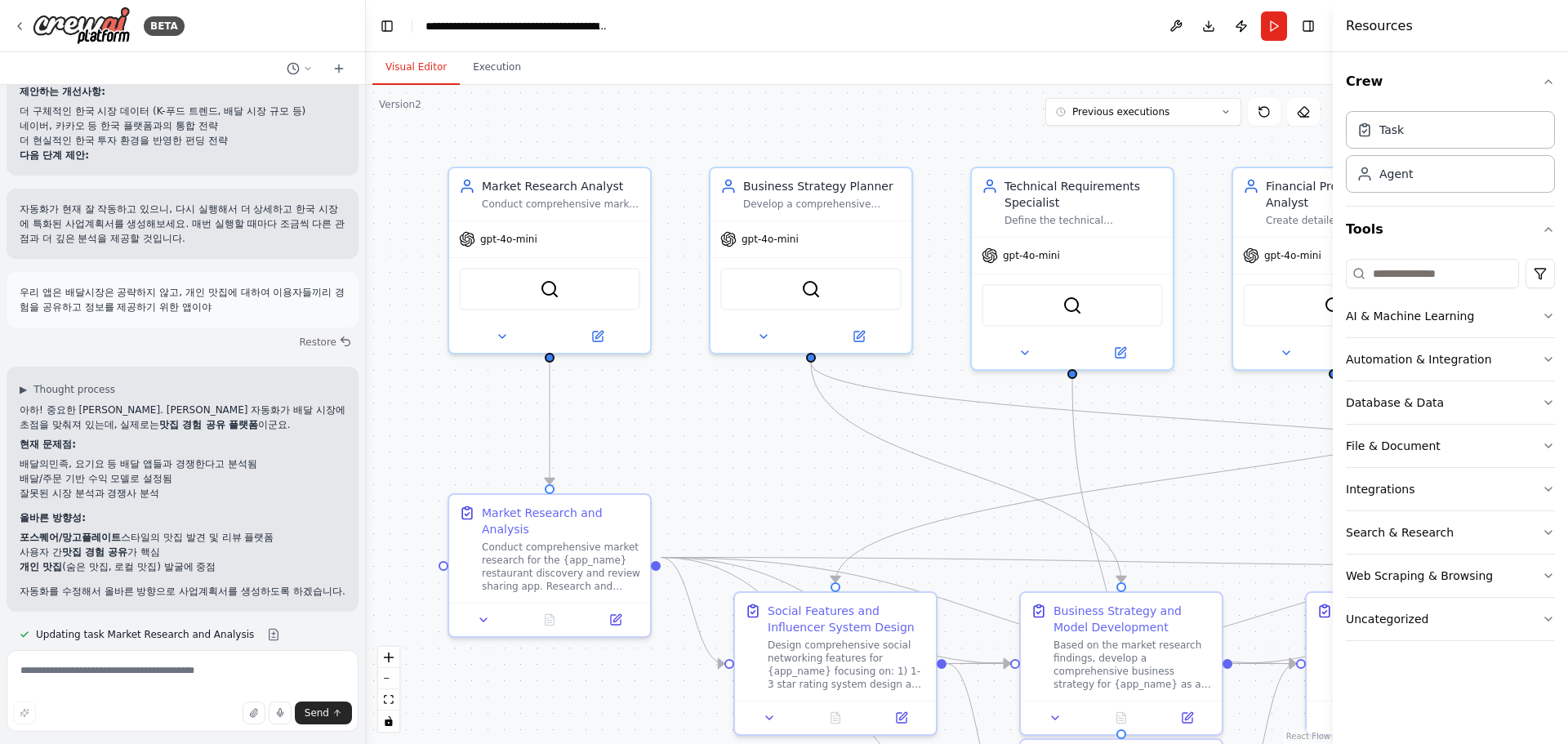
scroll to position [5219, 0]
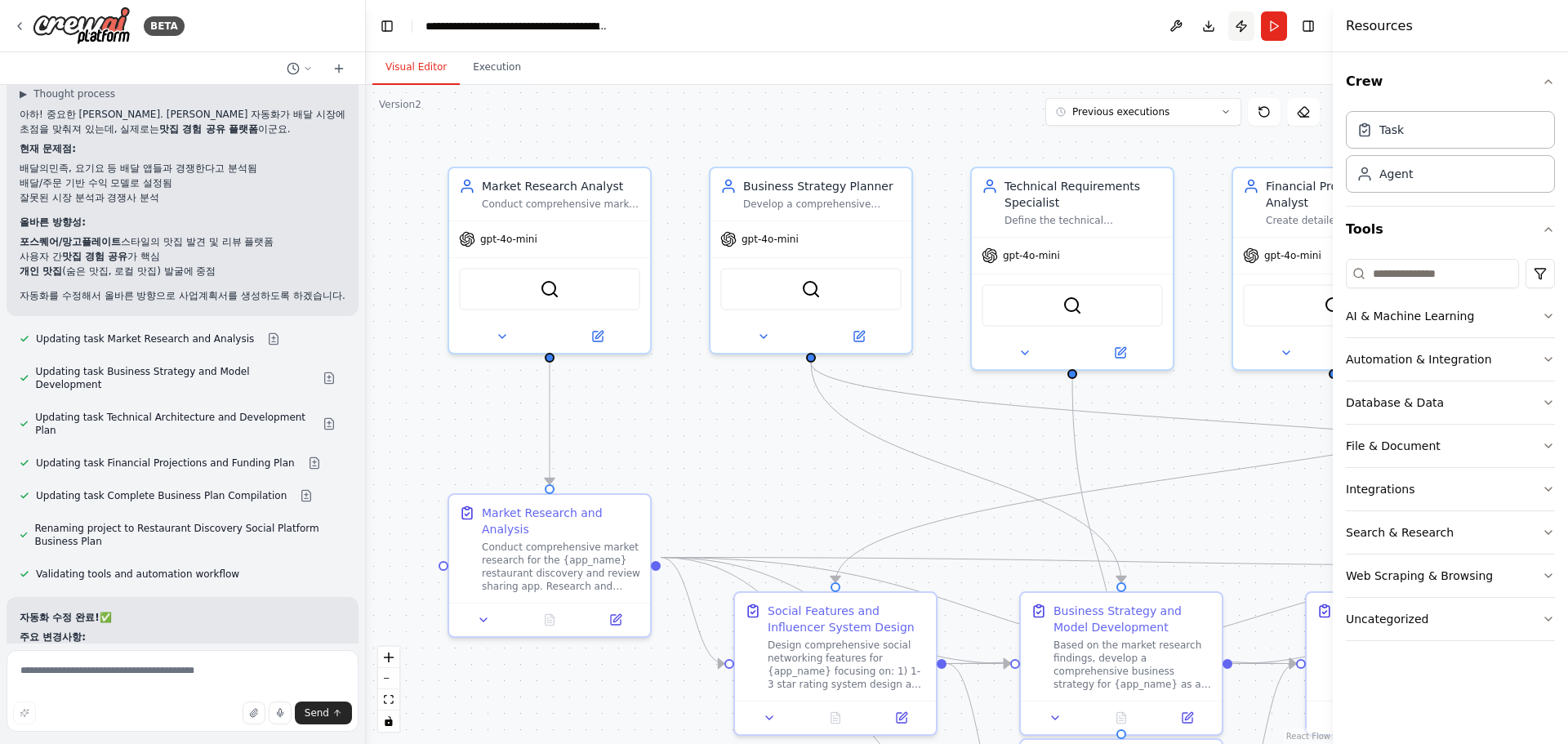
click at [1246, 24] on button "Publish" at bounding box center [1241, 26] width 26 height 29
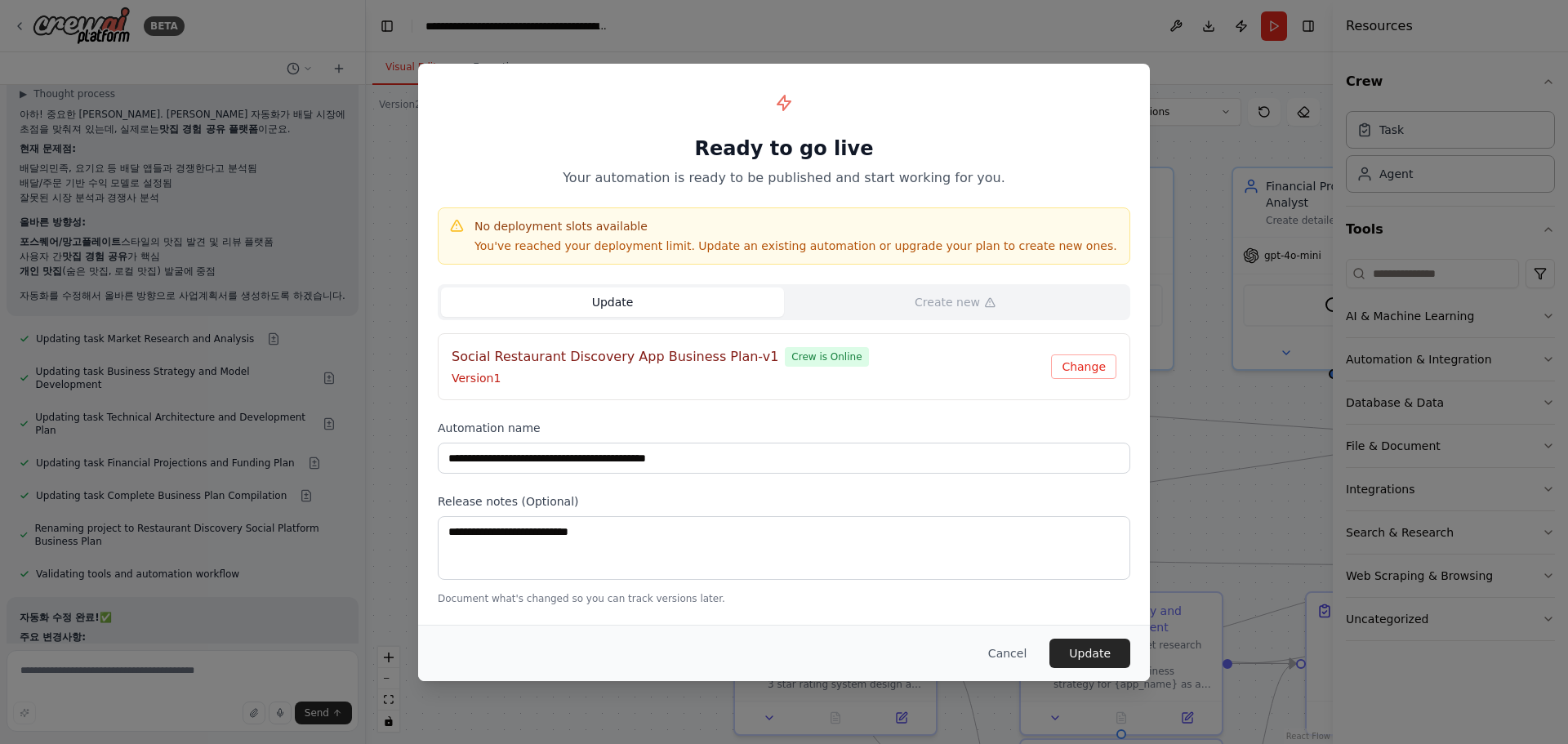
click at [552, 373] on p "Version 1" at bounding box center [752, 378] width 600 height 16
click at [1095, 648] on button "Update" at bounding box center [1089, 653] width 81 height 29
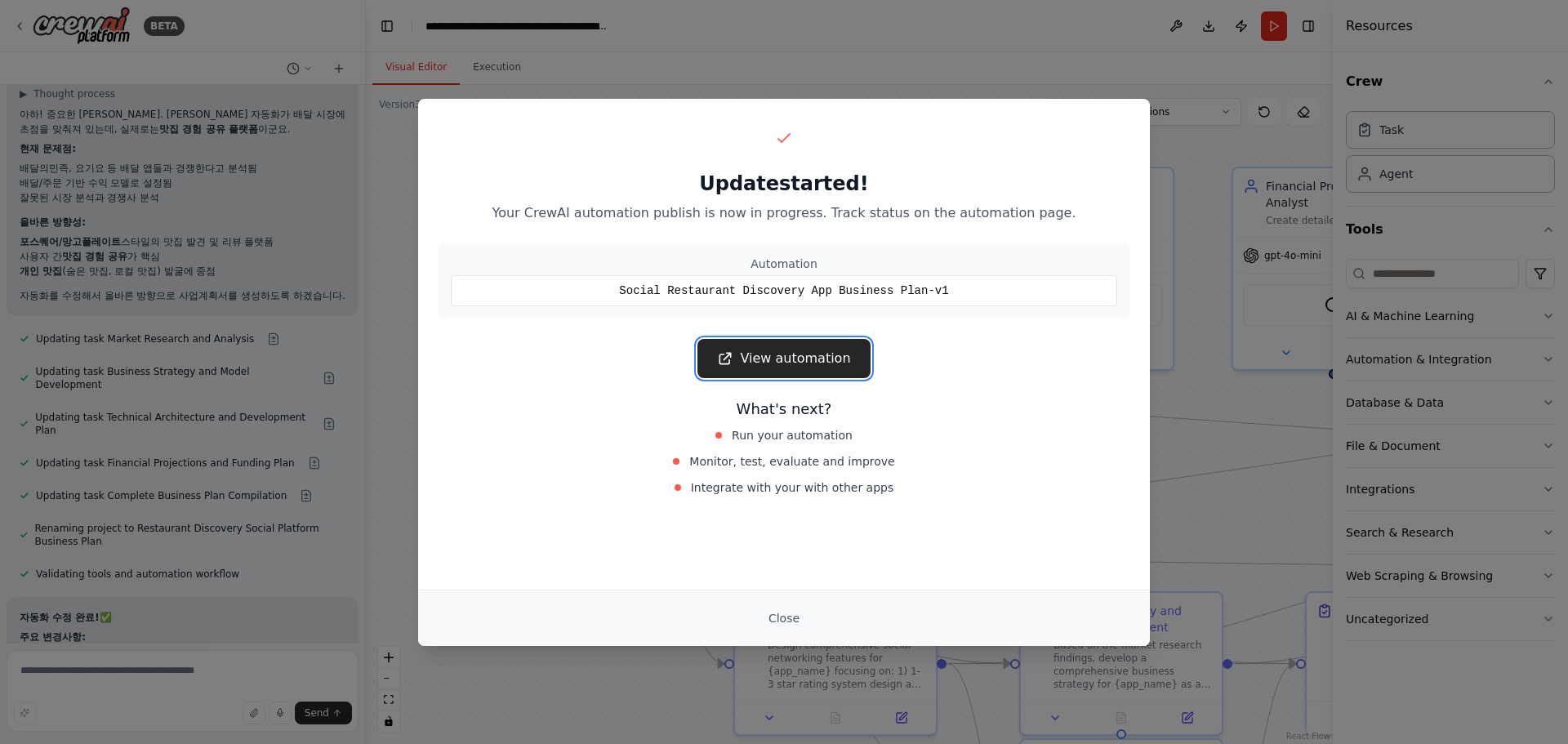
click at [841, 362] on link "View automation" at bounding box center [784, 359] width 173 height 39
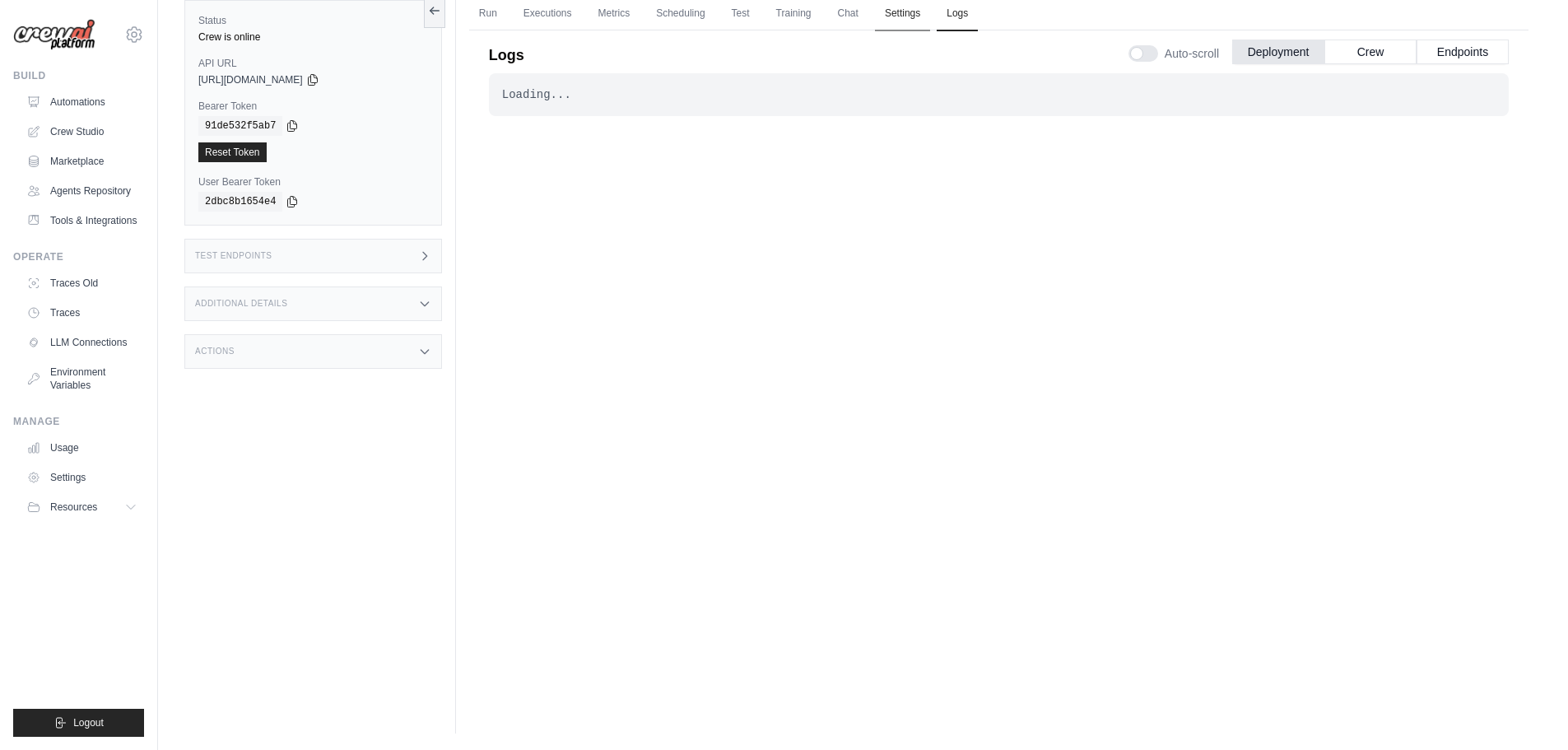
click at [908, 16] on link "Settings" at bounding box center [902, 13] width 55 height 35
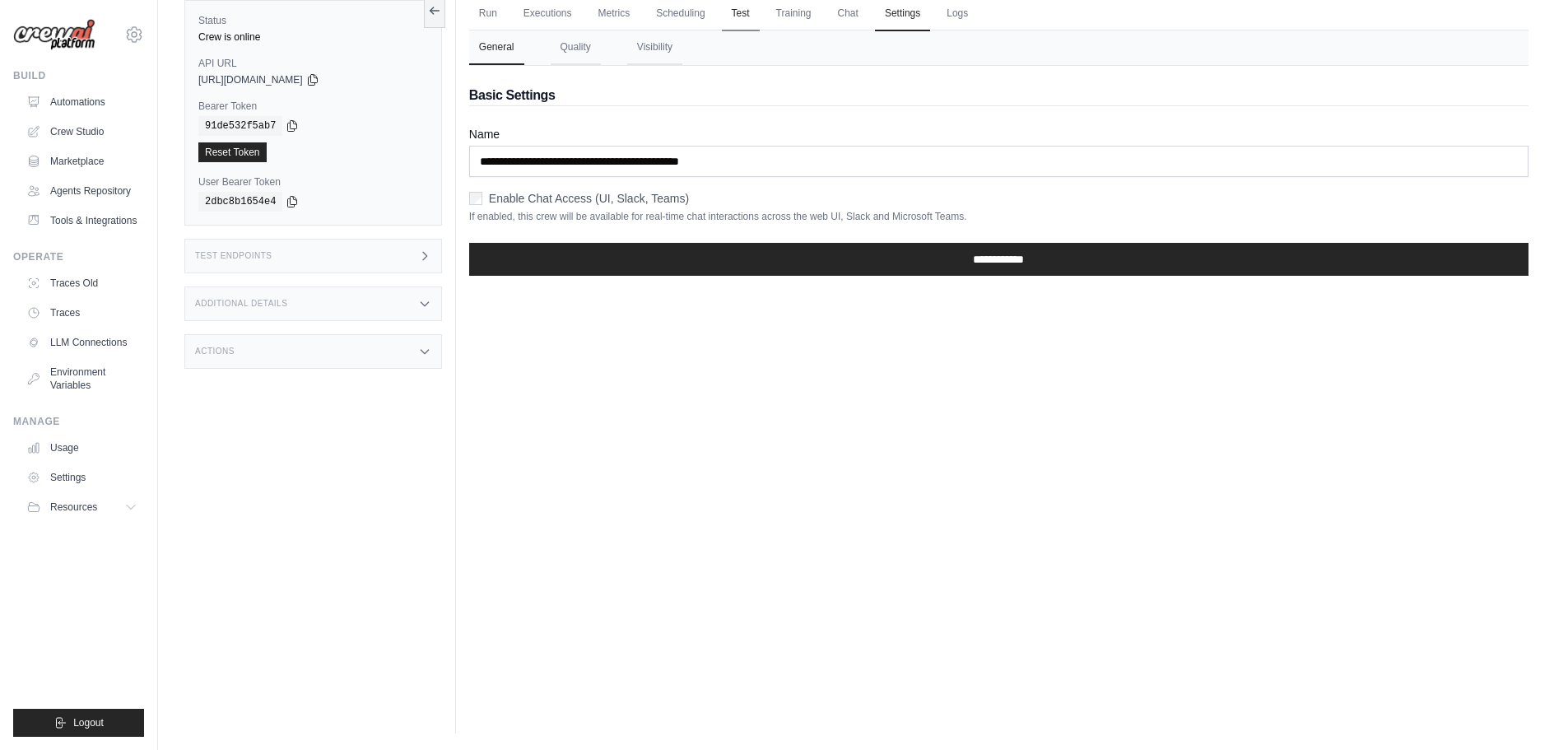
click at [760, 15] on link "Test" at bounding box center [741, 13] width 38 height 35
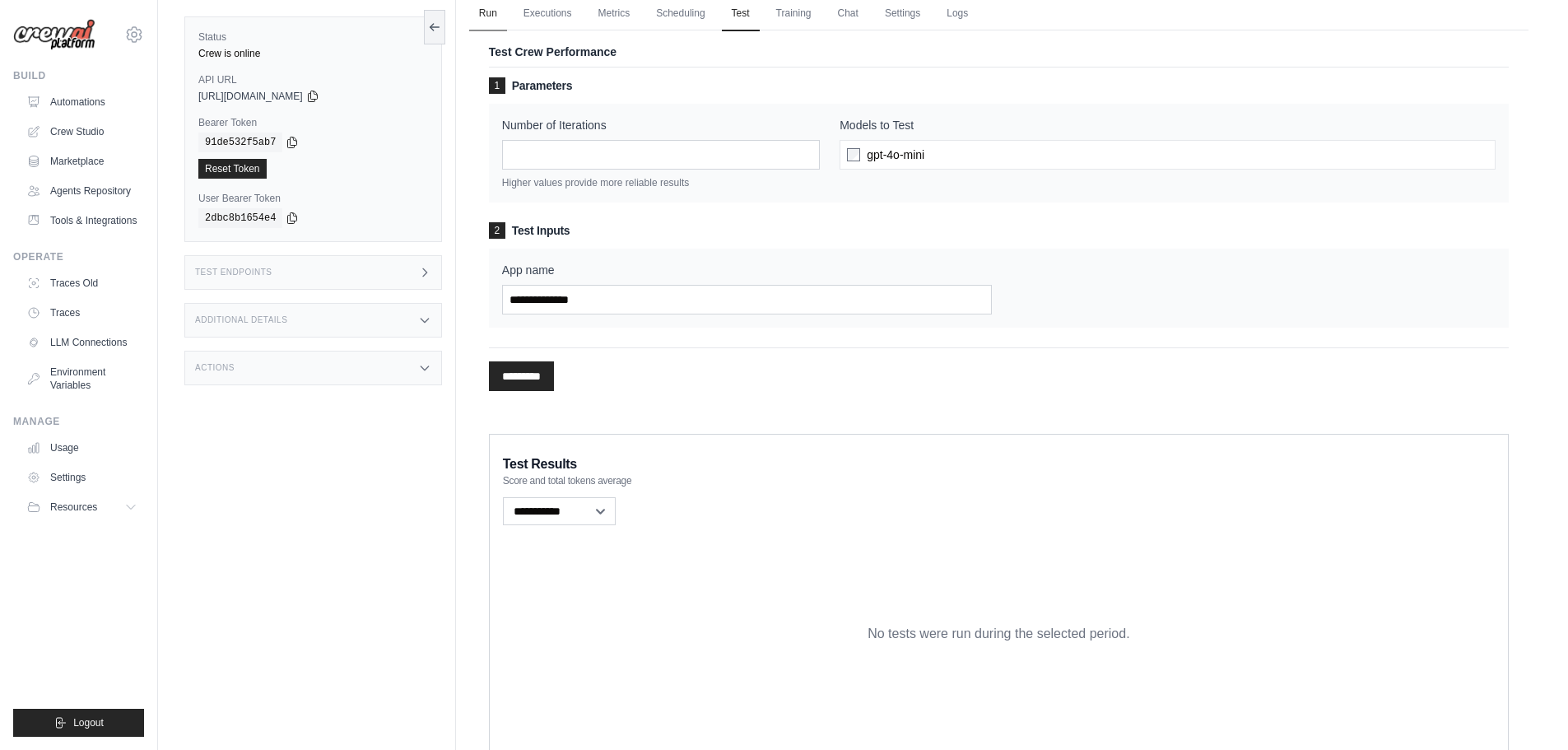
click at [476, 9] on link "Run" at bounding box center [488, 13] width 38 height 35
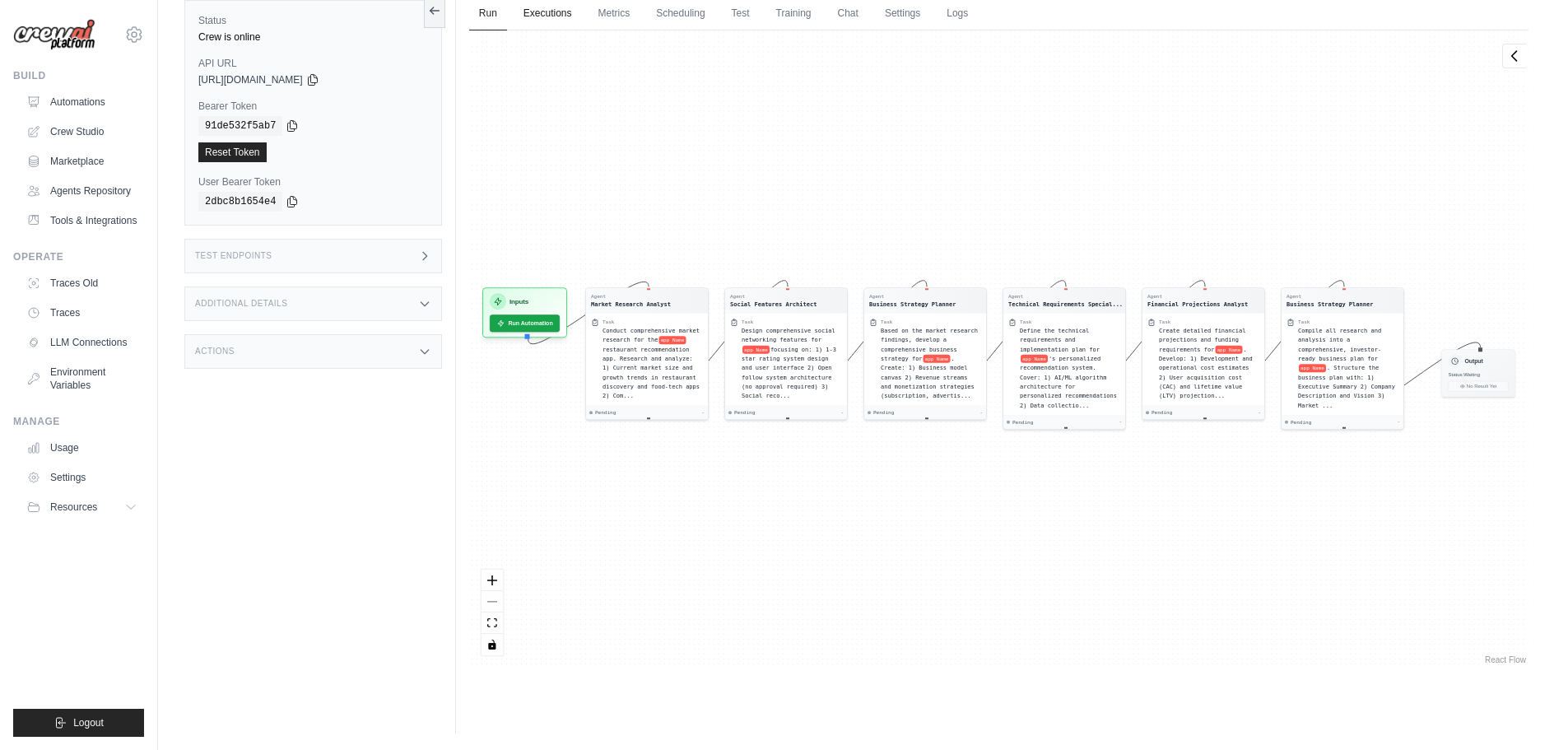
click at [539, 18] on link "Executions" at bounding box center [548, 13] width 68 height 35
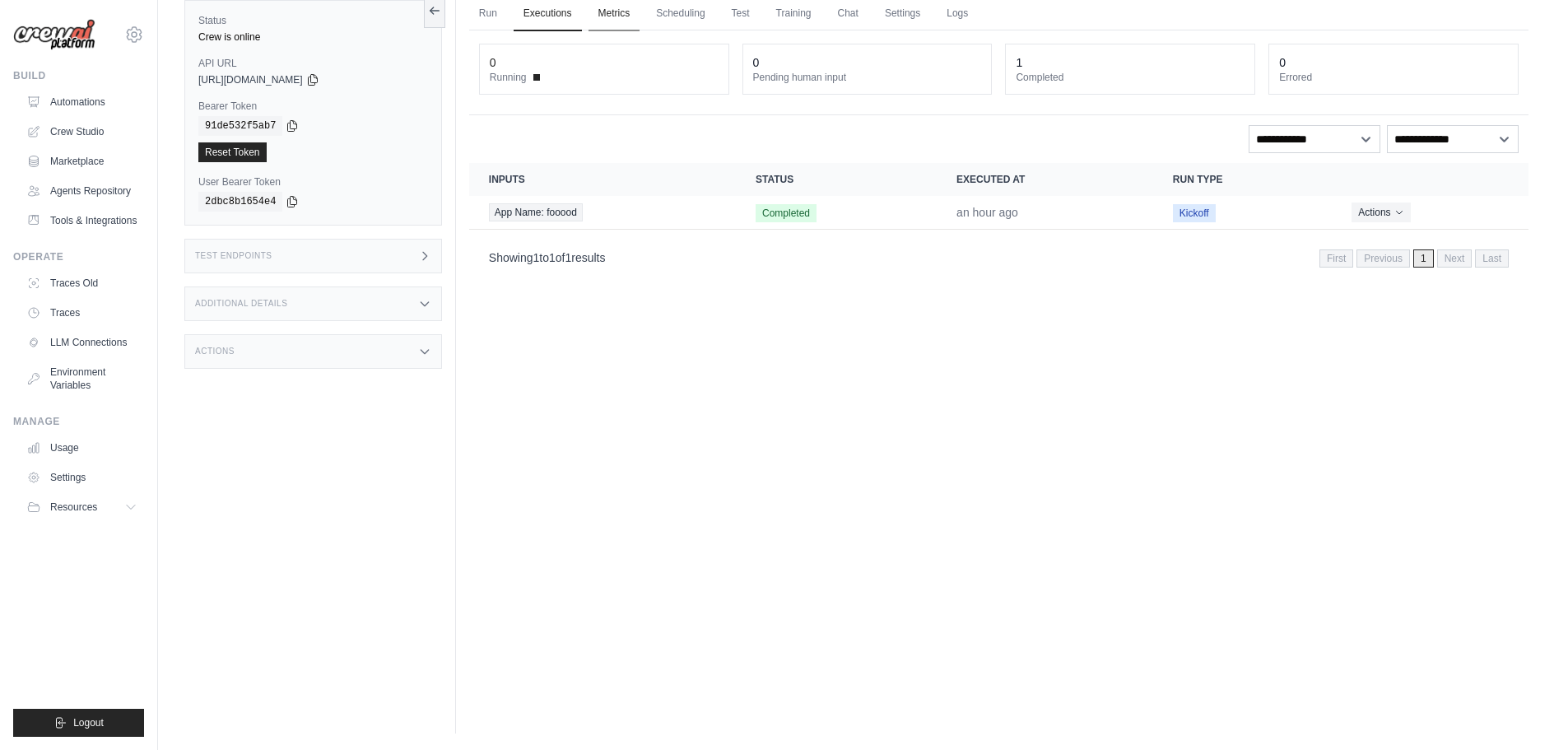
click at [640, 6] on link "Metrics" at bounding box center [614, 13] width 52 height 35
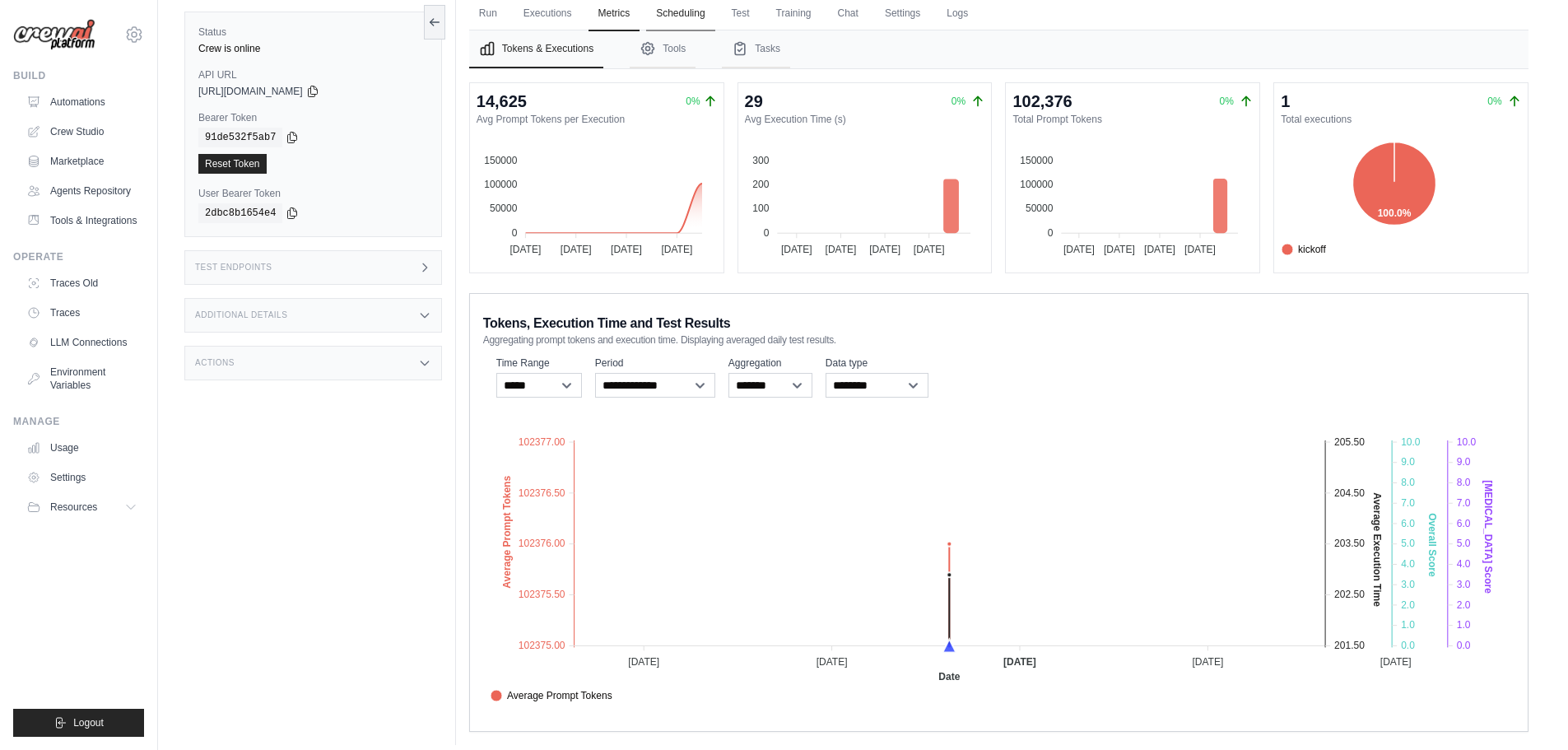
click at [685, 13] on link "Scheduling" at bounding box center [680, 13] width 68 height 35
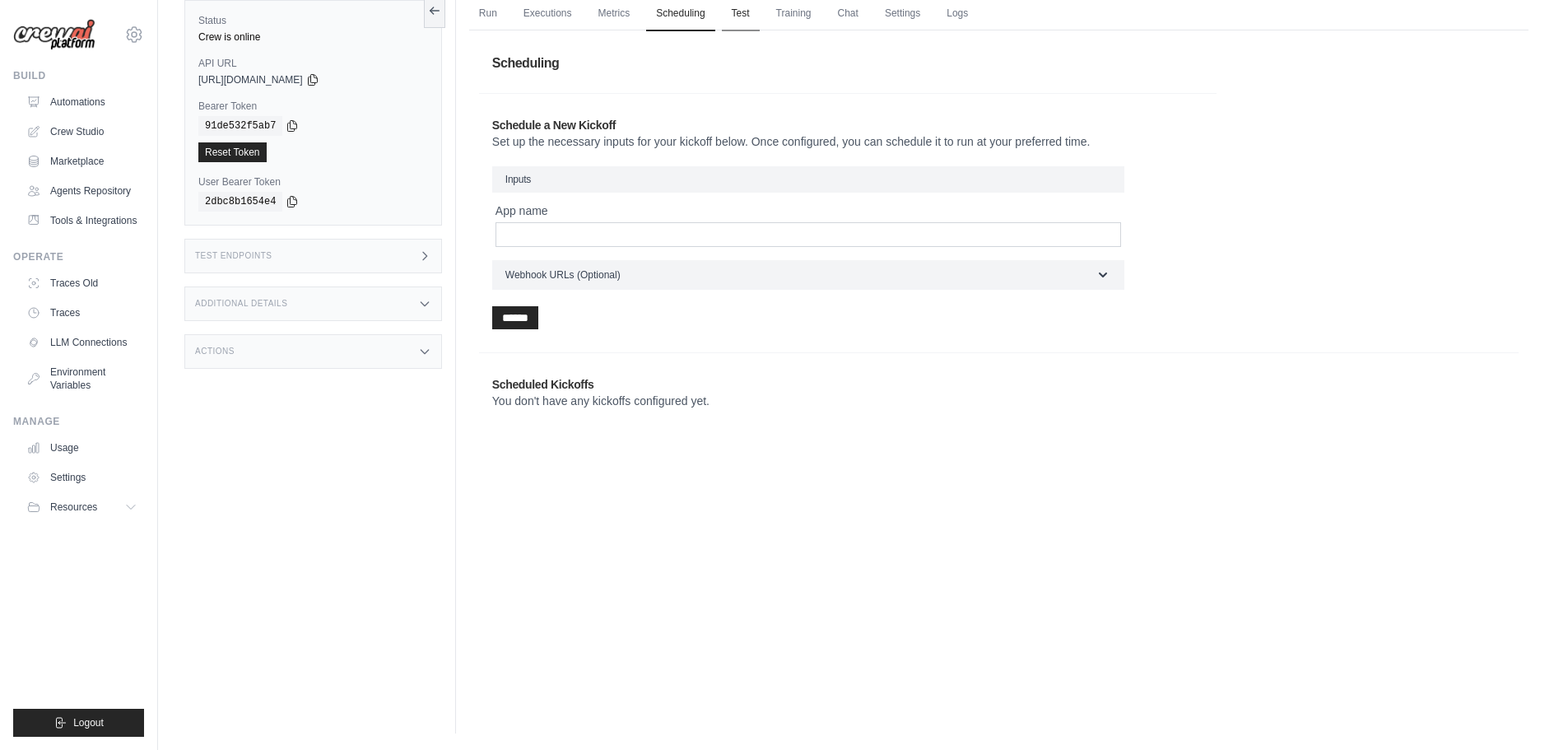
click at [754, 25] on link "Test" at bounding box center [741, 13] width 38 height 35
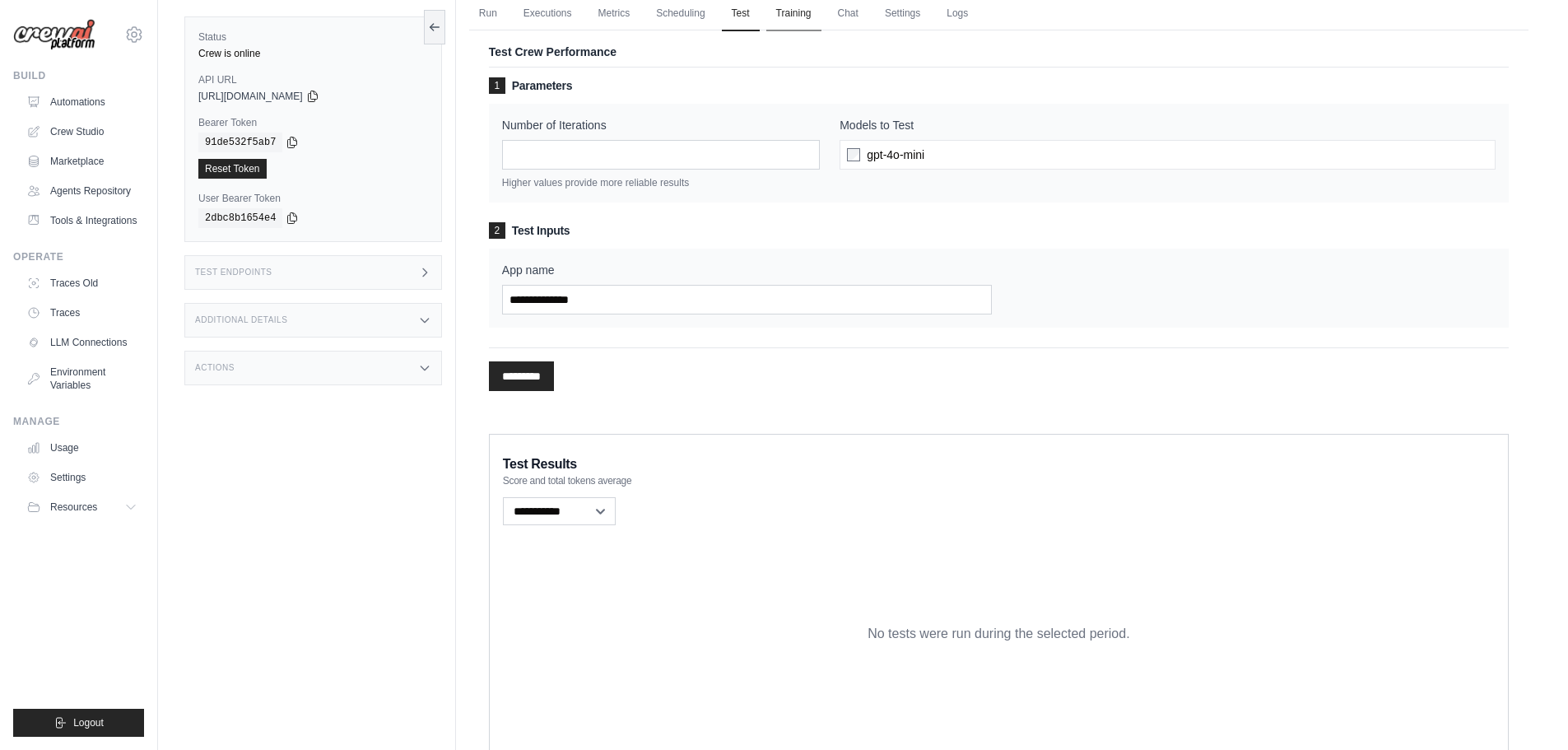
click at [815, 13] on link "Training" at bounding box center [793, 13] width 55 height 35
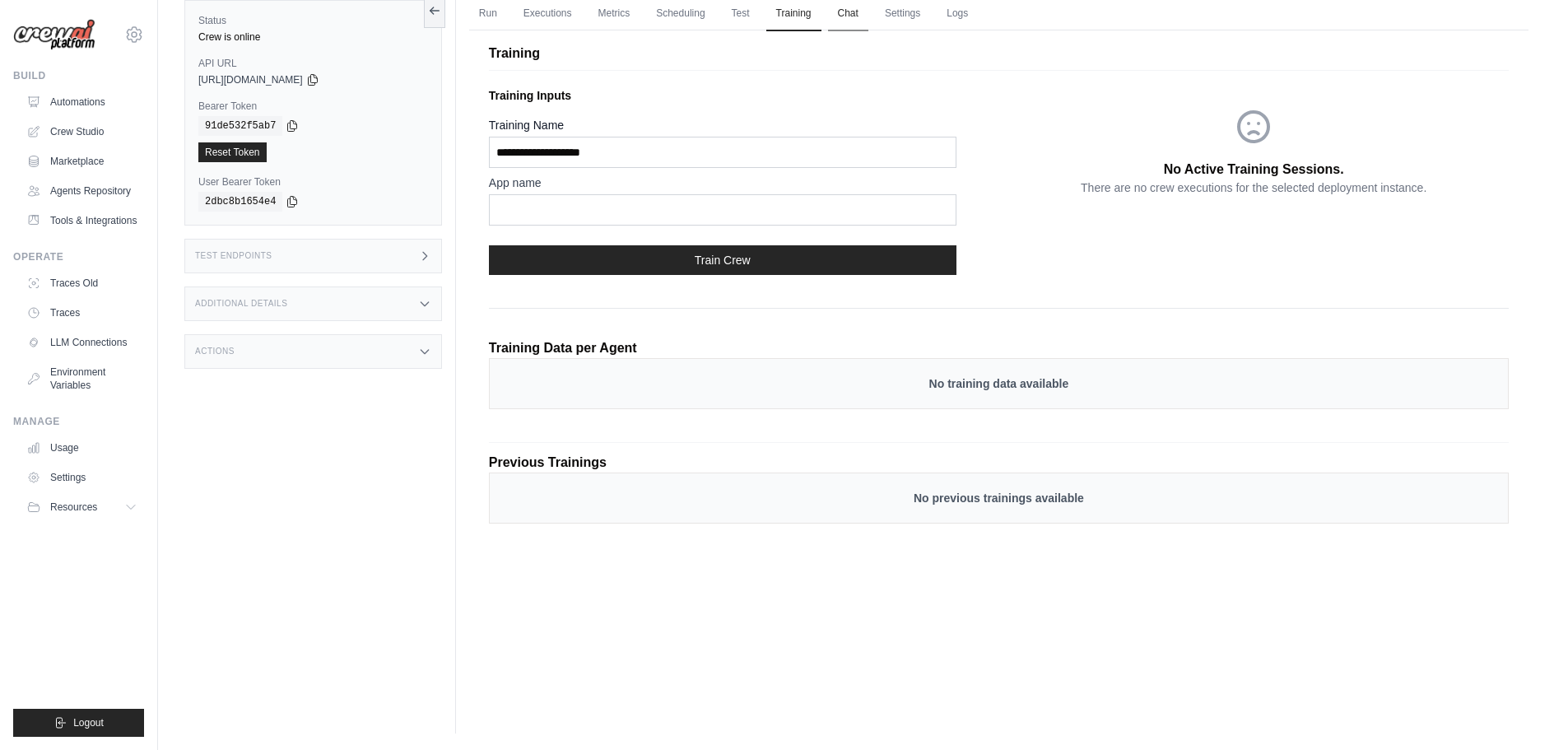
click at [861, 11] on link "Chat" at bounding box center [848, 13] width 40 height 35
click at [930, 9] on link "Settings" at bounding box center [902, 13] width 55 height 35
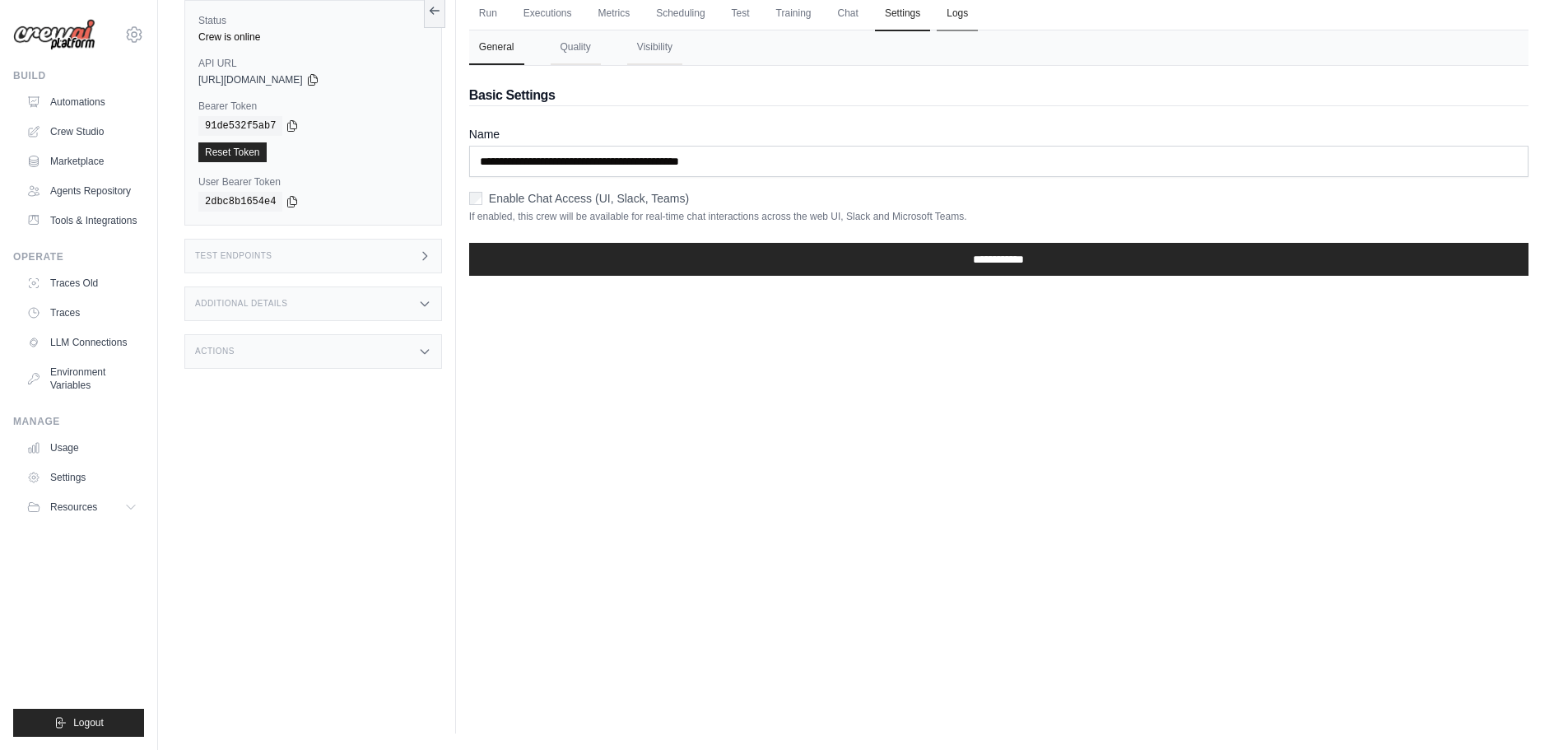
click at [978, 13] on link "Logs" at bounding box center [957, 13] width 41 height 35
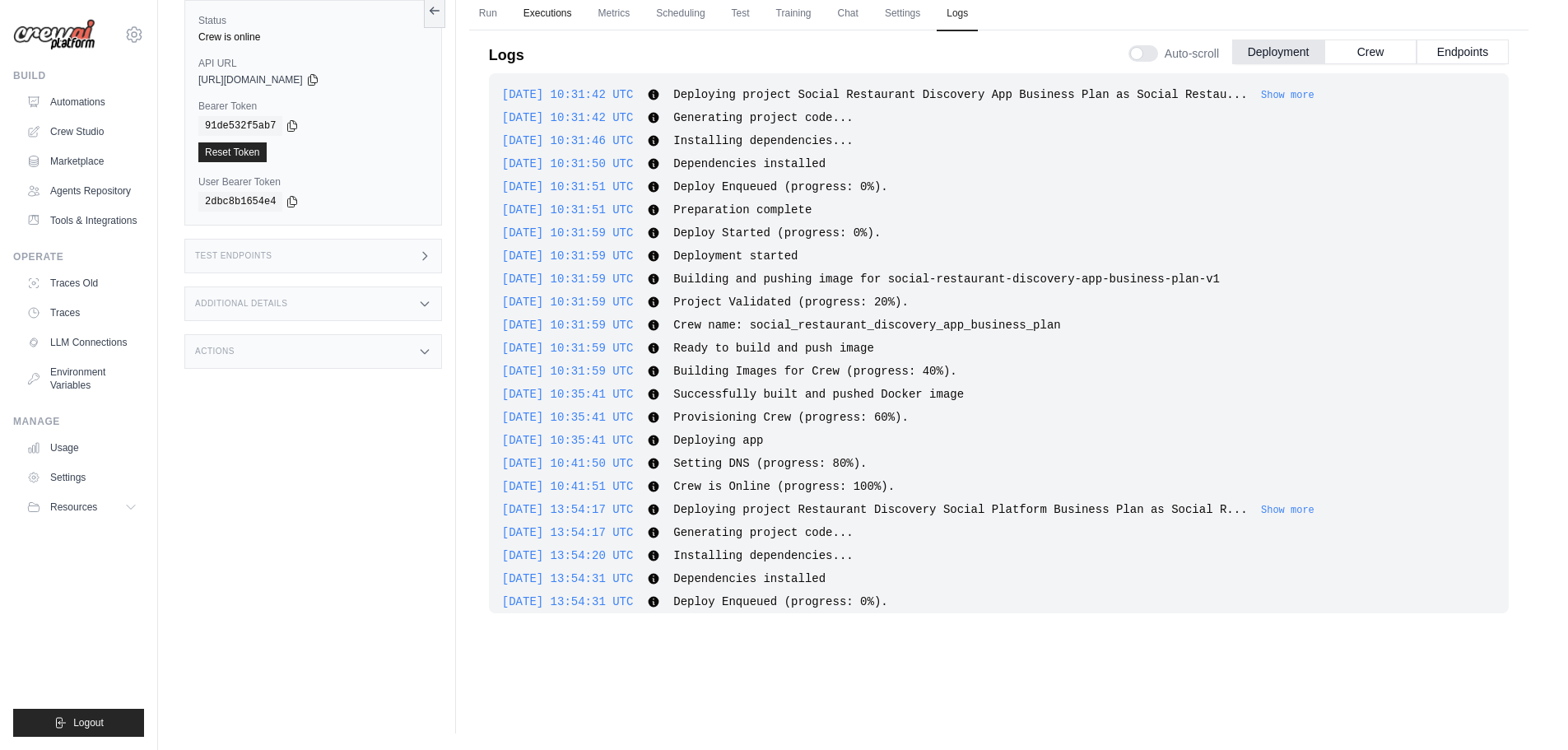
scroll to position [217, 0]
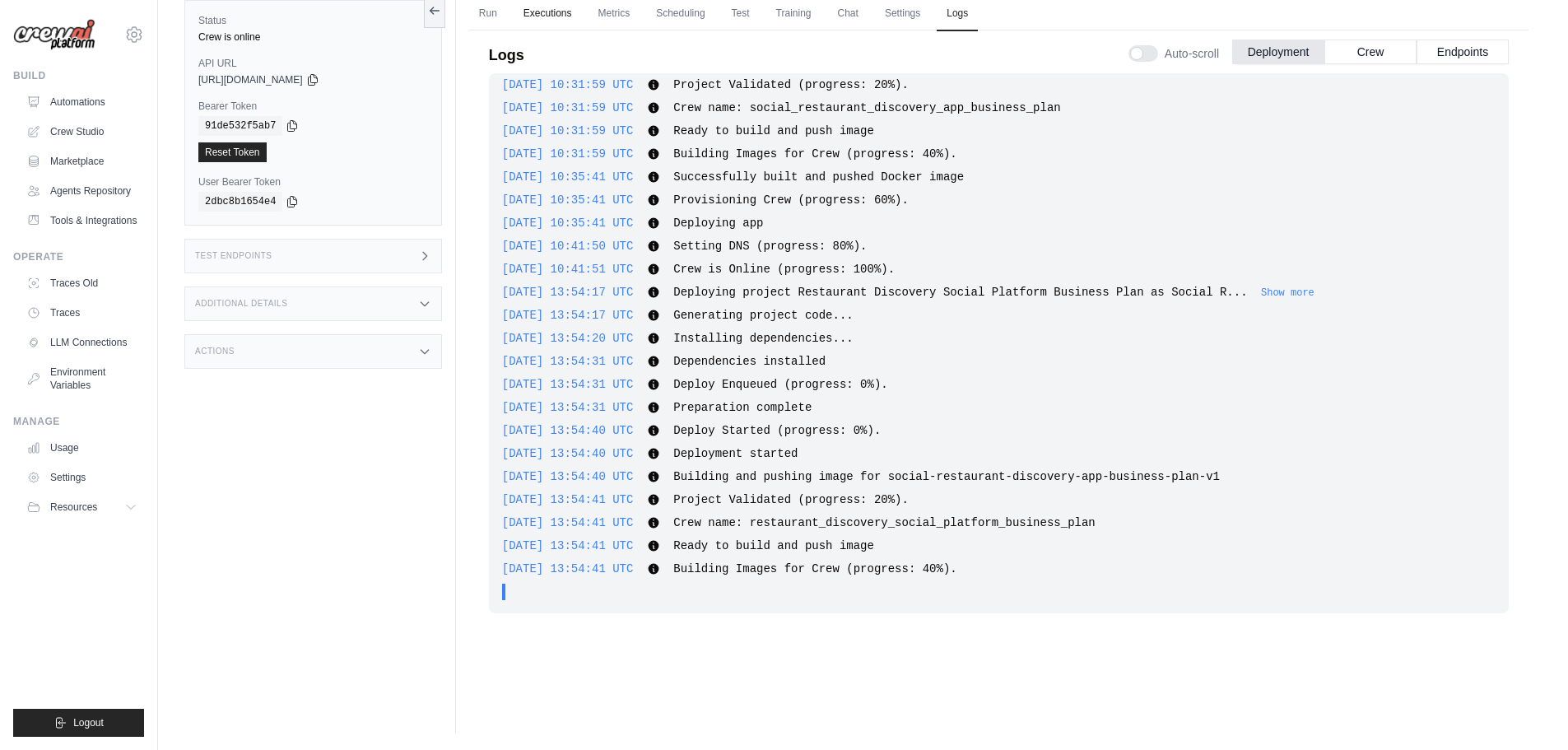
click at [546, 9] on link "Executions" at bounding box center [548, 13] width 68 height 35
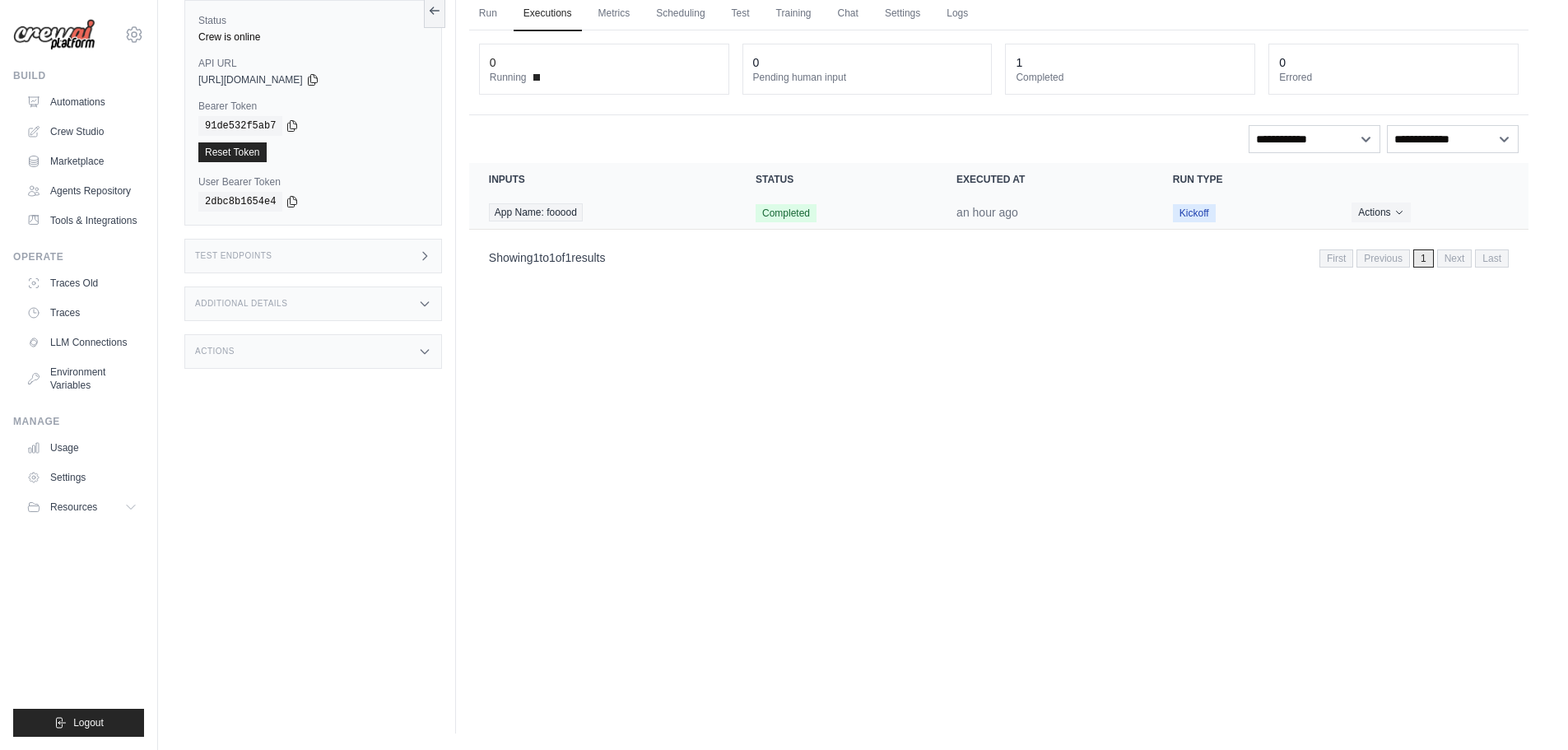
click at [727, 209] on td "App Name: fooood" at bounding box center [602, 213] width 266 height 34
click at [77, 105] on link "Automations" at bounding box center [83, 101] width 125 height 26
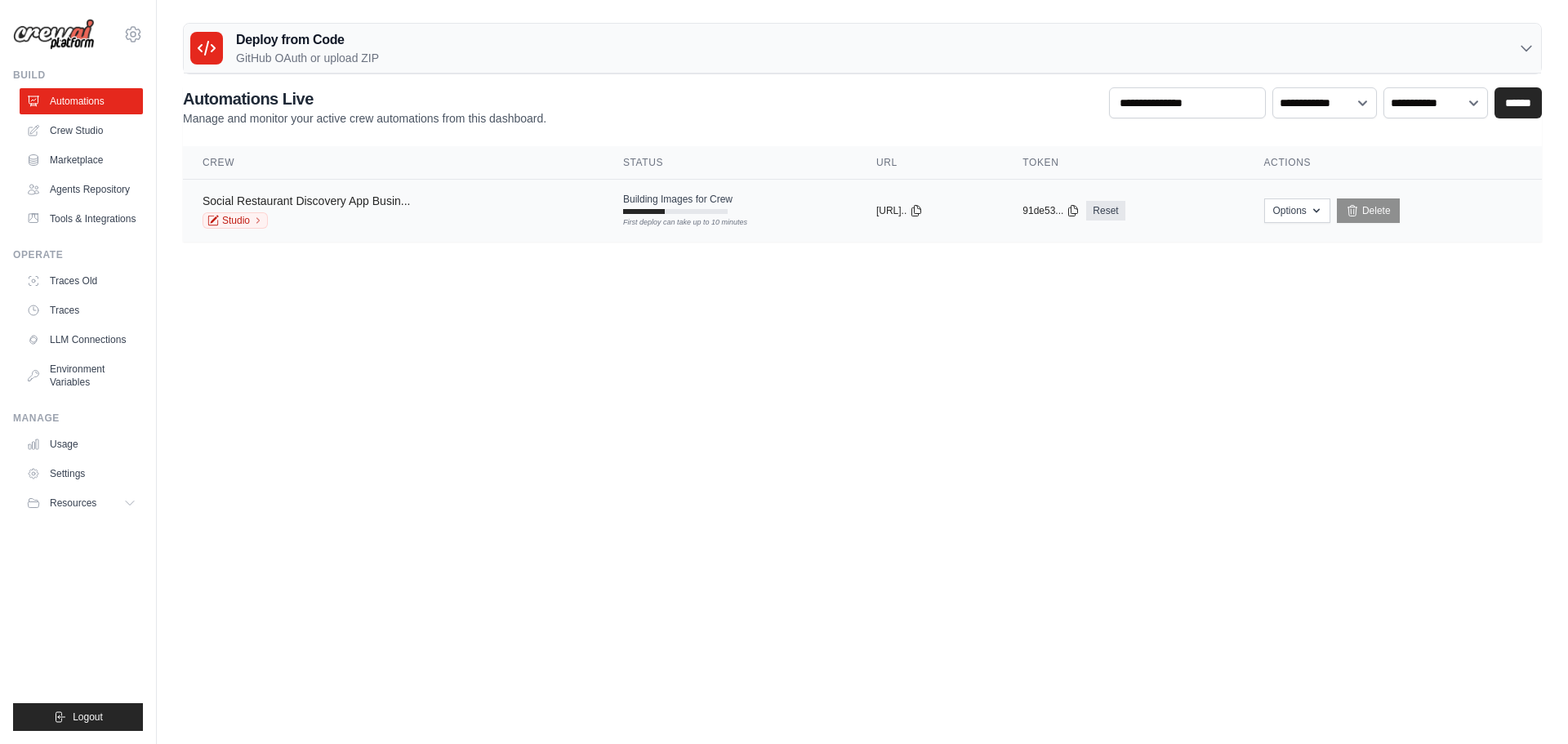
click at [319, 205] on link "Social Restaurant Discovery App Busin..." at bounding box center [306, 200] width 207 height 13
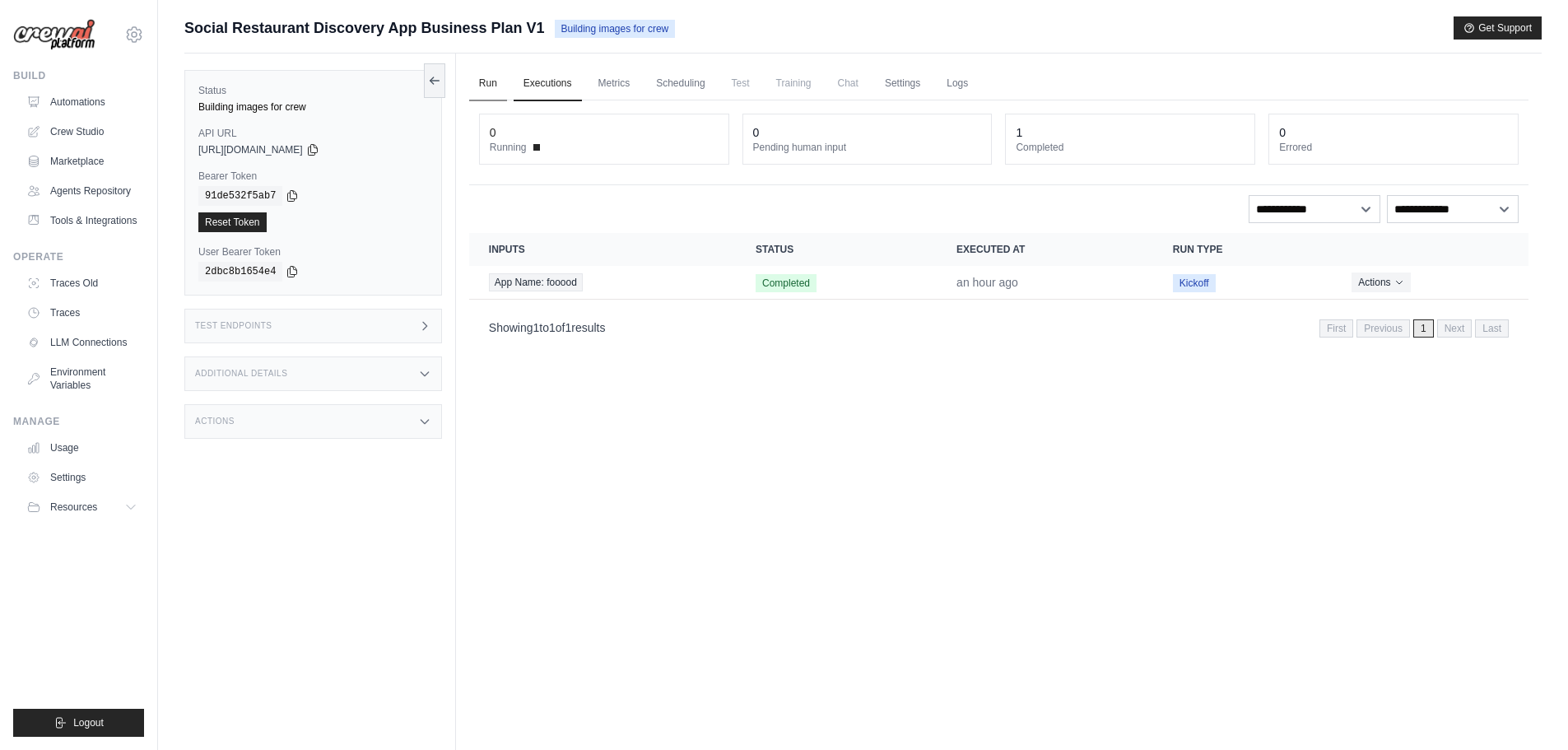
click at [485, 84] on link "Run" at bounding box center [488, 83] width 38 height 35
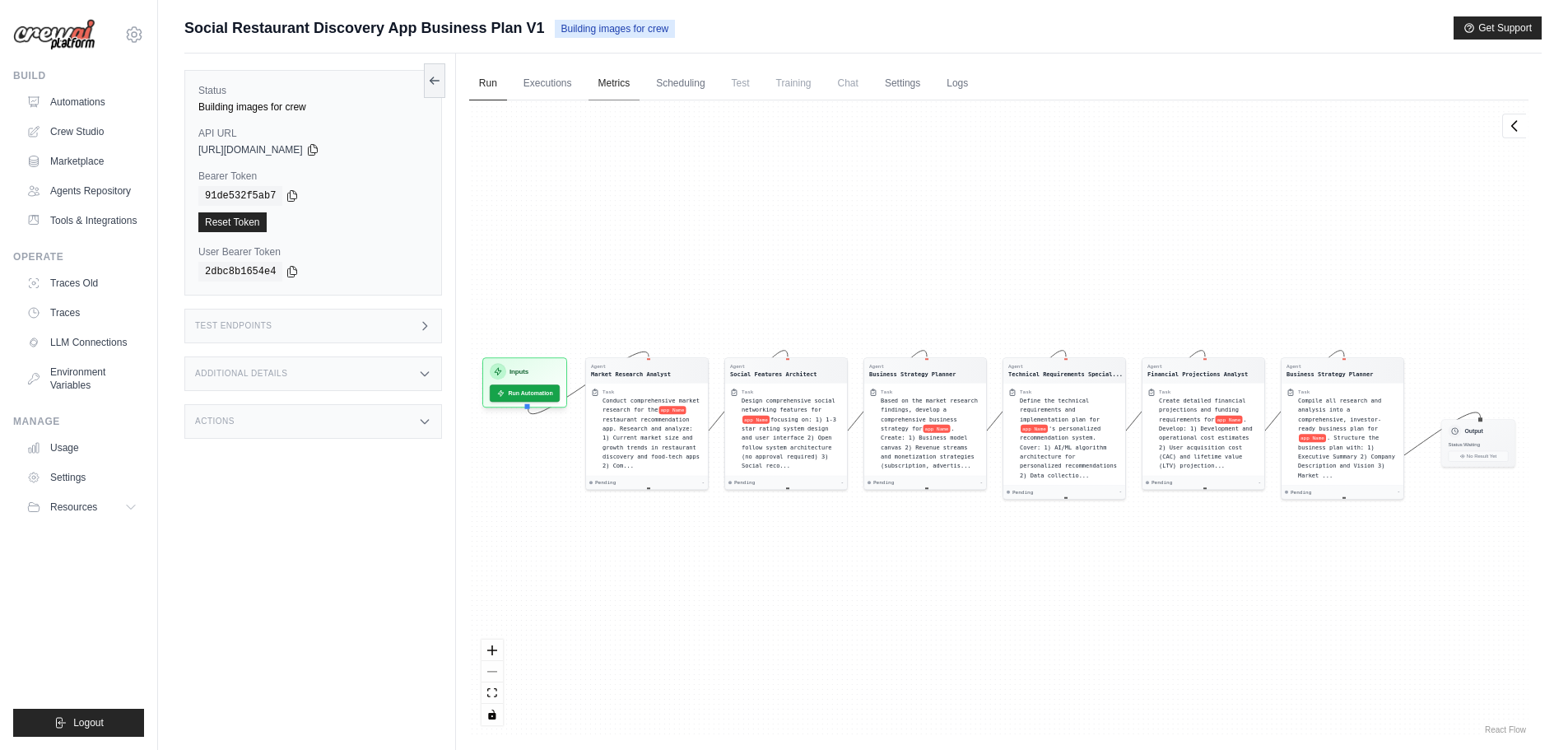
click at [620, 86] on link "Metrics" at bounding box center [614, 83] width 52 height 35
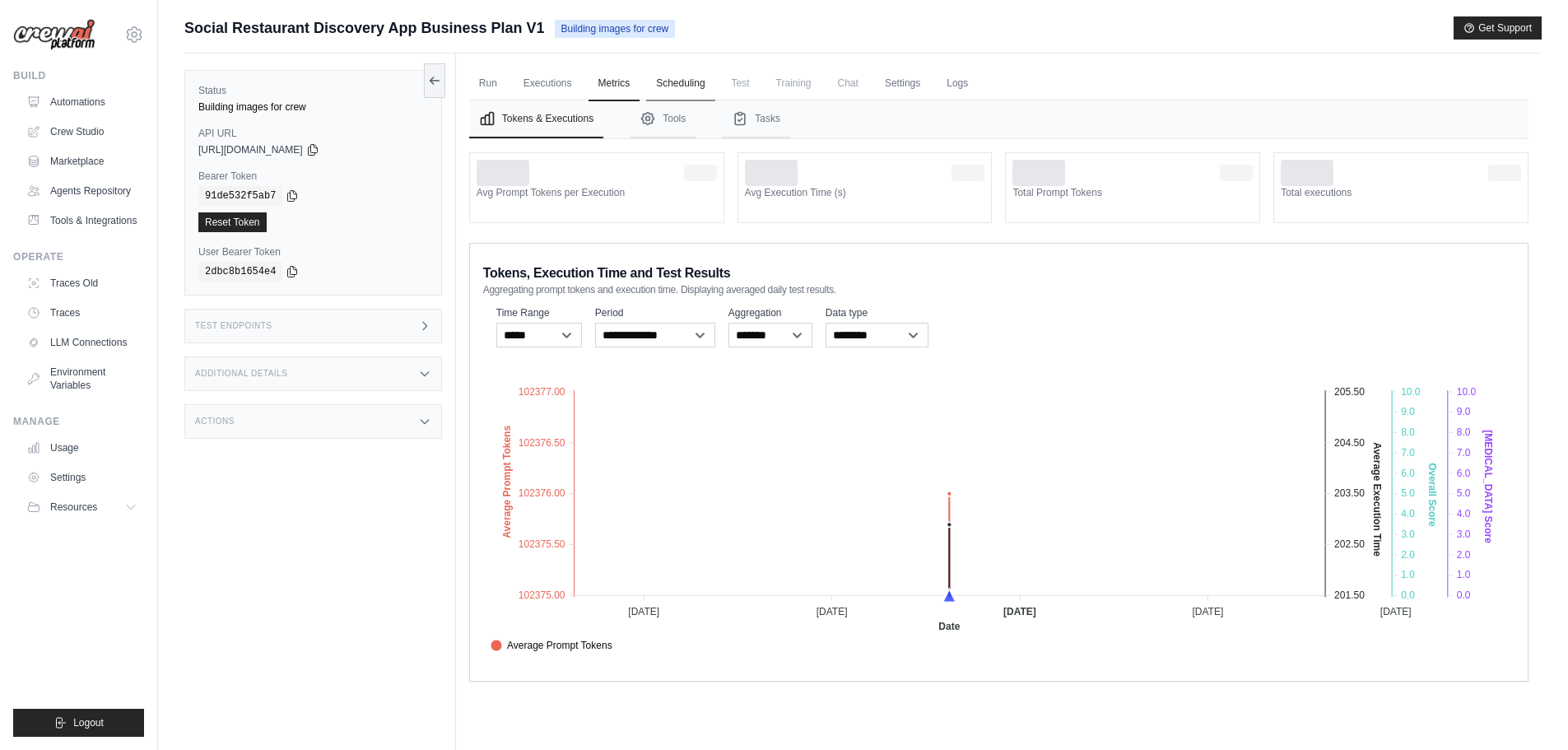
click at [687, 85] on link "Scheduling" at bounding box center [680, 83] width 68 height 35
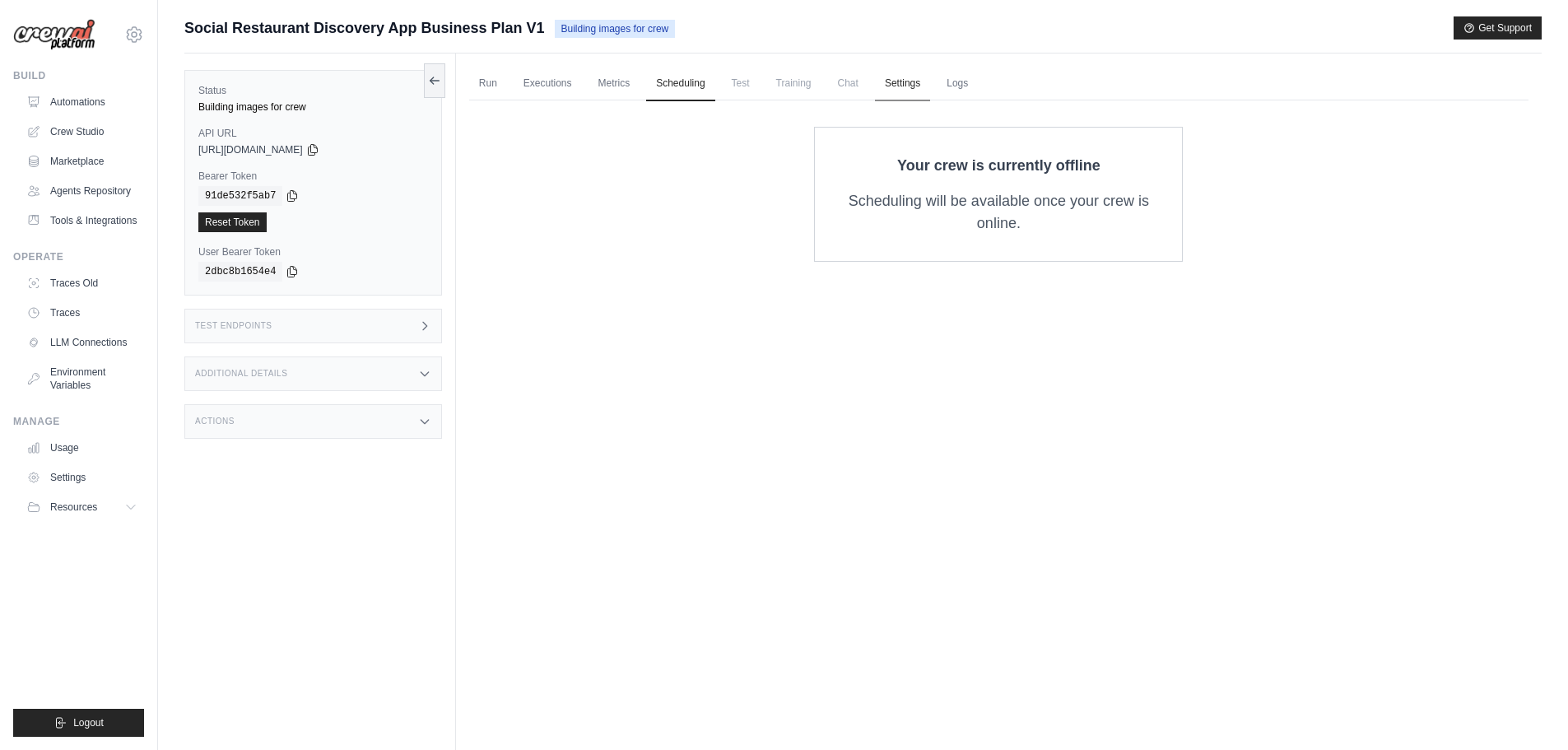
click at [930, 88] on link "Settings" at bounding box center [902, 83] width 55 height 35
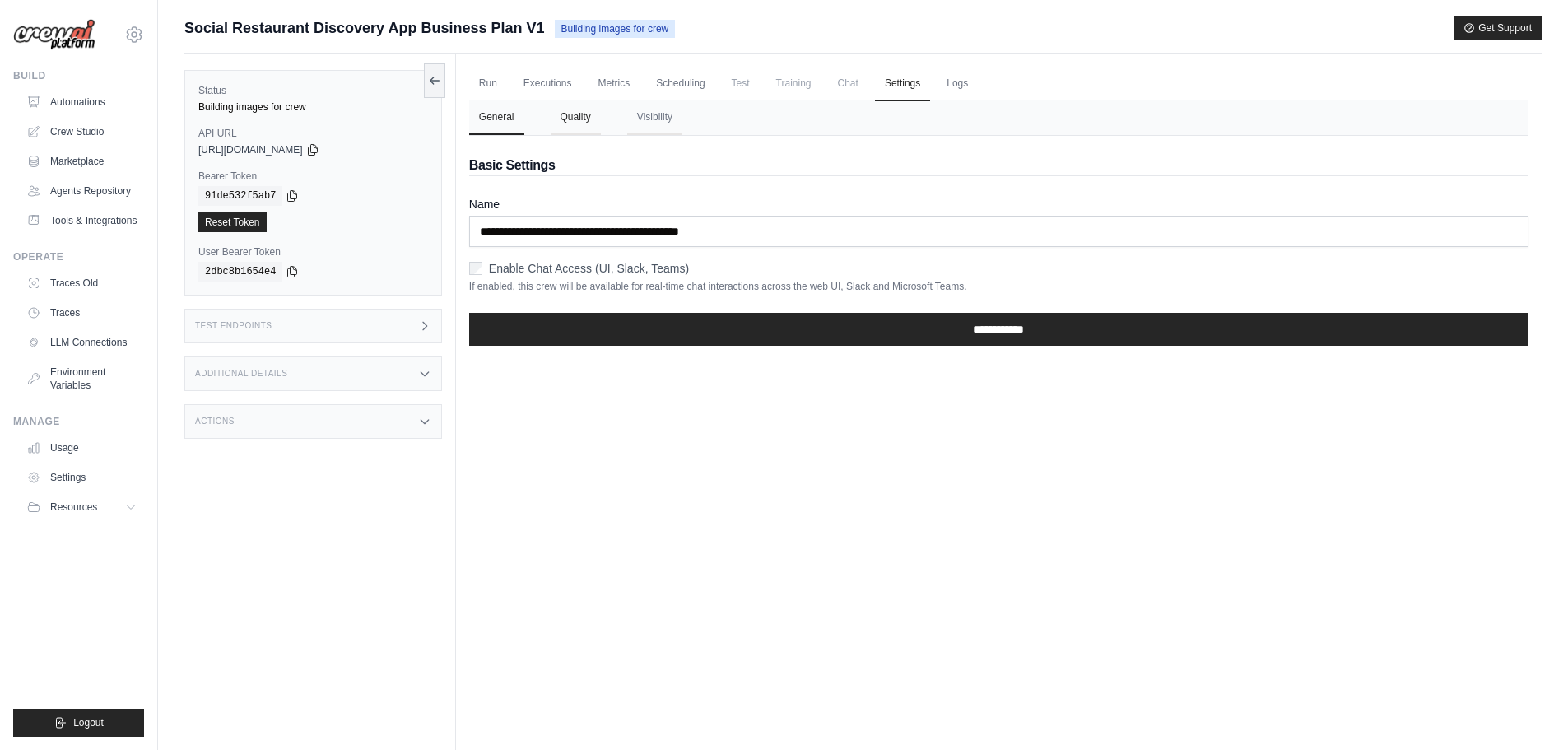
click at [586, 120] on button "Quality" at bounding box center [576, 118] width 50 height 35
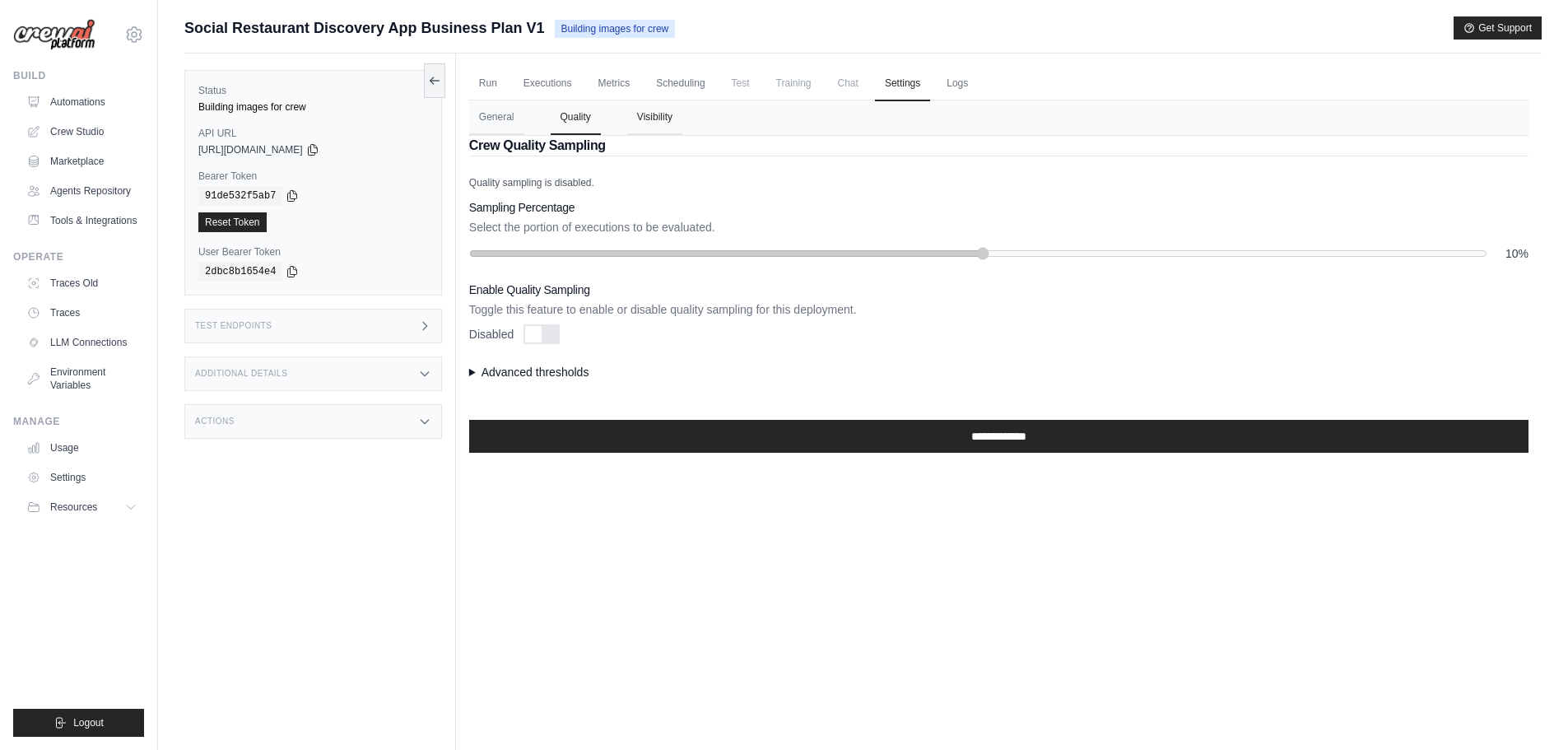
click at [675, 114] on button "Visibility" at bounding box center [654, 118] width 55 height 35
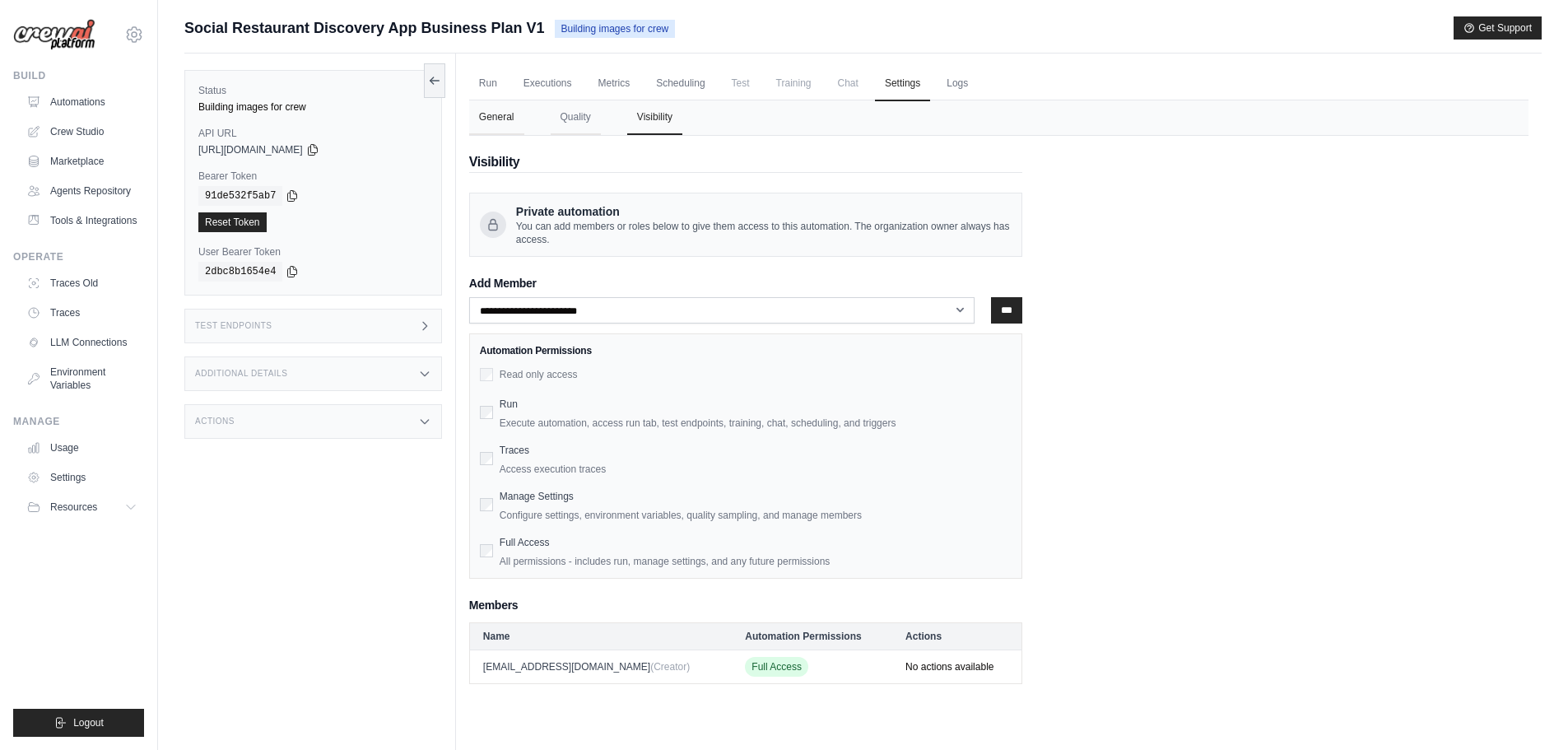
click at [525, 125] on button "General" at bounding box center [496, 118] width 55 height 35
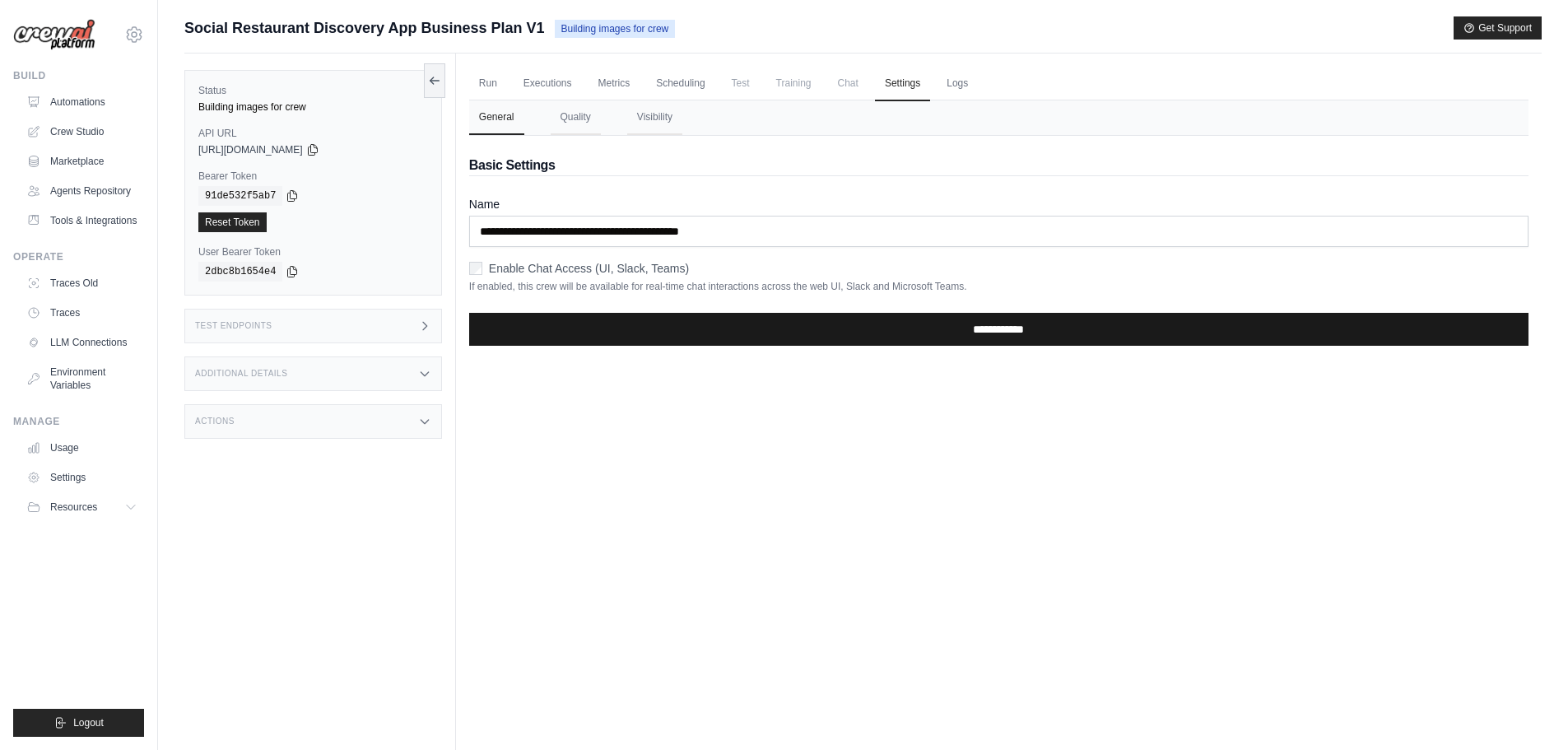
click at [681, 320] on input "**********" at bounding box center [998, 329] width 1059 height 33
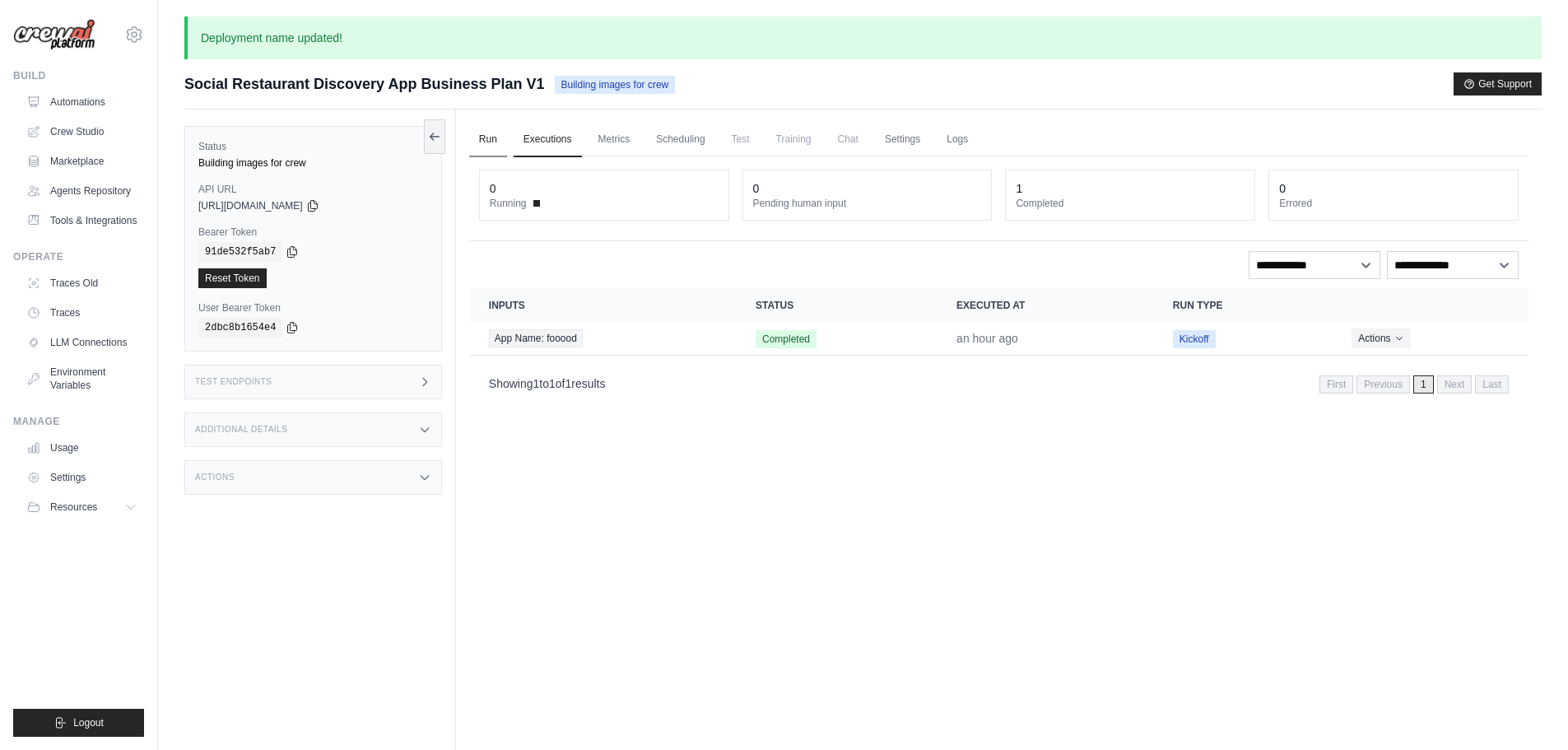
click at [483, 145] on link "Run" at bounding box center [488, 140] width 38 height 35
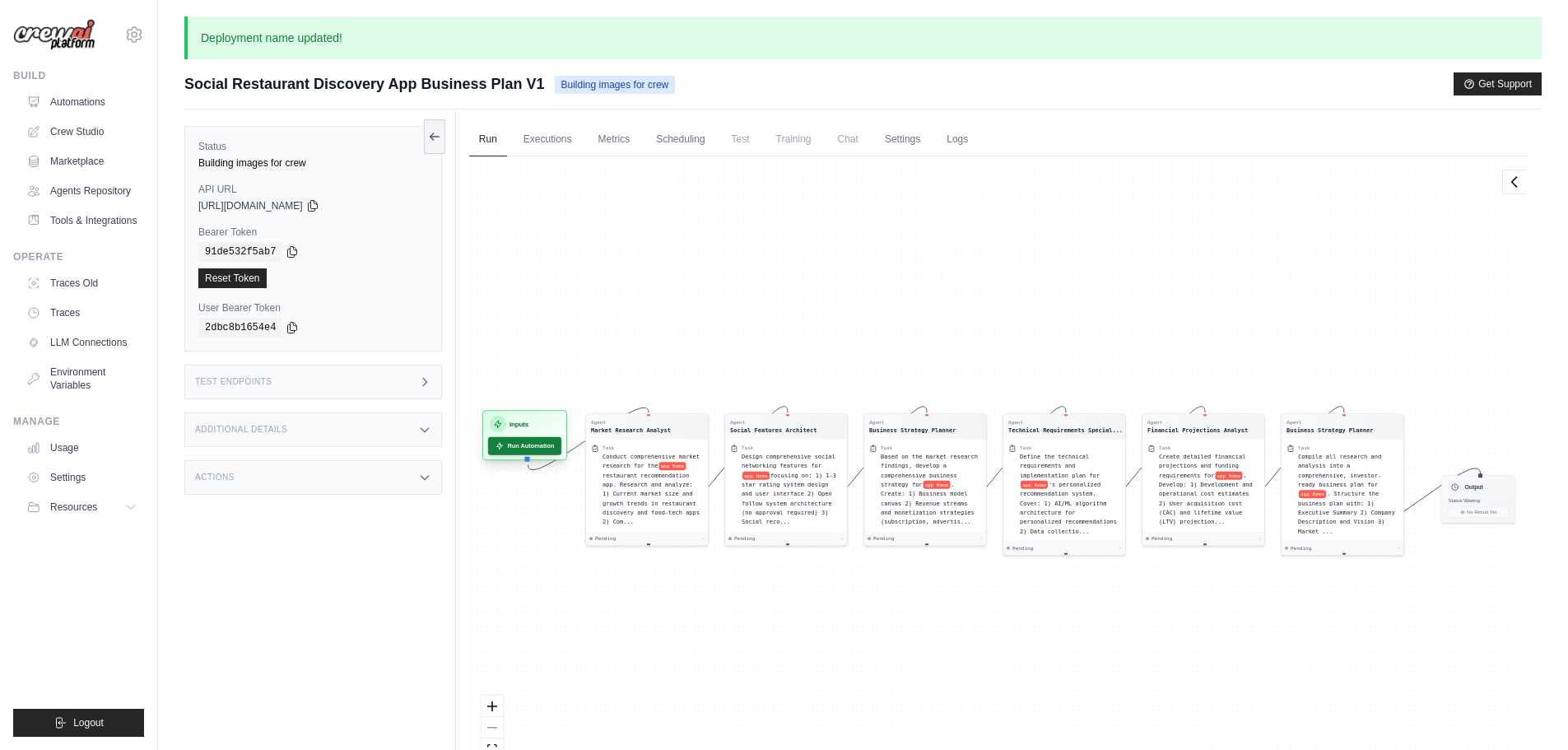
click at [532, 445] on button "Run Automation" at bounding box center [525, 446] width 74 height 18
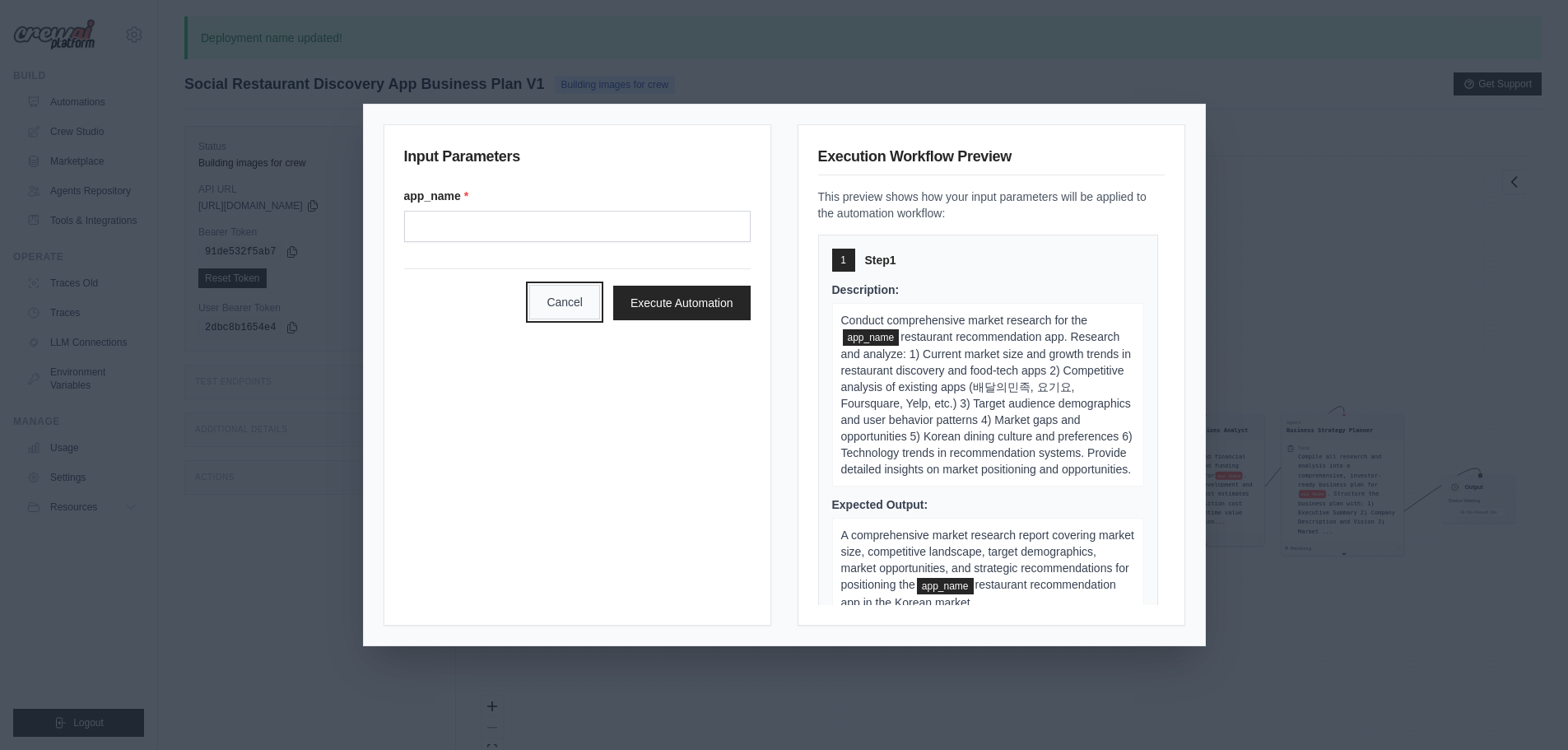
click at [551, 287] on button "Cancel" at bounding box center [564, 302] width 71 height 35
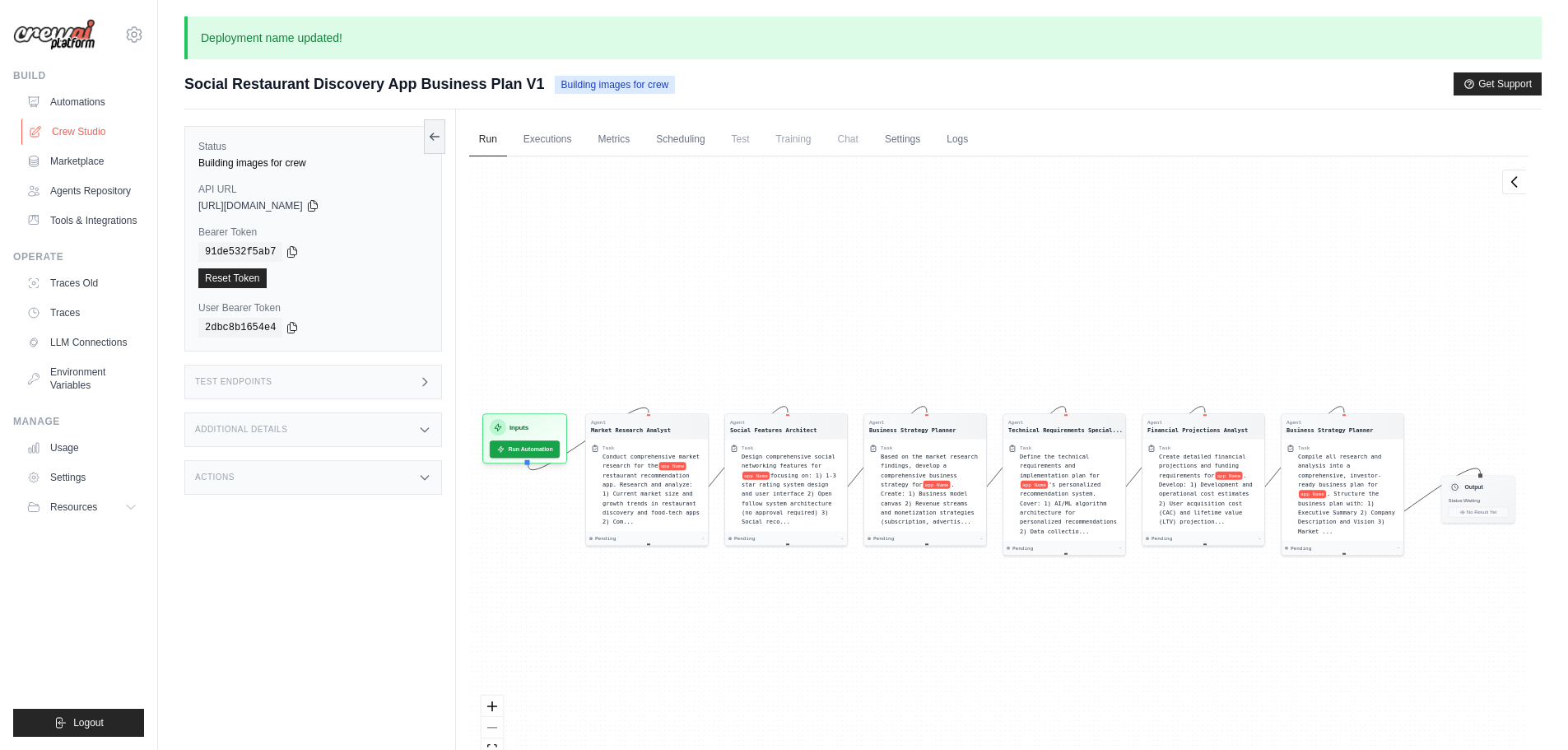
click at [92, 133] on link "Crew Studio" at bounding box center [83, 131] width 125 height 26
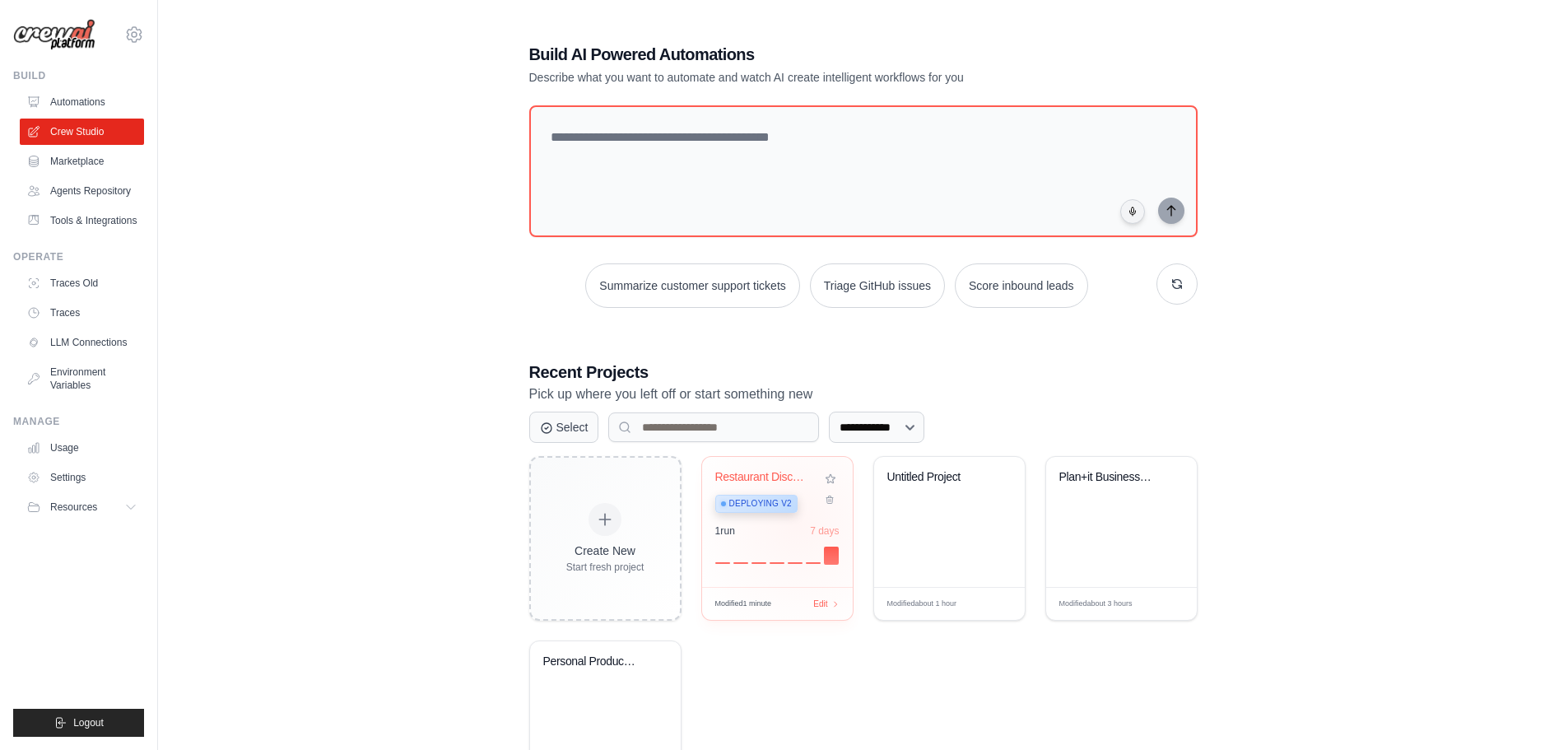
click at [797, 523] on div "Restaurant Discovery Social Platfor... Deploying v2 1 run 7 days" at bounding box center [778, 521] width 151 height 130
click at [785, 536] on div "1 run 7 days" at bounding box center [778, 545] width 125 height 39
click at [60, 97] on link "Automations" at bounding box center [83, 101] width 125 height 26
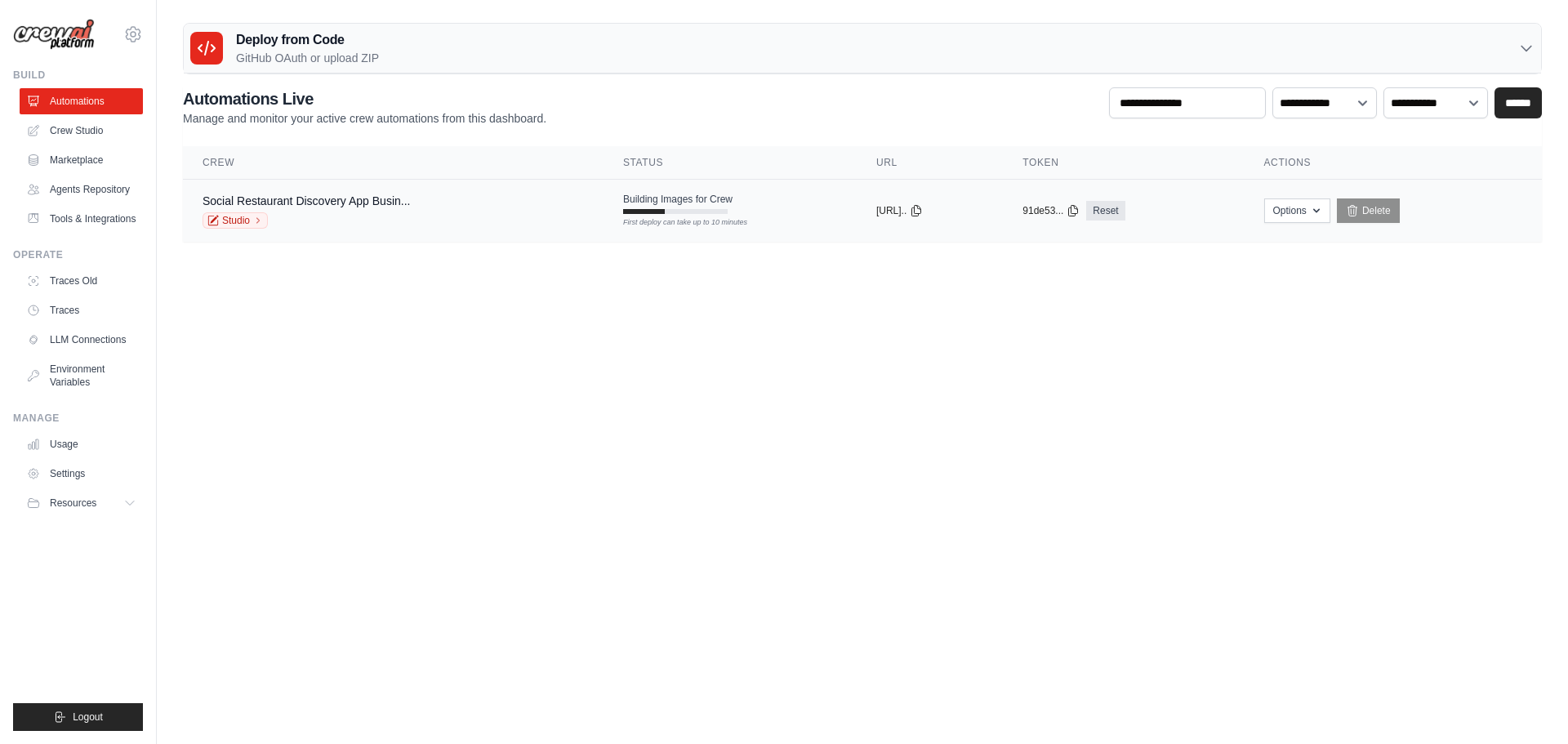
click at [370, 222] on div "Studio" at bounding box center [306, 221] width 207 height 16
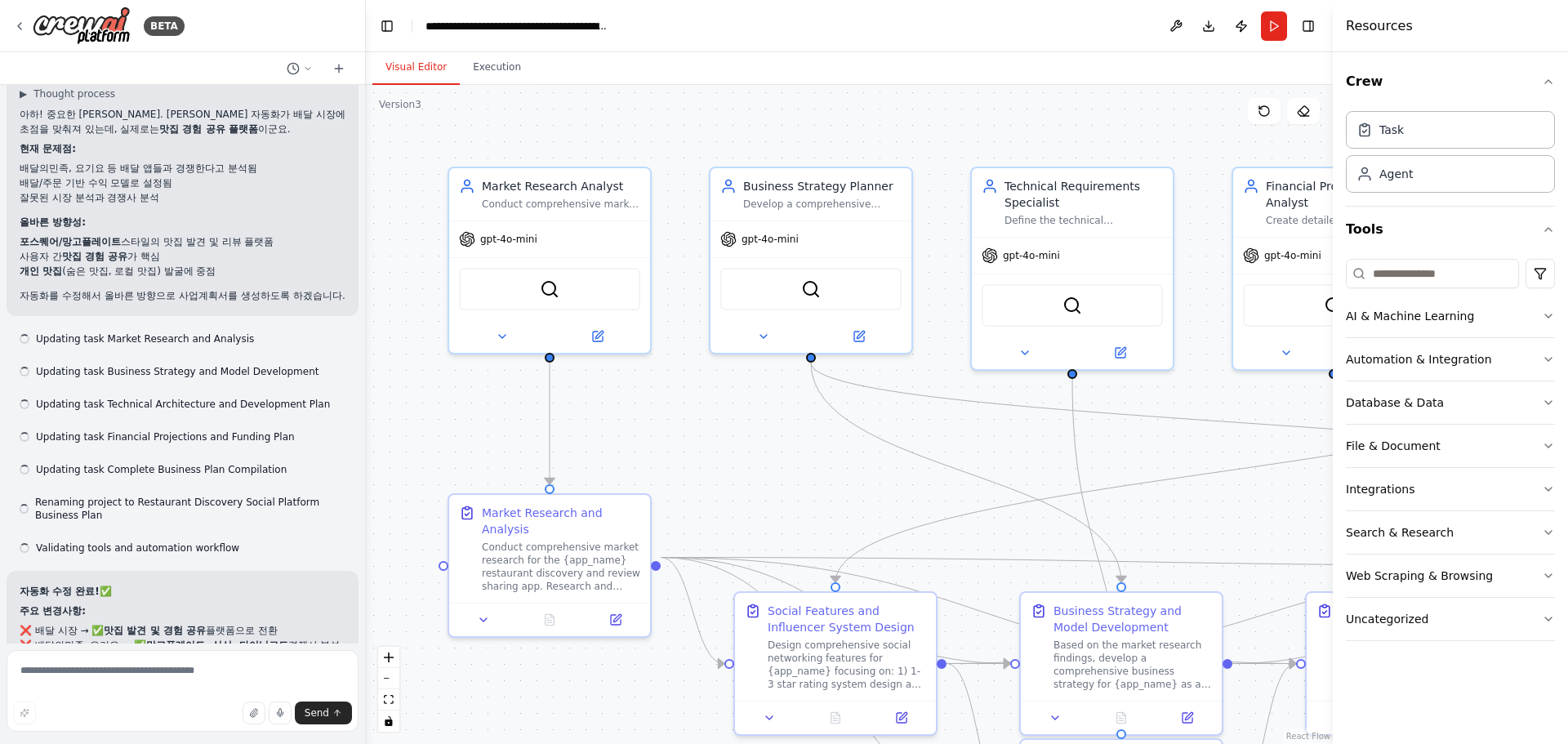
scroll to position [5206, 0]
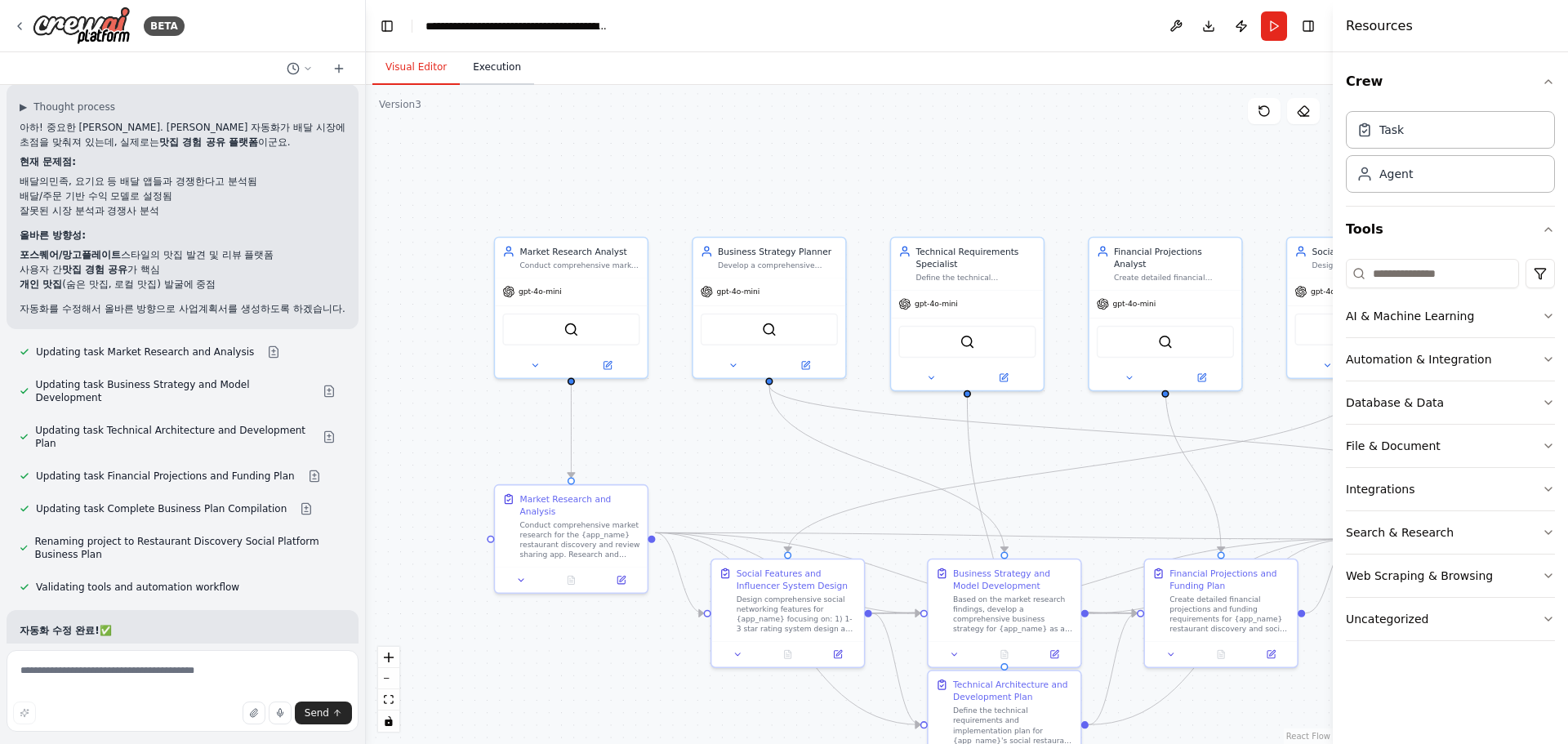
click at [489, 71] on button "Execution" at bounding box center [497, 68] width 75 height 35
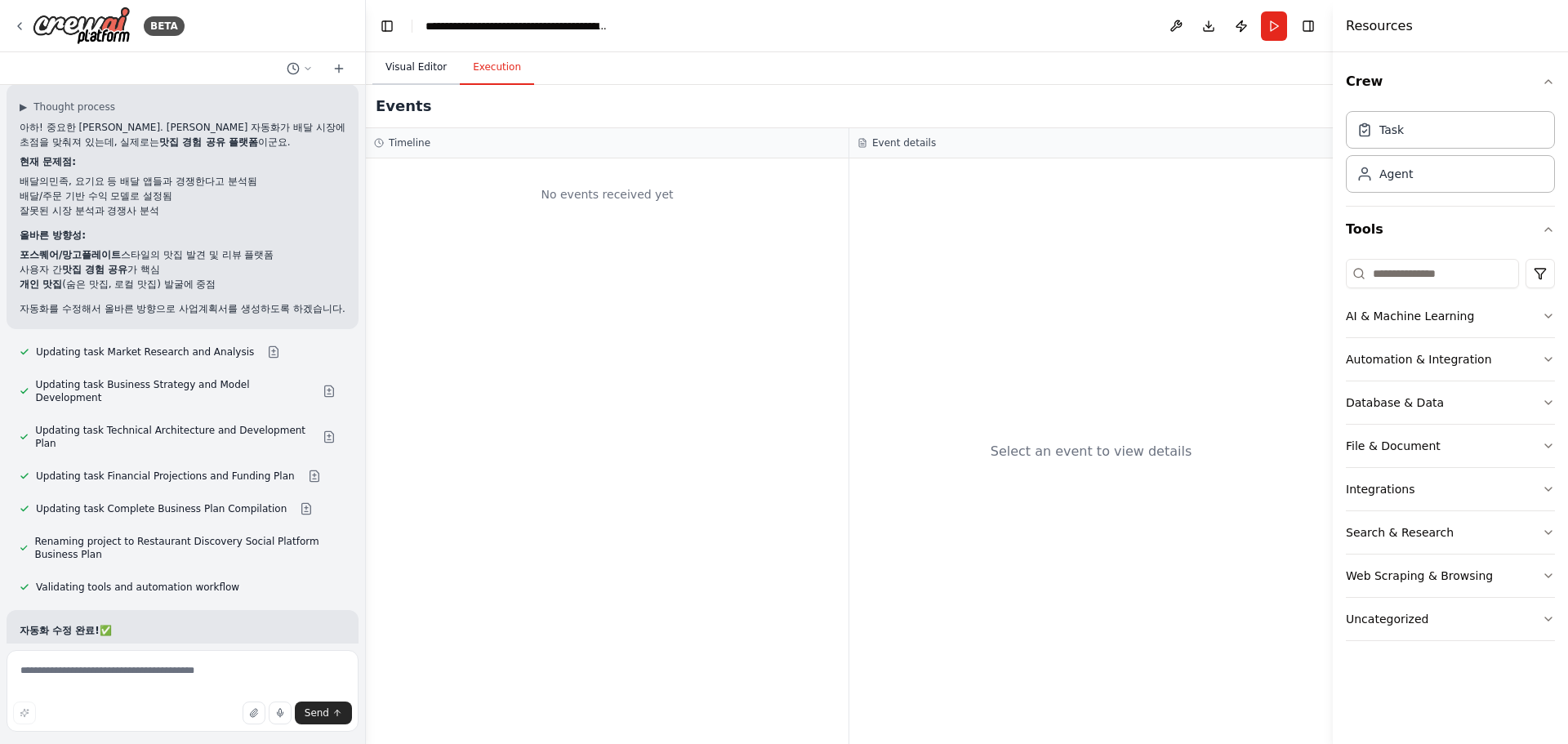
click at [425, 69] on button "Visual Editor" at bounding box center [416, 68] width 87 height 35
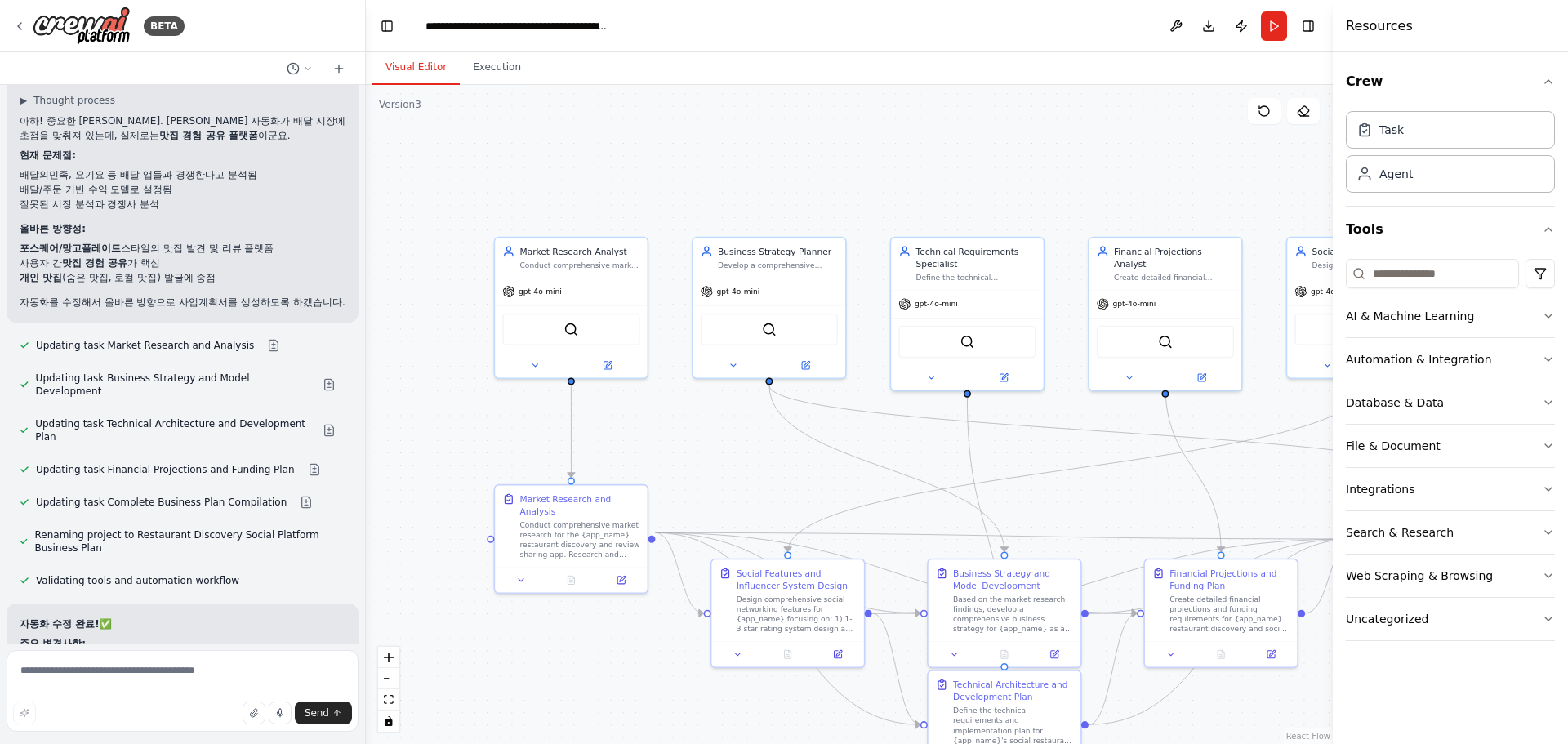
scroll to position [5219, 0]
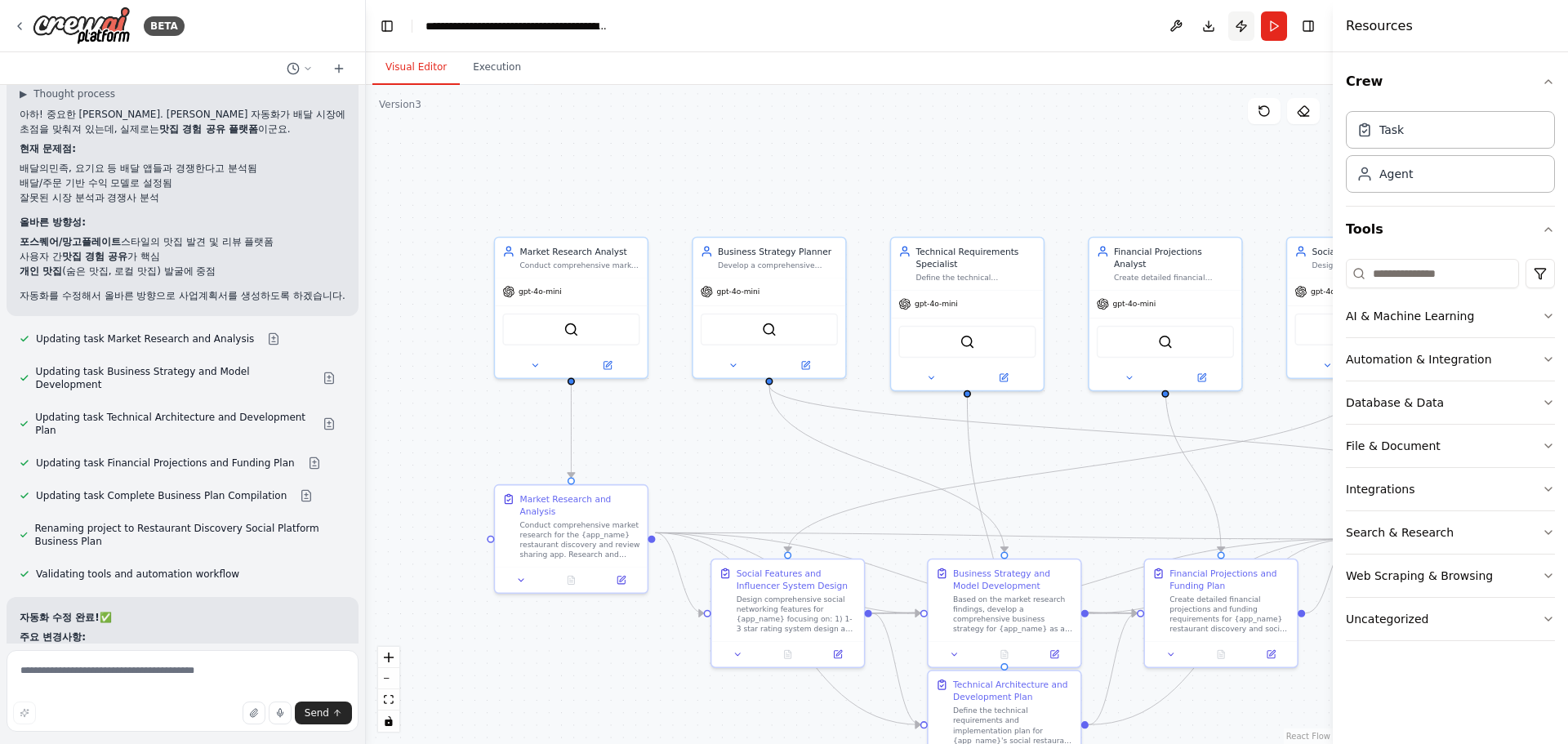
click at [1232, 27] on button "Publish" at bounding box center [1241, 26] width 26 height 29
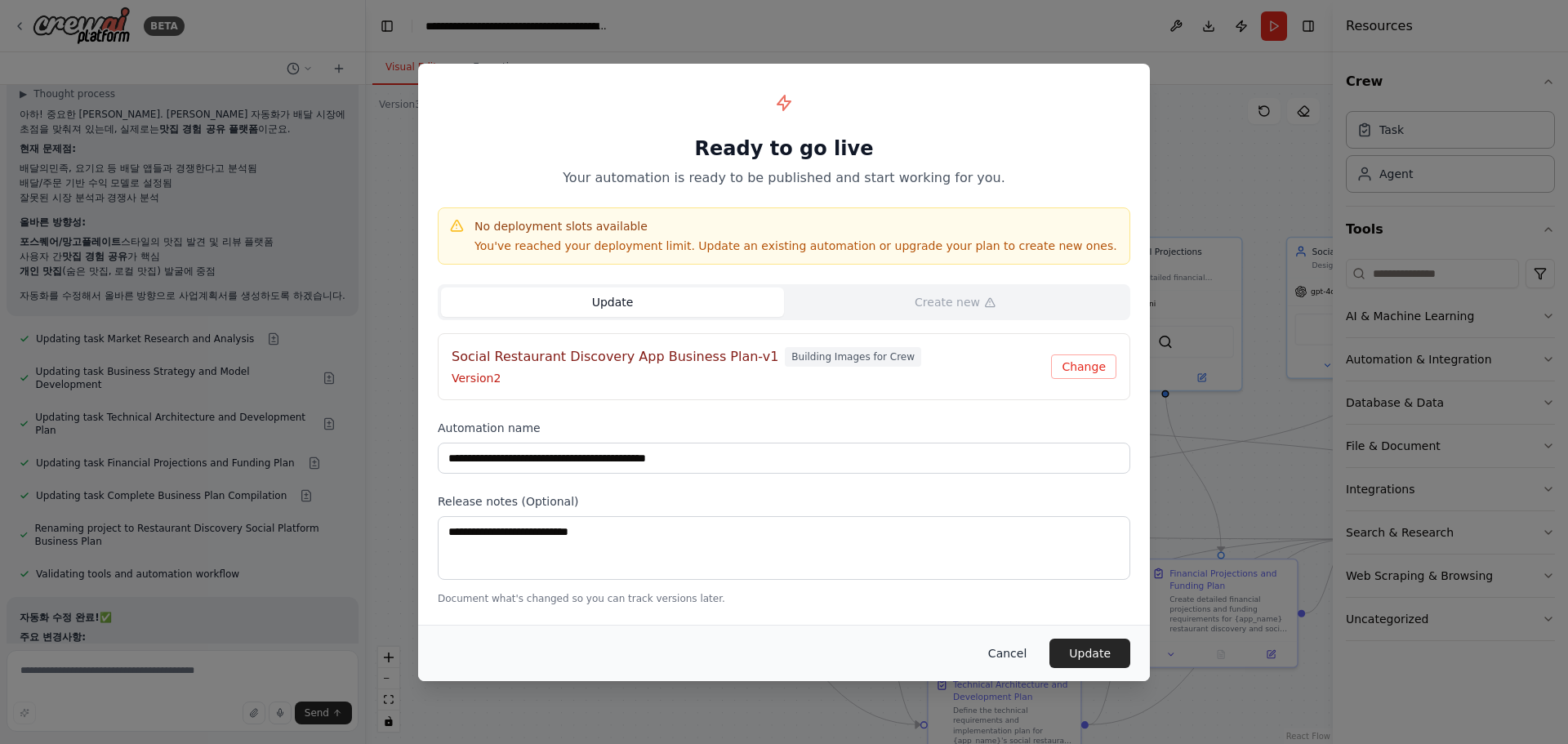
click at [1020, 658] on button "Cancel" at bounding box center [1007, 653] width 65 height 29
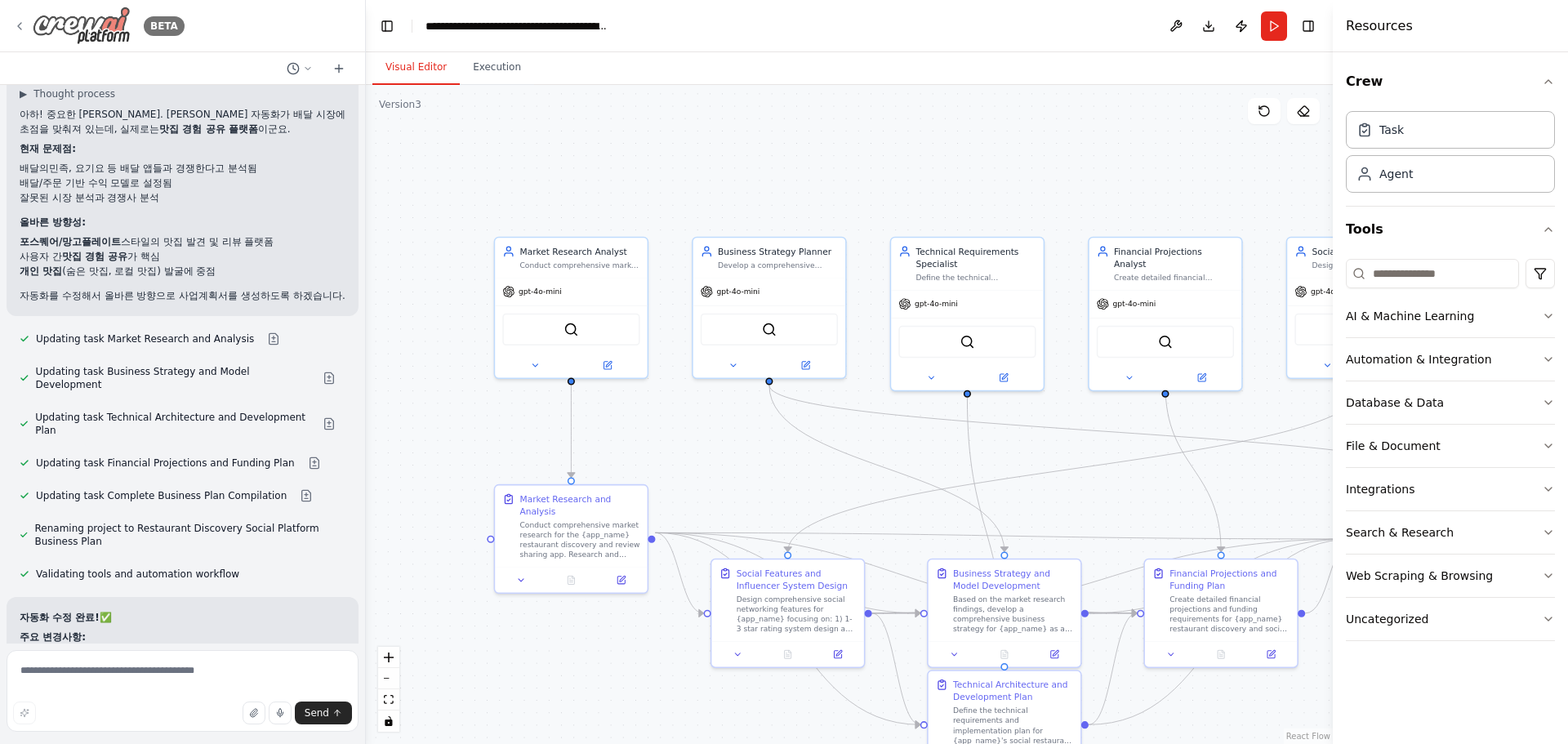
click at [143, 34] on div "BETA" at bounding box center [160, 26] width 47 height 20
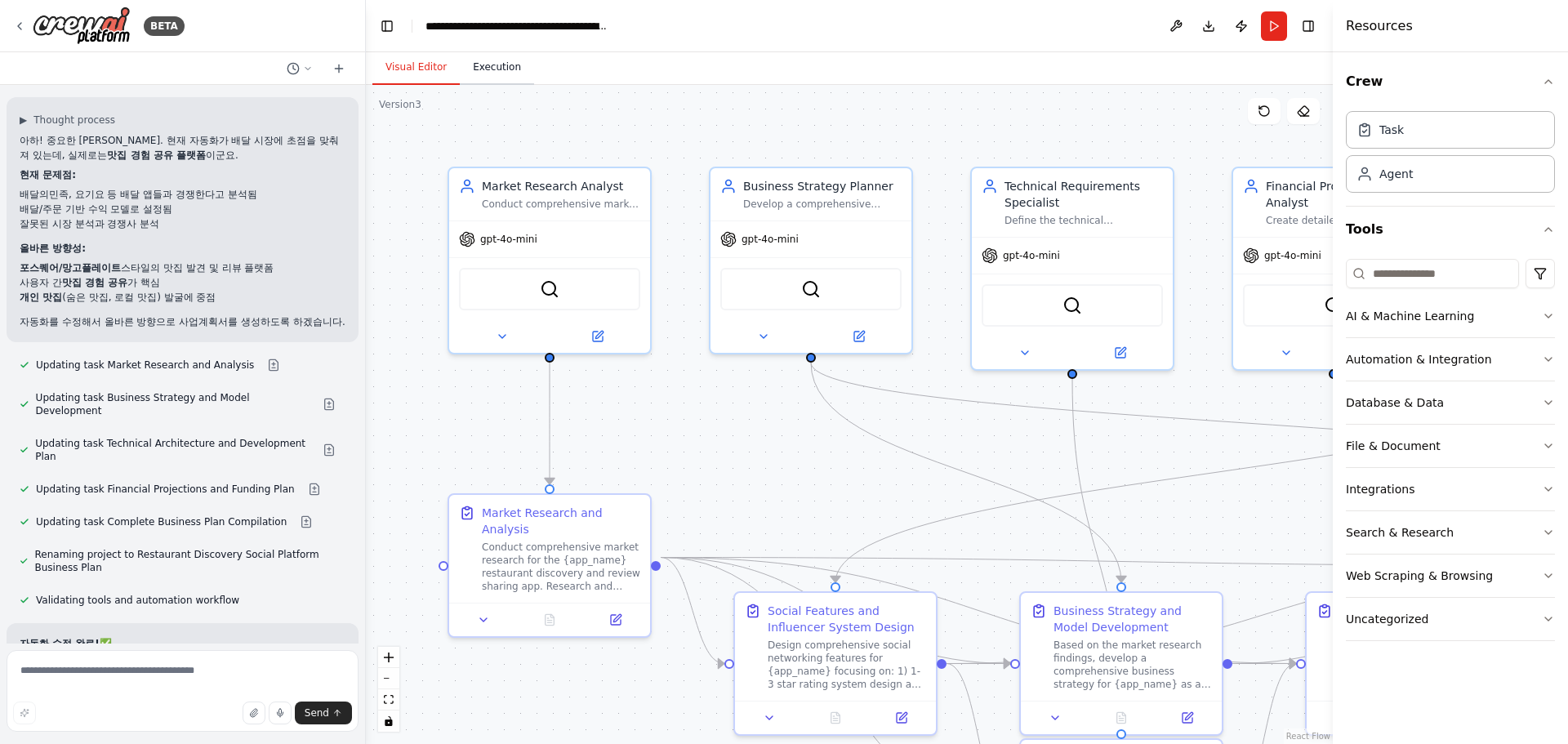
scroll to position [5206, 0]
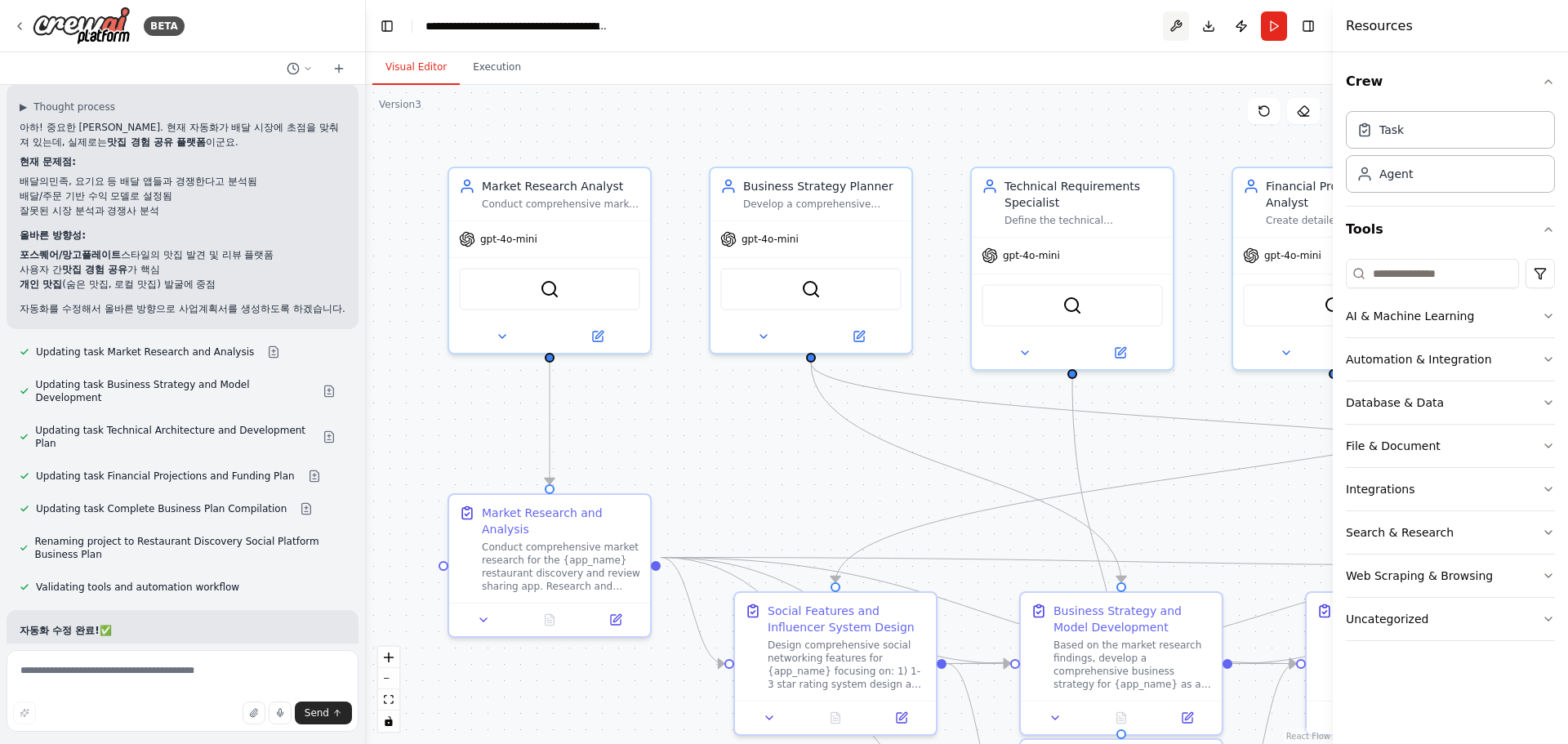
click at [1183, 22] on button at bounding box center [1176, 26] width 26 height 29
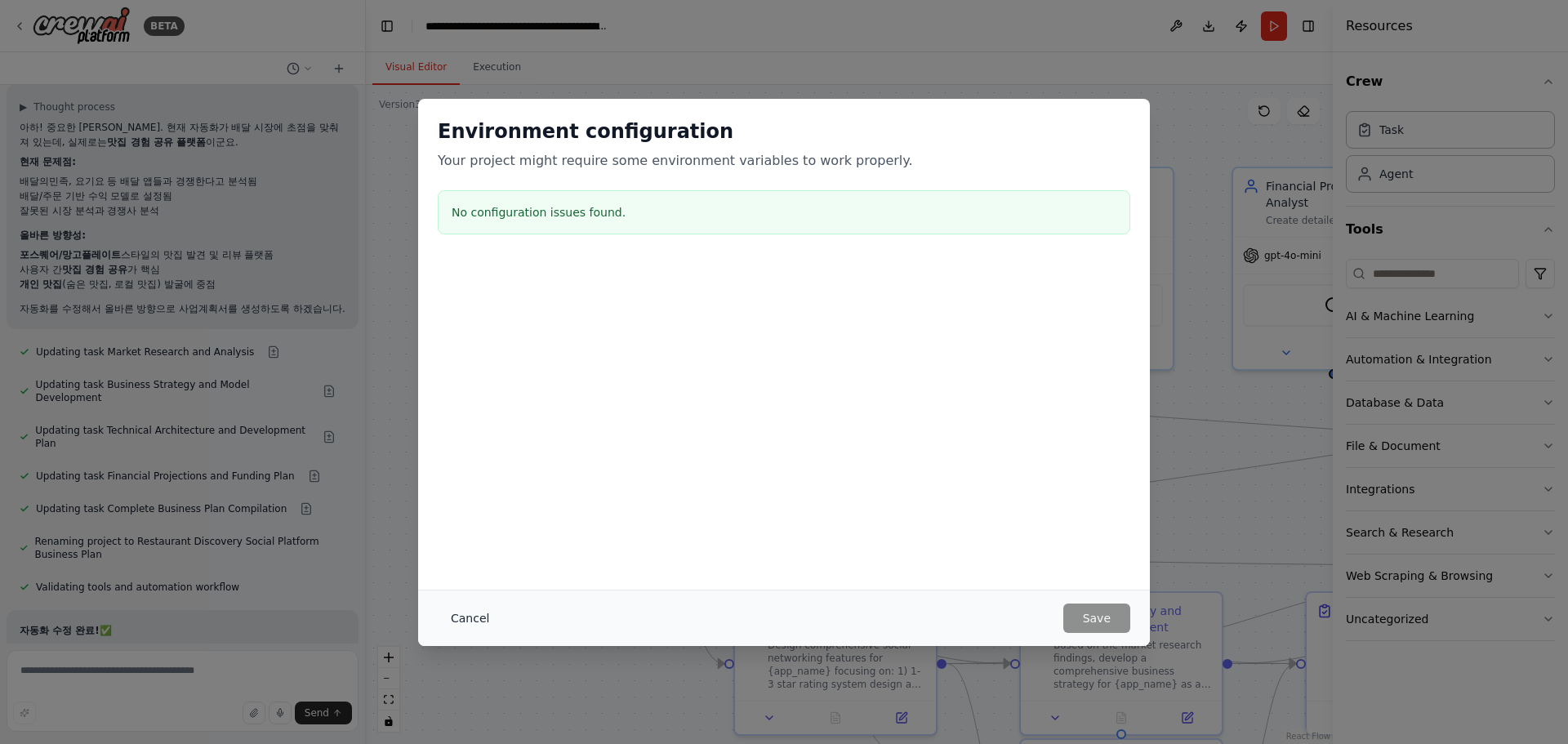
click at [463, 617] on button "Cancel" at bounding box center [470, 618] width 65 height 29
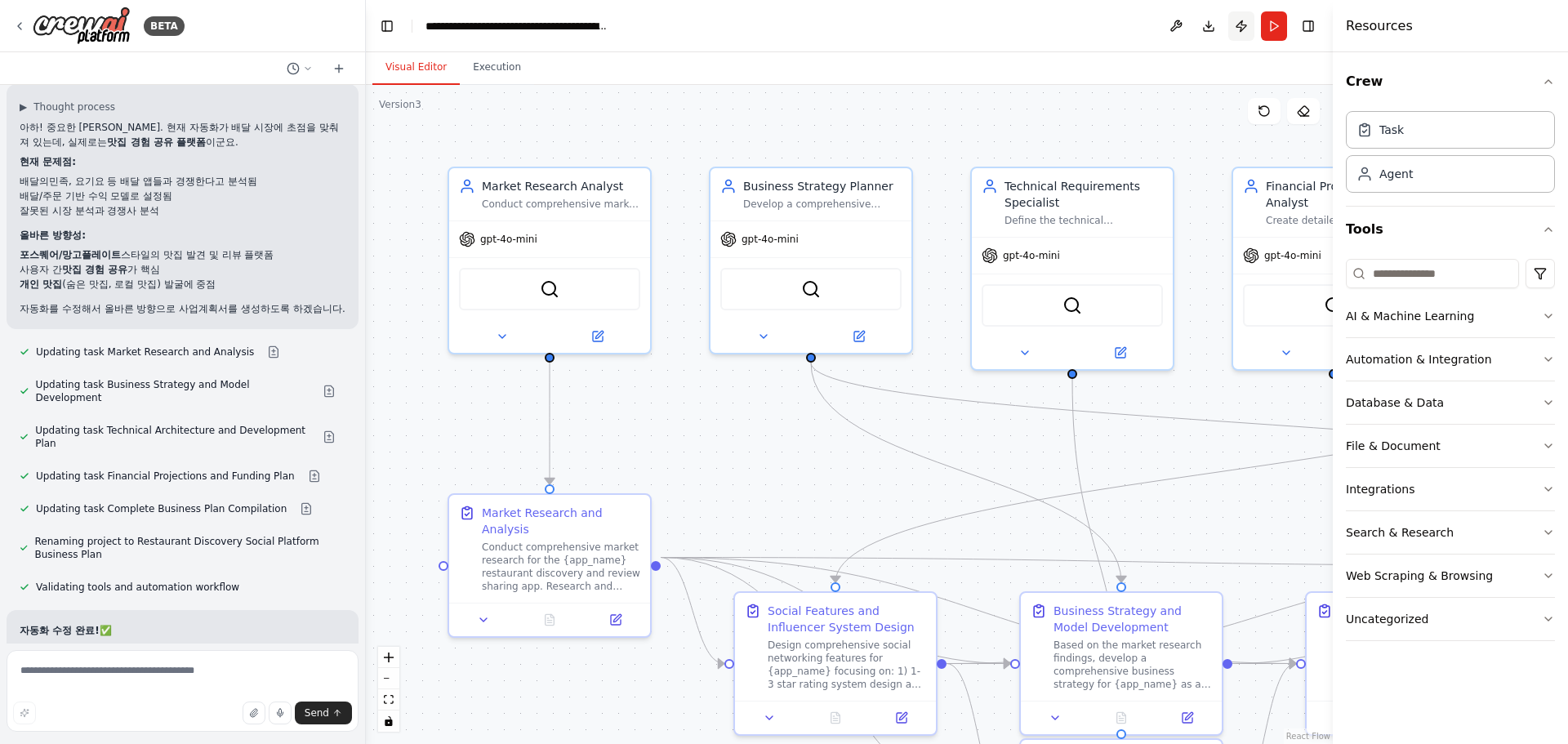
click at [1233, 21] on button "Publish" at bounding box center [1241, 26] width 26 height 29
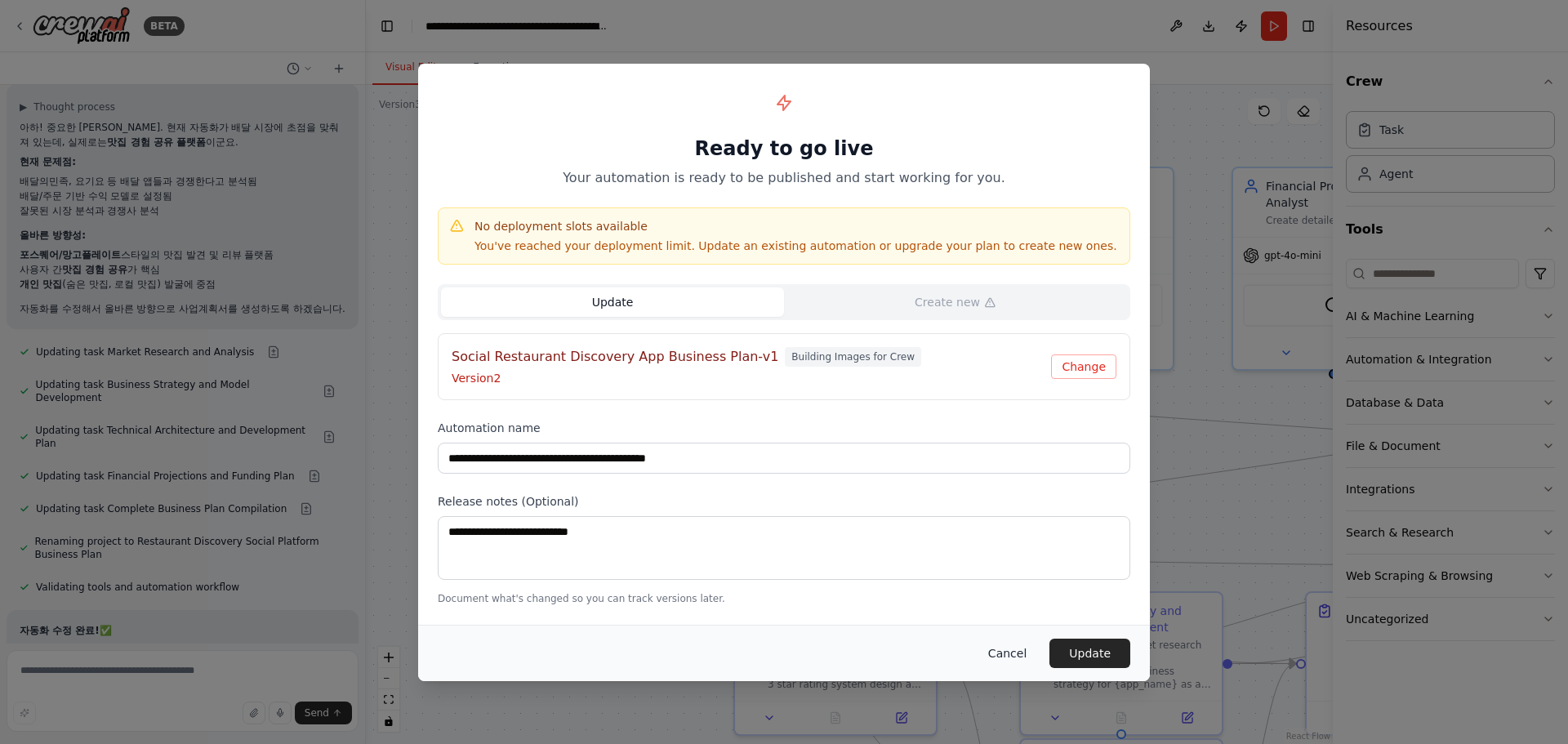
click at [994, 656] on button "Cancel" at bounding box center [1007, 653] width 65 height 29
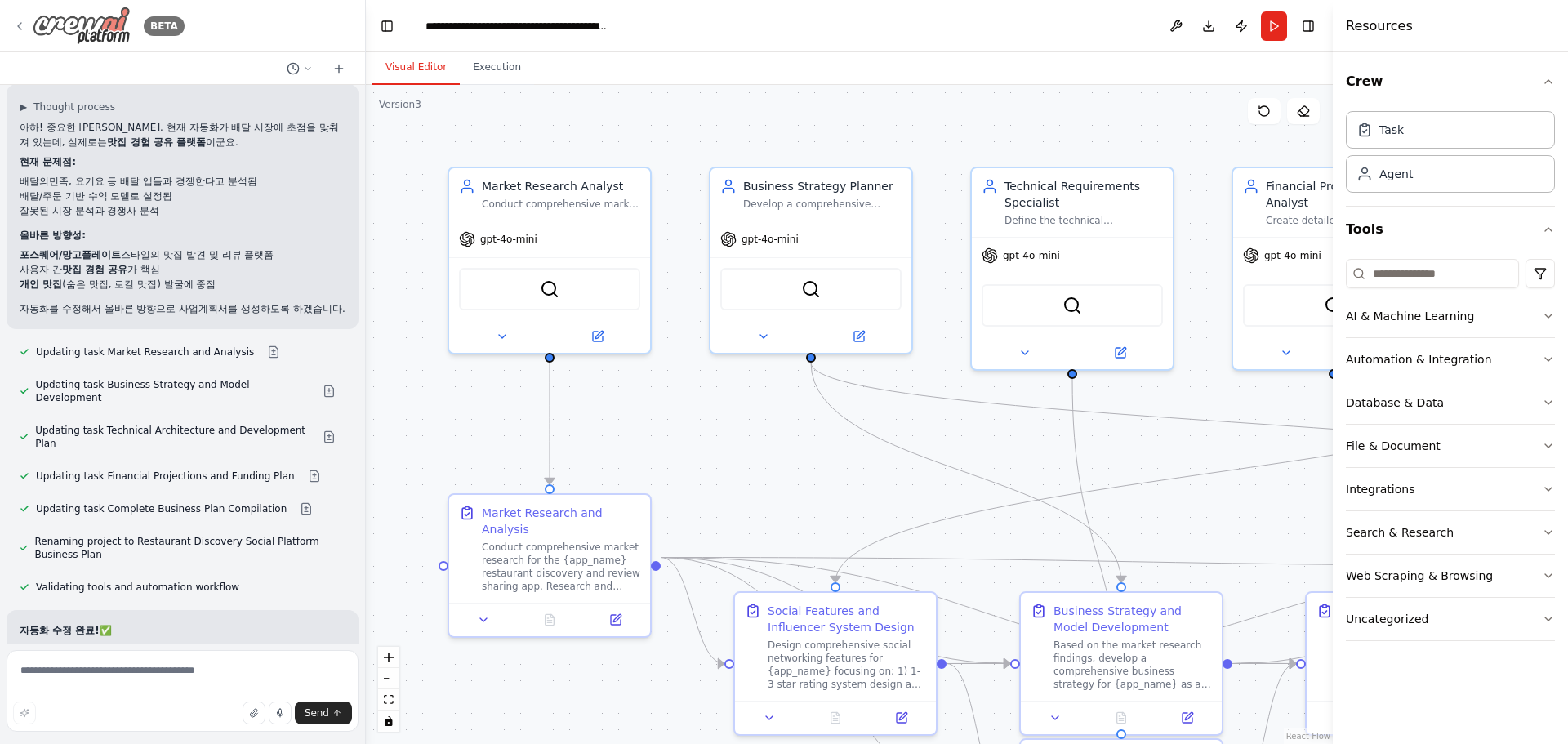
click at [21, 19] on div "BETA" at bounding box center [99, 25] width 172 height 38
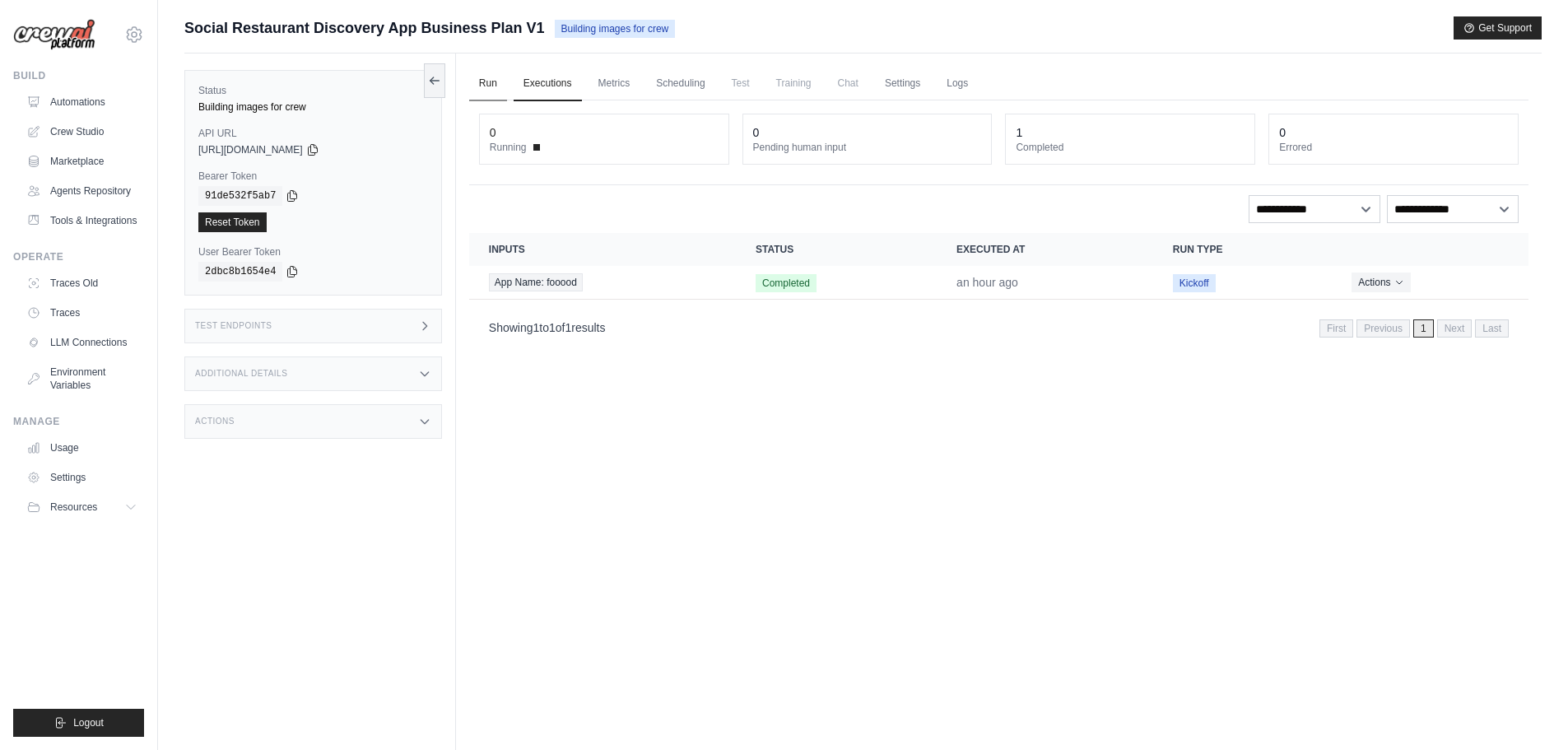
click at [497, 75] on link "Run" at bounding box center [488, 83] width 38 height 35
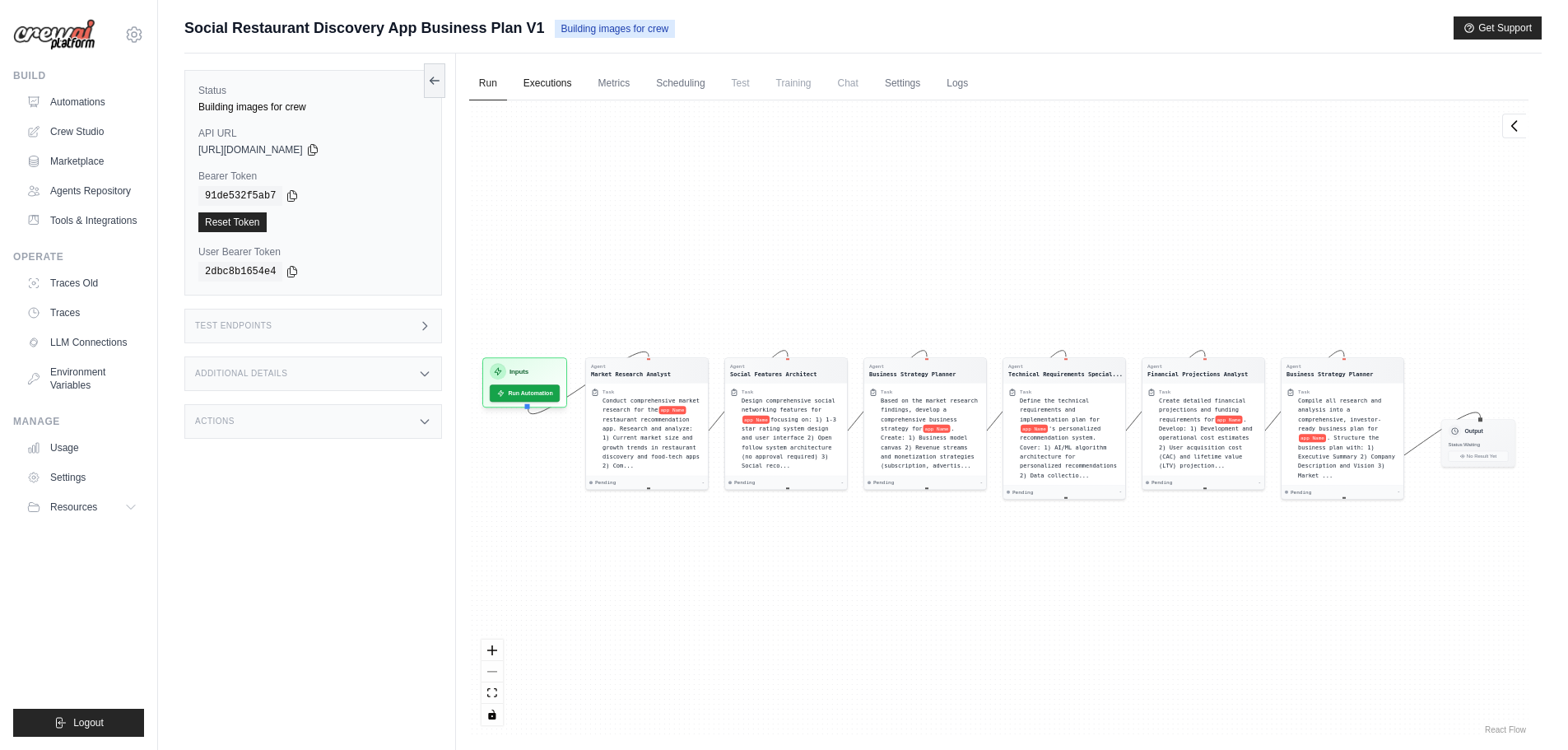
click at [546, 81] on link "Executions" at bounding box center [548, 83] width 68 height 35
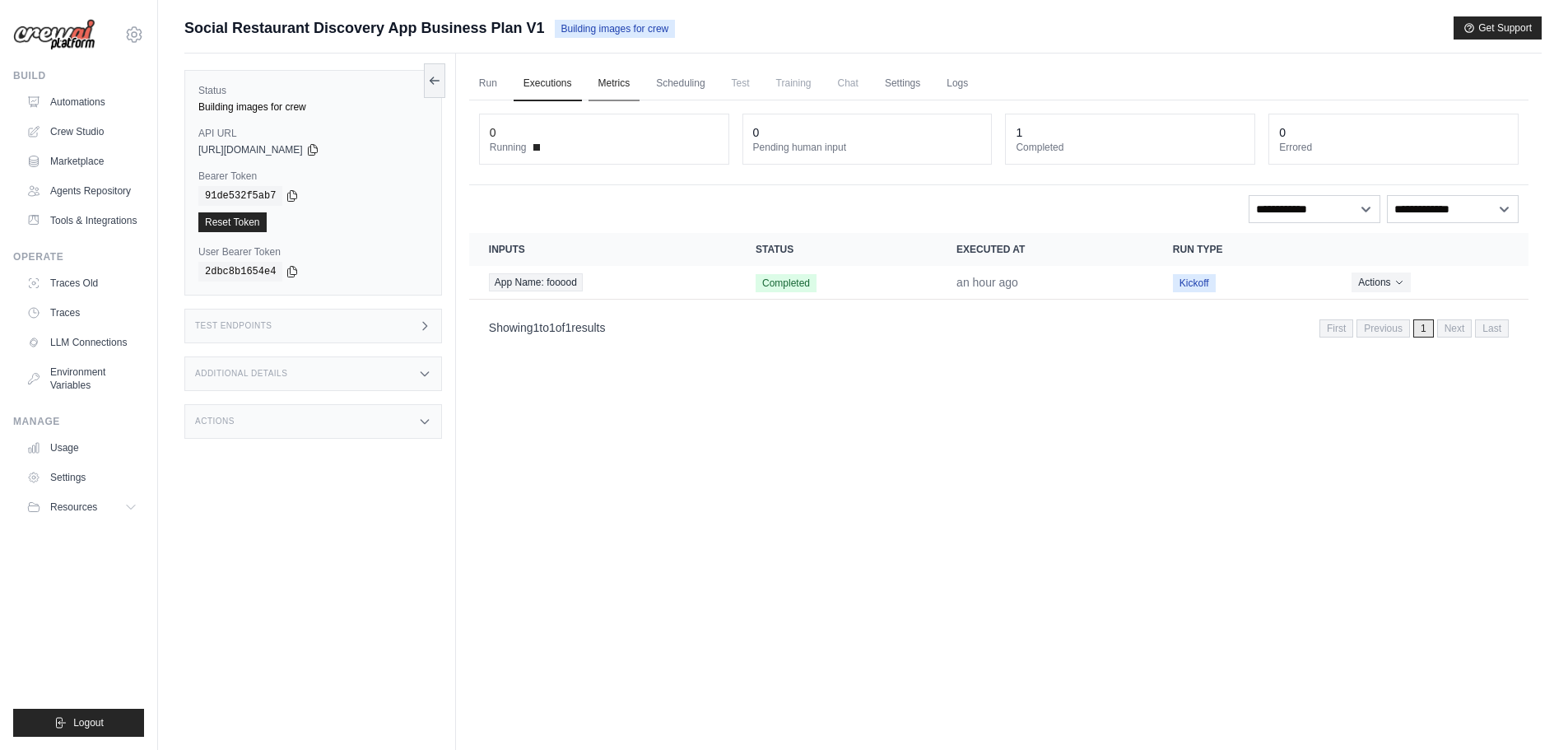
click at [640, 85] on link "Metrics" at bounding box center [614, 83] width 52 height 35
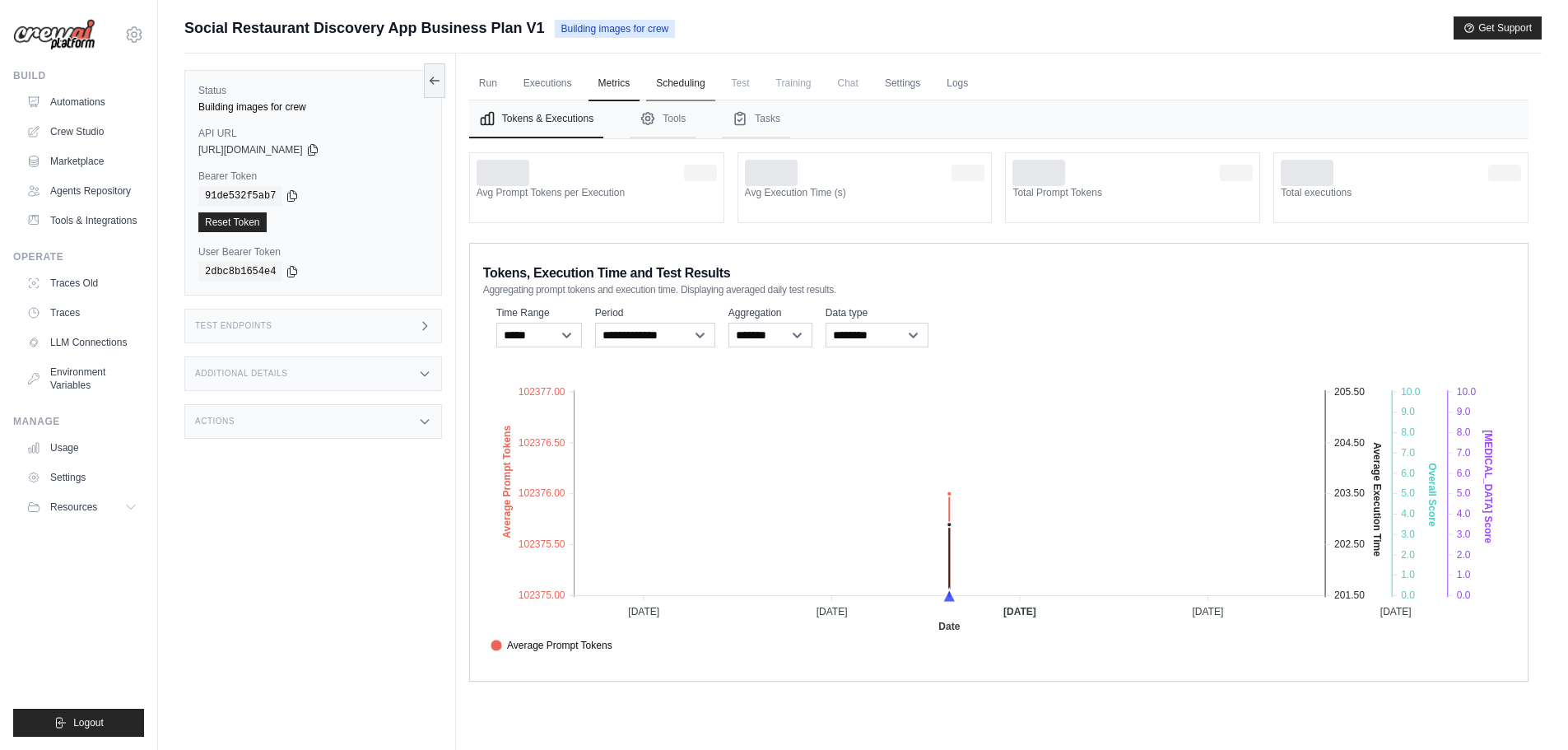
click at [696, 85] on link "Scheduling" at bounding box center [680, 83] width 68 height 35
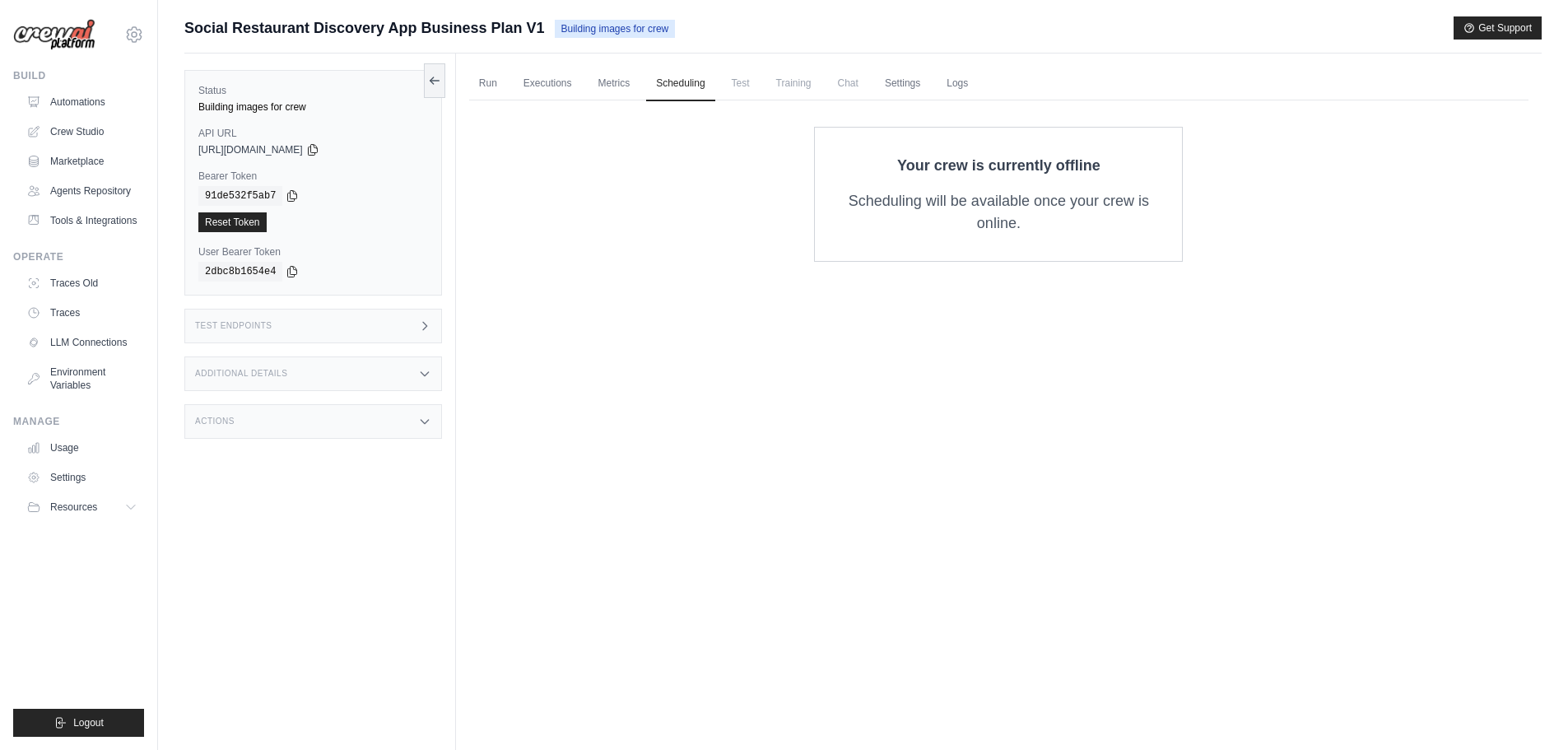
click at [755, 86] on span "Test" at bounding box center [741, 83] width 38 height 33
click at [909, 88] on link "Settings" at bounding box center [902, 83] width 55 height 35
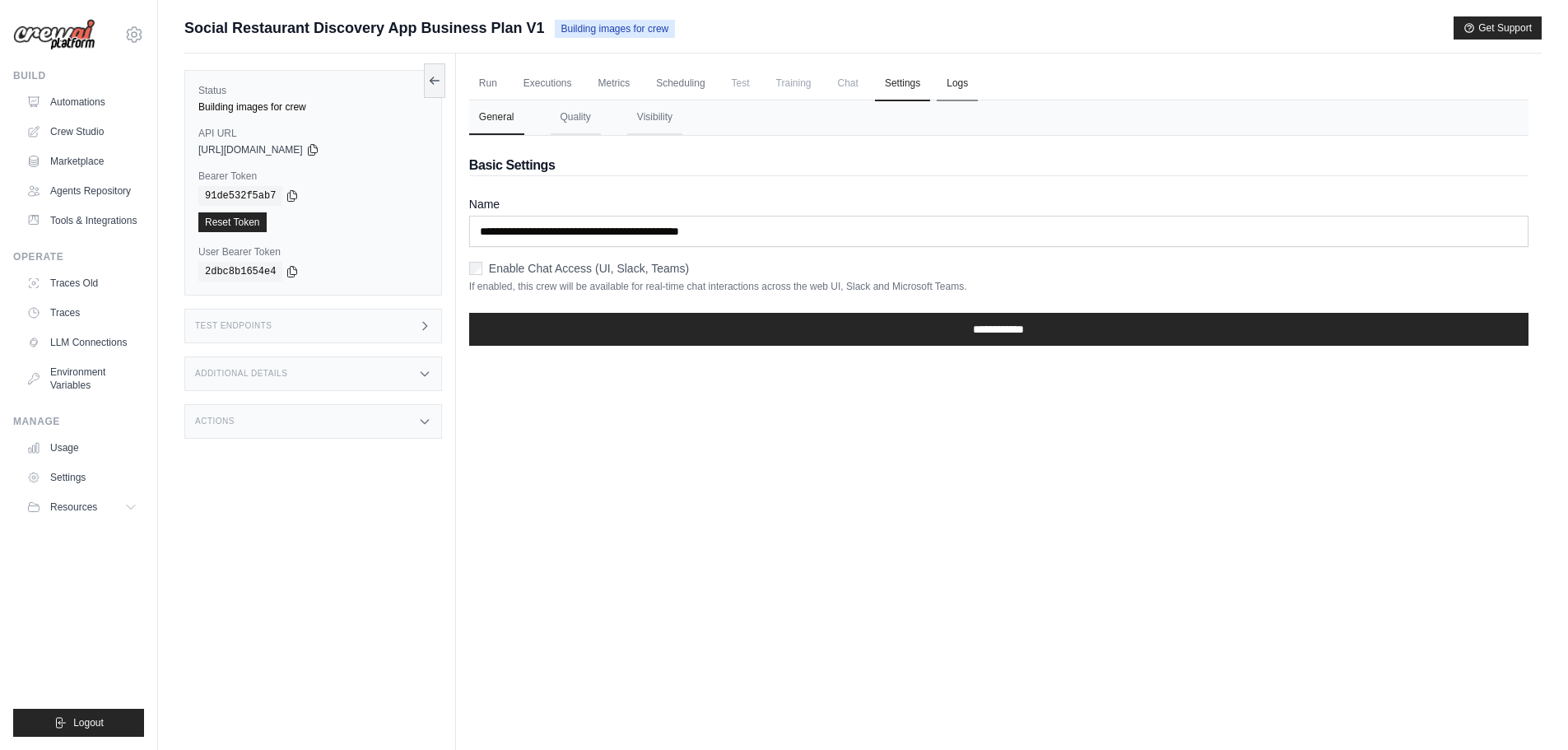
click at [978, 89] on link "Logs" at bounding box center [957, 83] width 41 height 35
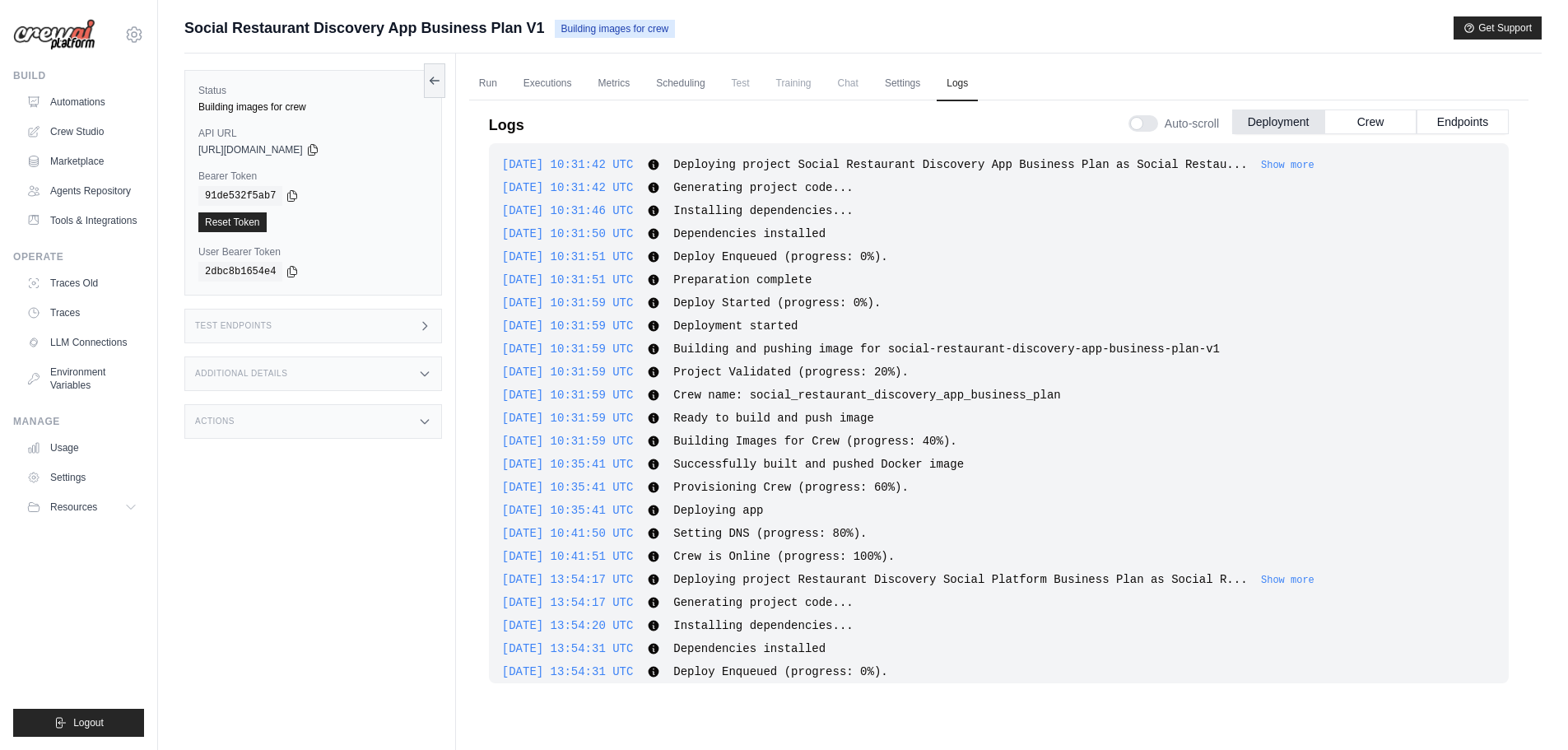
scroll to position [217, 0]
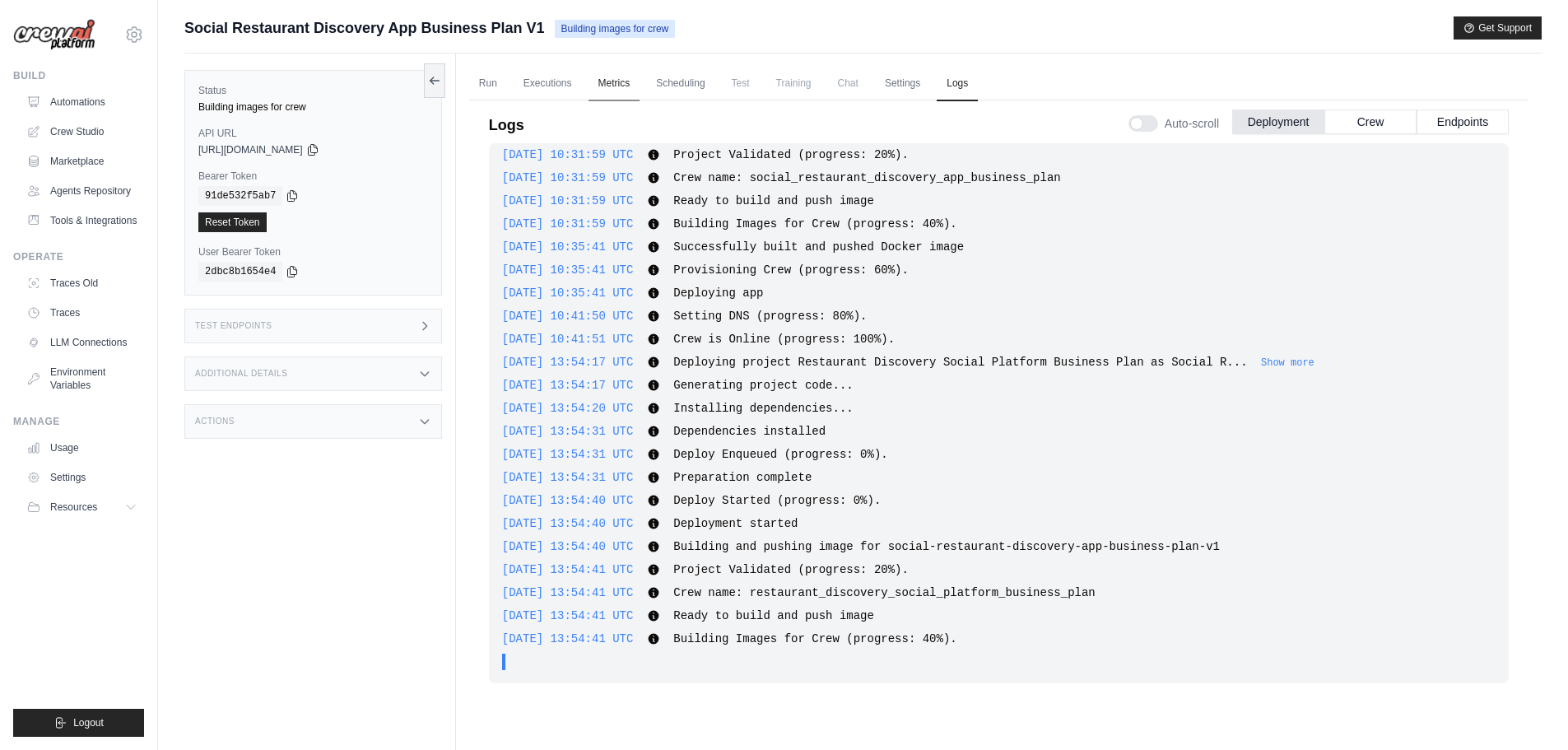
drag, startPoint x: 604, startPoint y: 82, endPoint x: 587, endPoint y: 80, distance: 17.1
click at [603, 82] on link "Metrics" at bounding box center [614, 83] width 52 height 35
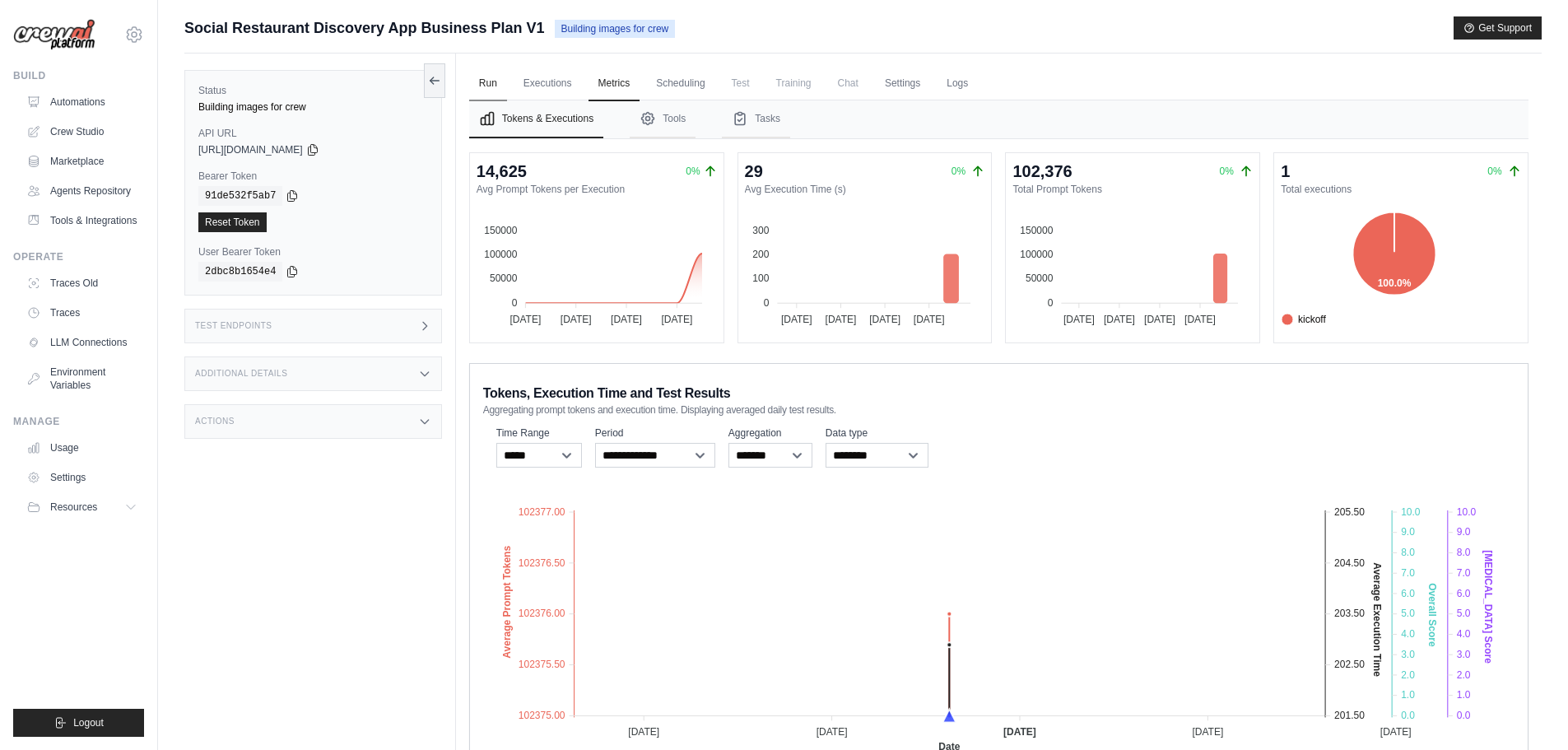
click at [485, 82] on link "Run" at bounding box center [488, 83] width 38 height 35
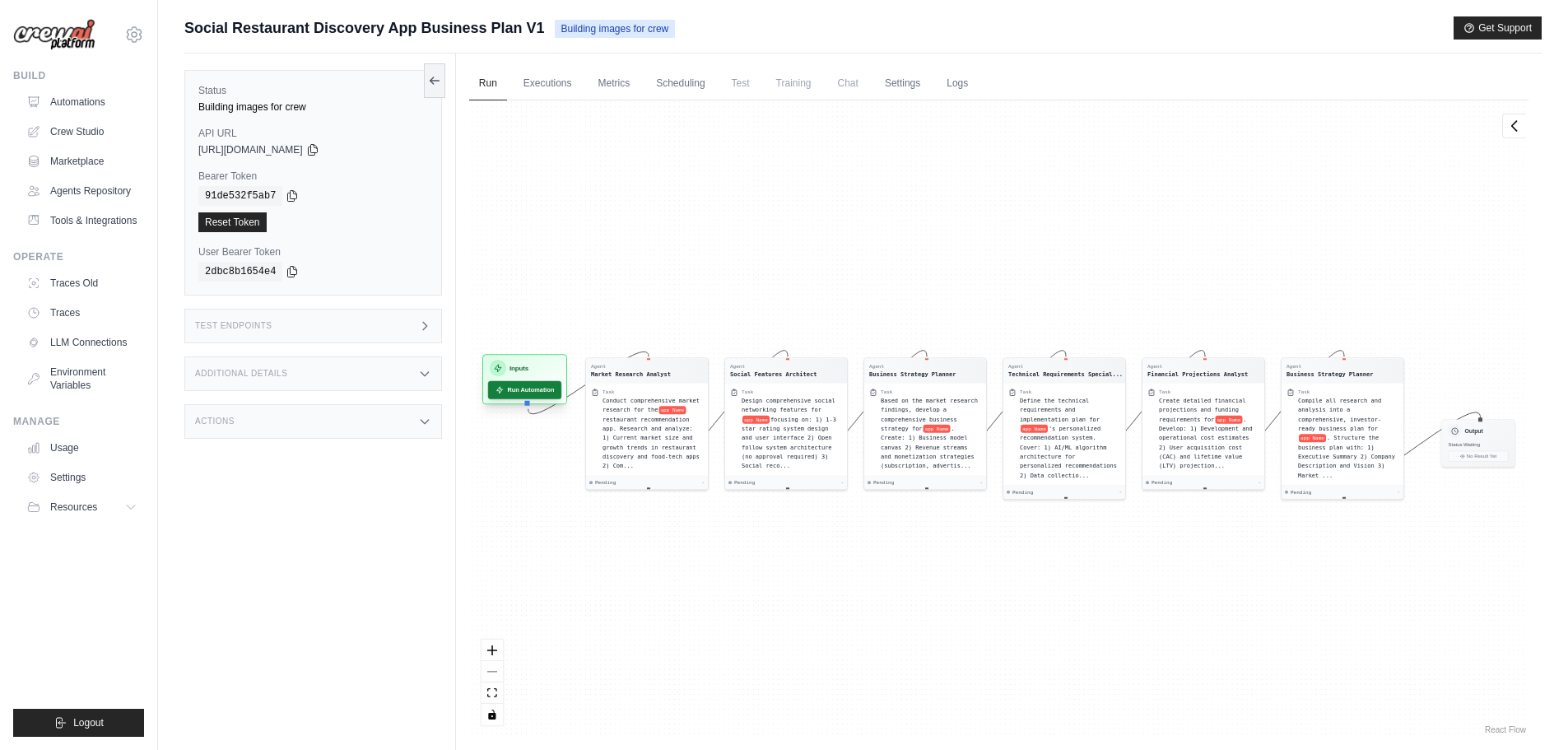
click at [521, 388] on button "Run Automation" at bounding box center [525, 390] width 74 height 18
click at [526, 388] on button "Run Automation" at bounding box center [525, 390] width 74 height 18
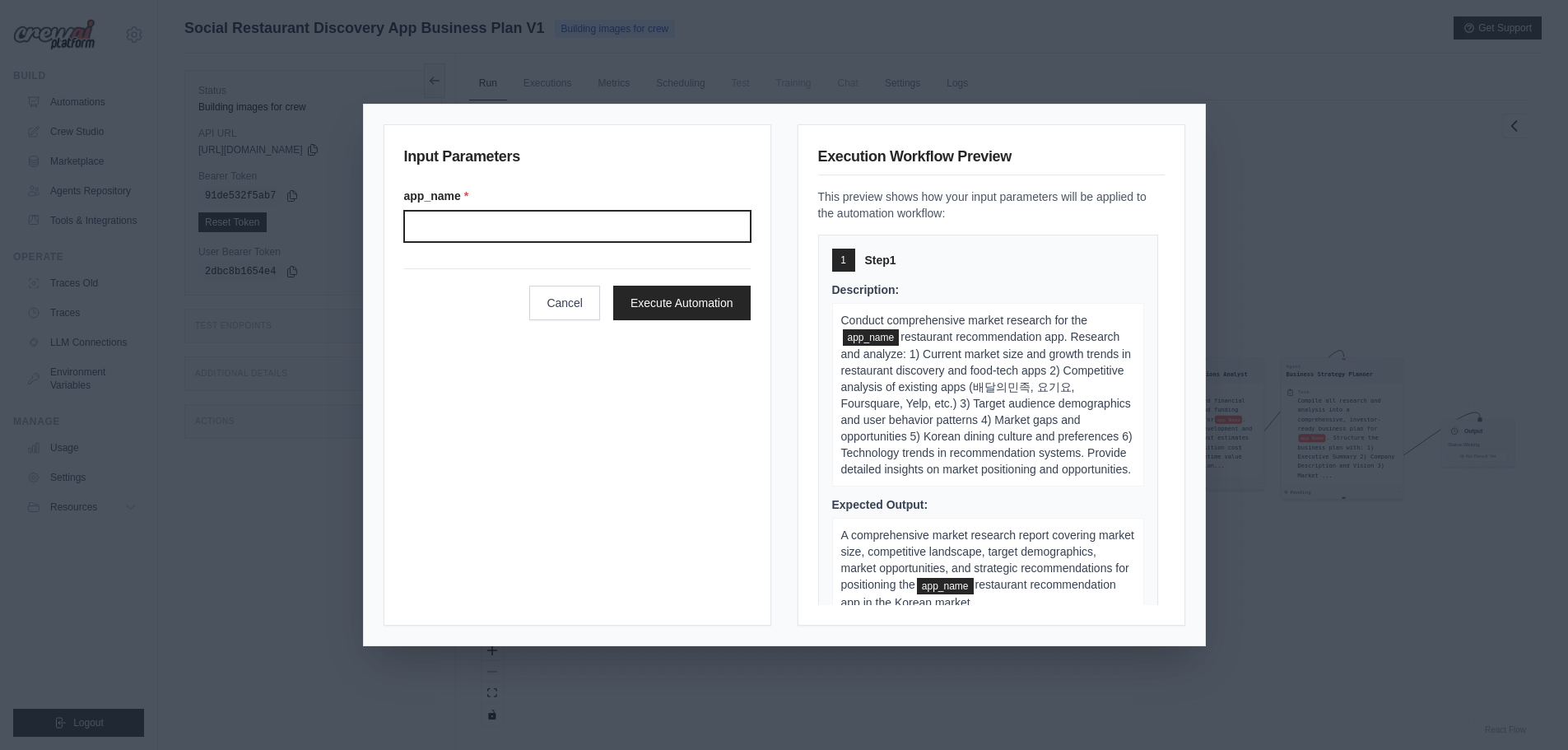
click at [570, 240] on input "app_name *" at bounding box center [578, 226] width 346 height 31
type input "******"
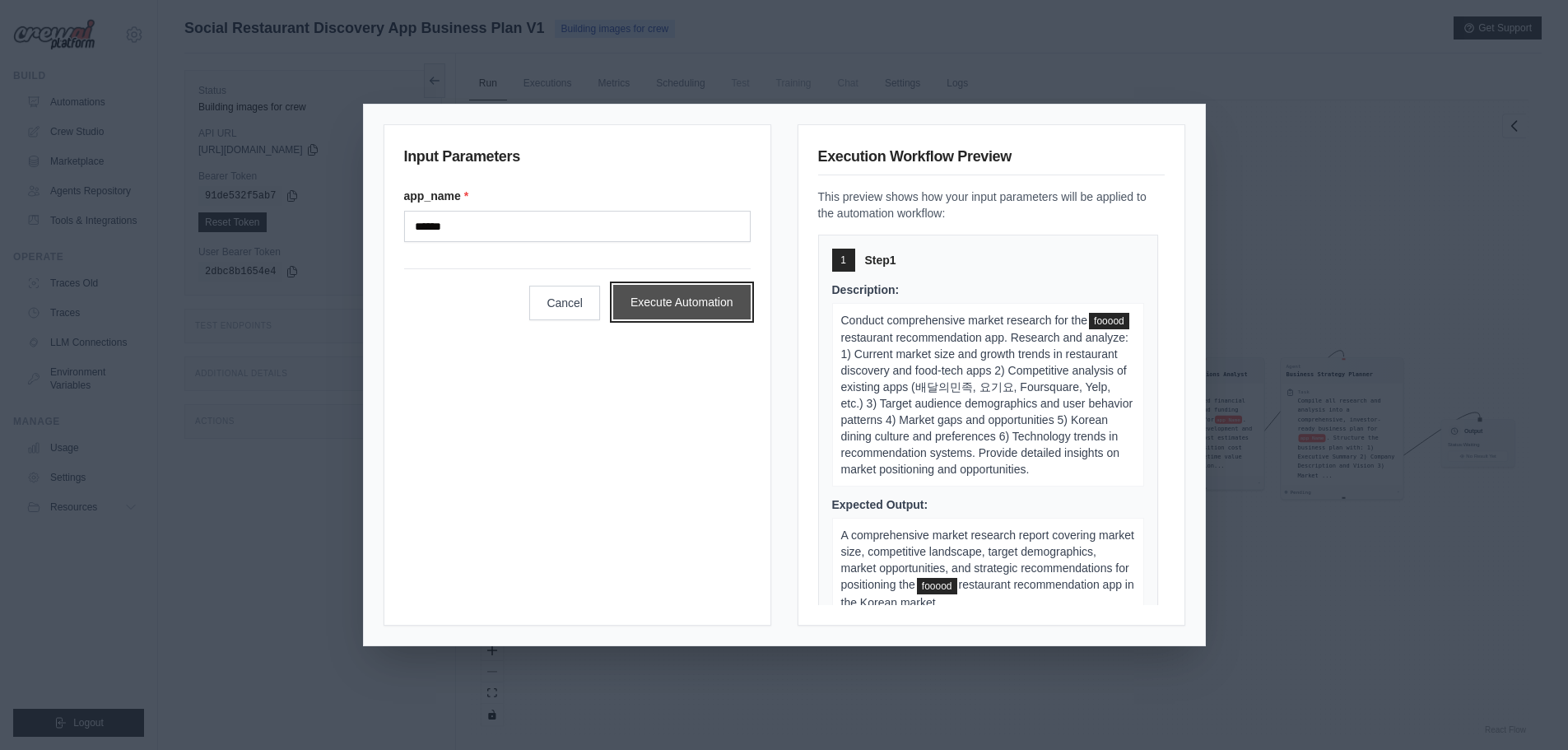
click at [686, 292] on button "Execute Automation" at bounding box center [682, 302] width 137 height 35
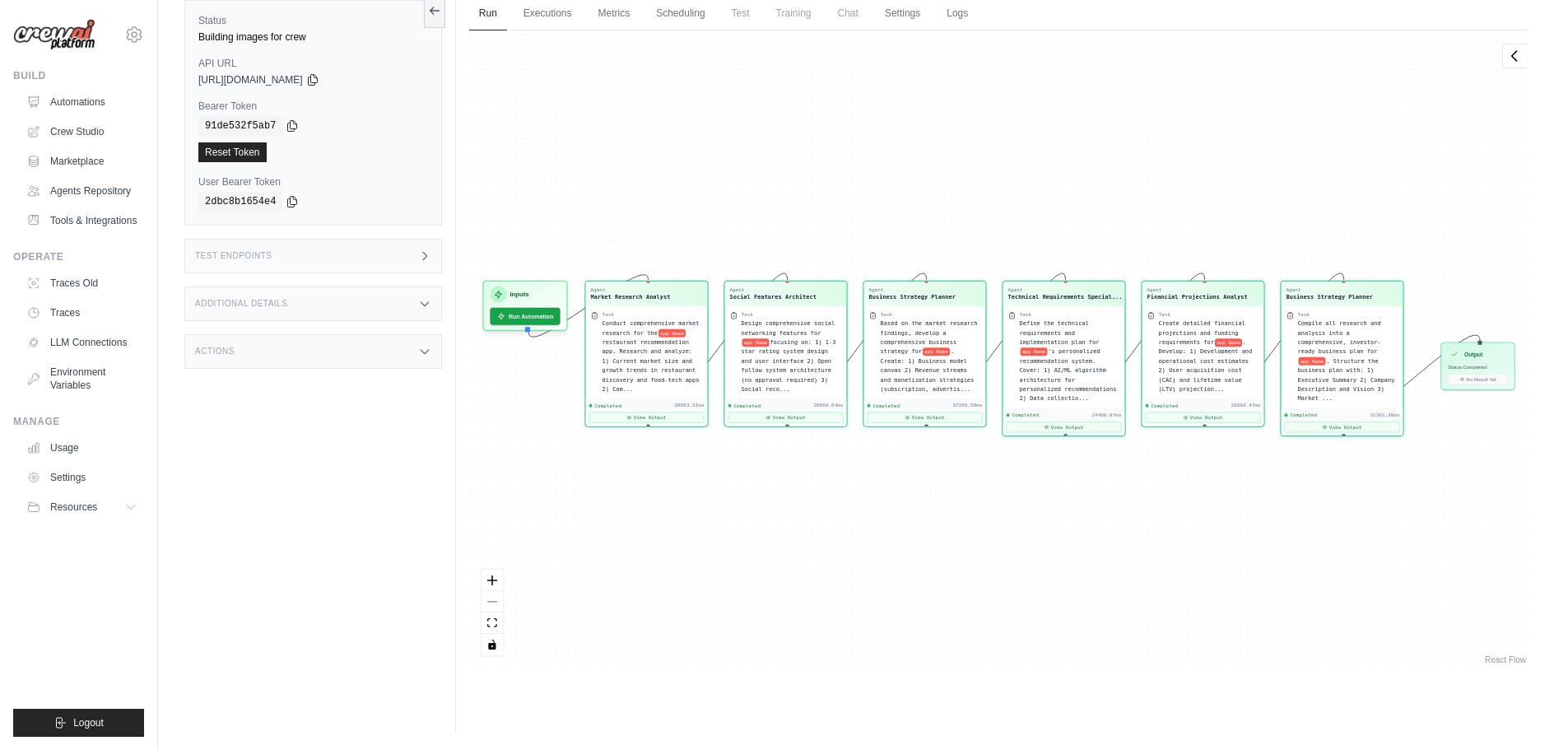
scroll to position [1063, 0]
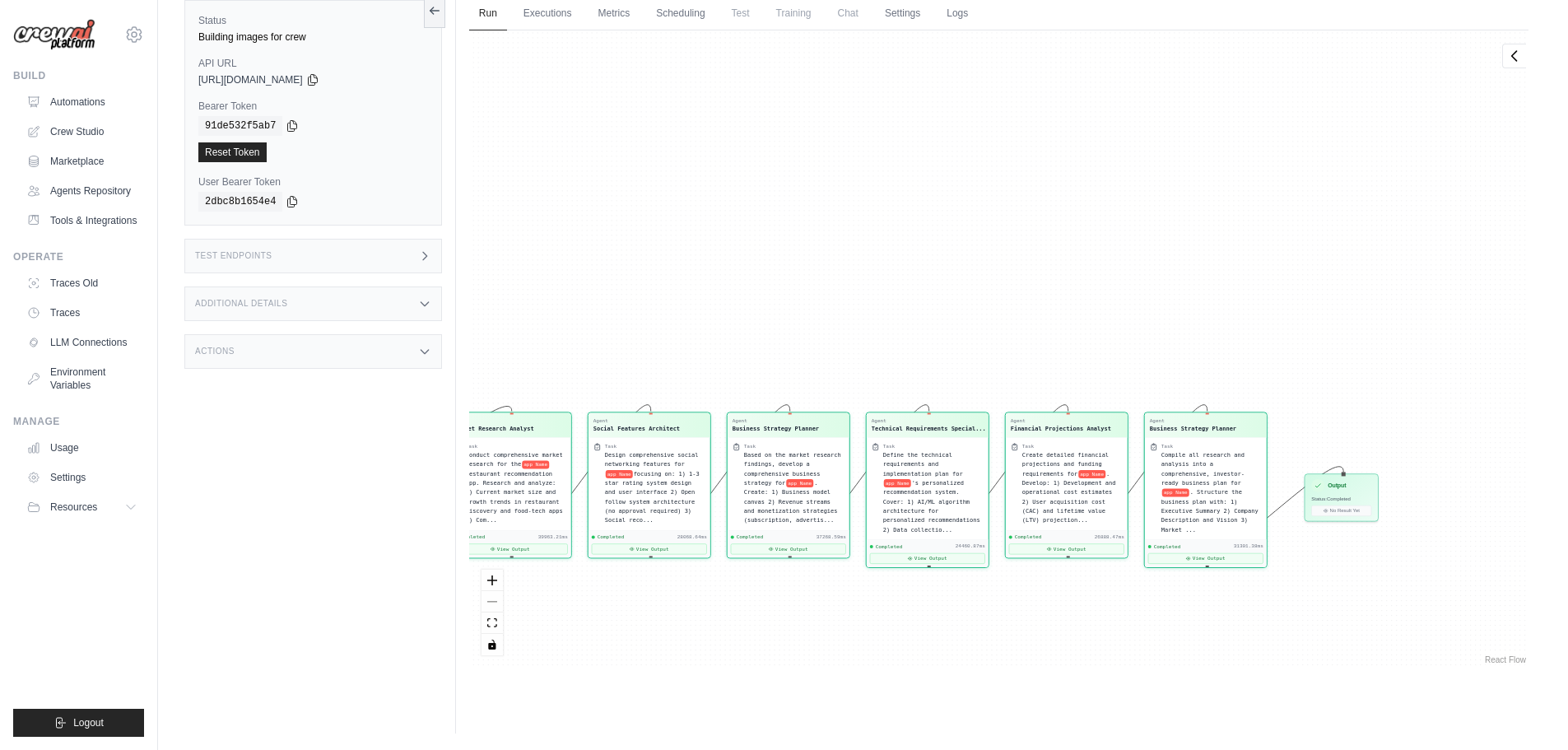
drag, startPoint x: 711, startPoint y: 254, endPoint x: 734, endPoint y: 249, distance: 23.5
click at [738, 265] on div "Agent Market Research Analyst Task Conduct comprehensive market research for th…" at bounding box center [998, 349] width 1059 height 637
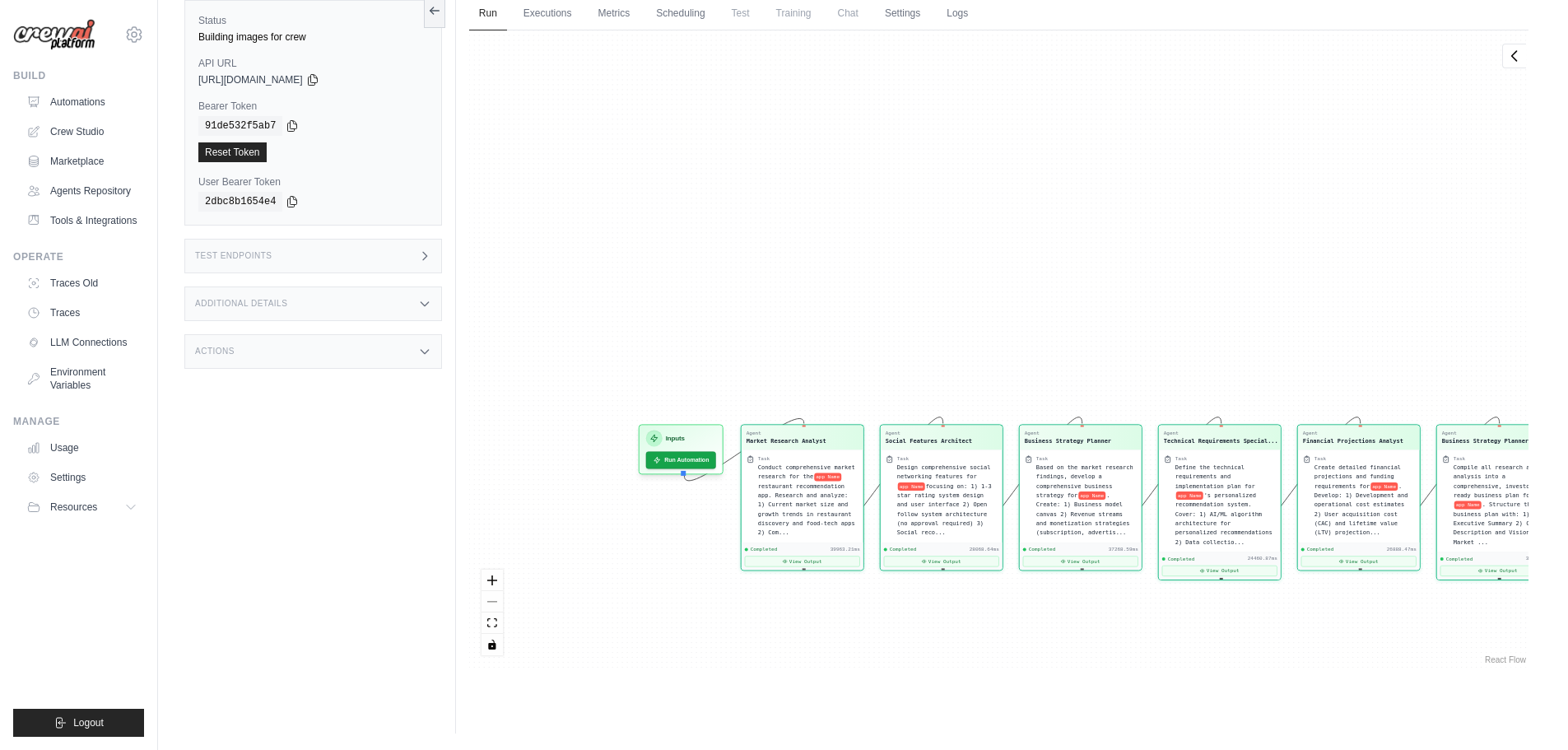
drag, startPoint x: 814, startPoint y: 135, endPoint x: 878, endPoint y: 134, distance: 64.0
click at [905, 135] on div "Agent Market Research Analyst Task Conduct comprehensive market research for th…" at bounding box center [998, 349] width 1059 height 637
click at [552, 12] on link "Executions" at bounding box center [548, 13] width 68 height 35
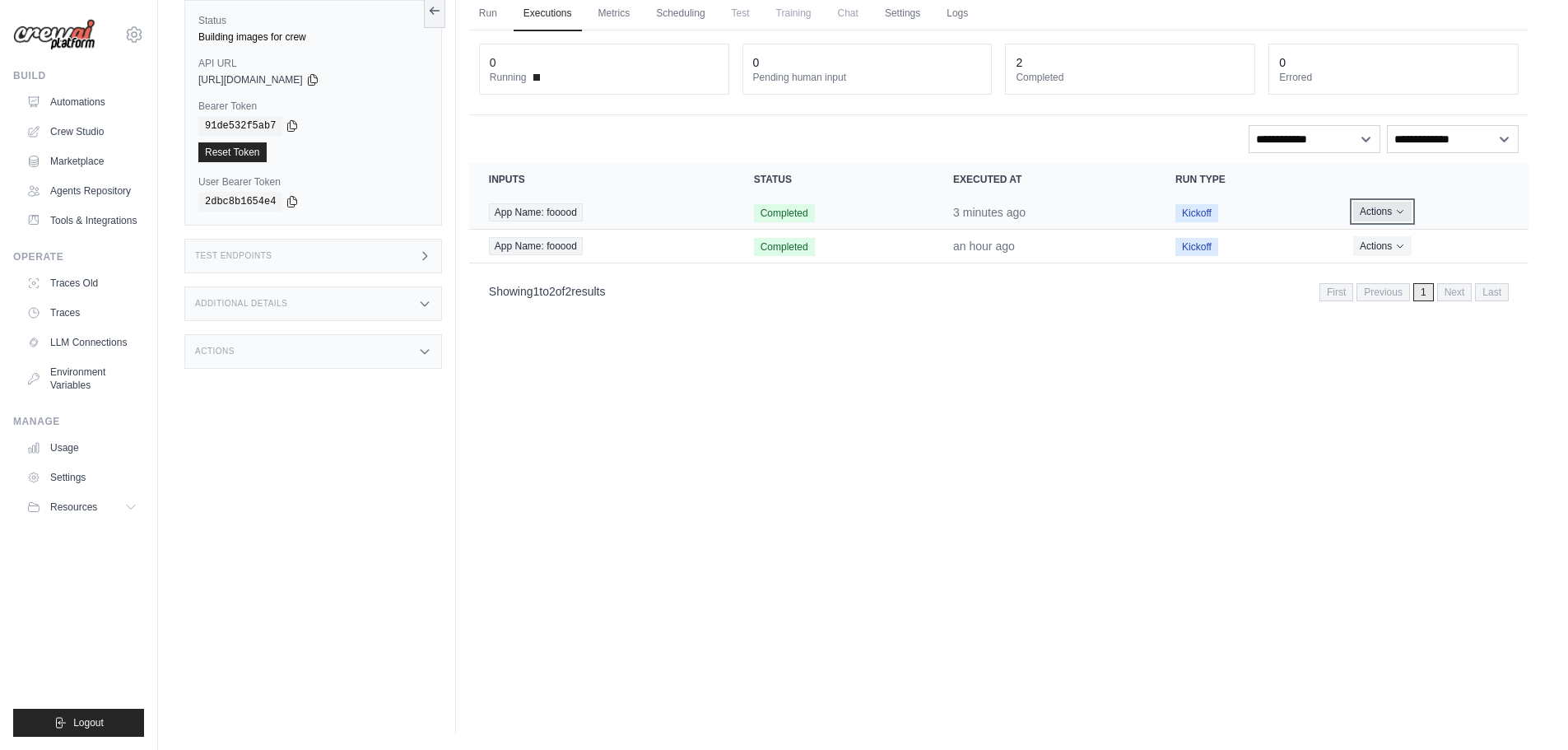
click at [1404, 212] on icon "Actions for execution" at bounding box center [1400, 213] width 5 height 4
click at [1438, 244] on link "View Details" at bounding box center [1456, 241] width 105 height 26
